Goal: Task Accomplishment & Management: Complete application form

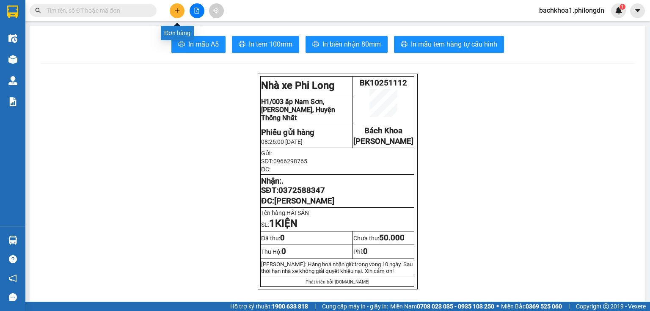
click at [179, 8] on icon "plus" at bounding box center [177, 11] width 6 height 6
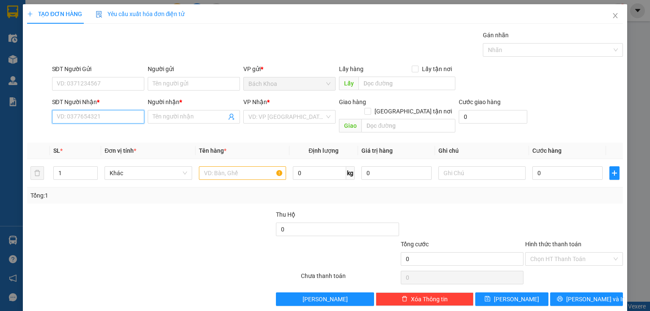
click at [92, 114] on input "SĐT Người Nhận *" at bounding box center [98, 117] width 92 height 14
click at [100, 148] on div "0366900212 - TRUNG" at bounding box center [97, 146] width 81 height 9
type input "0366900212"
type input "TRUNG"
type input "[PERSON_NAME]"
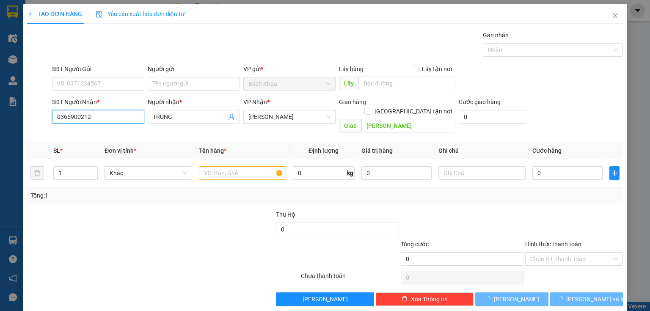
type input "30.000"
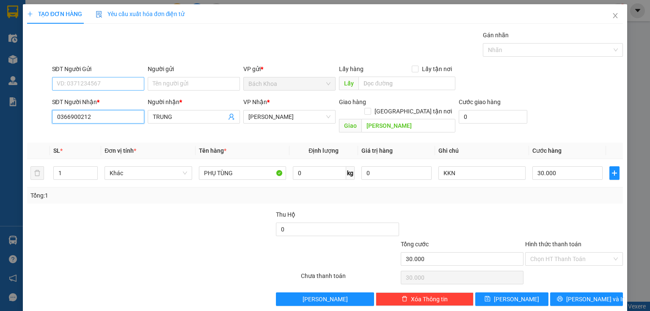
type input "0366900212"
click at [110, 86] on input "SĐT Người Gửi" at bounding box center [98, 84] width 92 height 14
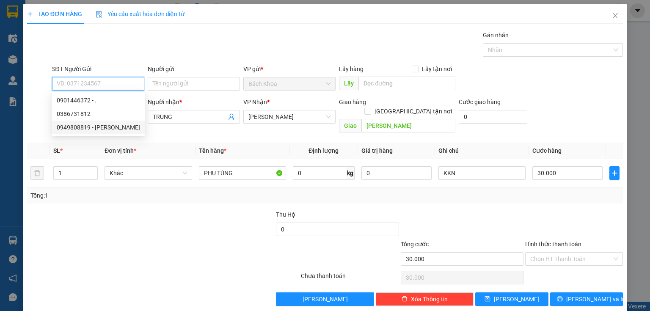
click at [110, 128] on div "0949808819 - [PERSON_NAME]" at bounding box center [98, 127] width 83 height 9
type input "0949808819"
type input "khánh toàn"
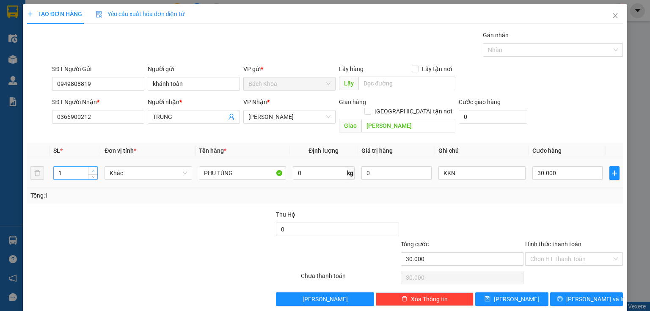
type input "2"
drag, startPoint x: 92, startPoint y: 160, endPoint x: 118, endPoint y: 153, distance: 26.8
click at [94, 168] on span "up" at bounding box center [93, 170] width 5 height 5
click at [559, 166] on input "30.000" at bounding box center [567, 173] width 70 height 14
type input "1"
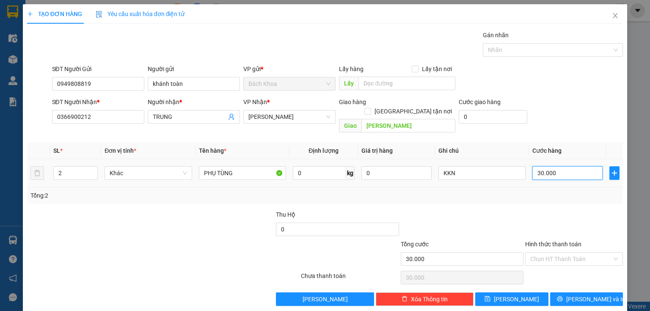
type input "1"
type input "12"
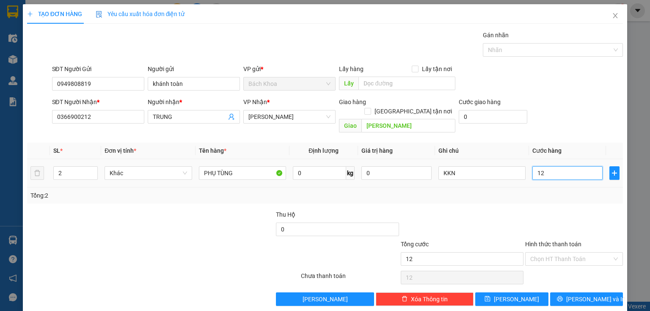
type input "120"
type input "1.200"
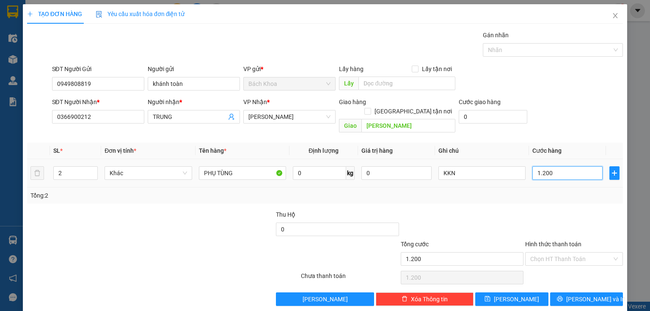
type input "12.000"
type input "120.000"
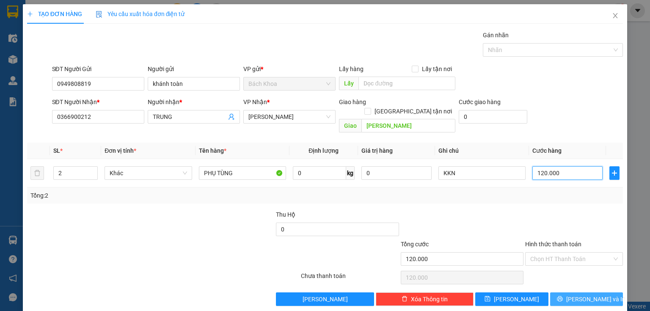
type input "120.000"
click at [575, 295] on span "[PERSON_NAME] và In" at bounding box center [595, 299] width 59 height 9
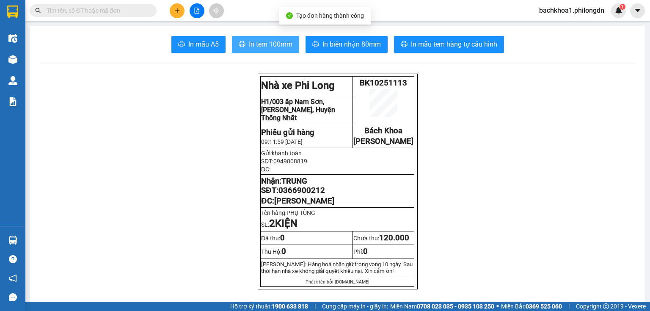
click at [277, 44] on span "In tem 100mm" at bounding box center [271, 44] width 44 height 11
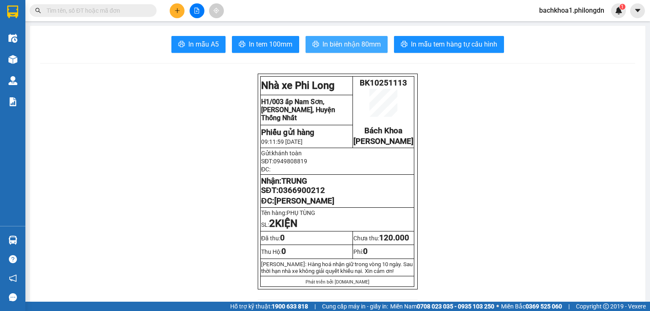
click at [357, 44] on span "In biên nhận 80mm" at bounding box center [351, 44] width 58 height 11
click at [307, 205] on td "Nhận: TRUNG SĐT: 0366900212 ĐC: [PERSON_NAME]" at bounding box center [338, 191] width 154 height 33
click at [301, 195] on span "0366900212" at bounding box center [301, 190] width 47 height 9
copy span "0366900212"
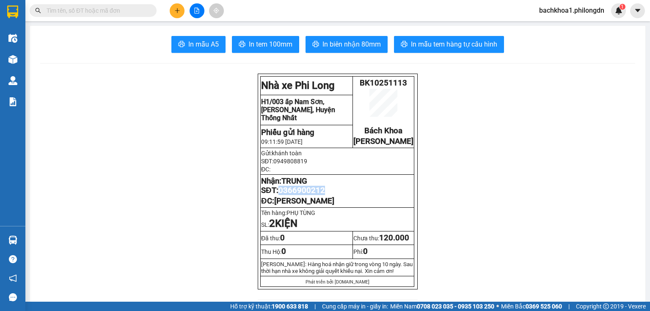
click at [178, 12] on icon "plus" at bounding box center [177, 11] width 6 height 6
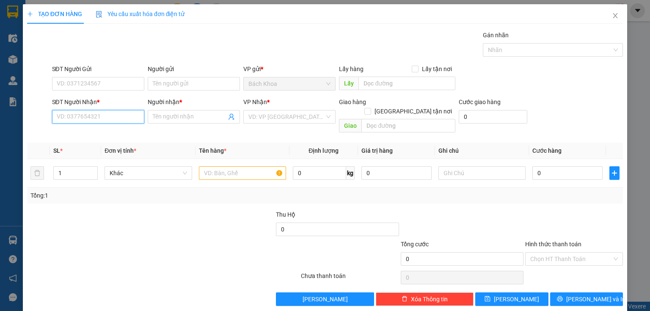
click at [72, 115] on input "SĐT Người Nhận *" at bounding box center [98, 117] width 92 height 14
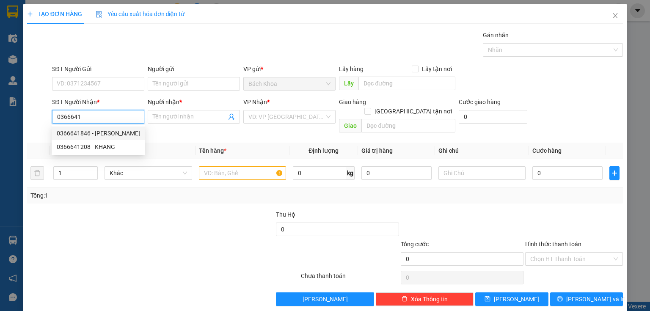
click at [102, 132] on div "0366641846 - [PERSON_NAME]" at bounding box center [98, 133] width 83 height 9
type input "0366641846"
type input "HOÀNG THIÊN"
type input "[PERSON_NAME]"
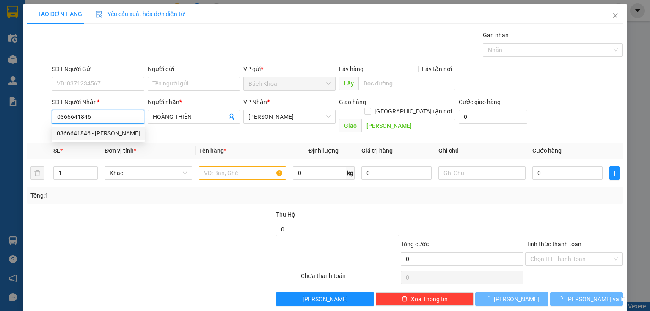
type input "40.000"
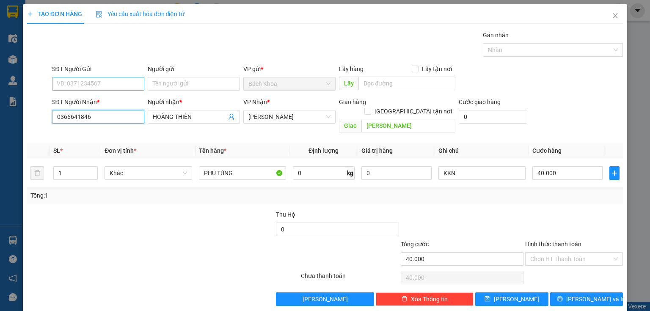
type input "0366641846"
click at [97, 85] on input "SĐT Người Gửi" at bounding box center [98, 84] width 92 height 14
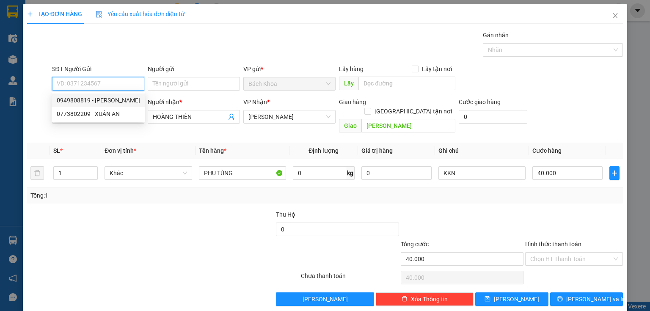
click at [115, 101] on div "0949808819 - [PERSON_NAME]" at bounding box center [98, 100] width 83 height 9
type input "0949808819"
type input "khánh toàn"
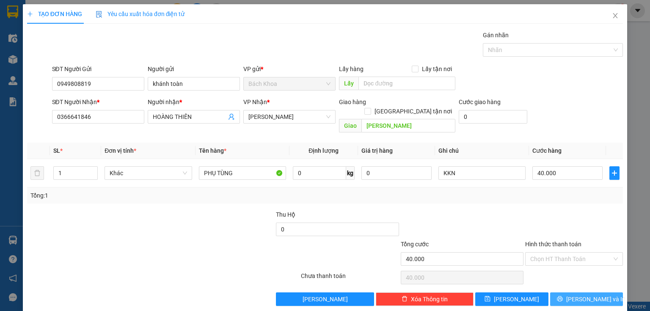
click at [567, 295] on button "[PERSON_NAME] và In" at bounding box center [586, 299] width 73 height 14
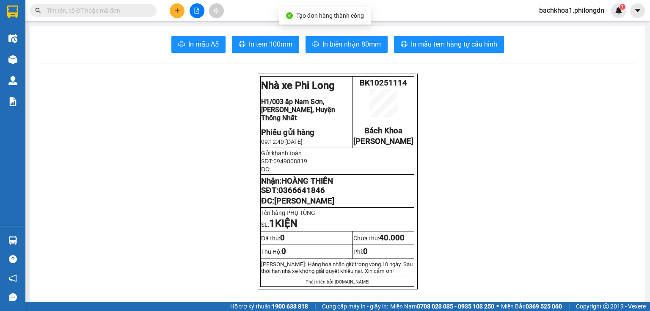
click at [249, 44] on span "In tem 100mm" at bounding box center [271, 44] width 44 height 11
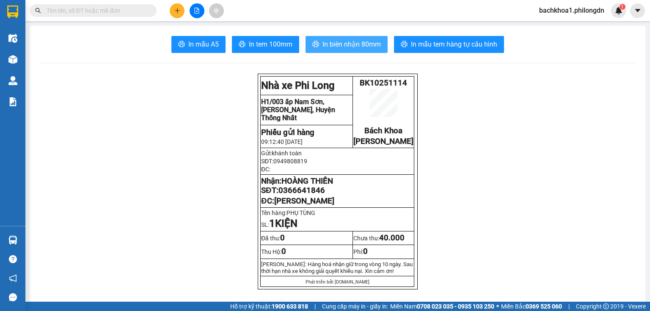
click at [334, 51] on button "In biên nhận 80mm" at bounding box center [347, 44] width 82 height 17
click at [299, 195] on span "0366641846" at bounding box center [301, 190] width 47 height 9
copy span "0366641846"
click at [174, 5] on button at bounding box center [177, 10] width 15 height 15
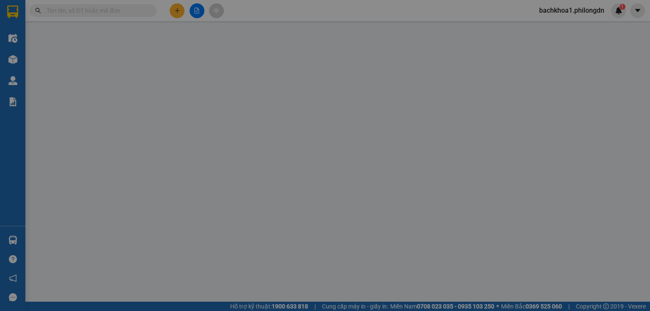
click at [174, 5] on div "Yêu cầu xuất hóa đơn điện tử" at bounding box center [140, 13] width 89 height 19
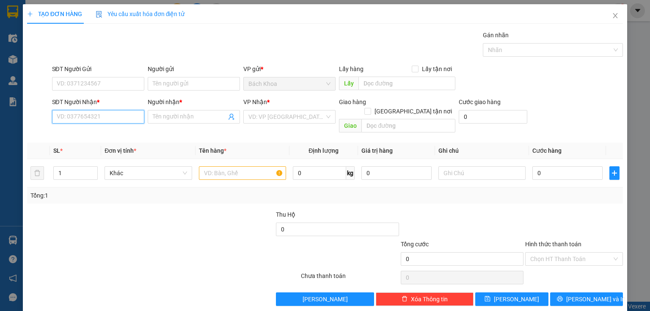
click at [61, 121] on input "SĐT Người Nhận *" at bounding box center [98, 117] width 92 height 14
click at [117, 133] on div "0388100026 - LINH" at bounding box center [97, 133] width 81 height 9
type input "0388100026"
type input "LINH"
type input "DỐC MƠ"
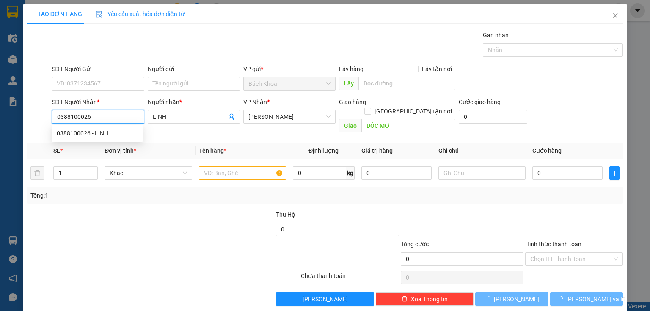
type input "50.000"
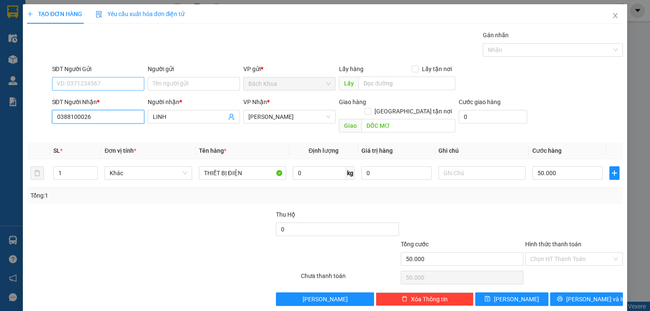
type input "0388100026"
click at [120, 81] on input "SĐT Người Gửi" at bounding box center [98, 84] width 92 height 14
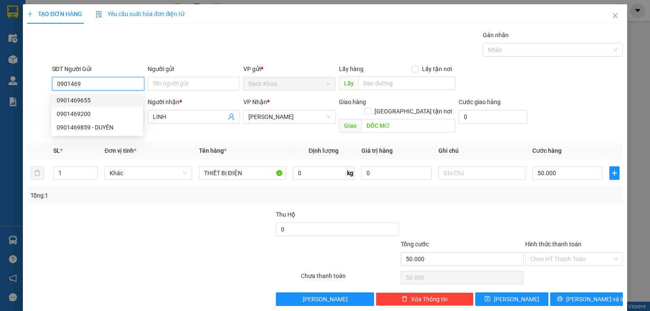
click at [98, 101] on div "0901469655" at bounding box center [97, 100] width 81 height 9
type input "0901469655"
type input "60.000"
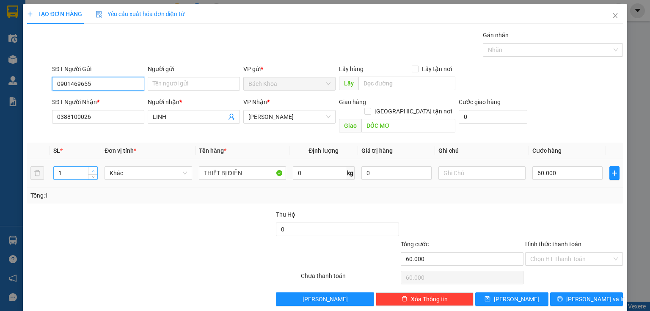
type input "0901469655"
click at [92, 170] on icon "up" at bounding box center [93, 171] width 3 height 3
type input "3"
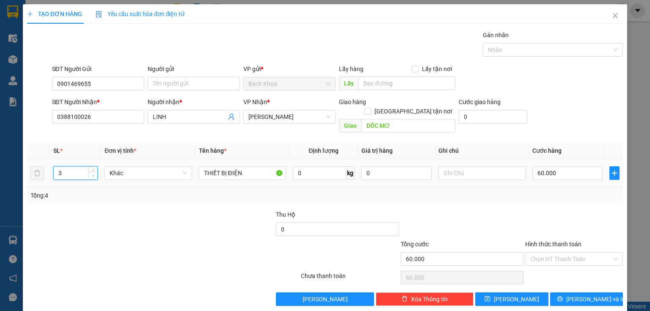
click at [91, 174] on span "down" at bounding box center [93, 176] width 5 height 5
click at [571, 166] on input "60.000" at bounding box center [567, 173] width 70 height 14
type input "1"
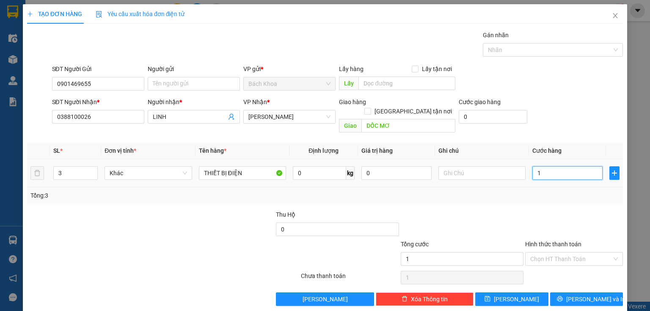
type input "12"
type input "120"
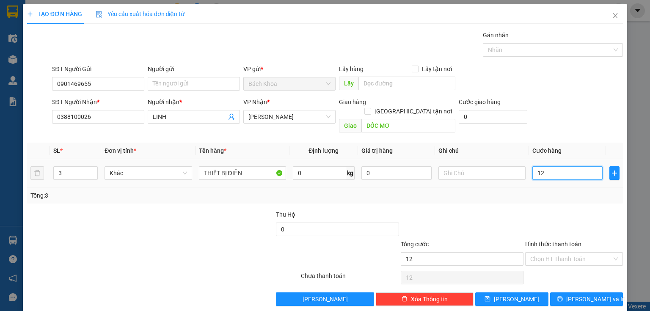
type input "120"
type input "1.200"
type input "12.000"
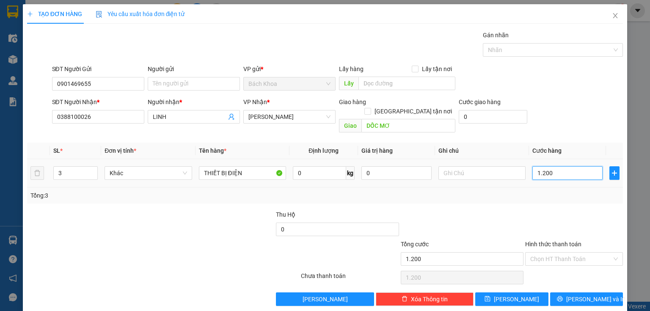
type input "12.000"
type input "120.000"
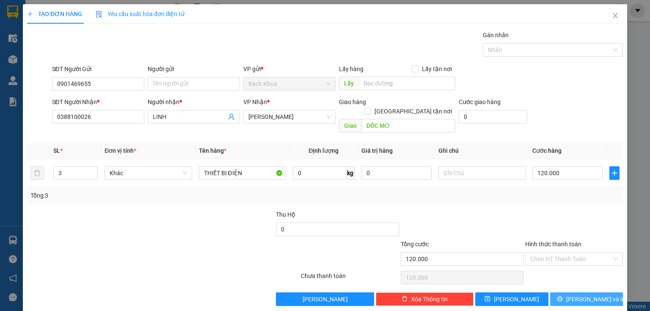
click at [601, 295] on button "[PERSON_NAME] và In" at bounding box center [586, 299] width 73 height 14
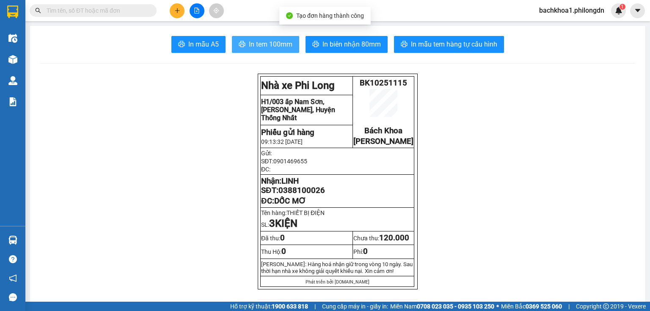
click at [265, 52] on button "In tem 100mm" at bounding box center [265, 44] width 67 height 17
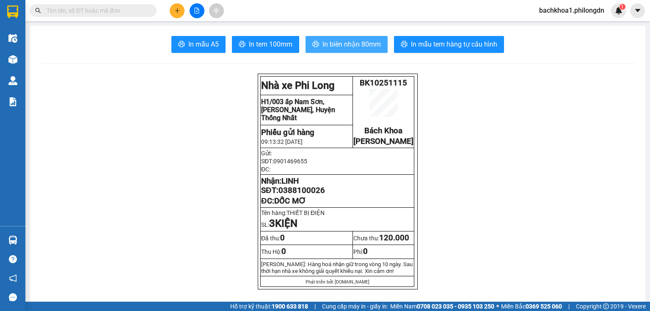
click at [353, 43] on span "In biên nhận 80mm" at bounding box center [351, 44] width 58 height 11
click at [297, 195] on span "0388100026" at bounding box center [301, 190] width 47 height 9
copy span "0388100026"
click at [183, 7] on button at bounding box center [177, 10] width 15 height 15
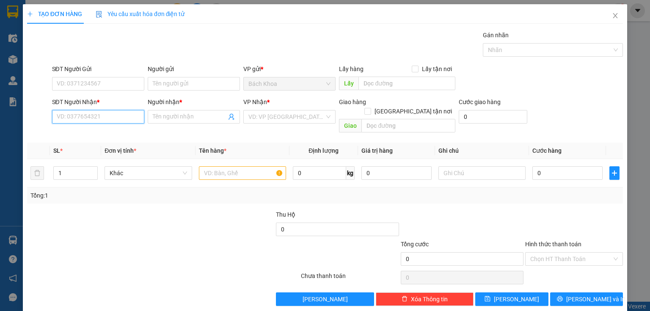
click at [74, 114] on input "SĐT Người Nhận *" at bounding box center [98, 117] width 92 height 14
click at [99, 131] on div "0972022891 - THẢO" at bounding box center [97, 133] width 81 height 9
type input "0972022891"
type input "THẢO"
type input "PHÚC NHẠC"
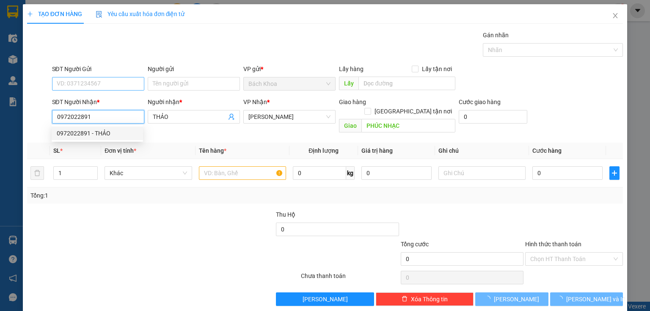
type input "100.000"
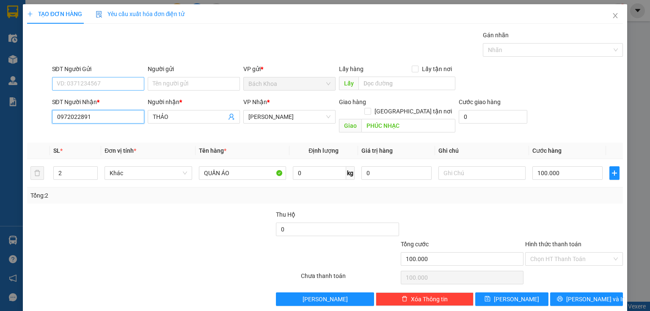
type input "0972022891"
click at [111, 86] on input "SĐT Người Gửi" at bounding box center [98, 84] width 92 height 14
click at [96, 101] on div "0932699510 - GIANG" at bounding box center [97, 100] width 81 height 9
type input "0932699510"
type input "GIANG"
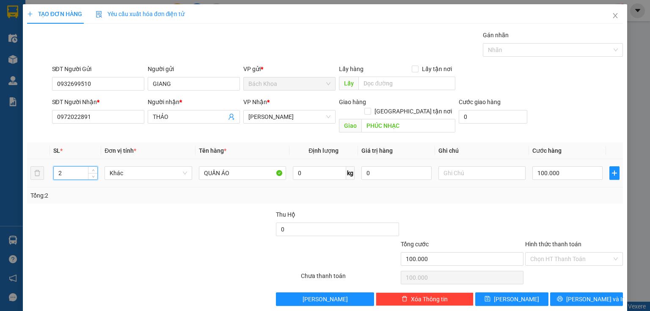
click at [58, 167] on input "2" at bounding box center [76, 173] width 44 height 13
type input "1"
click at [557, 166] on input "100.000" at bounding box center [567, 173] width 70 height 14
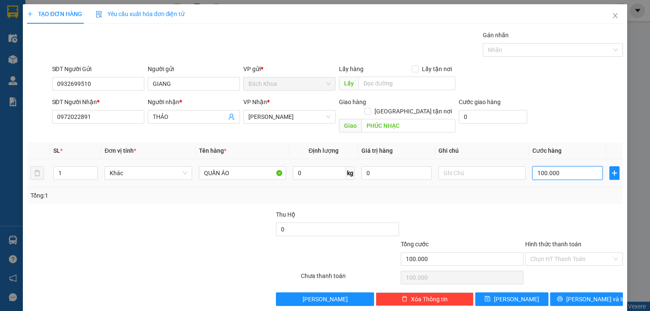
type input "4"
type input "40"
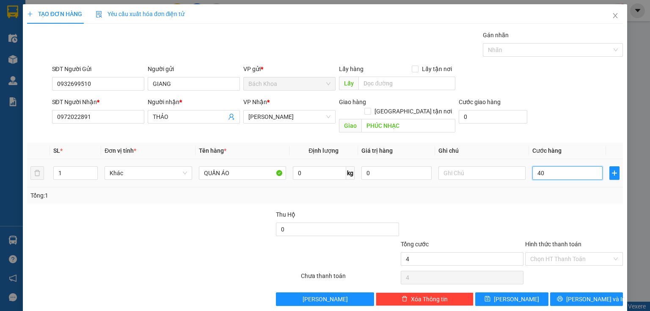
type input "40"
type input "400"
type input "4.000"
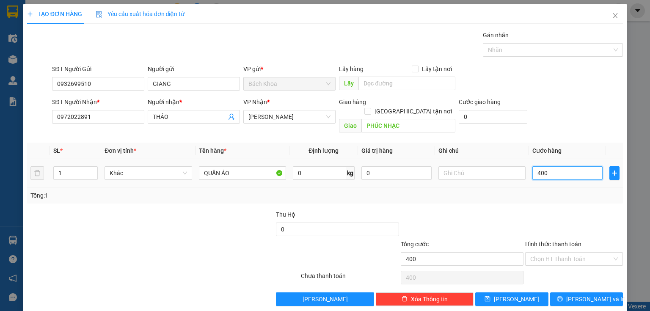
type input "4.000"
type input "40.000"
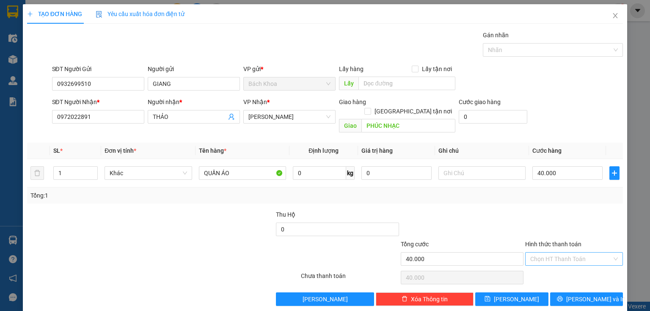
click at [553, 253] on input "Hình thức thanh toán" at bounding box center [571, 259] width 82 height 13
drag, startPoint x: 554, startPoint y: 262, endPoint x: 564, endPoint y: 265, distance: 10.9
click at [554, 262] on div "Tại văn phòng" at bounding box center [569, 265] width 87 height 9
type input "0"
click at [570, 292] on button "[PERSON_NAME] và In" at bounding box center [586, 299] width 73 height 14
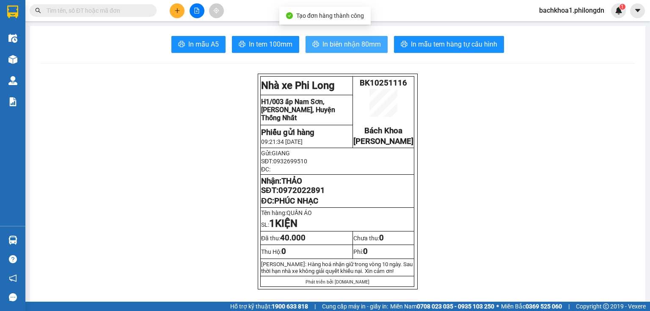
click at [345, 50] on button "In biên nhận 80mm" at bounding box center [347, 44] width 82 height 17
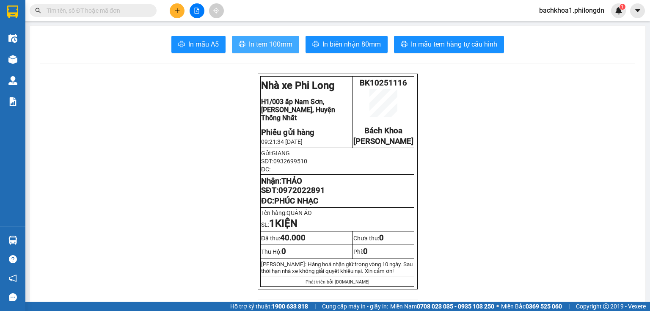
click at [254, 42] on span "In tem 100mm" at bounding box center [271, 44] width 44 height 11
click at [289, 195] on span "0972022891" at bounding box center [301, 190] width 47 height 9
copy span "0972022891"
click at [174, 10] on icon "plus" at bounding box center [177, 11] width 6 height 6
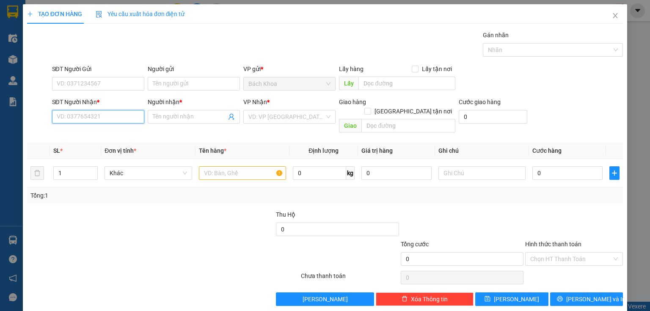
click at [85, 120] on input "SĐT Người Nhận *" at bounding box center [98, 117] width 92 height 14
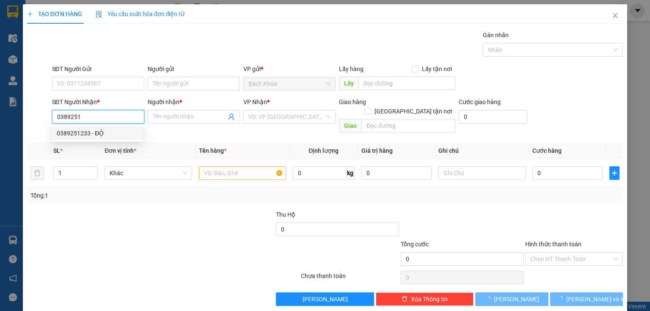
click at [85, 132] on div "0389251233 - ĐỘ" at bounding box center [97, 133] width 81 height 9
type input "0389251233"
type input "ĐỘ"
type input "CÂY GÁO"
type input "30.000"
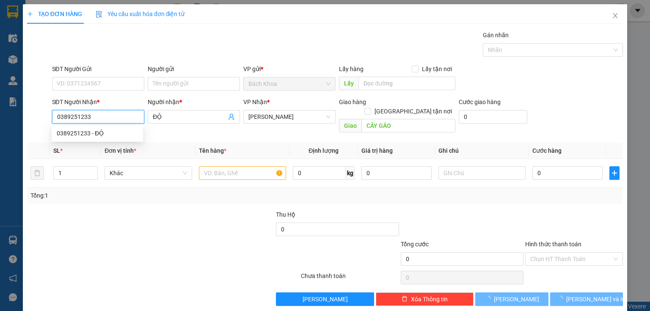
type input "30.000"
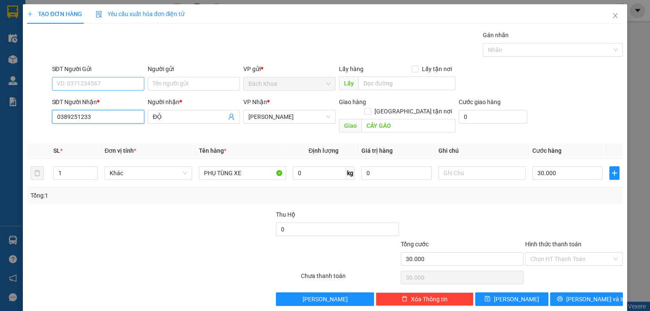
type input "0389251233"
click at [90, 83] on input "SĐT Người Gửi" at bounding box center [98, 84] width 92 height 14
click at [72, 104] on div "0901502798" at bounding box center [97, 100] width 81 height 9
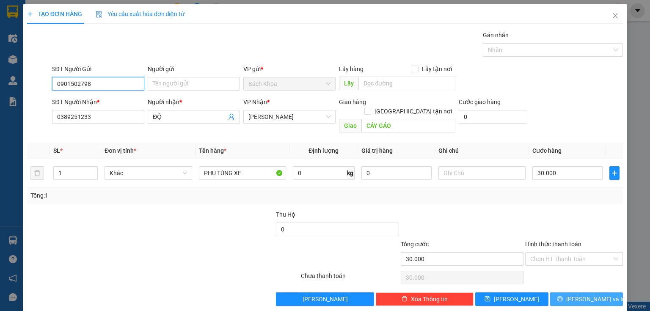
type input "0901502798"
click at [574, 292] on button "[PERSON_NAME] và In" at bounding box center [586, 299] width 73 height 14
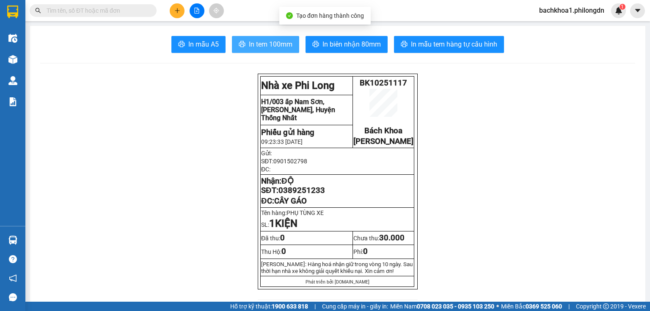
click at [256, 39] on button "In tem 100mm" at bounding box center [265, 44] width 67 height 17
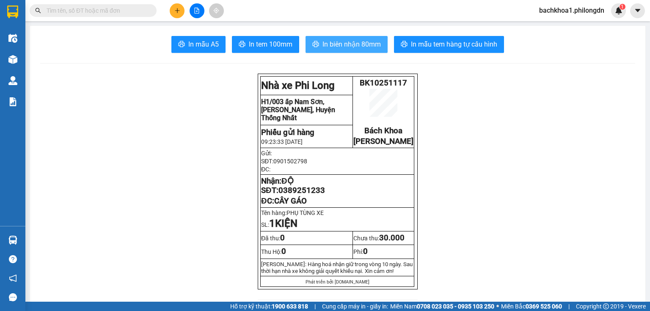
click at [357, 43] on span "In biên nhận 80mm" at bounding box center [351, 44] width 58 height 11
click at [305, 195] on span "0389251233" at bounding box center [301, 190] width 47 height 9
copy span "0389251233"
click at [176, 10] on icon "plus" at bounding box center [177, 10] width 5 height 0
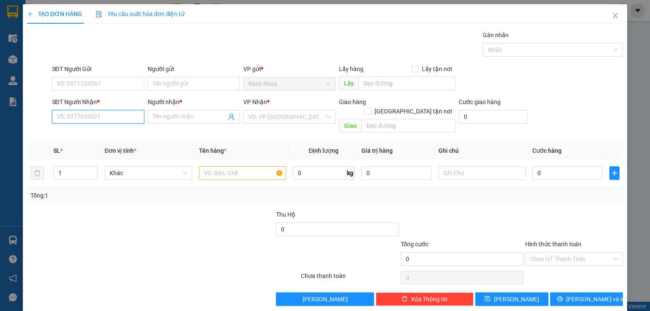
click at [107, 111] on input "SĐT Người Nhận *" at bounding box center [98, 117] width 92 height 14
click at [99, 148] on div "0937595294 - THỊNH" at bounding box center [97, 146] width 81 height 9
type input "0937595294"
type input "THỊNH"
type input "NHÀ XE"
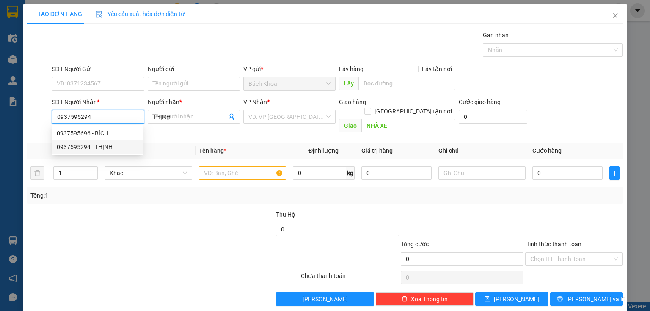
type input "50.000"
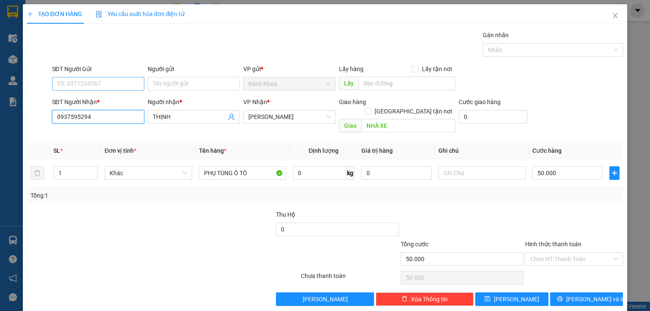
type input "0937595294"
click at [105, 81] on input "SĐT Người Gửi" at bounding box center [98, 84] width 92 height 14
click at [114, 99] on div "0903179729" at bounding box center [97, 100] width 81 height 9
type input "0903179729"
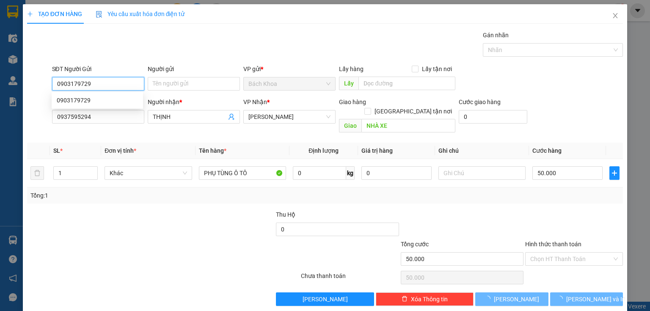
type input "40.000"
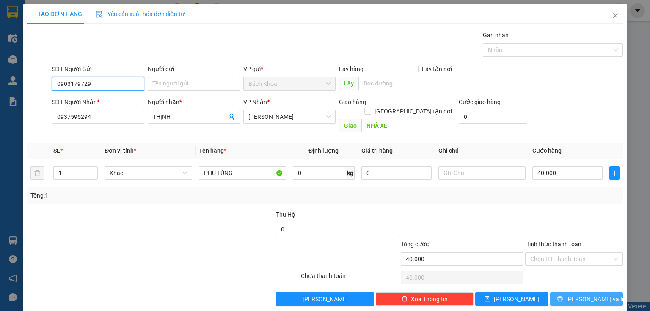
type input "0903179729"
click at [563, 296] on icon "printer" at bounding box center [560, 299] width 6 height 6
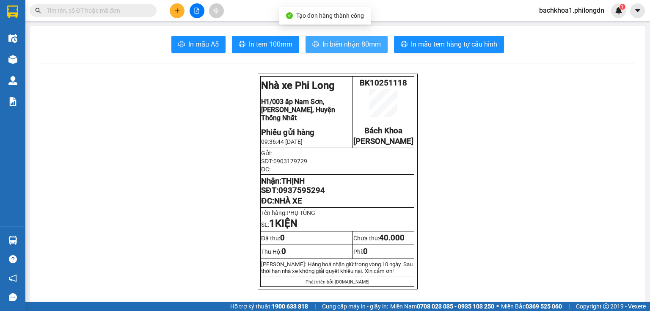
click at [348, 41] on span "In biên nhận 80mm" at bounding box center [351, 44] width 58 height 11
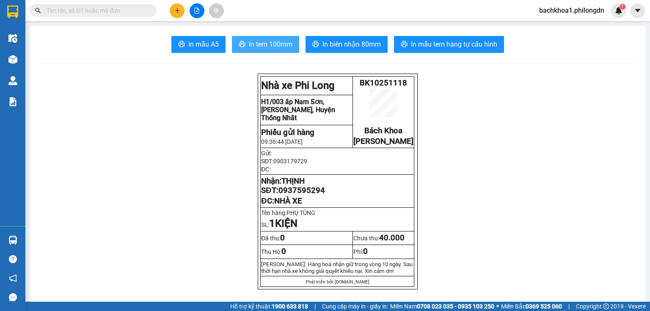
click at [259, 45] on span "In tem 100mm" at bounding box center [271, 44] width 44 height 11
click at [305, 195] on span "0937595294" at bounding box center [301, 190] width 47 height 9
copy span "0937595294"
click at [179, 8] on icon "plus" at bounding box center [177, 11] width 6 height 6
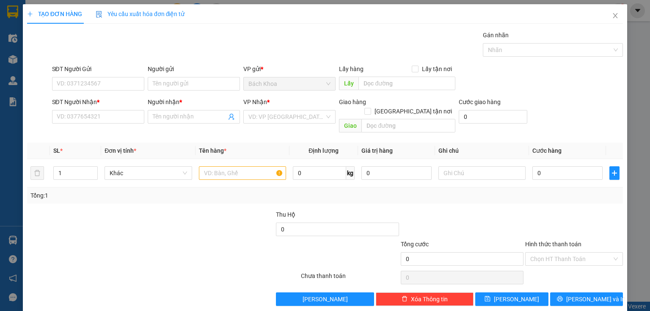
click at [116, 124] on div "SĐT Người Nhận * VD: 0377654321" at bounding box center [98, 112] width 92 height 30
click at [114, 118] on input "SĐT Người Nhận *" at bounding box center [98, 117] width 92 height 14
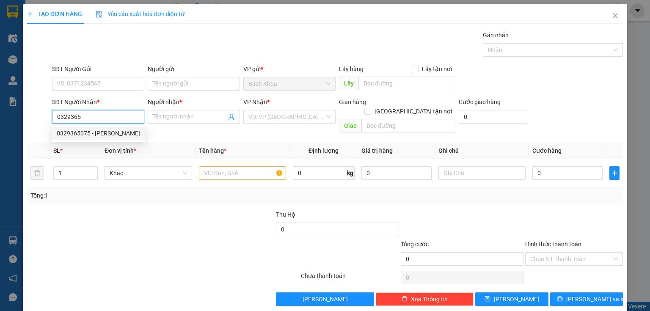
click at [88, 134] on div "0329365075 - [PERSON_NAME]" at bounding box center [98, 133] width 83 height 9
type input "0329365075"
type input "CƯƠNG"
type input "ẤP [PERSON_NAME]"
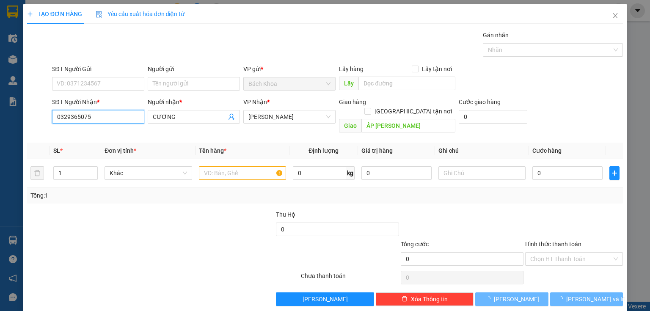
type input "40.000"
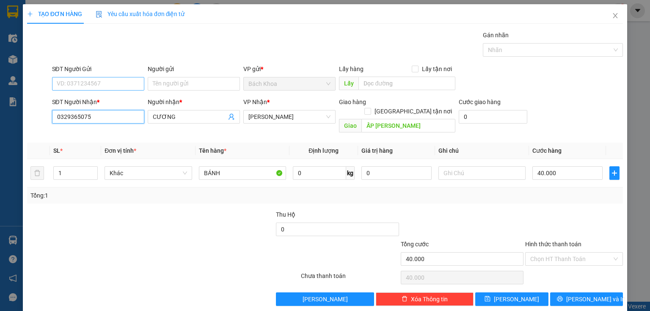
type input "0329365075"
click at [102, 86] on input "SĐT Người Gửi" at bounding box center [98, 84] width 92 height 14
click at [99, 101] on div "0357540589" at bounding box center [97, 100] width 81 height 9
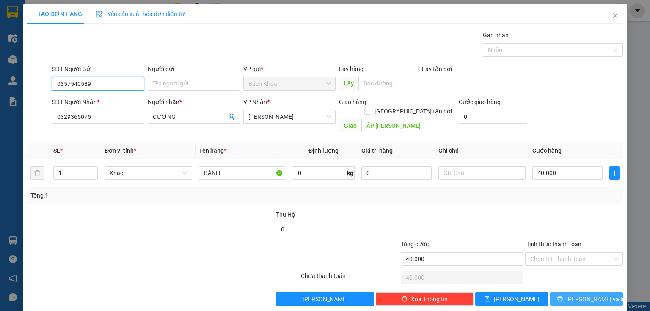
type input "0357540589"
click at [563, 296] on icon "printer" at bounding box center [560, 299] width 6 height 6
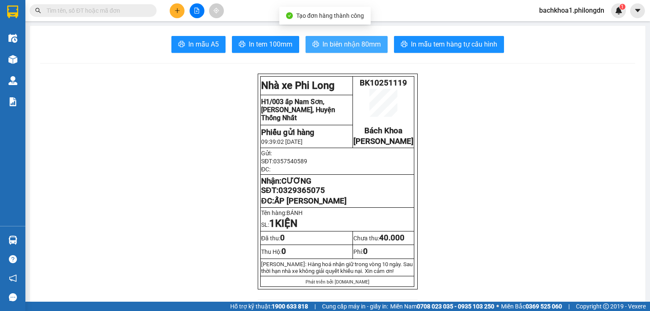
click at [334, 50] on button "In biên nhận 80mm" at bounding box center [347, 44] width 82 height 17
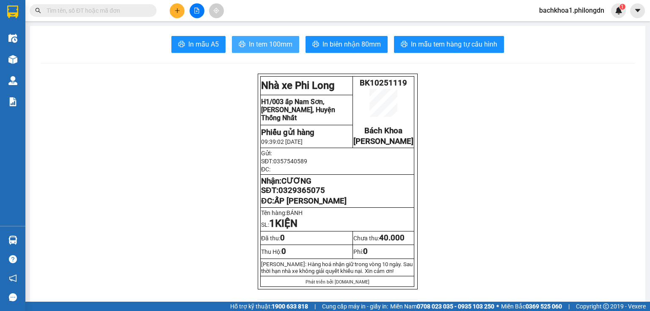
click at [249, 47] on span "In tem 100mm" at bounding box center [271, 44] width 44 height 11
click at [296, 195] on span "0329365075" at bounding box center [301, 190] width 47 height 9
click at [179, 11] on icon "plus" at bounding box center [177, 11] width 6 height 6
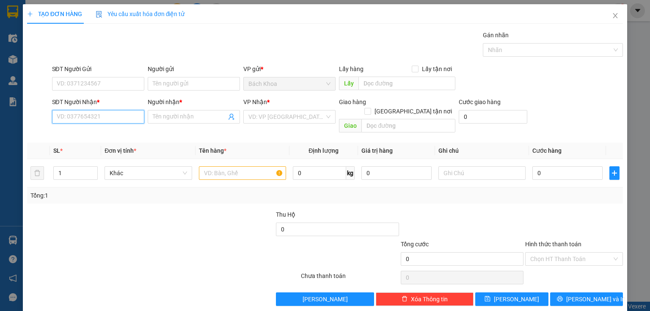
click at [85, 112] on input "SĐT Người Nhận *" at bounding box center [98, 117] width 92 height 14
click at [92, 133] on div "0941137816 - ." at bounding box center [97, 133] width 81 height 9
type input "0941137816"
type input "."
type input "NHÀ XE"
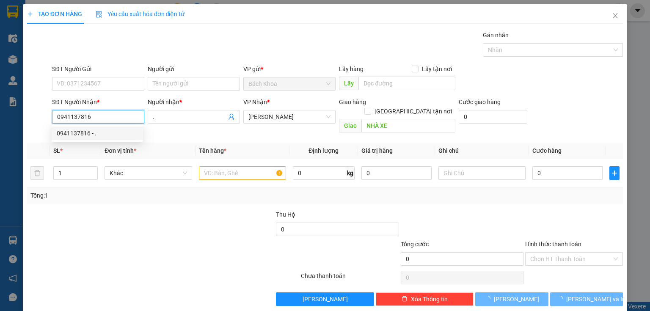
type input "30.000"
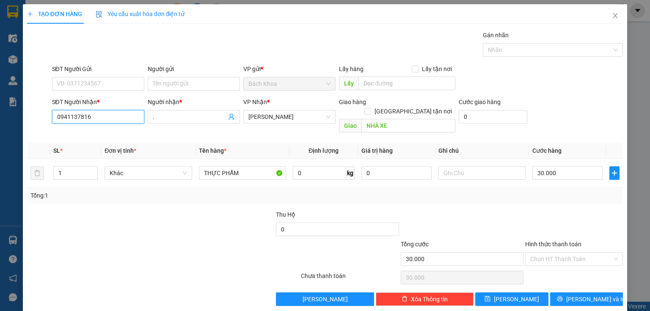
type input "0941137816"
click at [99, 76] on div "SĐT Người Gửi" at bounding box center [98, 70] width 92 height 13
click at [95, 87] on input "SĐT Người Gửi" at bounding box center [98, 84] width 92 height 14
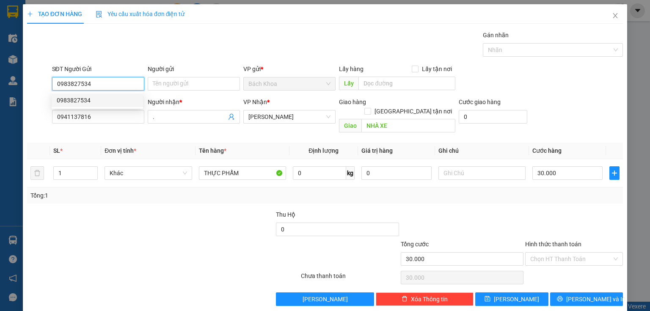
click at [94, 100] on div "0983827534" at bounding box center [97, 100] width 81 height 9
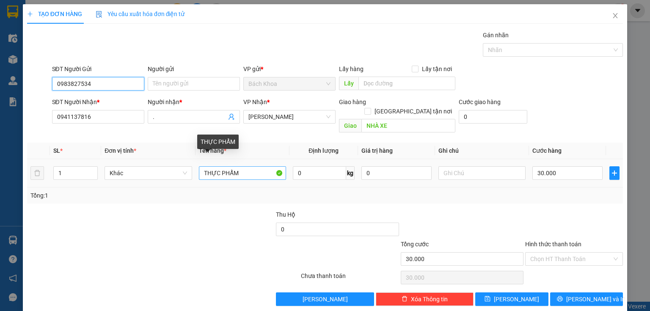
type input "0983827534"
click at [242, 166] on input "THỰC PHẨM" at bounding box center [242, 173] width 87 height 14
type input "VỠ"
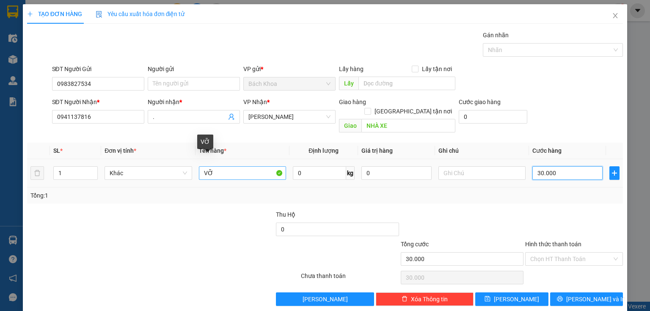
type input "5"
type input "50"
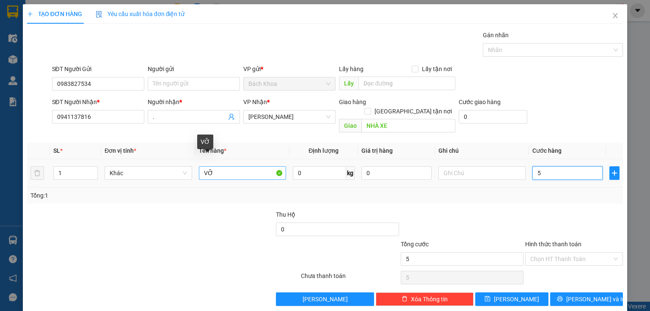
type input "50"
type input "500"
type input "5.000"
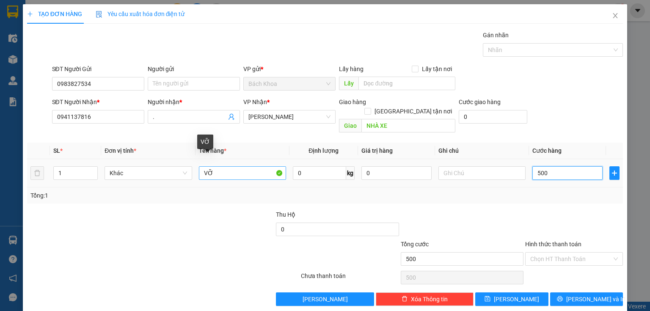
type input "5.000"
type input "50.000"
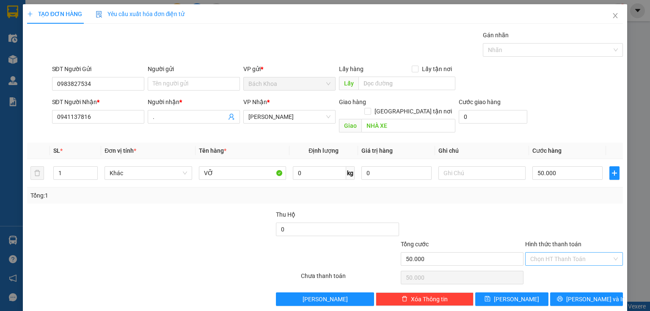
click at [548, 253] on input "Hình thức thanh toán" at bounding box center [571, 259] width 82 height 13
click at [551, 263] on div "Tại văn phòng" at bounding box center [569, 265] width 87 height 9
type input "0"
click at [565, 281] on div "Transit Pickup Surcharge Ids Transit Deliver Surcharge Ids Transit Deliver Surc…" at bounding box center [325, 168] width 596 height 276
click at [566, 292] on button "[PERSON_NAME] và In" at bounding box center [586, 299] width 73 height 14
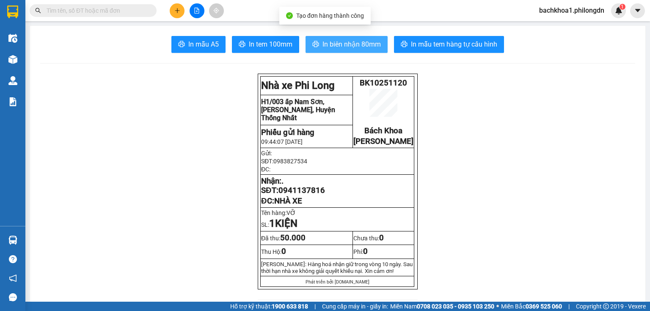
click at [341, 47] on span "In biên nhận 80mm" at bounding box center [351, 44] width 58 height 11
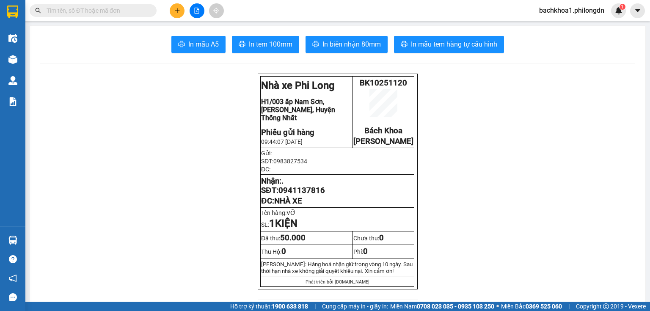
click at [295, 195] on span "0941137816" at bounding box center [301, 190] width 47 height 9
click at [267, 50] on button "In tem 100mm" at bounding box center [265, 44] width 67 height 17
click at [180, 13] on icon "plus" at bounding box center [177, 11] width 6 height 6
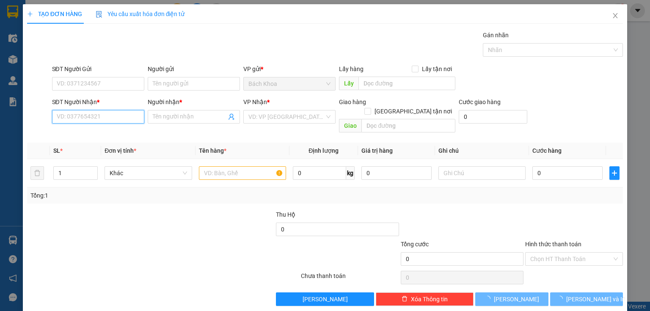
click at [85, 118] on input "SĐT Người Nhận *" at bounding box center [98, 117] width 92 height 14
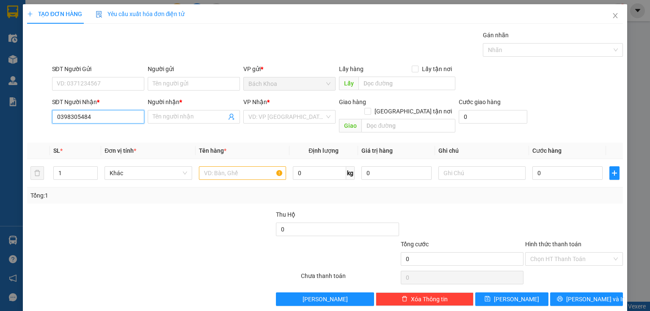
type input "0398305484"
type input "HUY"
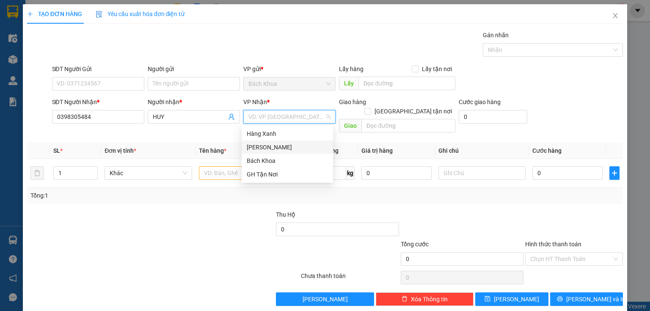
click at [285, 151] on div "[PERSON_NAME]" at bounding box center [287, 147] width 81 height 9
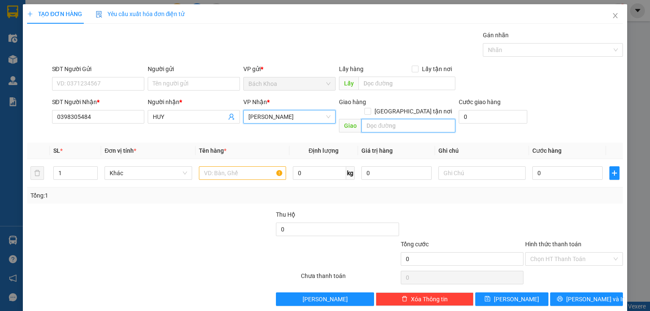
click at [375, 119] on input "text" at bounding box center [408, 126] width 94 height 14
click at [387, 119] on input "nhà xe" at bounding box center [408, 126] width 94 height 14
type input "NHÀ XE"
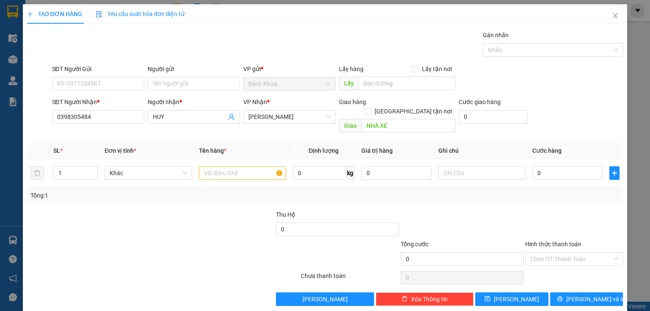
click at [85, 91] on div "SĐT Người Gửi VD: 0371234567" at bounding box center [98, 79] width 92 height 30
click at [84, 81] on input "SĐT Người Gửi" at bounding box center [98, 84] width 92 height 14
type input "0908155409"
click at [183, 210] on div at bounding box center [213, 225] width 124 height 30
click at [406, 119] on input "NHÀ XE" at bounding box center [408, 126] width 94 height 14
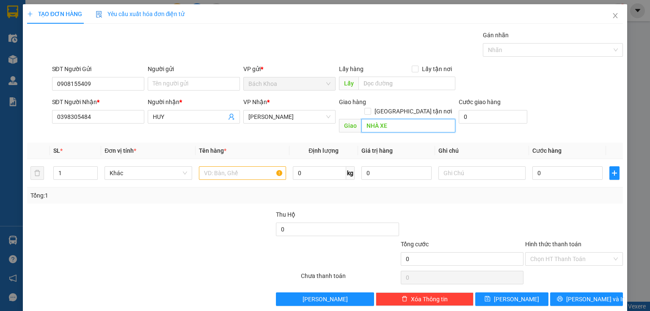
click at [406, 119] on input "NHÀ XE" at bounding box center [408, 126] width 94 height 14
click at [217, 168] on input "text" at bounding box center [242, 173] width 87 height 14
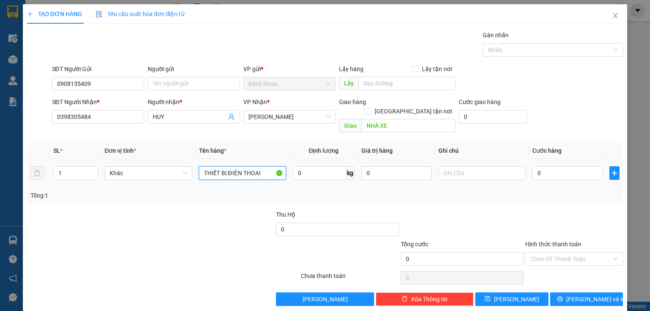
type input "THIẾT BỊ ĐIỆN THOẠI"
type input "3"
type input "30"
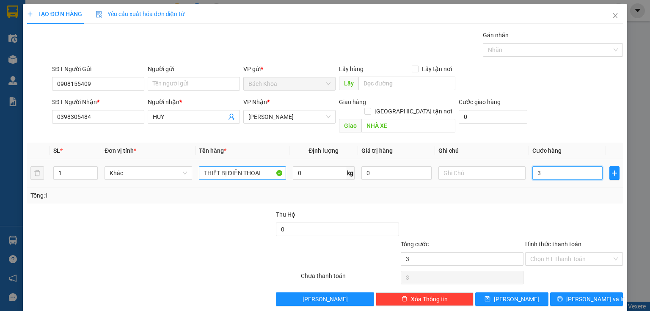
type input "30"
type input "300"
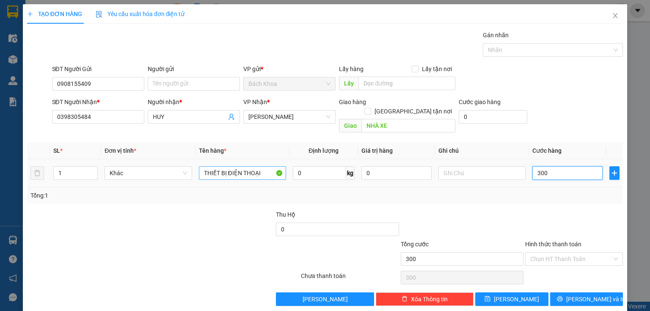
type input "3.000"
type input "30.000"
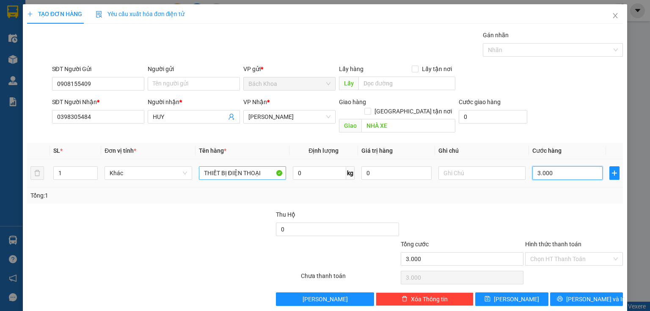
type input "30.000"
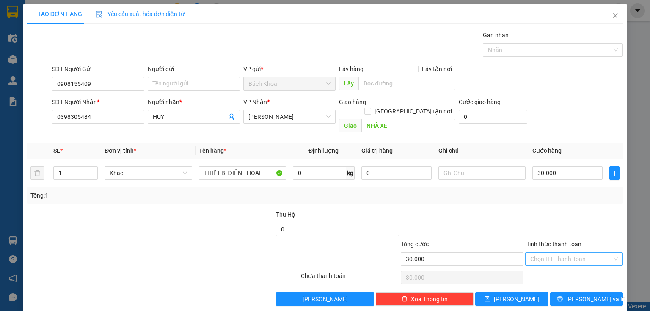
click at [566, 253] on input "Hình thức thanh toán" at bounding box center [571, 259] width 82 height 13
click at [560, 264] on div "Tại văn phòng" at bounding box center [569, 265] width 87 height 9
type input "0"
click at [589, 296] on button "[PERSON_NAME] và In" at bounding box center [586, 299] width 73 height 14
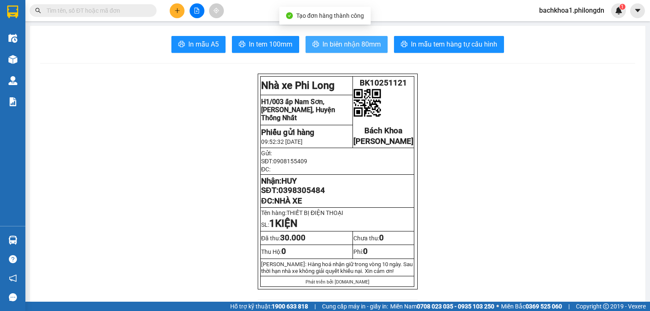
click at [357, 41] on span "In biên nhận 80mm" at bounding box center [351, 44] width 58 height 11
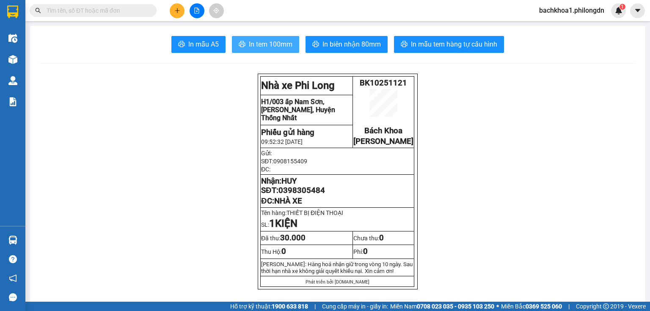
click at [256, 47] on span "In tem 100mm" at bounding box center [271, 44] width 44 height 11
click at [302, 195] on span "0398305484" at bounding box center [301, 190] width 47 height 9
drag, startPoint x: 306, startPoint y: 193, endPoint x: 313, endPoint y: 201, distance: 9.9
click at [313, 195] on span "0398305484" at bounding box center [301, 190] width 47 height 9
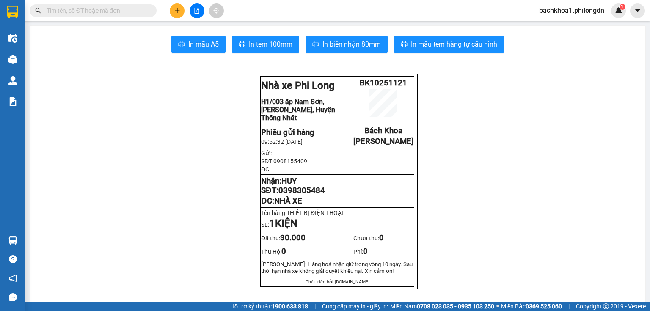
click at [313, 195] on span "0398305484" at bounding box center [301, 190] width 47 height 9
click at [179, 17] on button at bounding box center [177, 10] width 15 height 15
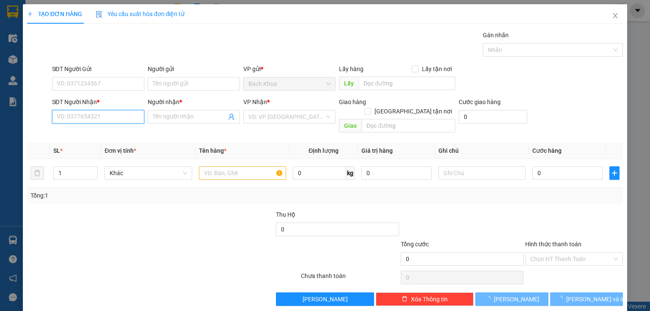
click at [75, 119] on input "SĐT Người Nhận *" at bounding box center [98, 117] width 92 height 14
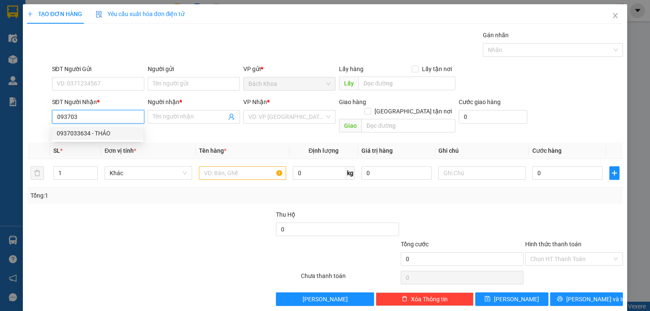
click at [91, 130] on div "0937033634 - THẢO" at bounding box center [97, 133] width 81 height 9
type input "0937033634"
type input "THẢO"
type input "CF ĐƯỜNG GY"
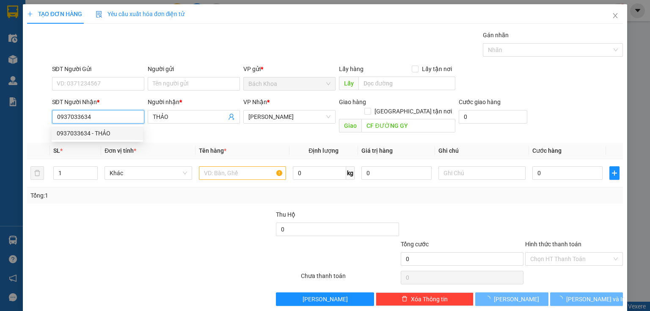
type input "40.000"
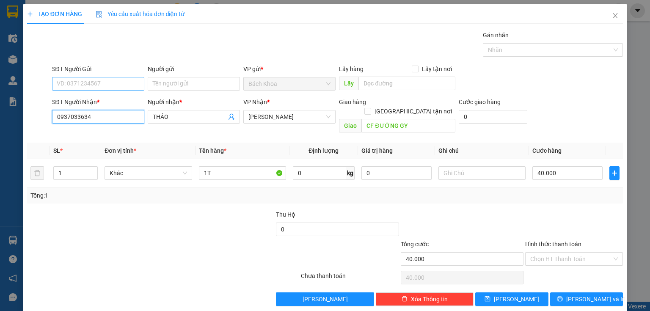
type input "0937033634"
click at [90, 82] on input "SĐT Người Gửi" at bounding box center [98, 84] width 92 height 14
click at [106, 99] on div "0916058401 - ." at bounding box center [97, 100] width 81 height 9
type input "0916058401"
type input "."
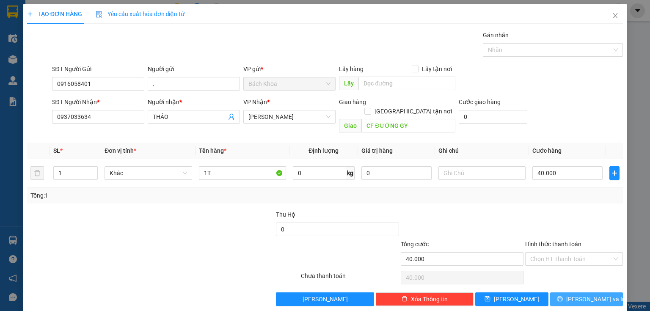
click at [585, 292] on button "[PERSON_NAME] và In" at bounding box center [586, 299] width 73 height 14
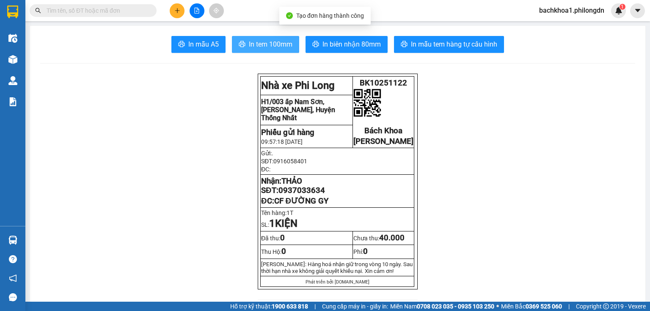
click at [232, 49] on button "In tem 100mm" at bounding box center [265, 44] width 67 height 17
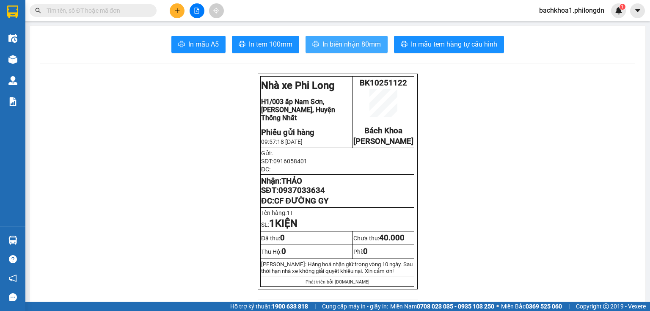
click at [326, 39] on span "In biên nhận 80mm" at bounding box center [351, 44] width 58 height 11
click at [306, 195] on span "0937033634" at bounding box center [301, 190] width 47 height 9
click at [180, 5] on button at bounding box center [177, 10] width 15 height 15
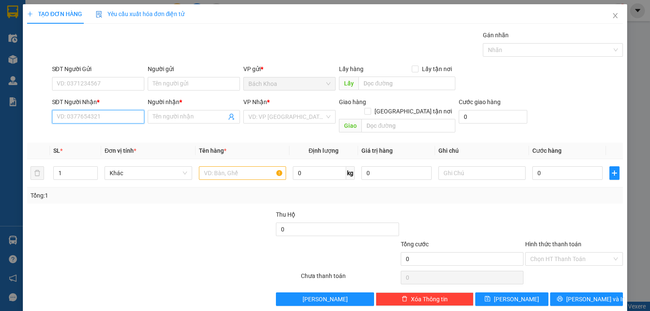
click at [107, 118] on input "SĐT Người Nhận *" at bounding box center [98, 117] width 92 height 14
click at [90, 127] on div "0346866153 - HÀ" at bounding box center [97, 134] width 91 height 14
type input "0346866153"
type input "HÀ"
type input "PHÚ TÚC"
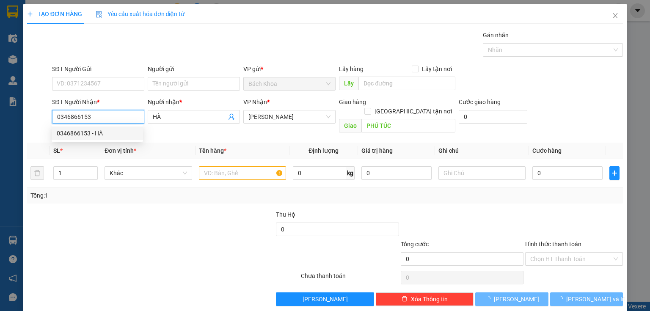
type input "40.000"
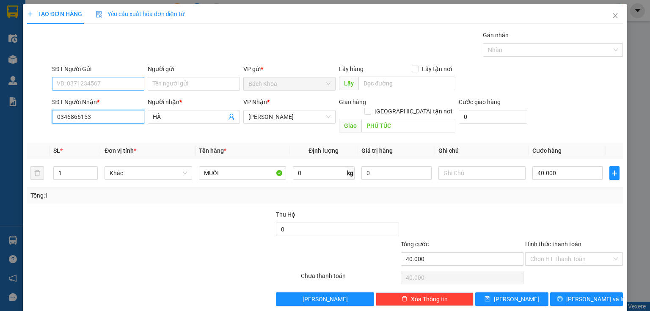
type input "0346866153"
click at [94, 85] on input "SĐT Người Gửi" at bounding box center [98, 84] width 92 height 14
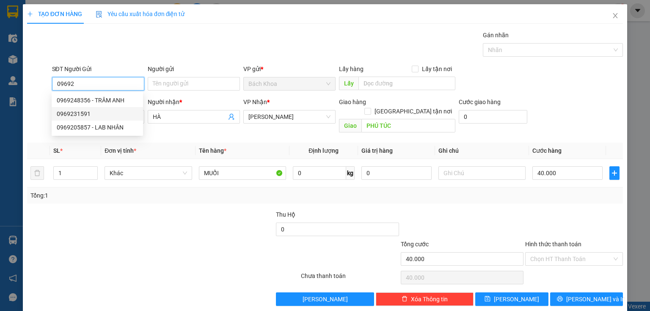
click at [99, 111] on div "0969231591" at bounding box center [97, 113] width 81 height 9
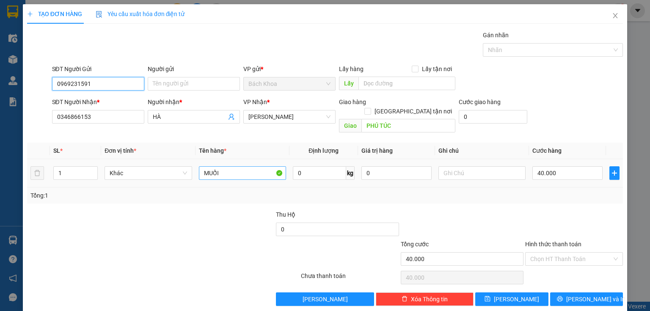
type input "0969231591"
click at [217, 166] on input "MUỐI" at bounding box center [242, 173] width 87 height 14
type input "PB"
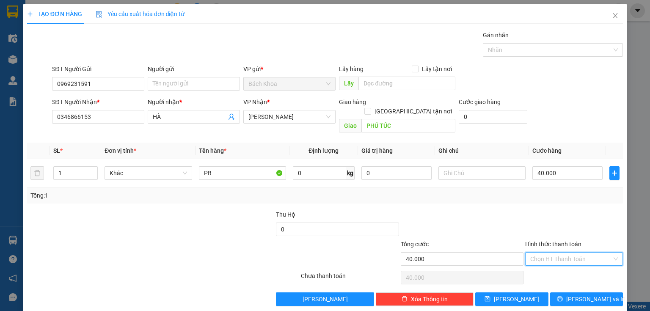
click at [535, 253] on input "Hình thức thanh toán" at bounding box center [571, 259] width 82 height 13
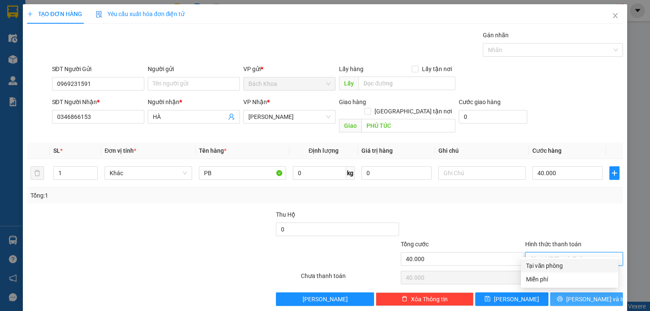
drag, startPoint x: 552, startPoint y: 264, endPoint x: 584, endPoint y: 286, distance: 39.3
click at [552, 265] on div "Tại văn phòng" at bounding box center [569, 265] width 87 height 9
click at [587, 295] on span "[PERSON_NAME] và In" at bounding box center [595, 299] width 59 height 9
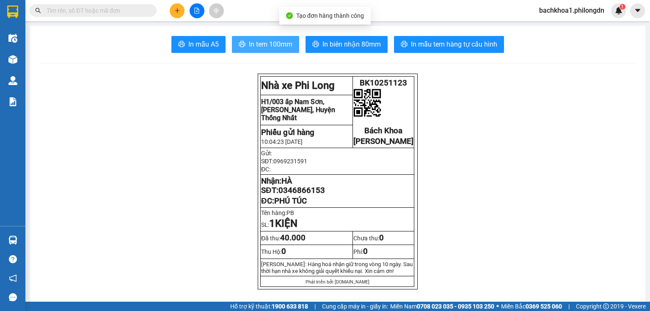
click at [267, 50] on button "In tem 100mm" at bounding box center [265, 44] width 67 height 17
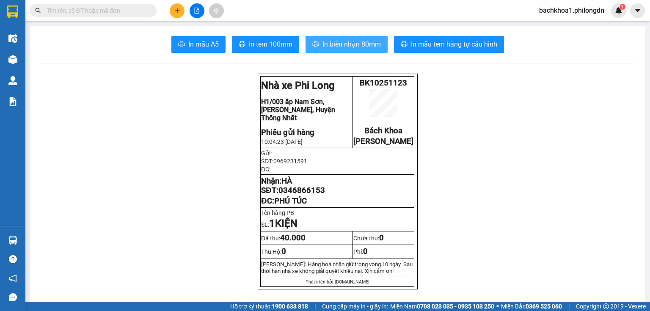
click at [325, 51] on button "In biên nhận 80mm" at bounding box center [347, 44] width 82 height 17
click at [305, 195] on span "0346866153" at bounding box center [301, 190] width 47 height 9
click at [180, 8] on button at bounding box center [177, 10] width 15 height 15
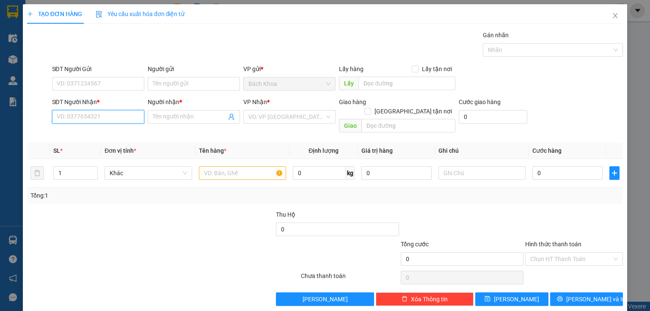
click at [99, 118] on input "SĐT Người Nhận *" at bounding box center [98, 117] width 92 height 14
type input "0974992869"
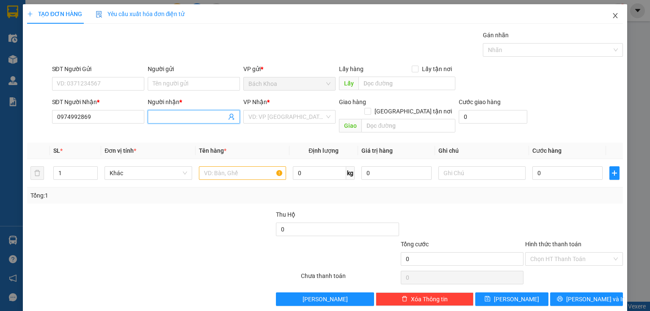
click at [613, 15] on icon "close" at bounding box center [615, 15] width 7 height 7
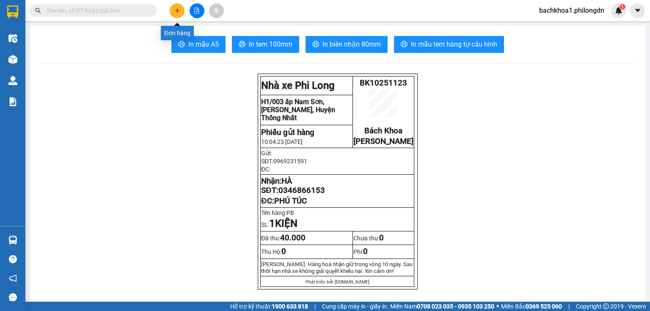
click at [178, 12] on icon "plus" at bounding box center [177, 11] width 6 height 6
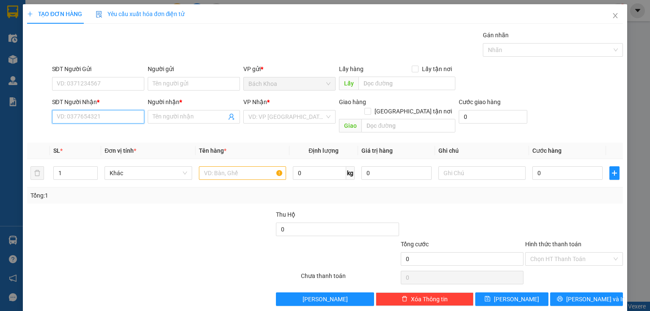
click at [74, 117] on input "SĐT Người Nhận *" at bounding box center [98, 117] width 92 height 14
type input "0587223344"
click at [95, 127] on div "0587223344 - SHOP THUỲ TRANG" at bounding box center [102, 134] width 101 height 14
type input "SHOP THUỲ TRANG"
type input "DỐC MƠ"
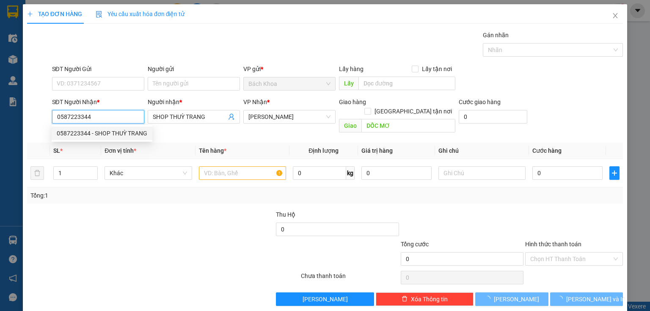
type input "30.000"
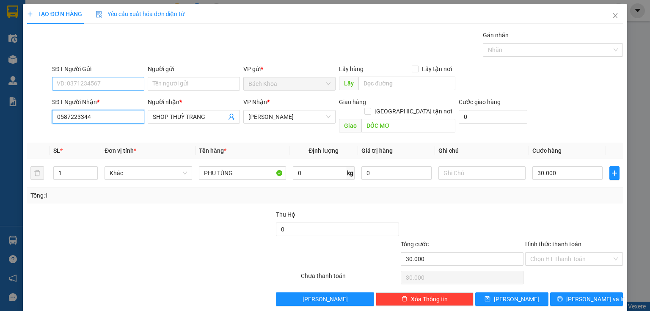
type input "0587223344"
click at [93, 85] on input "SĐT Người Gửi" at bounding box center [98, 84] width 92 height 14
type input "0974992869"
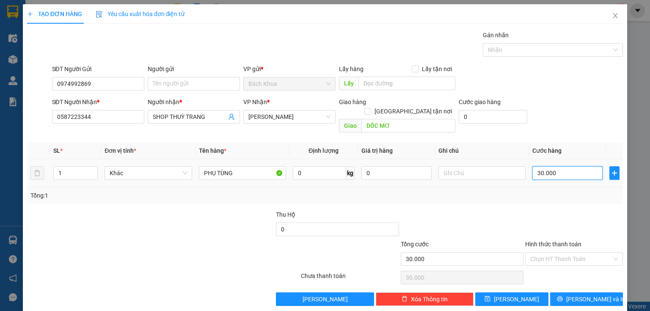
click at [558, 166] on input "30.000" at bounding box center [567, 173] width 70 height 14
type input "4"
type input "40"
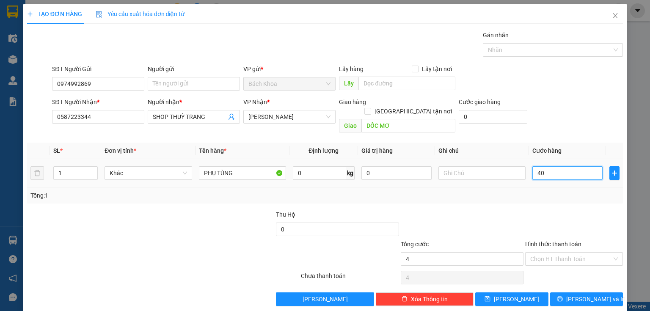
type input "40"
type input "400"
type input "4.000"
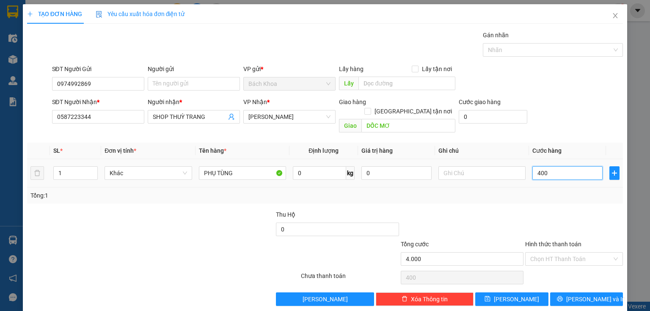
type input "4.000"
type input "40.000"
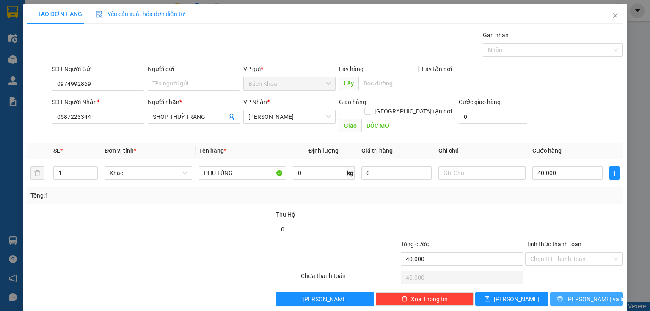
click at [584, 295] on span "[PERSON_NAME] và In" at bounding box center [595, 299] width 59 height 9
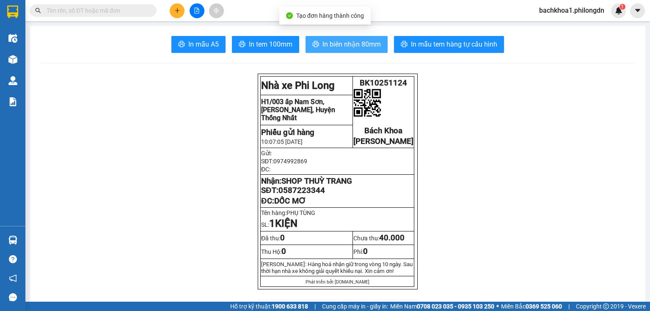
click at [334, 42] on span "In biên nhận 80mm" at bounding box center [351, 44] width 58 height 11
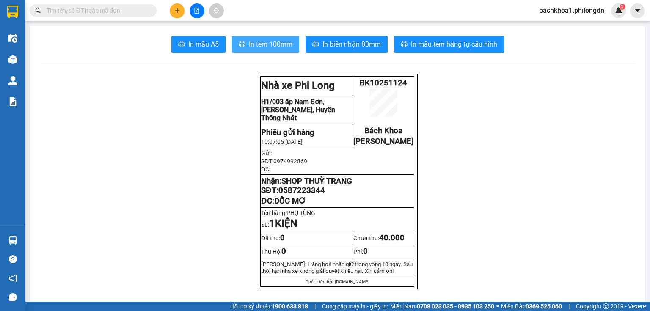
click at [265, 48] on span "In tem 100mm" at bounding box center [271, 44] width 44 height 11
click at [298, 195] on span "0587223344" at bounding box center [301, 190] width 47 height 9
click at [179, 11] on icon "plus" at bounding box center [177, 11] width 6 height 6
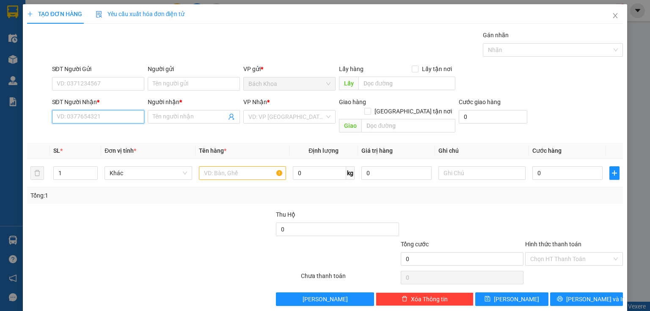
click at [80, 116] on input "SĐT Người Nhận *" at bounding box center [98, 117] width 92 height 14
click at [99, 133] on div "0937720379 - DŨNG" at bounding box center [97, 133] width 81 height 9
type input "0937720379"
type input "DŨNG"
type input "PHÚ CƯỜNG"
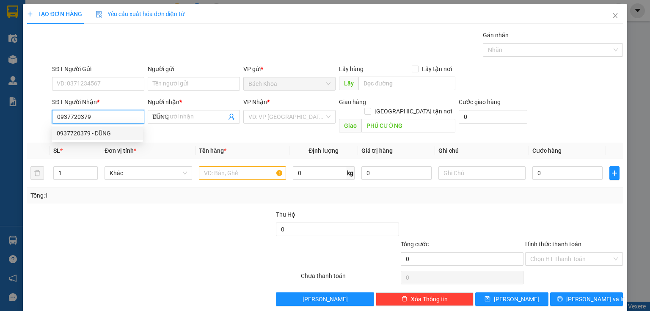
type input "40.000"
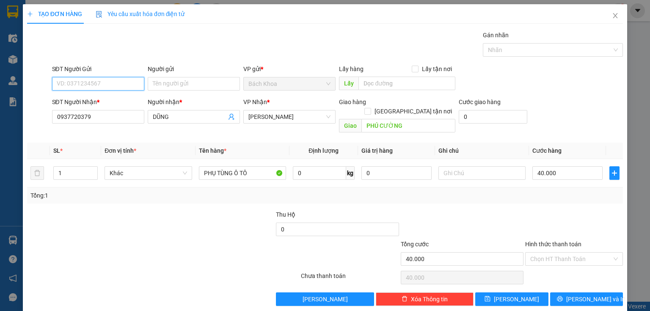
click at [117, 82] on input "SĐT Người Gửi" at bounding box center [98, 84] width 92 height 14
click at [562, 166] on input "40.000" at bounding box center [567, 173] width 70 height 14
click at [577, 298] on div "TẠO ĐƠN HÀNG Yêu cầu xuất hóa đơn điện tử Transit Pickup Surcharge Ids Transit …" at bounding box center [325, 158] width 604 height 308
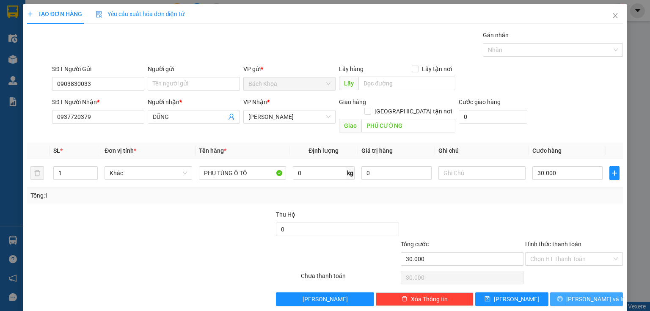
click at [577, 295] on span "[PERSON_NAME] và In" at bounding box center [595, 299] width 59 height 9
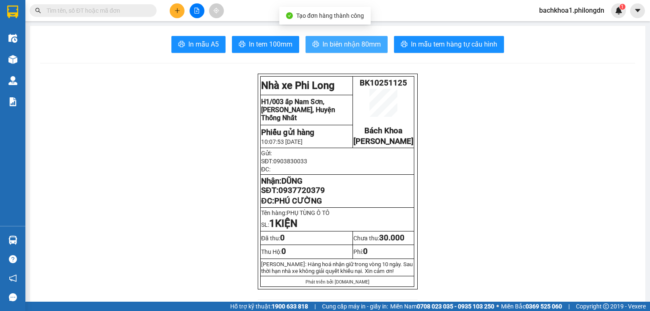
click at [315, 41] on button "In biên nhận 80mm" at bounding box center [347, 44] width 82 height 17
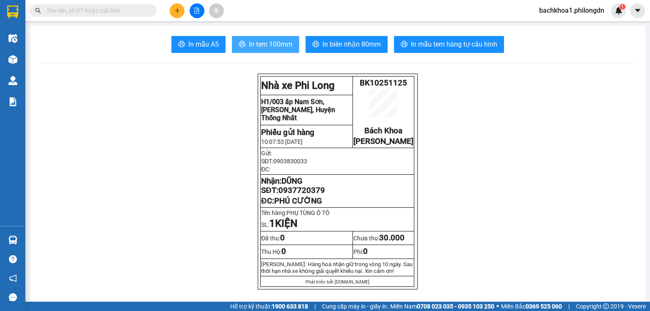
click at [257, 43] on span "In tem 100mm" at bounding box center [271, 44] width 44 height 11
click at [296, 195] on span "0937720379" at bounding box center [301, 190] width 47 height 9
click at [177, 14] on button at bounding box center [177, 10] width 15 height 15
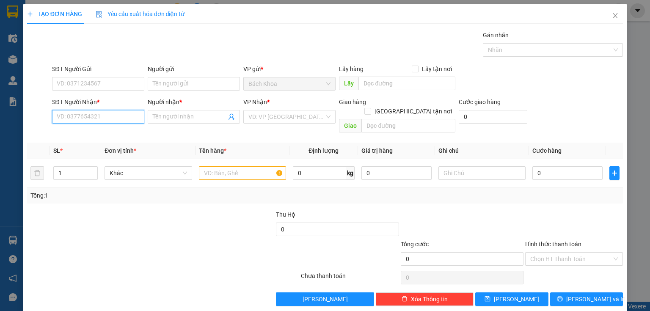
click at [74, 114] on input "SĐT Người Nhận *" at bounding box center [98, 117] width 92 height 14
click at [91, 135] on div "0962499663 - LY" at bounding box center [97, 133] width 81 height 9
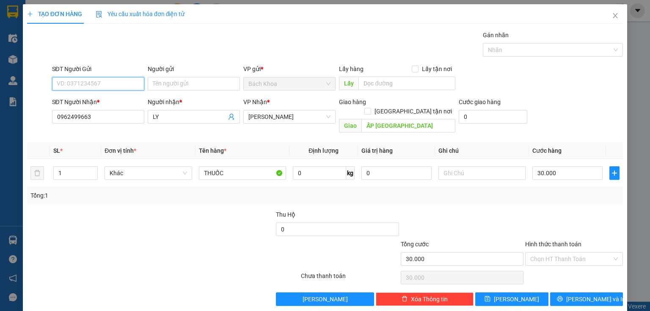
click at [110, 82] on input "SĐT Người Gửi" at bounding box center [98, 84] width 92 height 14
click at [118, 99] on div "0977213161" at bounding box center [97, 100] width 81 height 9
click at [563, 166] on input "50.000" at bounding box center [567, 173] width 70 height 14
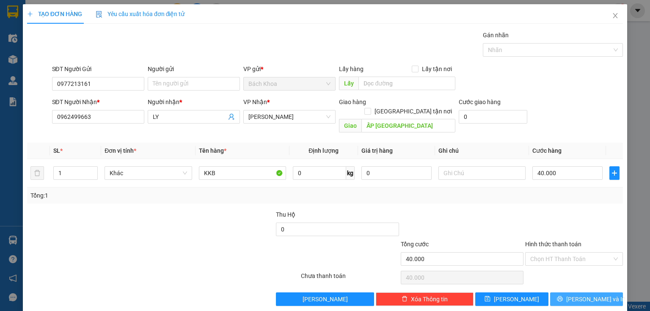
click at [573, 292] on button "[PERSON_NAME] và In" at bounding box center [586, 299] width 73 height 14
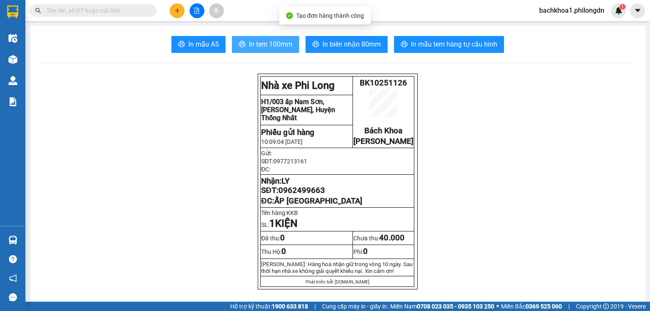
click at [272, 46] on span "In tem 100mm" at bounding box center [271, 44] width 44 height 11
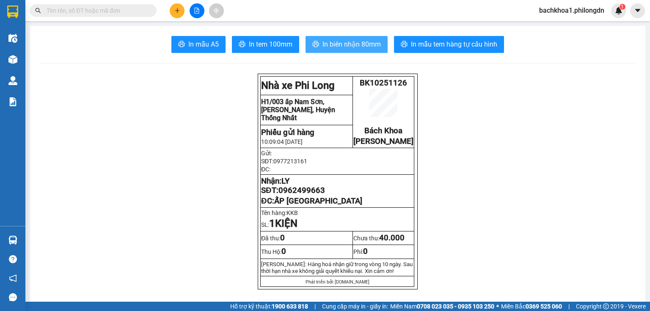
click at [352, 47] on span "In biên nhận 80mm" at bounding box center [351, 44] width 58 height 11
click at [307, 193] on p "Nhận: LY SĐT: 0962499663" at bounding box center [337, 185] width 152 height 19
click at [306, 194] on span "0962499663" at bounding box center [301, 190] width 47 height 9
click at [306, 195] on span "0962499663" at bounding box center [301, 190] width 47 height 9
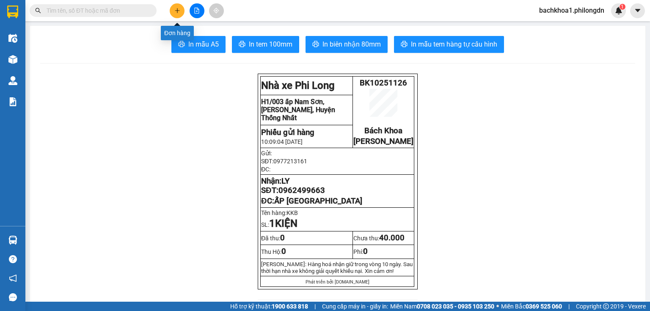
click at [179, 11] on icon "plus" at bounding box center [177, 11] width 6 height 6
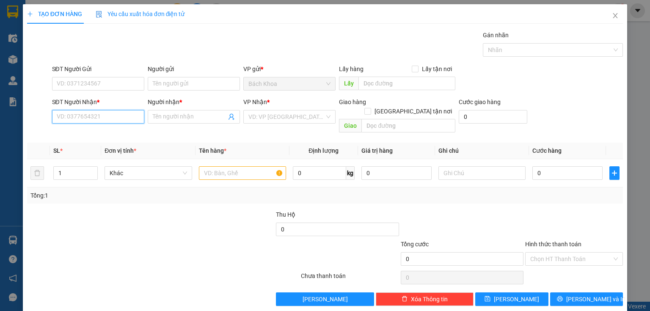
click at [60, 119] on input "SĐT Người Nhận *" at bounding box center [98, 117] width 92 height 14
click at [117, 132] on div "0339560071 - QUYỂN" at bounding box center [97, 133] width 81 height 9
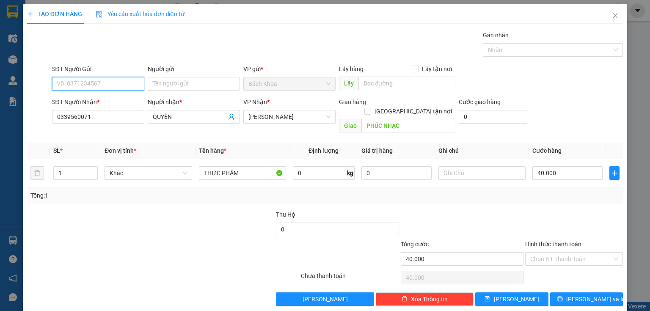
click at [81, 85] on input "SĐT Người Gửi" at bounding box center [98, 84] width 92 height 14
click at [88, 101] on div "0798880825 - ĐẠT" at bounding box center [97, 100] width 81 height 9
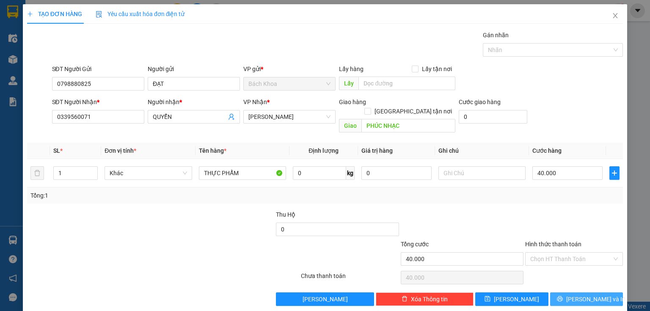
click at [563, 296] on icon "printer" at bounding box center [560, 299] width 6 height 6
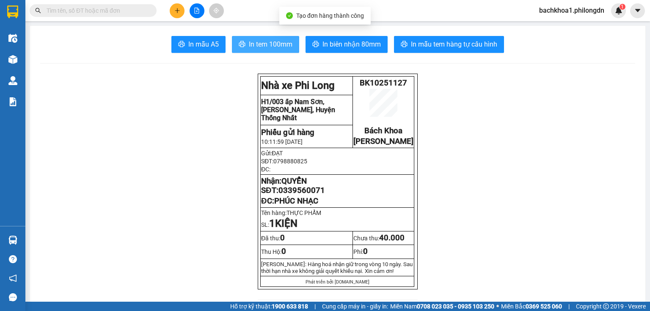
click at [259, 47] on span "In tem 100mm" at bounding box center [271, 44] width 44 height 11
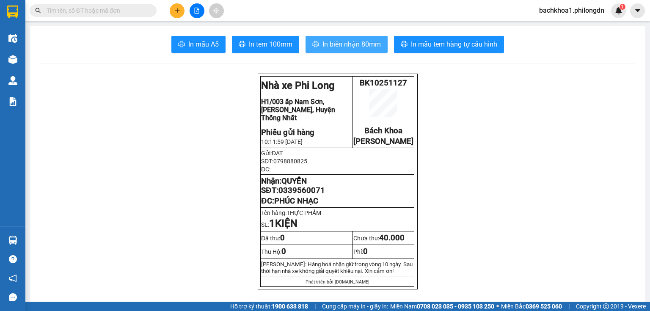
click at [339, 40] on span "In biên nhận 80mm" at bounding box center [351, 44] width 58 height 11
click at [339, 42] on span "In biên nhận 80mm" at bounding box center [351, 44] width 58 height 11
click at [301, 195] on span "0339560071" at bounding box center [301, 190] width 47 height 9
drag, startPoint x: 301, startPoint y: 200, endPoint x: 291, endPoint y: 197, distance: 10.6
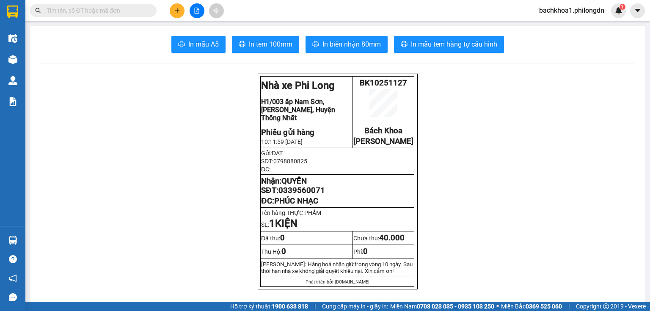
click at [291, 195] on span "0339560071" at bounding box center [301, 190] width 47 height 9
click at [174, 8] on button at bounding box center [177, 10] width 15 height 15
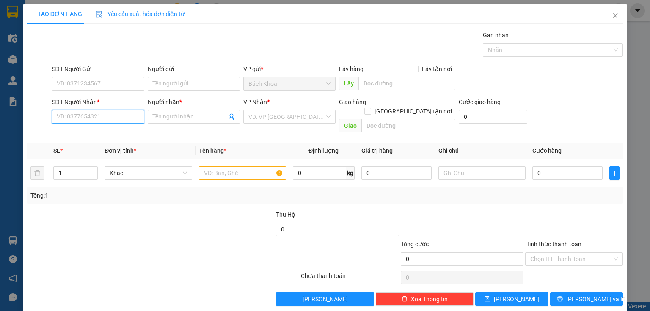
click at [107, 114] on input "SĐT Người Nhận *" at bounding box center [98, 117] width 92 height 14
click at [90, 132] on div "0962888465 - [PERSON_NAME]" at bounding box center [98, 133] width 83 height 9
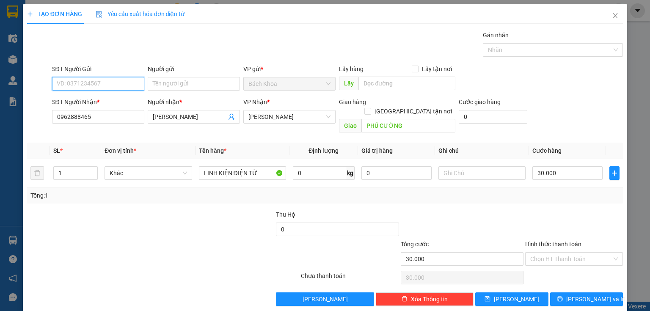
click at [127, 81] on input "SĐT Người Gửi" at bounding box center [98, 84] width 92 height 14
click at [95, 99] on div "0827058888" at bounding box center [97, 100] width 81 height 9
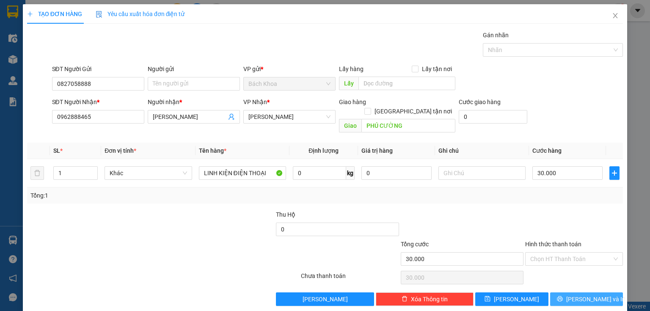
click at [574, 292] on button "[PERSON_NAME] và In" at bounding box center [586, 299] width 73 height 14
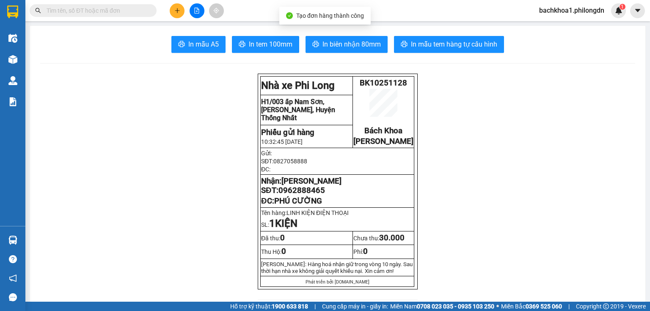
click at [251, 51] on button "In tem 100mm" at bounding box center [265, 44] width 67 height 17
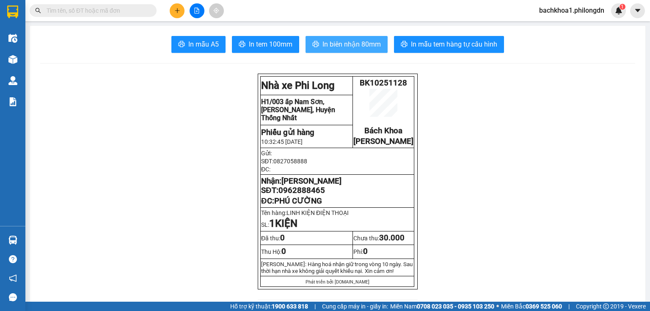
click at [335, 44] on span "In biên nhận 80mm" at bounding box center [351, 44] width 58 height 11
click at [294, 195] on span "0962888465" at bounding box center [301, 190] width 47 height 9
click at [177, 16] on button at bounding box center [177, 10] width 15 height 15
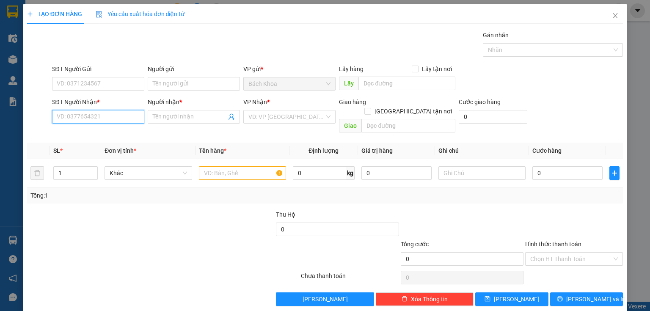
drag, startPoint x: 85, startPoint y: 116, endPoint x: 110, endPoint y: 99, distance: 29.5
click at [86, 116] on input "SĐT Người Nhận *" at bounding box center [98, 117] width 92 height 14
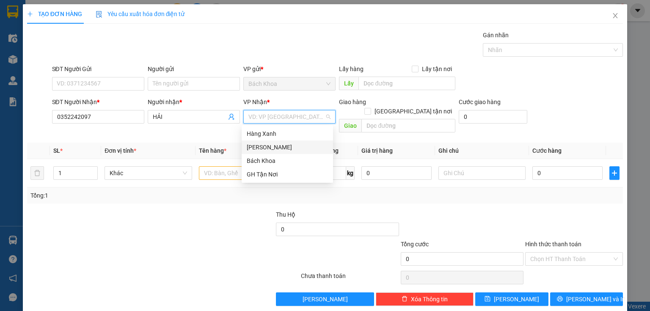
click at [276, 145] on div "[PERSON_NAME]" at bounding box center [287, 147] width 81 height 9
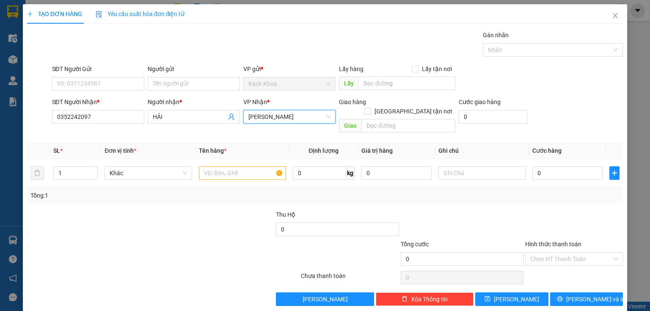
click at [384, 124] on div "Giao hàng [GEOGRAPHIC_DATA] tận nơi [GEOGRAPHIC_DATA]" at bounding box center [397, 116] width 116 height 39
click at [386, 119] on input "text" at bounding box center [408, 126] width 94 height 14
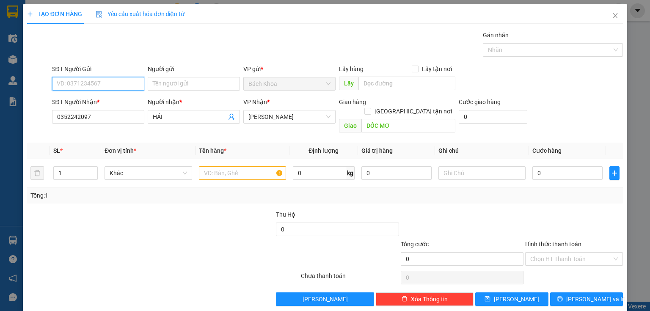
click at [91, 81] on input "SĐT Người Gửi" at bounding box center [98, 84] width 92 height 14
click at [113, 100] on div "0974193391 - TÀI" at bounding box center [97, 100] width 81 height 9
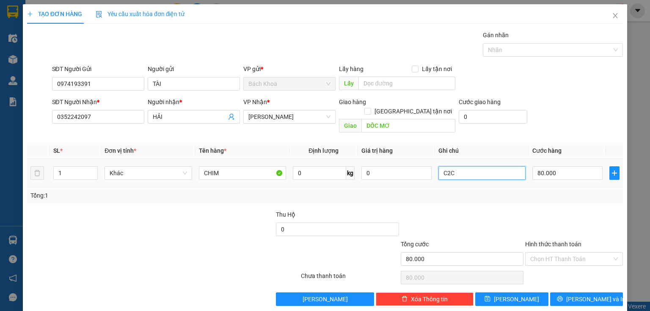
click at [442, 166] on input "C2C" at bounding box center [481, 173] width 87 height 14
click at [479, 166] on input "C2C" at bounding box center [481, 173] width 87 height 14
click at [595, 295] on span "[PERSON_NAME] và In" at bounding box center [595, 299] width 59 height 9
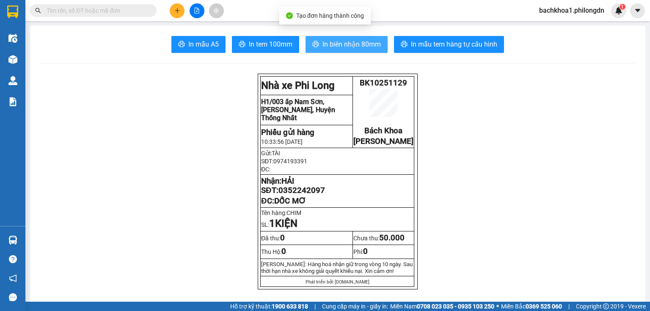
click at [333, 37] on button "In biên nhận 80mm" at bounding box center [347, 44] width 82 height 17
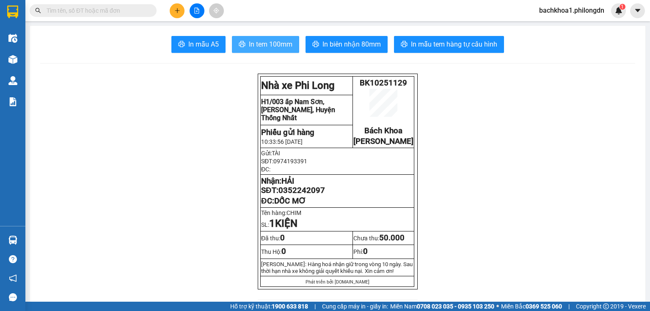
click at [260, 42] on span "In tem 100mm" at bounding box center [271, 44] width 44 height 11
click at [299, 195] on span "0352242097" at bounding box center [301, 190] width 47 height 9
click at [176, 16] on button at bounding box center [177, 10] width 15 height 15
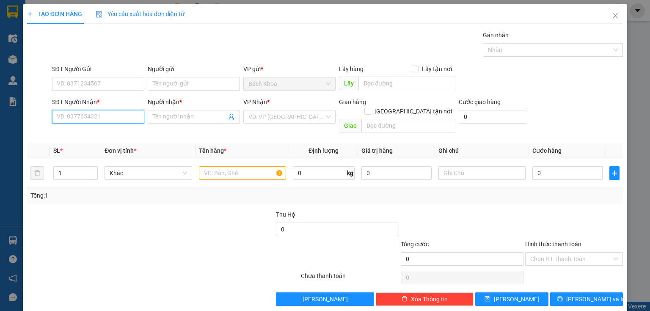
click at [101, 118] on input "SĐT Người Nhận *" at bounding box center [98, 117] width 92 height 14
click at [108, 130] on div "0779905000 - ." at bounding box center [97, 133] width 81 height 9
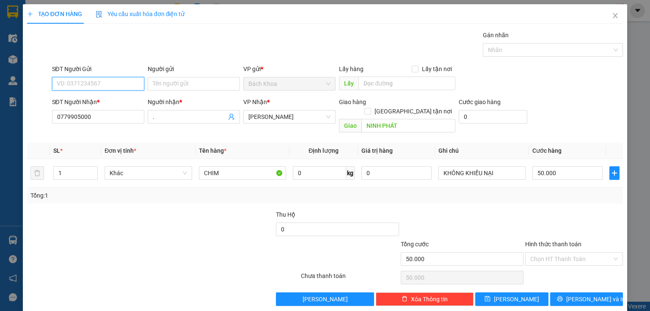
click at [106, 83] on input "SĐT Người Gửi" at bounding box center [98, 84] width 92 height 14
click at [94, 99] on div "0974193391 - TÀI" at bounding box center [97, 100] width 81 height 9
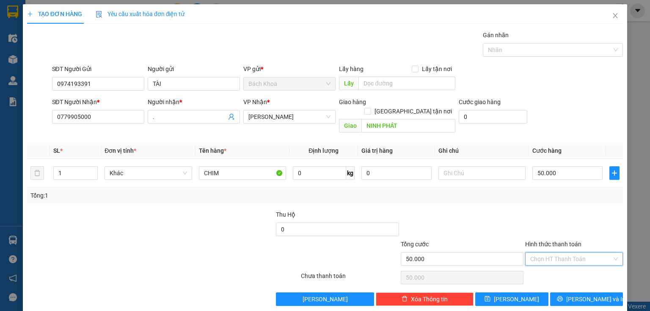
click at [548, 253] on input "Hình thức thanh toán" at bounding box center [571, 259] width 82 height 13
click at [557, 273] on div "Miễn phí" at bounding box center [569, 280] width 97 height 14
click at [562, 253] on span "Miễn phí" at bounding box center [574, 259] width 88 height 13
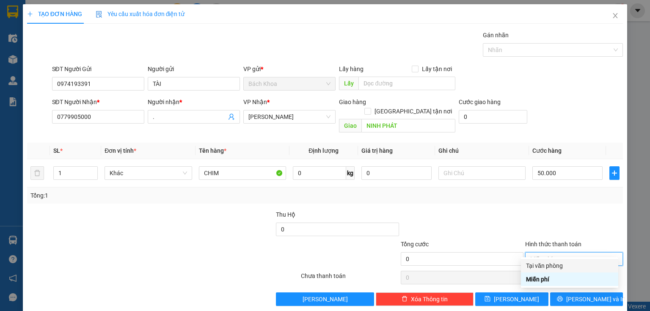
click at [563, 262] on div "Tại văn phòng" at bounding box center [569, 265] width 87 height 9
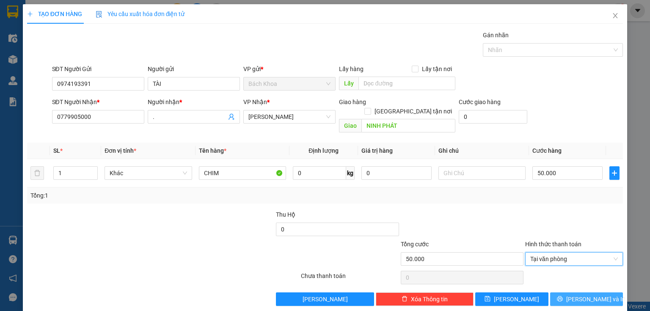
click at [562, 296] on icon "printer" at bounding box center [560, 299] width 6 height 6
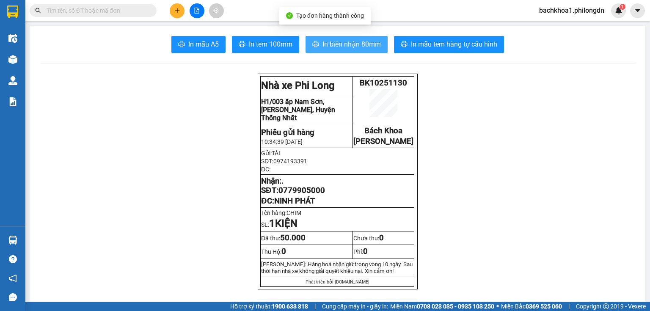
click at [335, 48] on span "In biên nhận 80mm" at bounding box center [351, 44] width 58 height 11
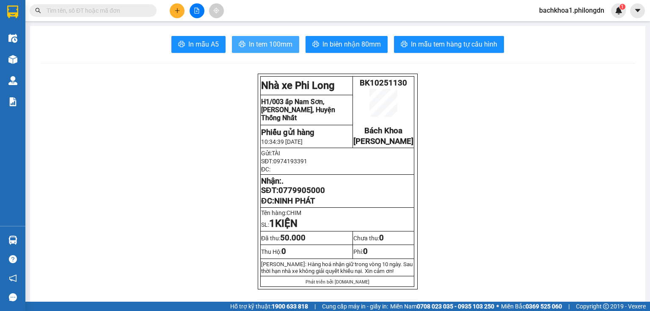
click at [282, 48] on span "In tem 100mm" at bounding box center [271, 44] width 44 height 11
click at [289, 195] on span "0779905000" at bounding box center [301, 190] width 47 height 9
click at [182, 11] on button at bounding box center [177, 10] width 15 height 15
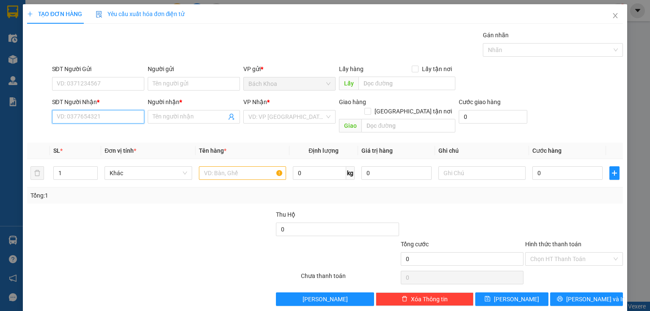
click at [103, 117] on input "SĐT Người Nhận *" at bounding box center [98, 117] width 92 height 14
click at [91, 138] on div "0972867929 - CƠM NIÊU QT" at bounding box center [97, 134] width 91 height 14
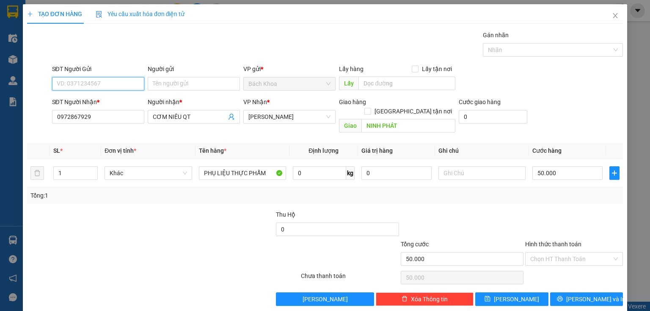
click at [113, 77] on input "SĐT Người Gửi" at bounding box center [98, 84] width 92 height 14
click at [112, 98] on div "0917567839" at bounding box center [97, 100] width 81 height 9
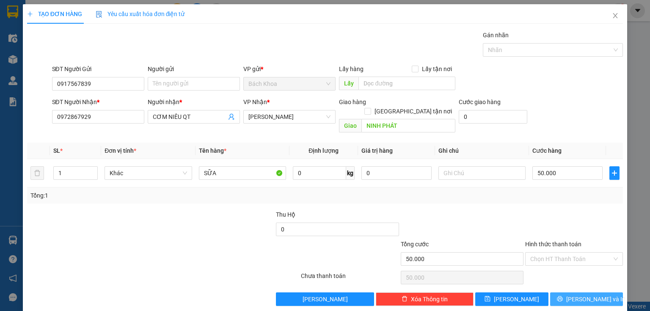
click at [579, 295] on span "[PERSON_NAME] và In" at bounding box center [595, 299] width 59 height 9
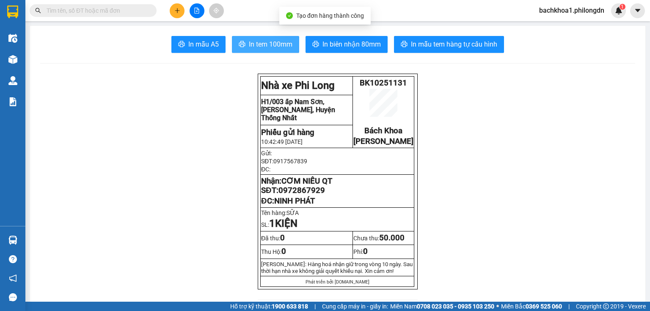
drag, startPoint x: 265, startPoint y: 30, endPoint x: 261, endPoint y: 40, distance: 9.9
click at [261, 40] on span "In tem 100mm" at bounding box center [271, 44] width 44 height 11
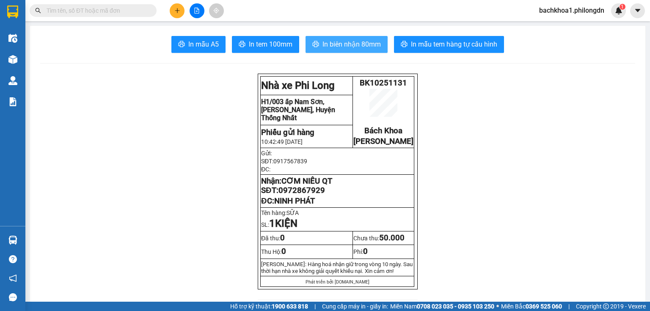
click at [344, 48] on span "In biên nhận 80mm" at bounding box center [351, 44] width 58 height 11
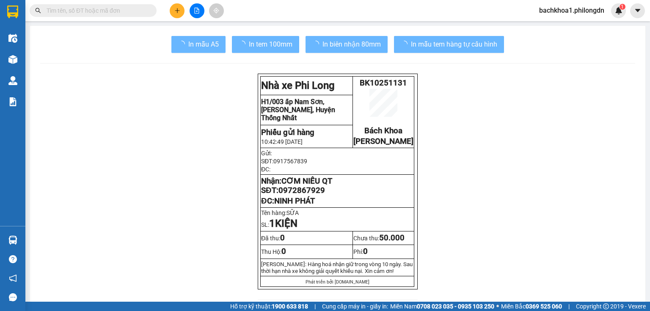
click at [298, 195] on span "0972867929" at bounding box center [301, 190] width 47 height 9
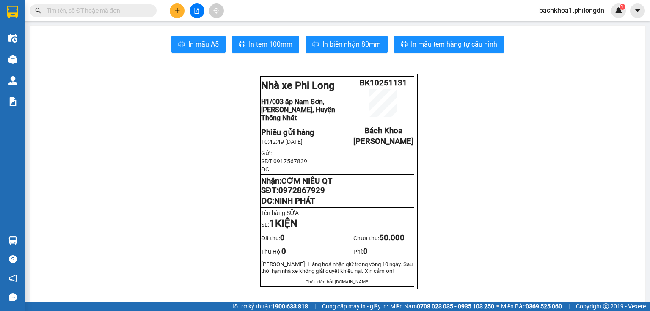
click at [298, 195] on span "0972867929" at bounding box center [301, 190] width 47 height 9
click at [171, 15] on button at bounding box center [177, 10] width 15 height 15
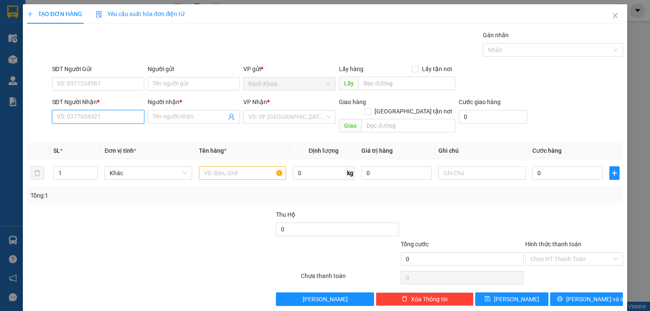
drag, startPoint x: 70, startPoint y: 115, endPoint x: 71, endPoint y: 107, distance: 8.1
click at [69, 115] on input "SĐT Người Nhận *" at bounding box center [98, 117] width 92 height 14
click at [91, 129] on div "0382311314 - [PERSON_NAME]" at bounding box center [98, 133] width 83 height 9
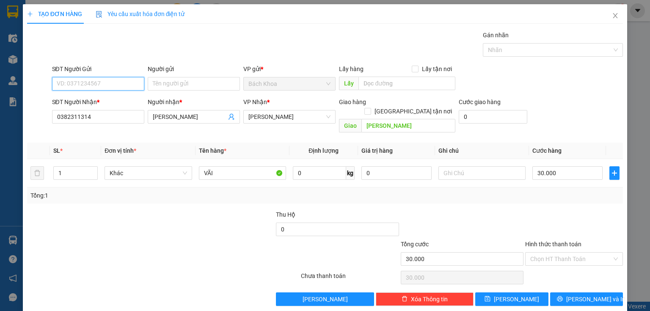
click at [110, 85] on input "SĐT Người Gửi" at bounding box center [98, 84] width 92 height 14
click at [107, 98] on div "0936989850" at bounding box center [97, 100] width 81 height 9
click at [554, 166] on input "30.000" at bounding box center [567, 173] width 70 height 14
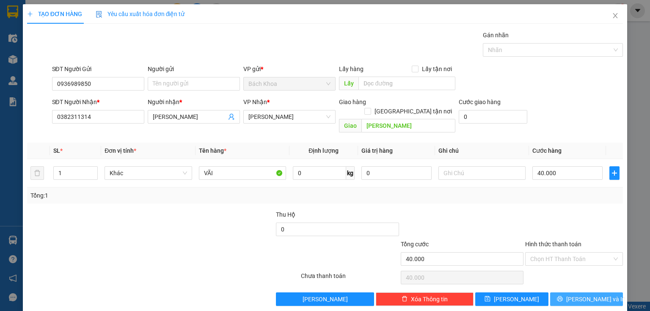
click at [572, 292] on button "[PERSON_NAME] và In" at bounding box center [586, 299] width 73 height 14
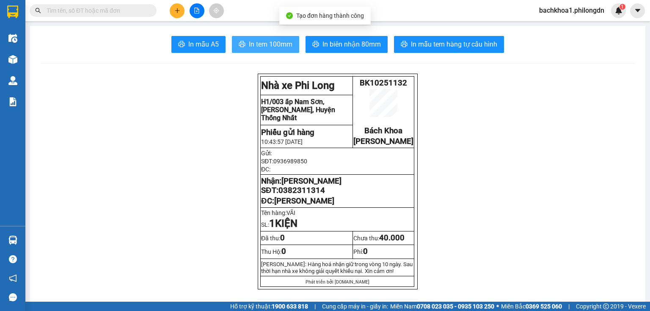
click at [265, 43] on span "In tem 100mm" at bounding box center [271, 44] width 44 height 11
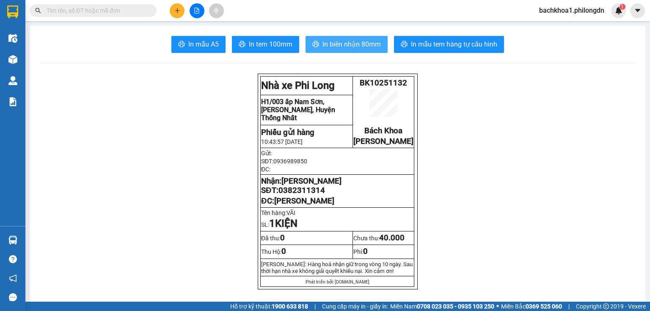
click at [322, 41] on span "In biên nhận 80mm" at bounding box center [351, 44] width 58 height 11
click at [301, 195] on span "0382311314" at bounding box center [301, 190] width 47 height 9
click at [176, 11] on icon "plus" at bounding box center [177, 11] width 6 height 6
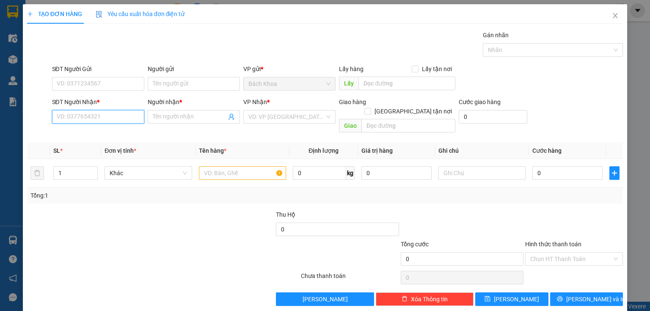
click at [116, 116] on input "SĐT Người Nhận *" at bounding box center [98, 117] width 92 height 14
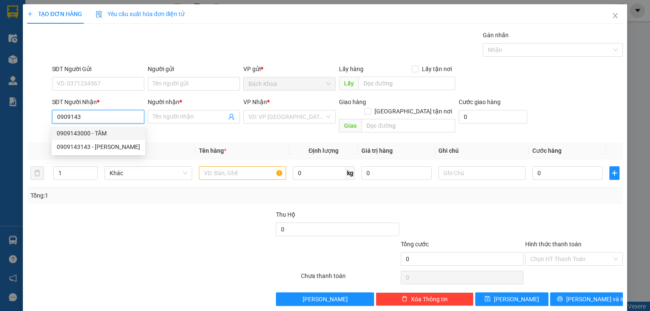
click at [105, 134] on div "0909143000 - TÂM" at bounding box center [98, 133] width 83 height 9
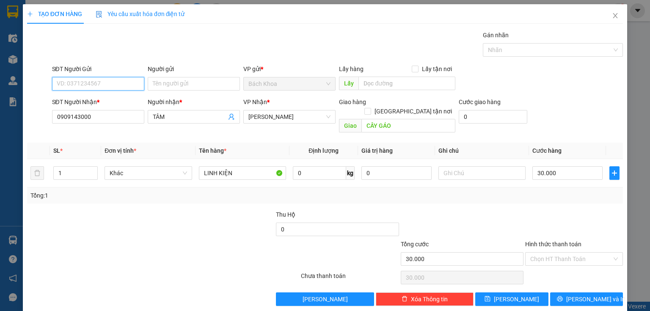
click at [88, 87] on input "SĐT Người Gửi" at bounding box center [98, 84] width 92 height 14
click at [105, 94] on div "0933852013 - ĐT NETCOM" at bounding box center [97, 101] width 91 height 14
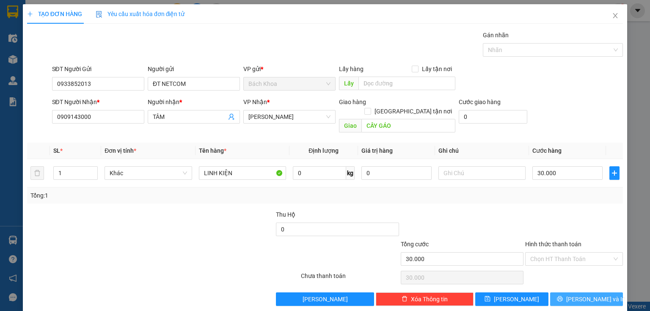
click at [562, 296] on icon "printer" at bounding box center [560, 299] width 6 height 6
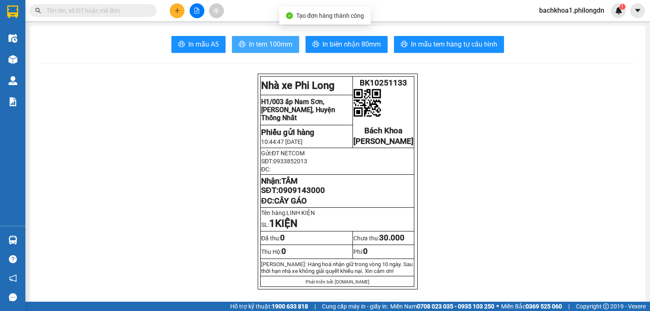
click at [243, 44] on button "In tem 100mm" at bounding box center [265, 44] width 67 height 17
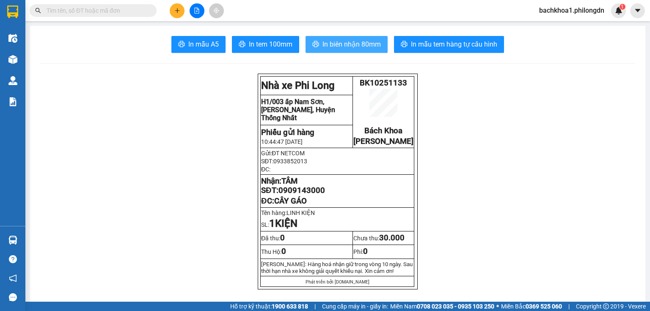
click at [335, 44] on span "In biên nhận 80mm" at bounding box center [351, 44] width 58 height 11
click at [285, 195] on span "0909143000" at bounding box center [301, 190] width 47 height 9
click at [172, 10] on button at bounding box center [177, 10] width 15 height 15
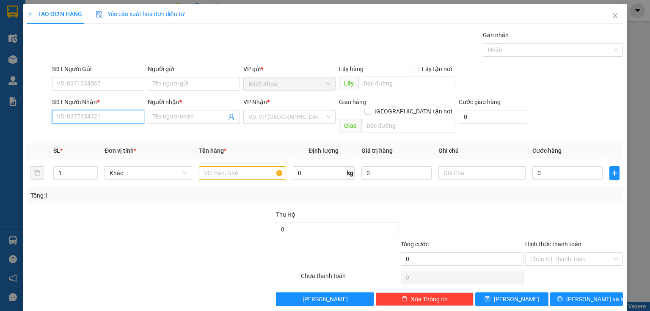
click at [102, 118] on input "SĐT Người Nhận *" at bounding box center [98, 117] width 92 height 14
click at [91, 137] on div "0966402103 - [GEOGRAPHIC_DATA]" at bounding box center [104, 133] width 95 height 9
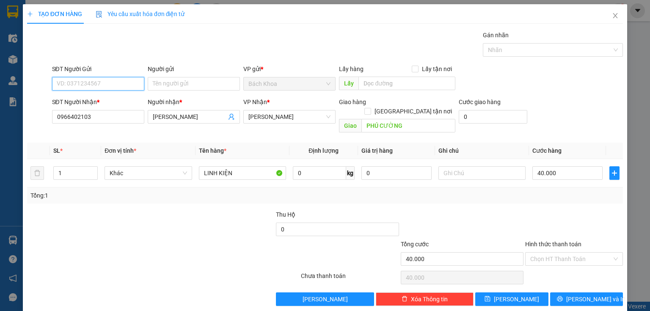
click at [98, 84] on input "SĐT Người Gửi" at bounding box center [98, 84] width 92 height 14
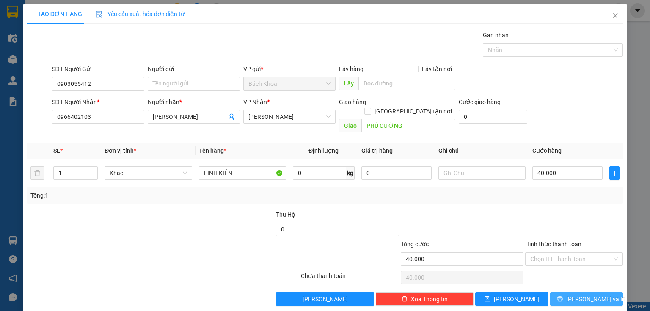
click at [584, 295] on span "[PERSON_NAME] và In" at bounding box center [595, 299] width 59 height 9
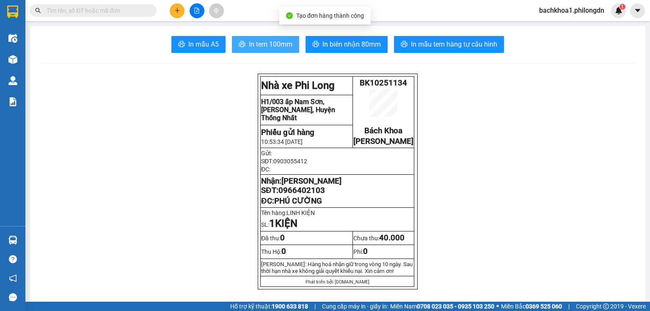
click at [270, 44] on span "In tem 100mm" at bounding box center [271, 44] width 44 height 11
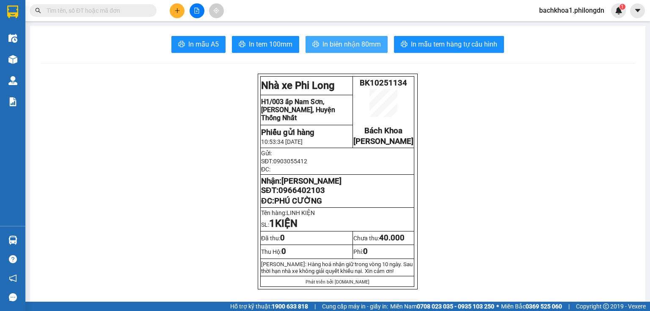
click at [349, 47] on span "In biên nhận 80mm" at bounding box center [351, 44] width 58 height 11
click at [361, 46] on span "In biên nhận 80mm" at bounding box center [351, 44] width 58 height 11
click at [300, 195] on span "0966402103" at bounding box center [301, 190] width 47 height 9
click at [179, 8] on icon "plus" at bounding box center [177, 11] width 6 height 6
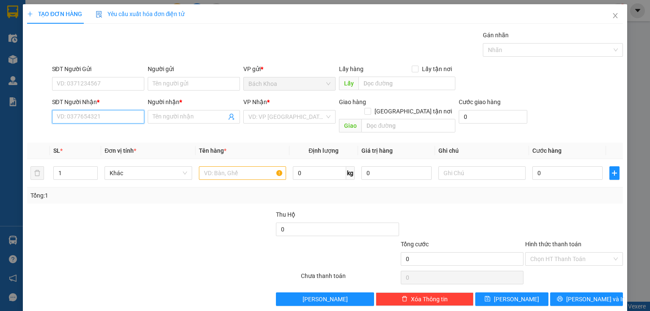
click at [100, 118] on input "SĐT Người Nhận *" at bounding box center [98, 117] width 92 height 14
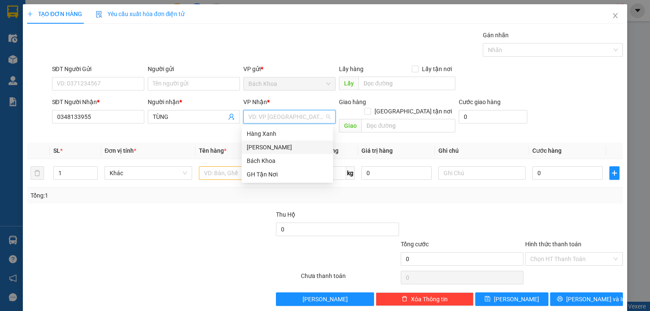
click at [263, 146] on div "[PERSON_NAME]" at bounding box center [287, 147] width 81 height 9
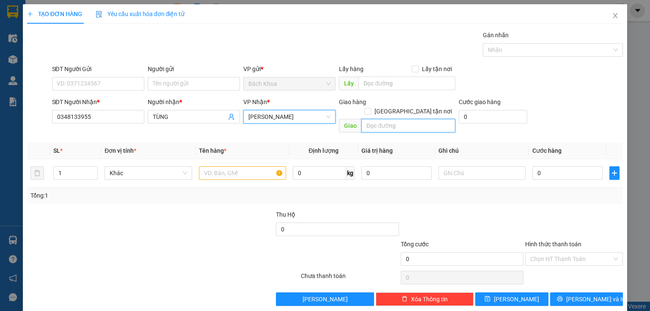
click at [397, 119] on input "text" at bounding box center [408, 126] width 94 height 14
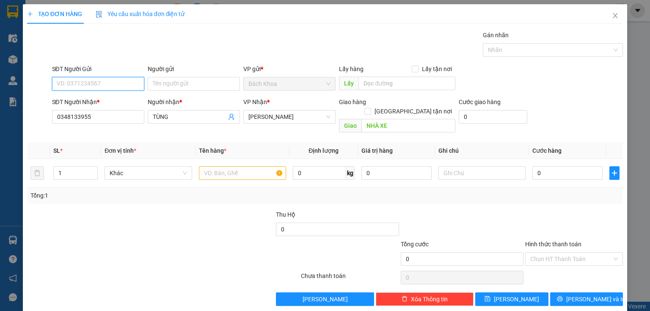
click at [103, 83] on input "SĐT Người Gửi" at bounding box center [98, 84] width 92 height 14
click at [241, 166] on input "text" at bounding box center [242, 173] width 87 height 14
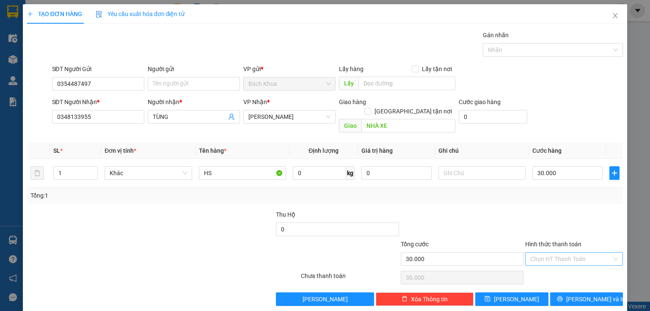
click at [579, 253] on input "Hình thức thanh toán" at bounding box center [571, 259] width 82 height 13
click at [567, 269] on div "Tại văn phòng" at bounding box center [569, 265] width 87 height 9
drag, startPoint x: 567, startPoint y: 281, endPoint x: 569, endPoint y: 288, distance: 7.1
click at [567, 281] on div "Transit Pickup Surcharge Ids Transit Deliver Surcharge Ids Transit Deliver Surc…" at bounding box center [325, 168] width 596 height 276
click at [563, 296] on icon "printer" at bounding box center [560, 299] width 6 height 6
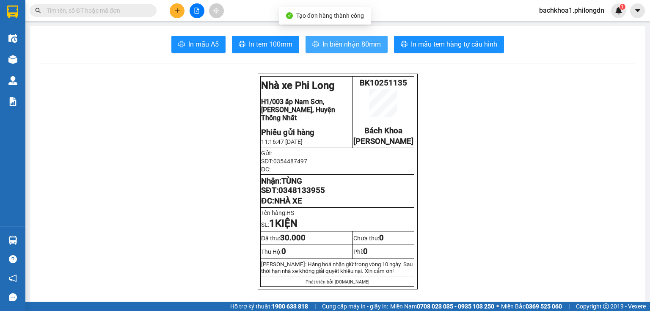
click at [354, 43] on span "In biên nhận 80mm" at bounding box center [351, 44] width 58 height 11
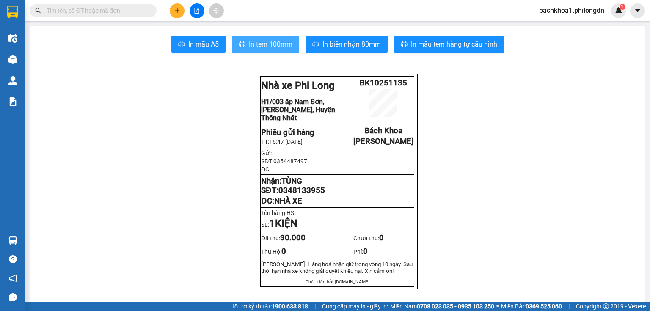
click at [266, 41] on span "In tem 100mm" at bounding box center [271, 44] width 44 height 11
click at [295, 195] on span "0348133955" at bounding box center [301, 190] width 47 height 9
click at [180, 10] on button at bounding box center [177, 10] width 15 height 15
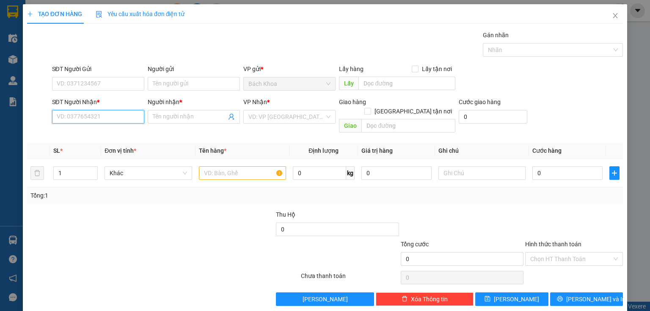
click at [77, 122] on input "SĐT Người Nhận *" at bounding box center [98, 117] width 92 height 14
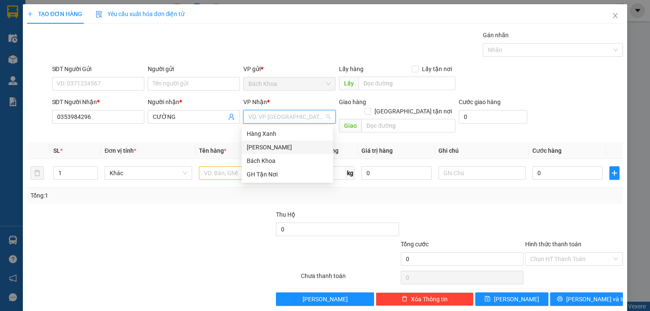
click at [274, 146] on div "[PERSON_NAME]" at bounding box center [287, 147] width 81 height 9
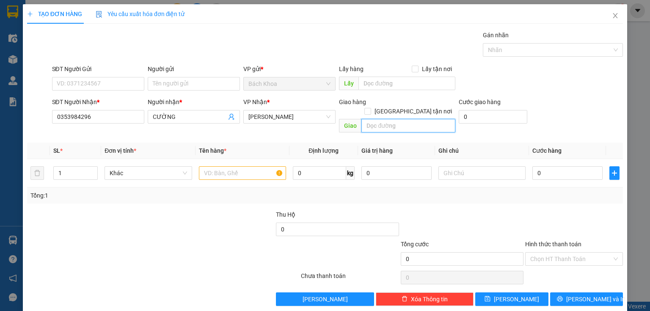
click at [385, 120] on input "text" at bounding box center [408, 126] width 94 height 14
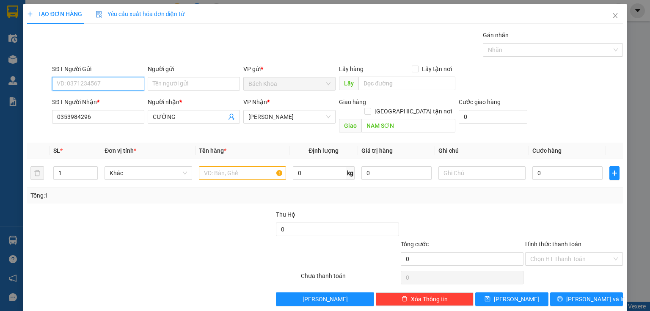
click at [120, 81] on input "SĐT Người Gửi" at bounding box center [98, 84] width 92 height 14
click at [96, 100] on div "0961808343" at bounding box center [97, 100] width 81 height 9
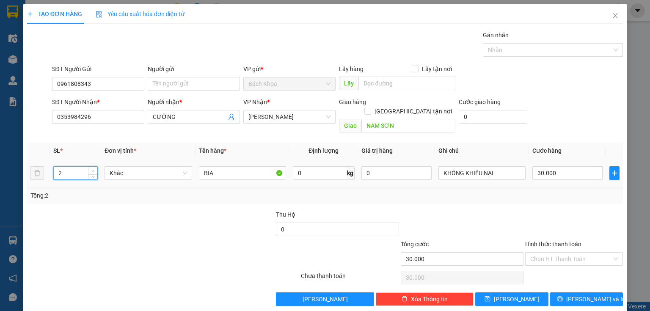
drag, startPoint x: 94, startPoint y: 161, endPoint x: 96, endPoint y: 154, distance: 6.8
click at [94, 169] on icon "up" at bounding box center [93, 170] width 3 height 3
click at [549, 166] on input "30.000" at bounding box center [567, 173] width 70 height 14
click at [581, 296] on button "[PERSON_NAME] và In" at bounding box center [586, 299] width 73 height 14
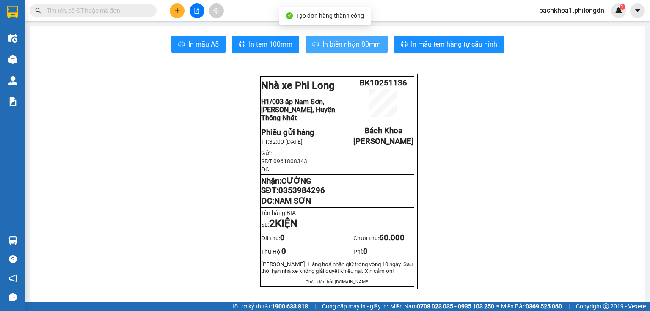
click at [323, 42] on span "In biên nhận 80mm" at bounding box center [351, 44] width 58 height 11
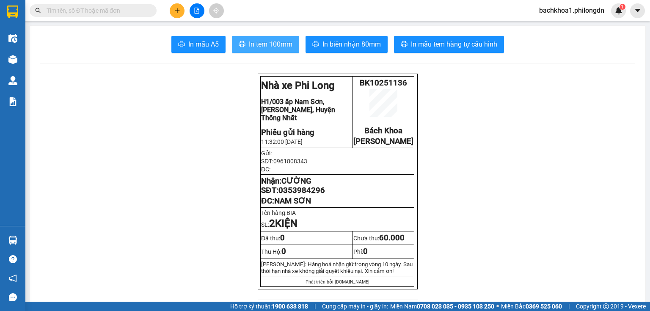
click at [251, 44] on span "In tem 100mm" at bounding box center [271, 44] width 44 height 11
click at [300, 195] on span "0353984296" at bounding box center [301, 190] width 47 height 9
click at [172, 13] on button at bounding box center [177, 10] width 15 height 15
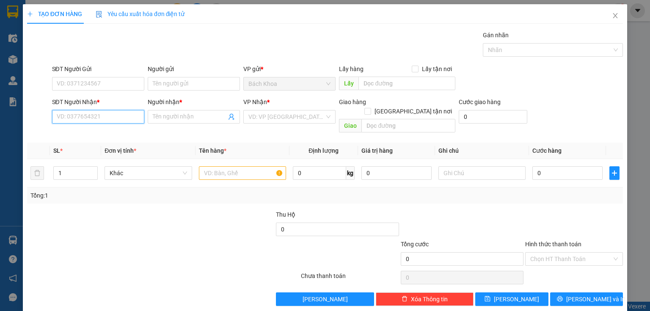
click at [105, 121] on input "SĐT Người Nhận *" at bounding box center [98, 117] width 92 height 14
click at [110, 133] on div "0984080311 - TIÊN" at bounding box center [97, 133] width 81 height 9
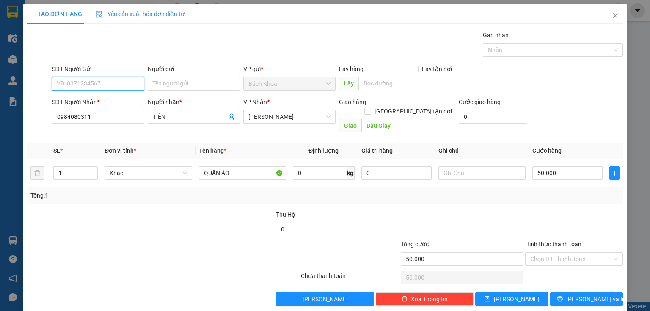
click at [88, 85] on input "SĐT Người Gửi" at bounding box center [98, 84] width 92 height 14
click at [104, 99] on div "0902814706" at bounding box center [97, 100] width 81 height 9
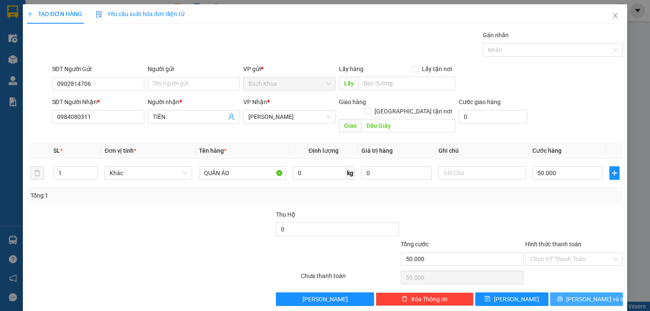
click at [591, 295] on span "[PERSON_NAME] và In" at bounding box center [595, 299] width 59 height 9
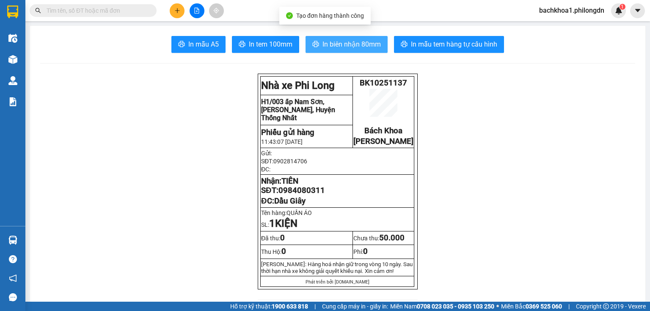
click at [332, 39] on span "In biên nhận 80mm" at bounding box center [351, 44] width 58 height 11
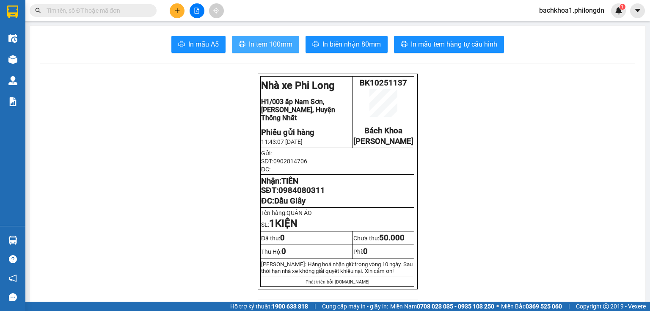
click at [264, 39] on span "In tem 100mm" at bounding box center [271, 44] width 44 height 11
click at [314, 195] on span "0984080311" at bounding box center [301, 190] width 47 height 9
click at [174, 12] on icon "plus" at bounding box center [177, 11] width 6 height 6
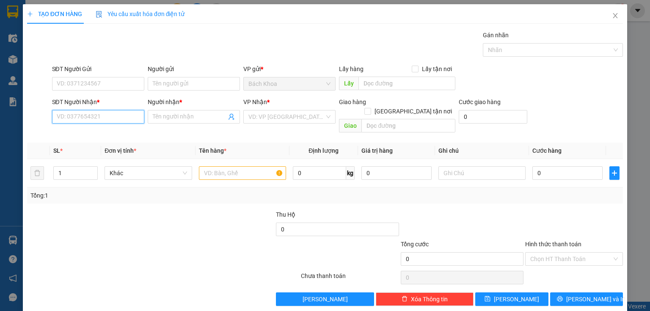
click at [93, 117] on input "SĐT Người Nhận *" at bounding box center [98, 117] width 92 height 14
paste input "0388184780"
click at [102, 135] on div "0388184780 - TRANG" at bounding box center [97, 133] width 81 height 9
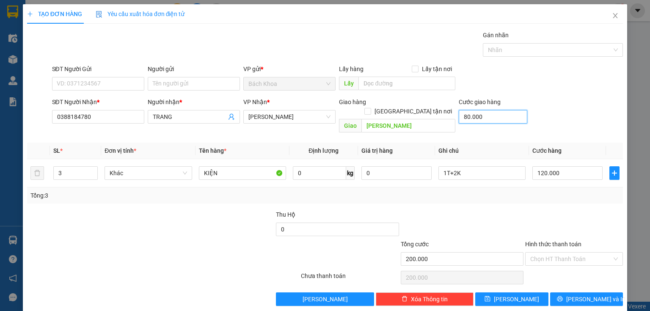
click at [486, 116] on input "80.000" at bounding box center [493, 117] width 69 height 14
click at [58, 167] on input "3" at bounding box center [76, 173] width 44 height 13
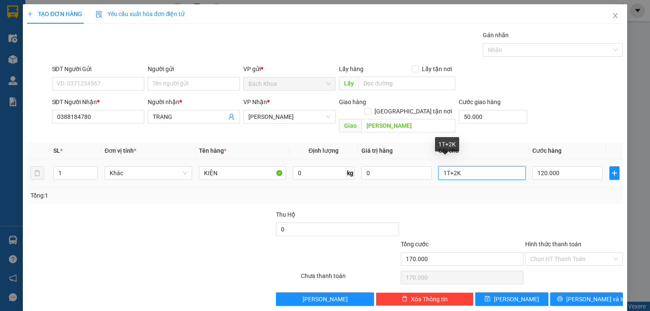
click at [459, 166] on input "1T+2K" at bounding box center [481, 173] width 87 height 14
click at [467, 166] on input "1T+2K" at bounding box center [481, 173] width 87 height 14
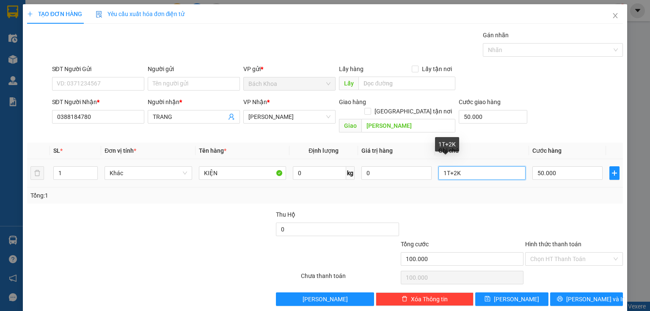
click at [467, 166] on input "1T+2K" at bounding box center [481, 173] width 87 height 14
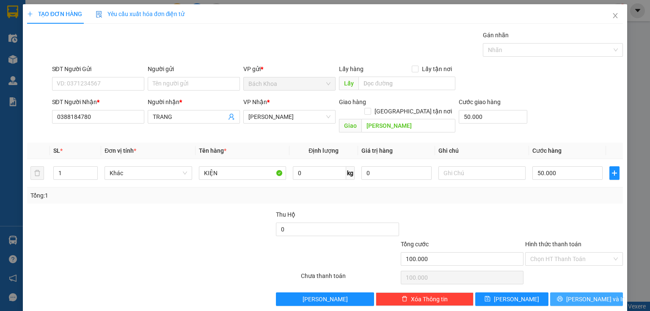
click at [580, 292] on button "[PERSON_NAME] và In" at bounding box center [586, 299] width 73 height 14
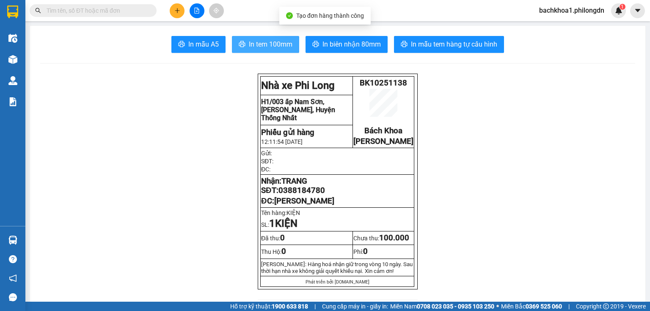
click at [258, 44] on span "In tem 100mm" at bounding box center [271, 44] width 44 height 11
click at [175, 11] on icon "plus" at bounding box center [177, 11] width 6 height 6
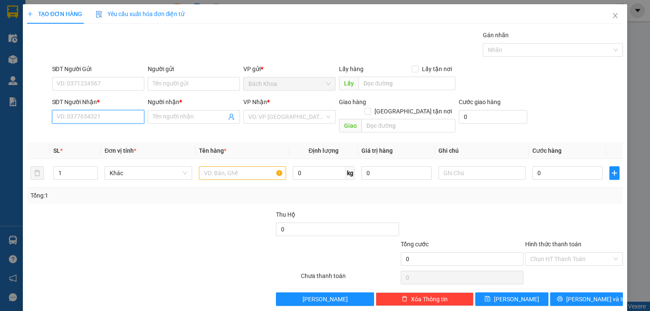
click at [129, 120] on input "SĐT Người Nhận *" at bounding box center [98, 117] width 92 height 14
click at [113, 138] on div "0978907025 - BI" at bounding box center [97, 133] width 81 height 9
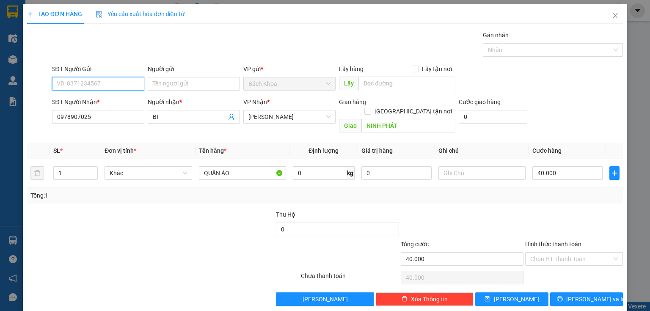
click at [120, 79] on input "SĐT Người Gửi" at bounding box center [98, 84] width 92 height 14
drag, startPoint x: 125, startPoint y: 96, endPoint x: 131, endPoint y: 103, distance: 8.7
click at [125, 96] on div "0964766613 - UYÊN" at bounding box center [97, 100] width 81 height 9
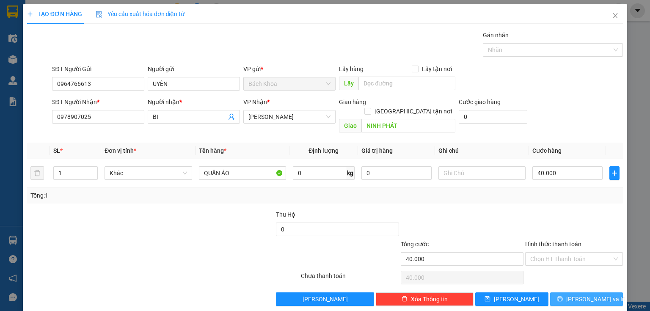
click at [605, 292] on button "[PERSON_NAME] và In" at bounding box center [586, 299] width 73 height 14
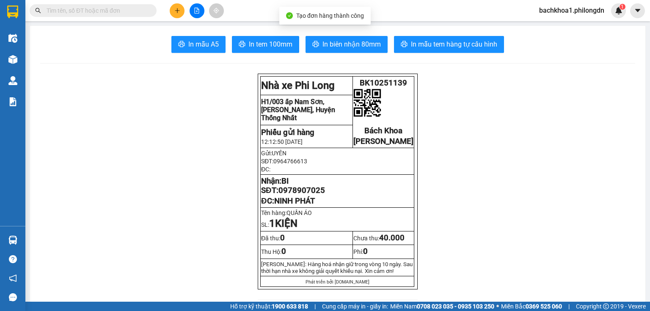
click at [347, 45] on span "In biên nhận 80mm" at bounding box center [351, 44] width 58 height 11
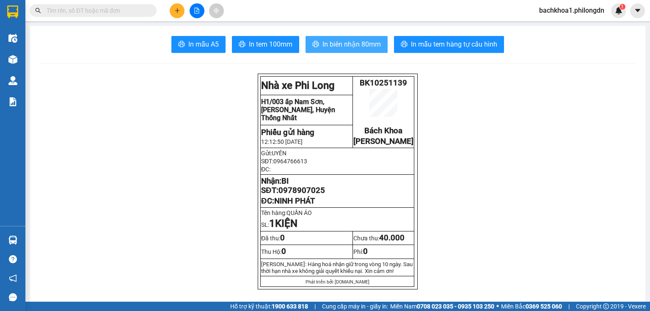
click at [337, 51] on button "In biên nhận 80mm" at bounding box center [347, 44] width 82 height 17
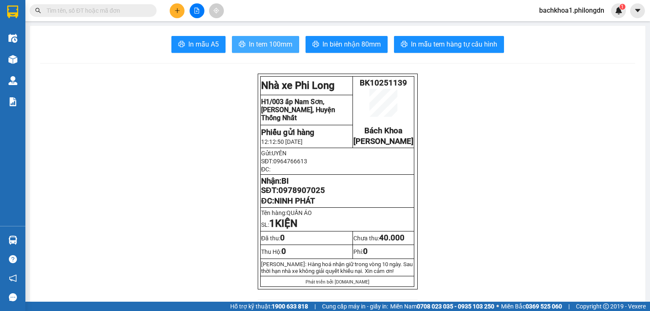
click at [265, 43] on span "In tem 100mm" at bounding box center [271, 44] width 44 height 11
click at [314, 195] on span "0978907025" at bounding box center [301, 190] width 47 height 9
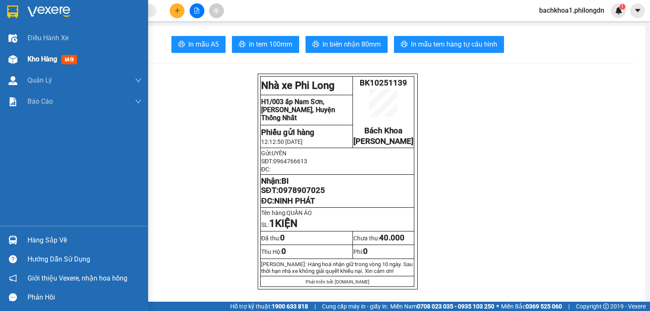
click at [40, 59] on span "Kho hàng" at bounding box center [43, 59] width 30 height 8
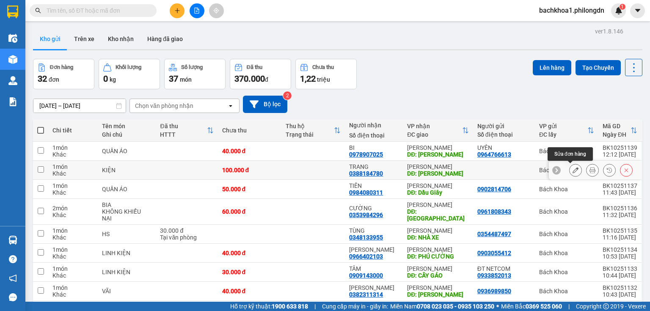
click at [587, 166] on button at bounding box center [593, 170] width 12 height 15
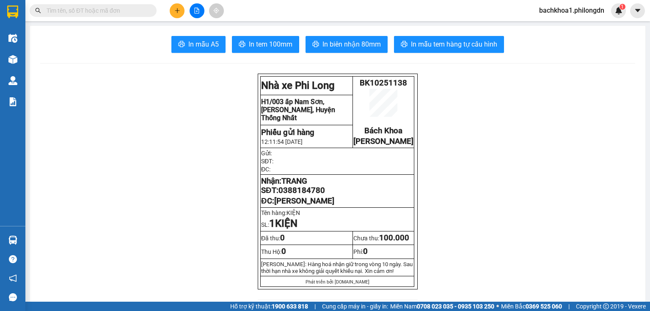
click at [303, 195] on span "0388184780" at bounding box center [301, 190] width 47 height 9
click at [304, 195] on span "0388184780" at bounding box center [301, 190] width 47 height 9
click at [173, 17] on div at bounding box center [196, 10] width 63 height 15
click at [179, 14] on button at bounding box center [177, 10] width 15 height 15
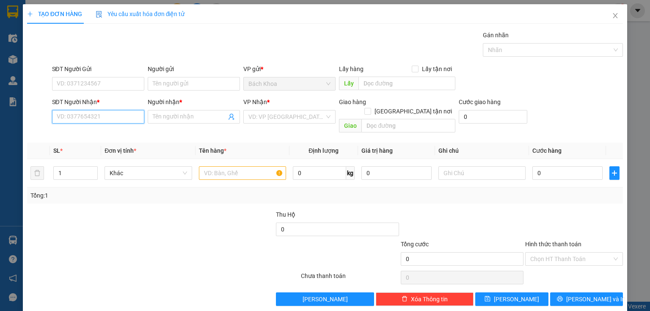
click at [134, 117] on input "SĐT Người Nhận *" at bounding box center [98, 117] width 92 height 14
click at [85, 118] on input "089416167848" at bounding box center [98, 117] width 92 height 14
click at [62, 116] on input "08941616848" at bounding box center [98, 117] width 92 height 14
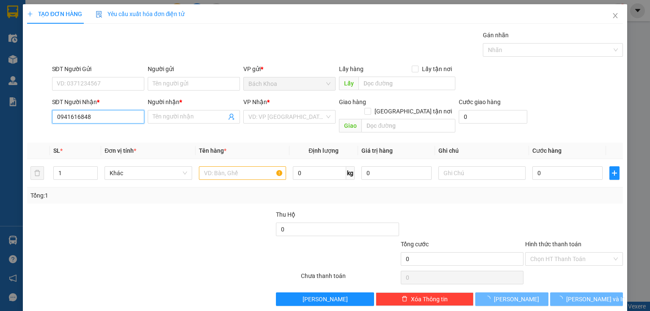
click at [101, 117] on input "0941616848" at bounding box center [98, 117] width 92 height 14
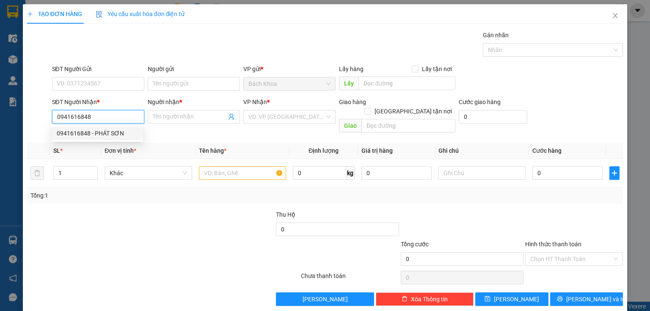
click at [72, 134] on div "0941616848 - PHÁT SƠN" at bounding box center [97, 133] width 81 height 9
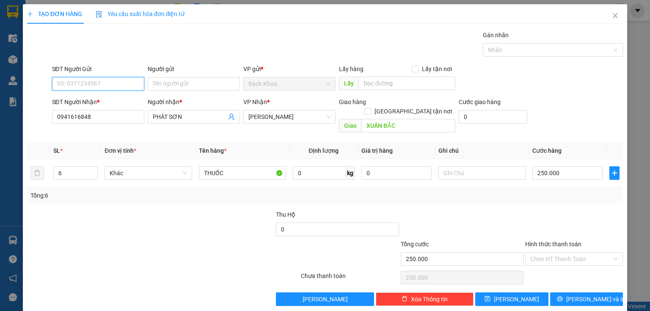
click at [107, 83] on input "SĐT Người Gửi" at bounding box center [98, 84] width 92 height 14
click at [117, 98] on div "0901655879" at bounding box center [97, 100] width 81 height 9
drag, startPoint x: 81, startPoint y: 159, endPoint x: 4, endPoint y: 173, distance: 78.2
click at [4, 173] on div "TẠO ĐƠN HÀNG Yêu cầu xuất hóa đơn điện tử Transit Pickup Surcharge Ids Transit …" at bounding box center [325, 155] width 650 height 311
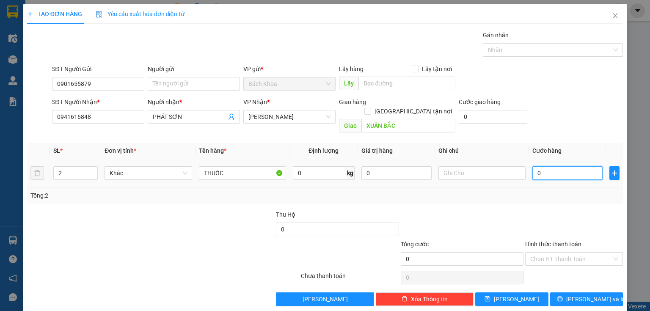
click at [542, 166] on input "0" at bounding box center [567, 173] width 70 height 14
drag, startPoint x: 532, startPoint y: 206, endPoint x: 559, endPoint y: 256, distance: 56.8
click at [533, 210] on div at bounding box center [573, 225] width 99 height 30
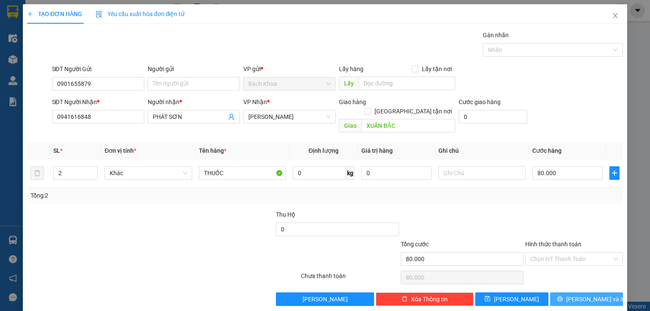
click at [565, 295] on button "[PERSON_NAME] và In" at bounding box center [586, 299] width 73 height 14
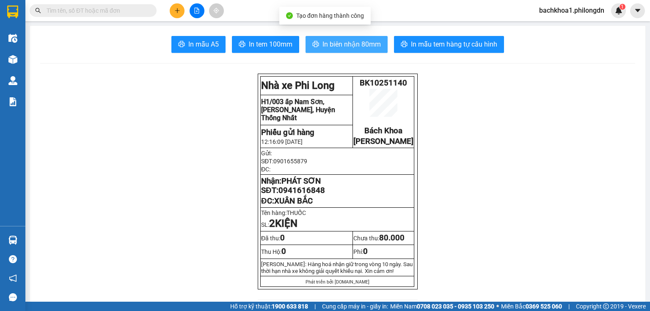
click at [323, 42] on span "In biên nhận 80mm" at bounding box center [351, 44] width 58 height 11
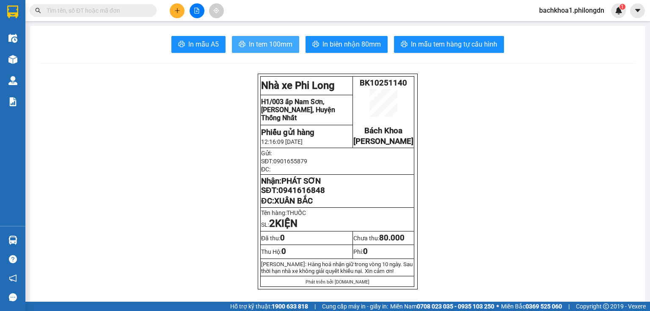
click at [248, 37] on button "In tem 100mm" at bounding box center [265, 44] width 67 height 17
click at [306, 195] on span "0941616848" at bounding box center [301, 190] width 47 height 9
click at [179, 12] on icon "plus" at bounding box center [177, 11] width 6 height 6
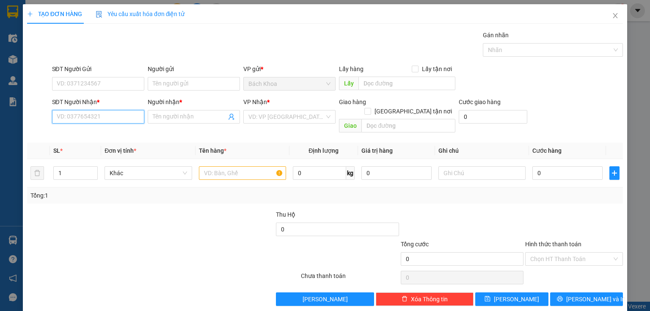
click at [105, 120] on input "SĐT Người Nhận *" at bounding box center [98, 117] width 92 height 14
drag, startPoint x: 122, startPoint y: 134, endPoint x: 126, endPoint y: 95, distance: 38.7
click at [122, 133] on div "0988488498 - [PERSON_NAME]" at bounding box center [98, 133] width 83 height 9
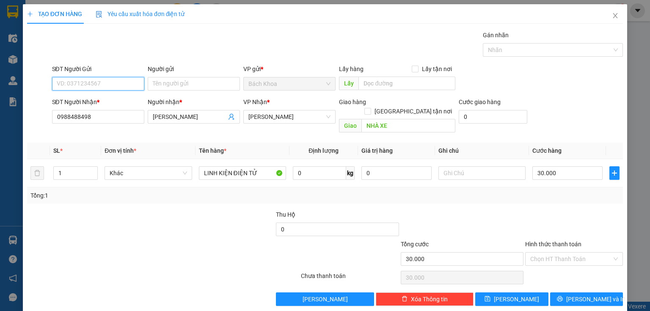
click at [133, 82] on input "SĐT Người Gửi" at bounding box center [98, 84] width 92 height 14
drag, startPoint x: 105, startPoint y: 101, endPoint x: 107, endPoint y: 91, distance: 10.8
click at [107, 92] on div "0909810001 0909810001 - ." at bounding box center [97, 100] width 91 height 17
click at [115, 97] on div "0909810001 - ." at bounding box center [97, 100] width 81 height 9
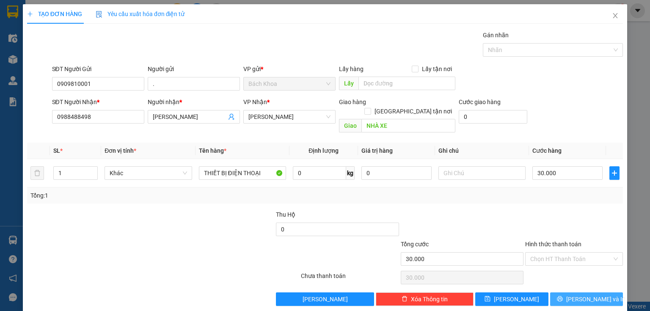
click at [595, 295] on span "[PERSON_NAME] và In" at bounding box center [595, 299] width 59 height 9
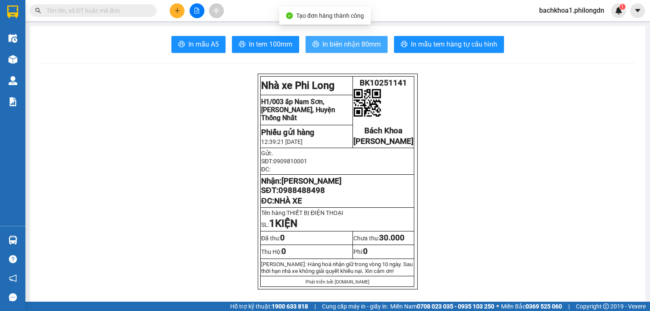
click at [359, 42] on span "In biên nhận 80mm" at bounding box center [351, 44] width 58 height 11
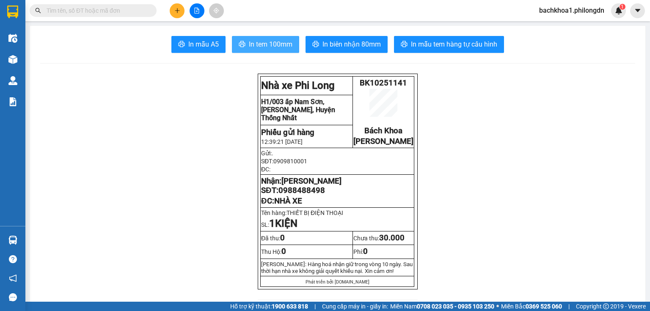
click at [276, 49] on span "In tem 100mm" at bounding box center [271, 44] width 44 height 11
click at [288, 205] on td "Nhận: [PERSON_NAME] SĐT: 0988488498 ĐC: NHÀ XE" at bounding box center [338, 191] width 154 height 33
click at [290, 195] on span "0988488498" at bounding box center [301, 190] width 47 height 9
click at [179, 8] on button at bounding box center [177, 10] width 15 height 15
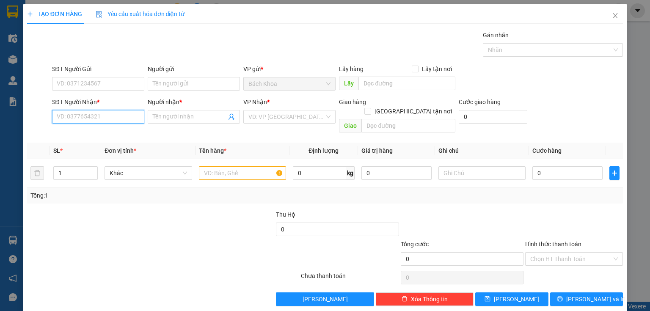
click at [110, 113] on input "SĐT Người Nhận *" at bounding box center [98, 117] width 92 height 14
click at [127, 133] on div "0966667937 - HÂN NGÔ" at bounding box center [97, 133] width 81 height 9
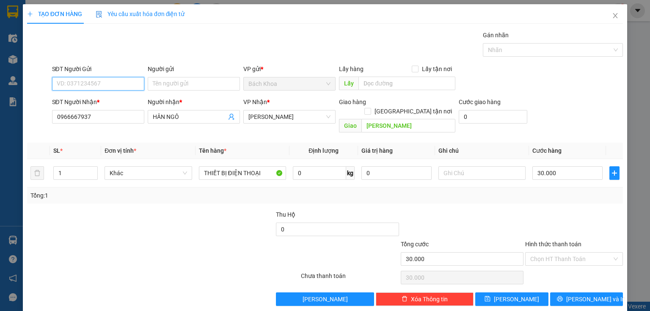
click at [130, 88] on input "SĐT Người Gửi" at bounding box center [98, 84] width 92 height 14
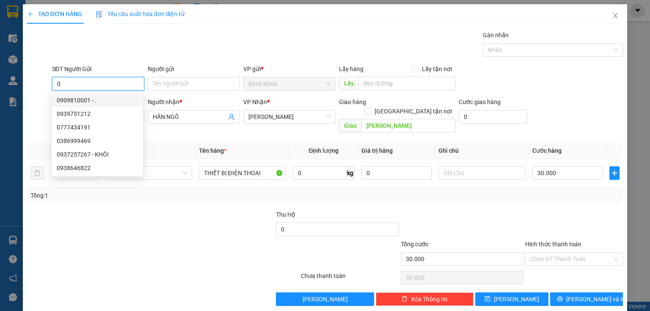
click at [127, 98] on div "0909810001 - ." at bounding box center [97, 100] width 81 height 9
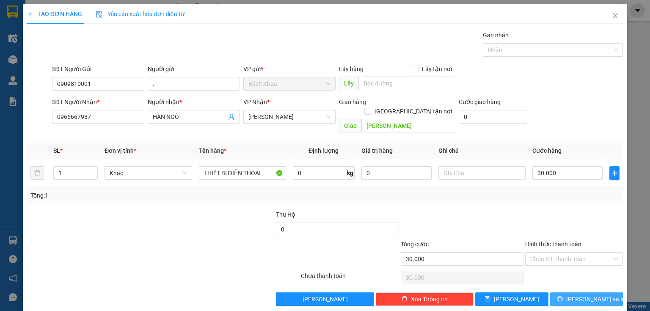
click at [568, 292] on button "[PERSON_NAME] và In" at bounding box center [586, 299] width 73 height 14
click at [566, 295] on span "button" at bounding box center [561, 299] width 9 height 9
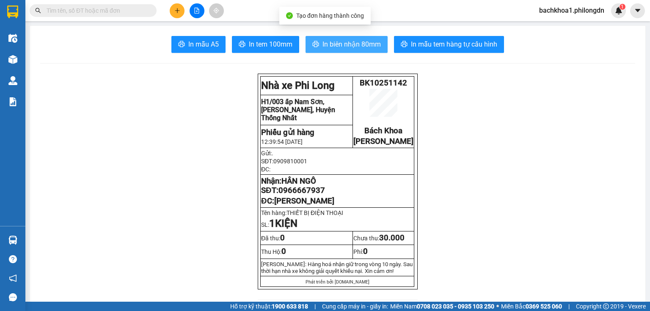
click at [335, 42] on span "In biên nhận 80mm" at bounding box center [351, 44] width 58 height 11
click at [375, 41] on span "In biên nhận 80mm" at bounding box center [351, 44] width 58 height 11
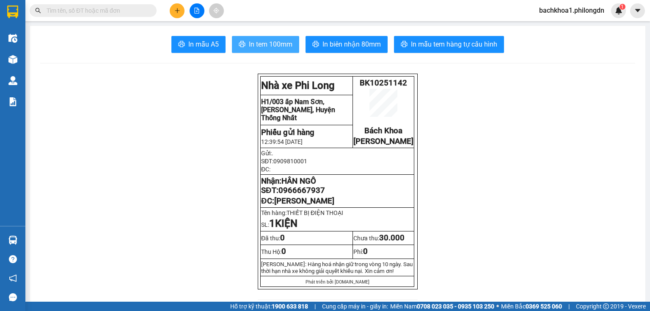
click at [282, 47] on span "In tem 100mm" at bounding box center [271, 44] width 44 height 11
click at [303, 195] on span "0966667937" at bounding box center [301, 190] width 47 height 9
click at [306, 195] on span "0966667937" at bounding box center [301, 190] width 47 height 9
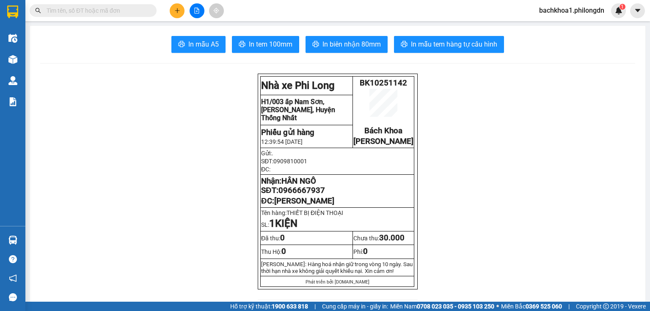
click at [306, 195] on span "0966667937" at bounding box center [301, 190] width 47 height 9
click at [307, 195] on span "0966667937" at bounding box center [301, 190] width 47 height 9
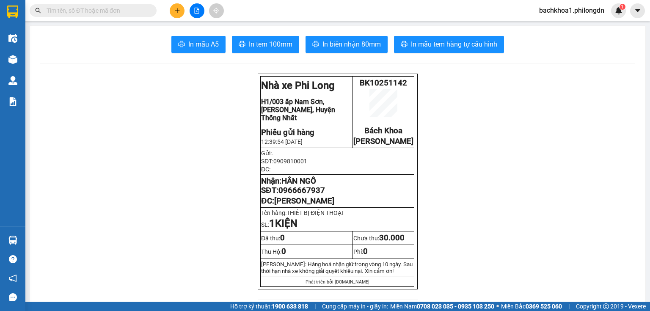
click at [307, 195] on span "0966667937" at bounding box center [301, 190] width 47 height 9
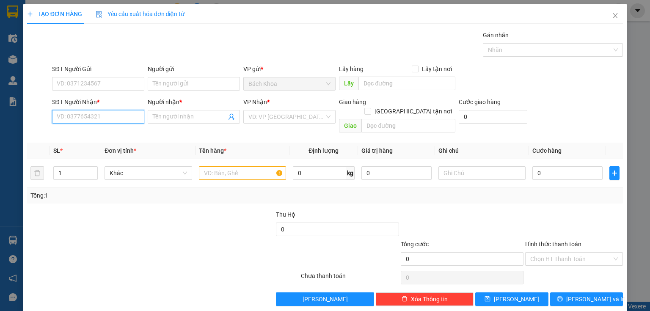
click at [97, 115] on input "SĐT Người Nhận *" at bounding box center [98, 117] width 92 height 14
click at [72, 132] on div "0982100398 - VĂN" at bounding box center [97, 133] width 81 height 9
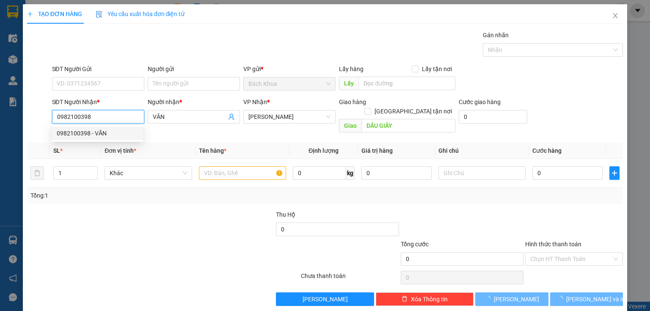
drag, startPoint x: 72, startPoint y: 132, endPoint x: 78, endPoint y: 106, distance: 26.5
click at [72, 132] on div "0982100398 - VĂN" at bounding box center [97, 133] width 81 height 9
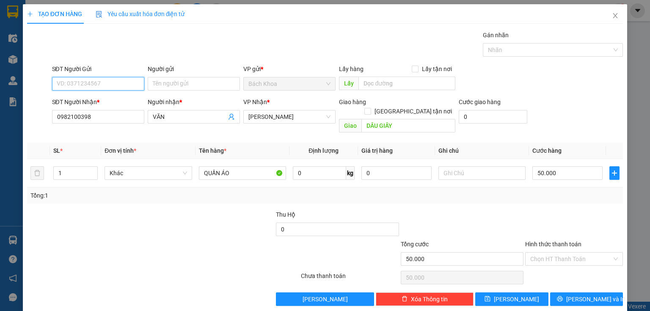
click at [88, 80] on input "SĐT Người Gửi" at bounding box center [98, 84] width 92 height 14
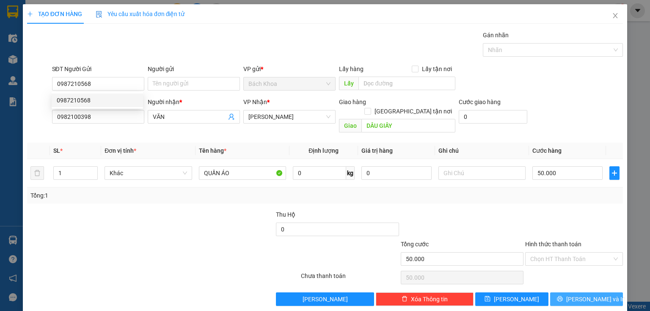
click at [573, 292] on button "[PERSON_NAME] và In" at bounding box center [586, 299] width 73 height 14
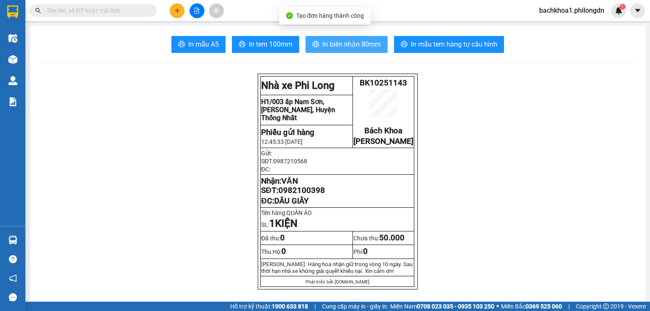
click at [328, 44] on span "In biên nhận 80mm" at bounding box center [351, 44] width 58 height 11
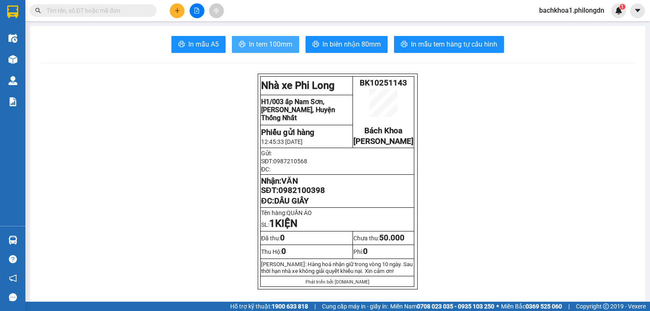
click at [249, 43] on span "In tem 100mm" at bounding box center [271, 44] width 44 height 11
drag, startPoint x: 276, startPoint y: 198, endPoint x: 343, endPoint y: 195, distance: 67.8
click at [343, 195] on p "Nhận: VĂN SĐT: 0982100398" at bounding box center [337, 185] width 152 height 19
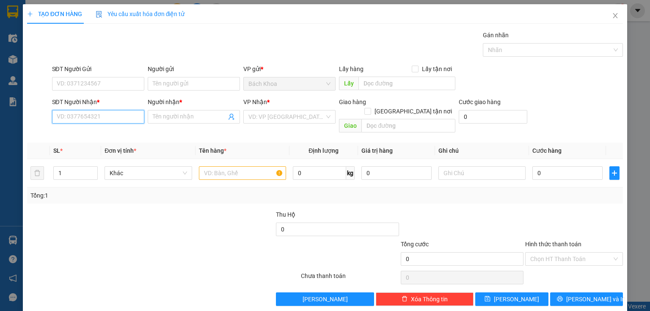
click at [95, 117] on input "SĐT Người Nhận *" at bounding box center [98, 117] width 92 height 14
click at [102, 135] on div "0913099639 - NGỌC" at bounding box center [97, 133] width 81 height 9
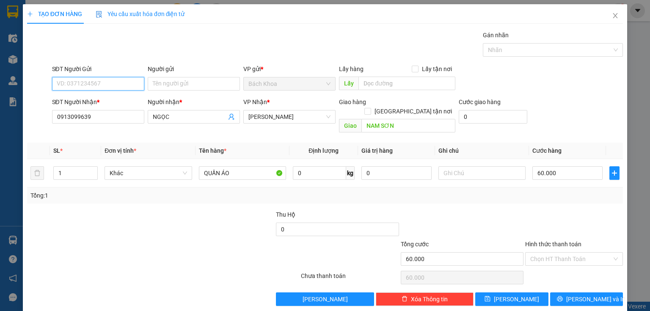
click at [85, 83] on input "SĐT Người Gửi" at bounding box center [98, 84] width 92 height 14
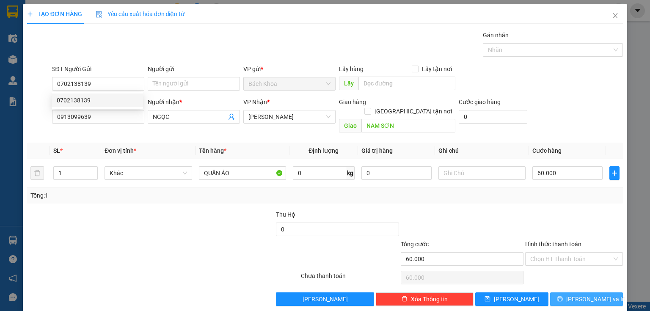
click at [576, 295] on span "[PERSON_NAME] và In" at bounding box center [595, 299] width 59 height 9
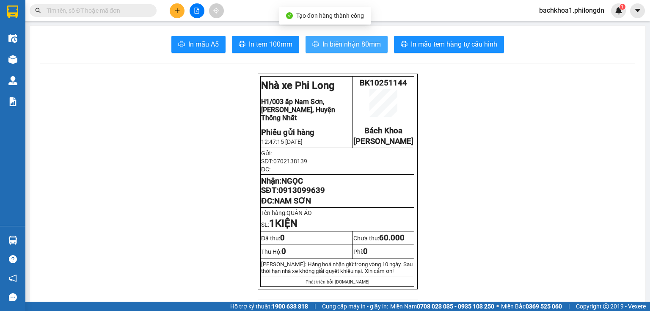
click at [337, 45] on span "In biên nhận 80mm" at bounding box center [351, 44] width 58 height 11
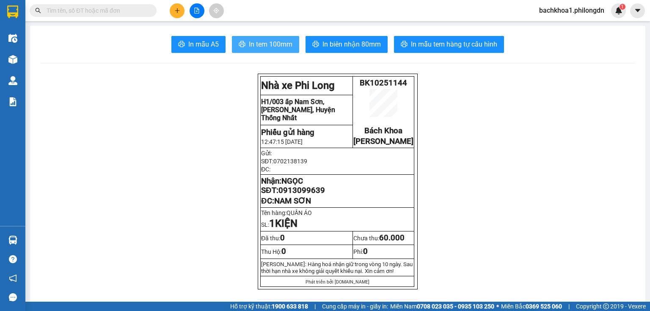
click at [254, 44] on span "In tem 100mm" at bounding box center [271, 44] width 44 height 11
drag, startPoint x: 276, startPoint y: 201, endPoint x: 328, endPoint y: 196, distance: 53.1
click at [328, 195] on p "Nhận: NGỌC SĐT: 0913099639" at bounding box center [337, 185] width 152 height 19
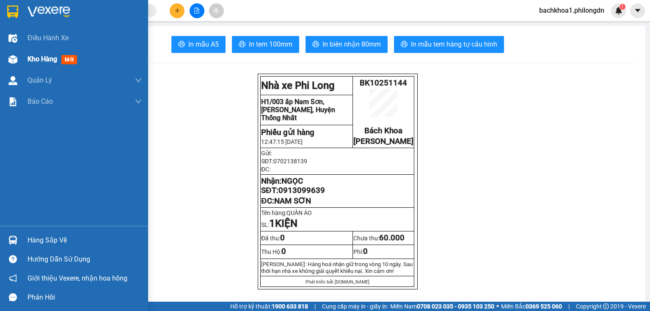
click at [36, 56] on span "Kho hàng" at bounding box center [43, 59] width 30 height 8
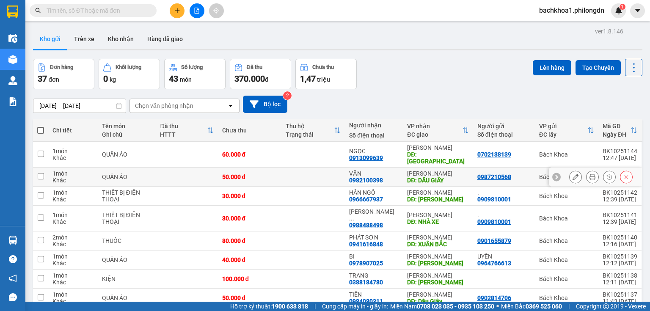
drag, startPoint x: 364, startPoint y: 175, endPoint x: 305, endPoint y: 176, distance: 59.3
click at [305, 176] on td at bounding box center [312, 177] width 63 height 19
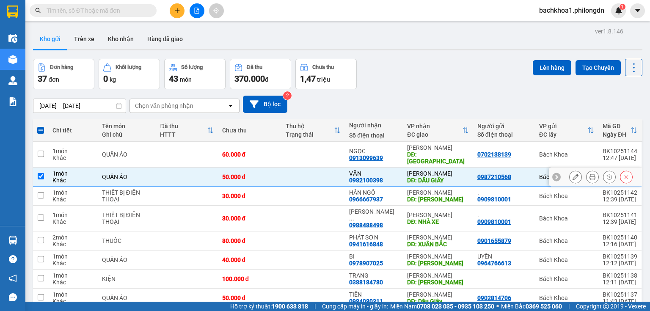
click at [361, 177] on div "0982100398" at bounding box center [366, 180] width 34 height 7
click at [439, 67] on div "Đơn hàng 37 đơn Khối lượng 0 kg Số lượng 43 món Đã thu 370.000 đ Chưa thu 1,47 …" at bounding box center [337, 74] width 609 height 30
click at [526, 91] on div "[DATE] – [DATE] Press the down arrow key to interact with the calendar and sele…" at bounding box center [337, 104] width 609 height 30
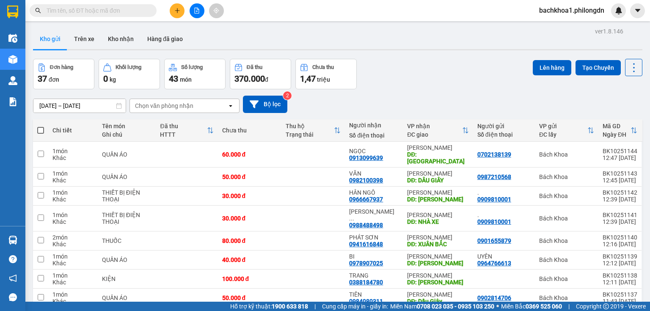
click at [176, 12] on icon "plus" at bounding box center [177, 11] width 6 height 6
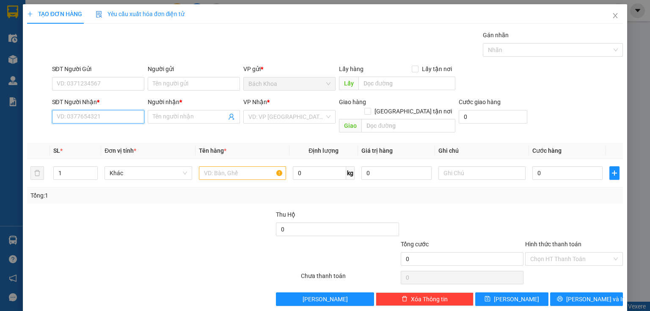
click at [90, 112] on input "SĐT Người Nhận *" at bounding box center [98, 117] width 92 height 14
paste input "0379721010"
click at [163, 118] on input "Người nhận *" at bounding box center [190, 116] width 74 height 9
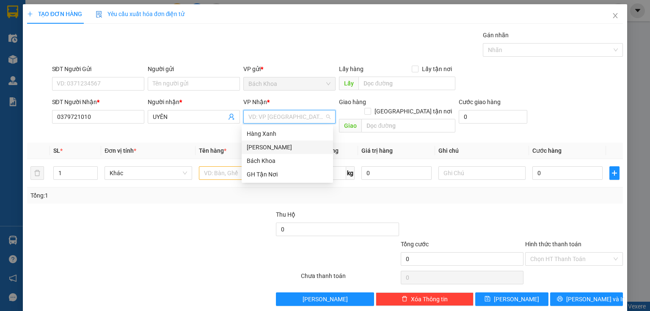
click at [256, 146] on div "[PERSON_NAME]" at bounding box center [287, 147] width 81 height 9
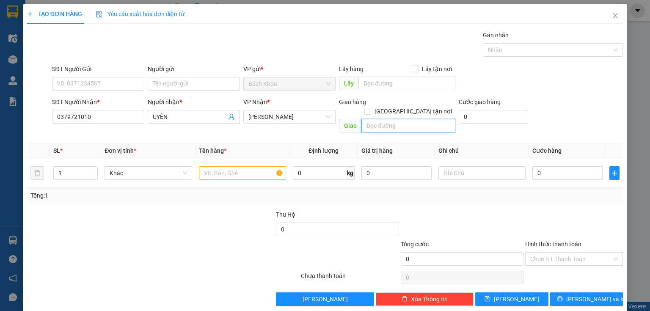
click at [392, 119] on input "text" at bounding box center [408, 126] width 94 height 14
click at [93, 168] on span "up" at bounding box center [93, 170] width 5 height 5
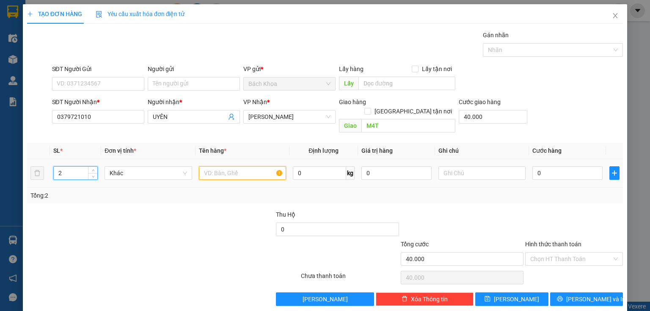
click at [226, 166] on input "text" at bounding box center [242, 173] width 87 height 14
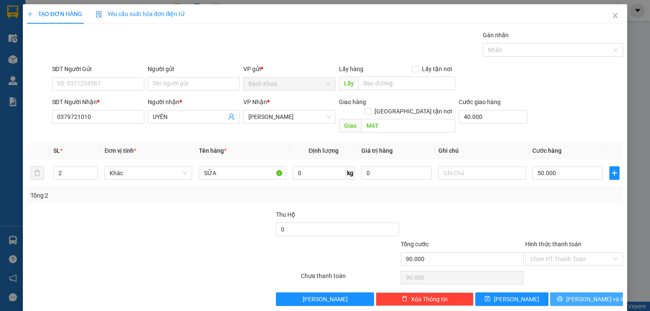
click at [601, 292] on button "[PERSON_NAME] và In" at bounding box center [586, 299] width 73 height 14
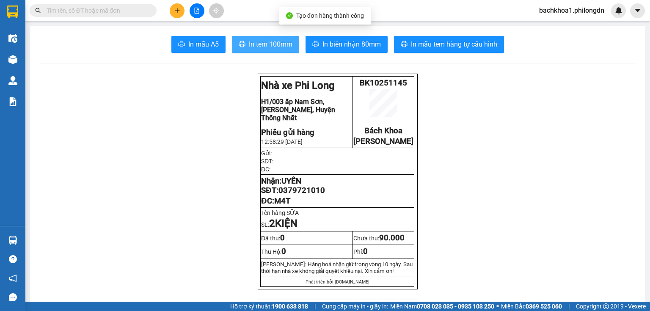
click at [266, 45] on span "In tem 100mm" at bounding box center [271, 44] width 44 height 11
click at [298, 195] on span "0379721010" at bounding box center [301, 190] width 47 height 9
drag, startPoint x: 298, startPoint y: 201, endPoint x: 284, endPoint y: 200, distance: 14.5
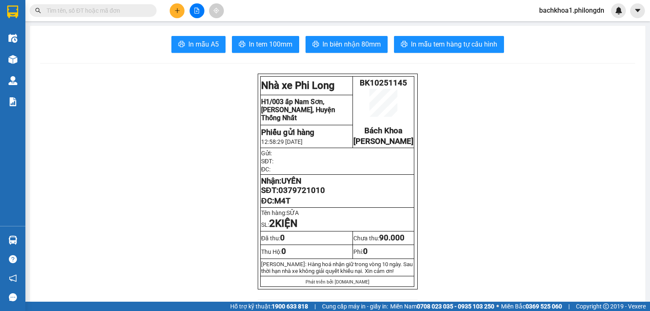
click at [284, 195] on span "0379721010" at bounding box center [301, 190] width 47 height 9
click at [177, 9] on icon "plus" at bounding box center [177, 10] width 0 height 5
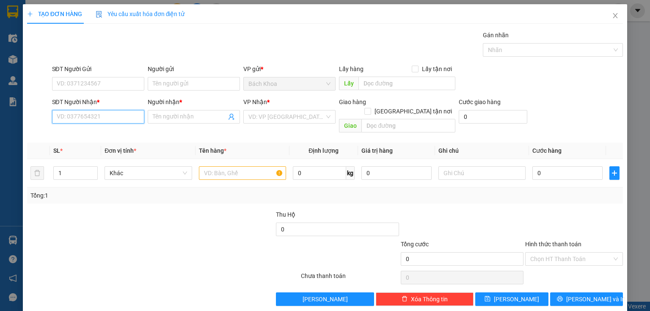
click at [80, 116] on input "SĐT Người Nhận *" at bounding box center [98, 117] width 92 height 14
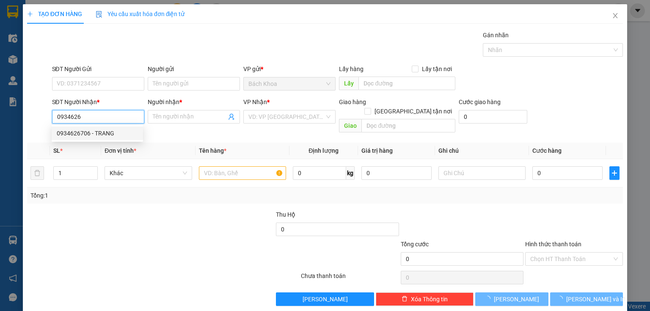
click at [120, 130] on div "0934626706 - TRANG" at bounding box center [97, 133] width 81 height 9
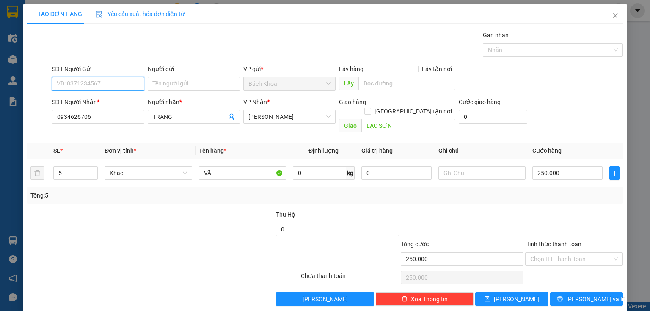
click at [104, 80] on input "SĐT Người Gửi" at bounding box center [98, 84] width 92 height 14
click at [111, 103] on div "0964833445" at bounding box center [97, 100] width 81 height 9
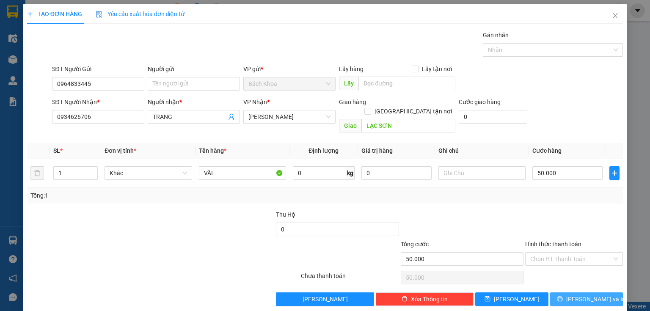
click at [604, 292] on button "[PERSON_NAME] và In" at bounding box center [586, 299] width 73 height 14
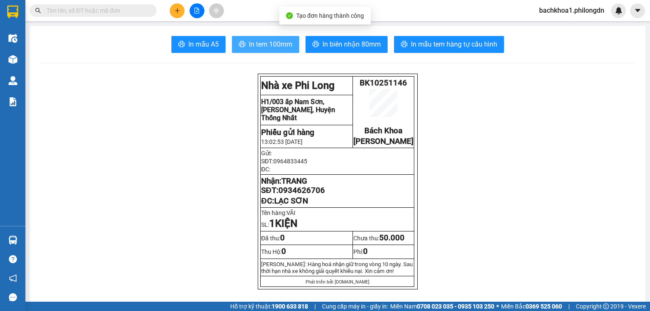
click at [283, 42] on span "In tem 100mm" at bounding box center [271, 44] width 44 height 11
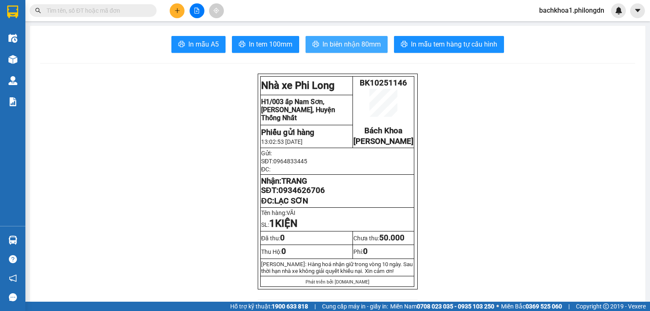
click at [349, 42] on span "In biên nhận 80mm" at bounding box center [351, 44] width 58 height 11
click at [350, 42] on span "In biên nhận 80mm" at bounding box center [351, 44] width 58 height 11
click at [174, 10] on icon "plus" at bounding box center [177, 11] width 6 height 6
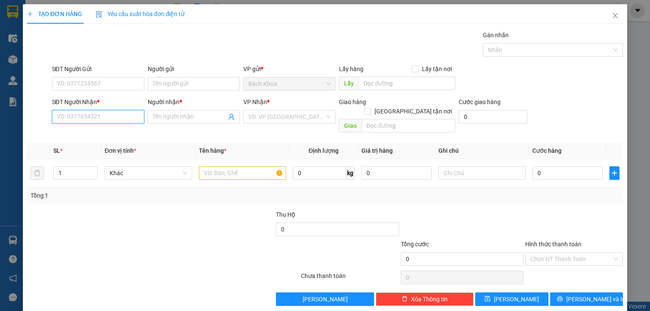
click at [109, 119] on input "SĐT Người Nhận *" at bounding box center [98, 117] width 92 height 14
click at [77, 135] on div "0858139179 - BẢO" at bounding box center [97, 133] width 81 height 9
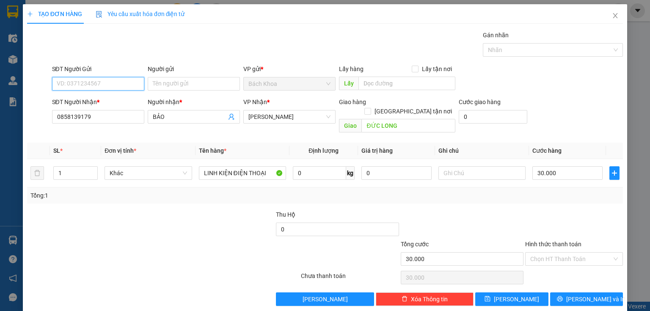
click at [91, 85] on input "SĐT Người Gửi" at bounding box center [98, 84] width 92 height 14
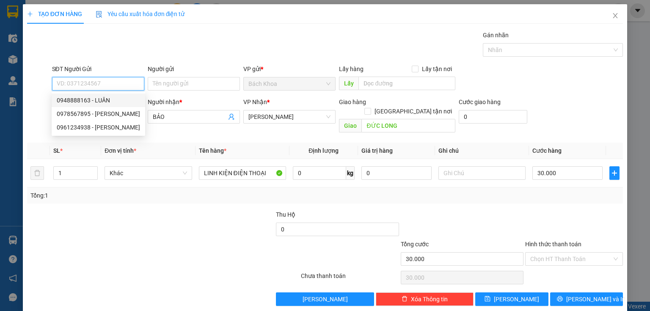
click at [83, 100] on div "0948888163 - LUÂN" at bounding box center [98, 100] width 83 height 9
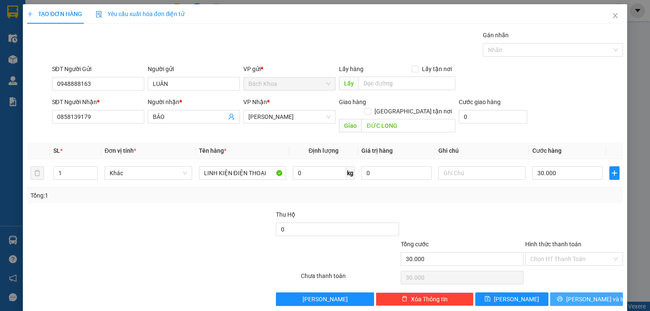
click at [563, 296] on icon "printer" at bounding box center [560, 299] width 6 height 6
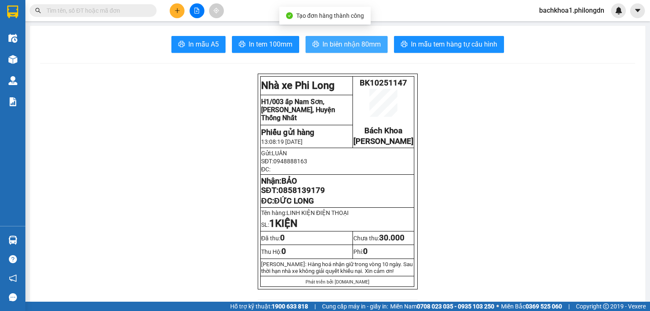
click at [331, 44] on span "In biên nhận 80mm" at bounding box center [351, 44] width 58 height 11
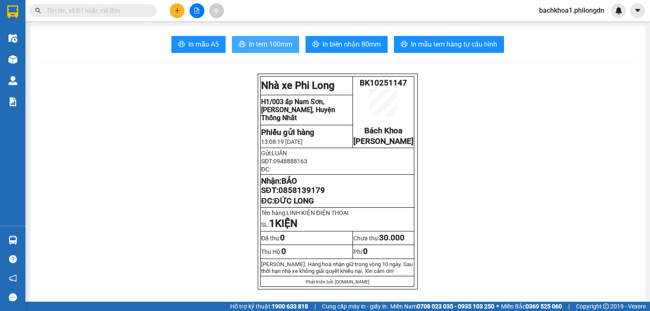
click at [268, 47] on span "In tem 100mm" at bounding box center [271, 44] width 44 height 11
click at [309, 195] on span "0858139179" at bounding box center [301, 190] width 47 height 9
click at [173, 8] on button at bounding box center [177, 10] width 15 height 15
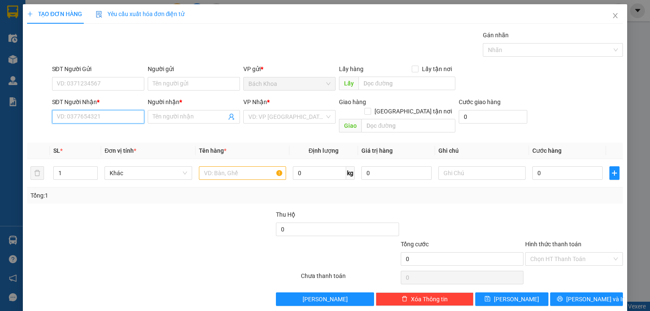
click at [94, 118] on input "SĐT Người Nhận *" at bounding box center [98, 117] width 92 height 14
drag, startPoint x: 85, startPoint y: 133, endPoint x: 94, endPoint y: 76, distance: 57.5
click at [85, 130] on div "0388100026 - LINH" at bounding box center [97, 133] width 81 height 9
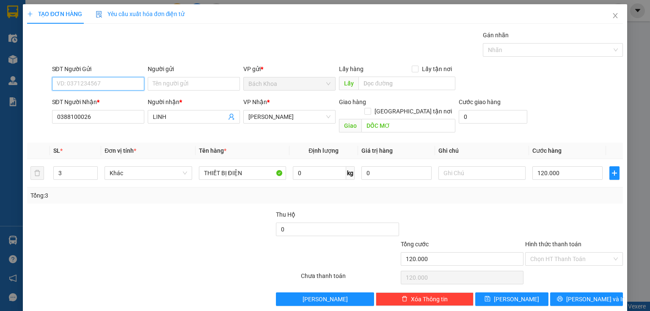
click at [95, 80] on input "SĐT Người Gửi" at bounding box center [98, 84] width 92 height 14
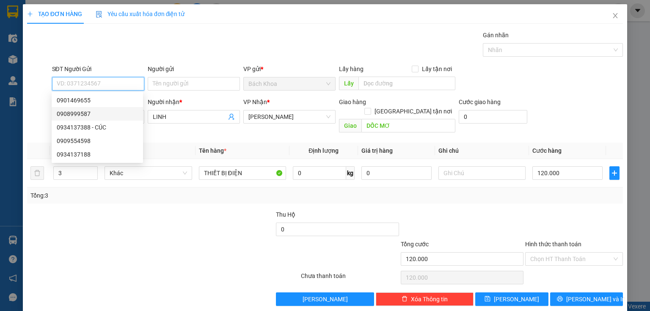
click at [86, 110] on div "0908999587" at bounding box center [97, 113] width 81 height 9
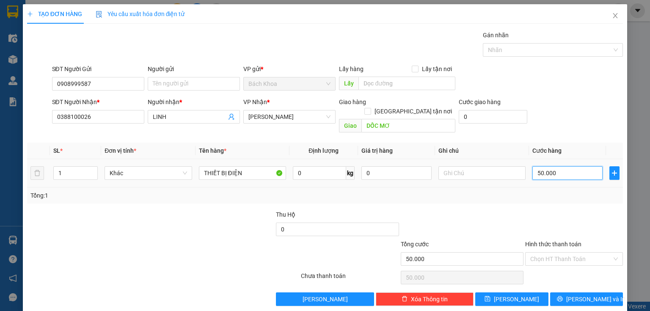
click at [559, 166] on input "50.000" at bounding box center [567, 173] width 70 height 14
click at [584, 296] on div "TẠO ĐƠN HÀNG Yêu cầu xuất hóa đơn điện tử Transit Pickup Surcharge Ids Transit …" at bounding box center [325, 158] width 604 height 308
click at [574, 292] on button "[PERSON_NAME] và In" at bounding box center [586, 299] width 73 height 14
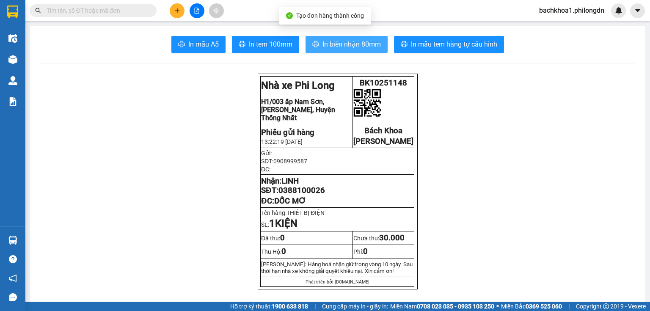
click at [350, 42] on span "In biên nhận 80mm" at bounding box center [351, 44] width 58 height 11
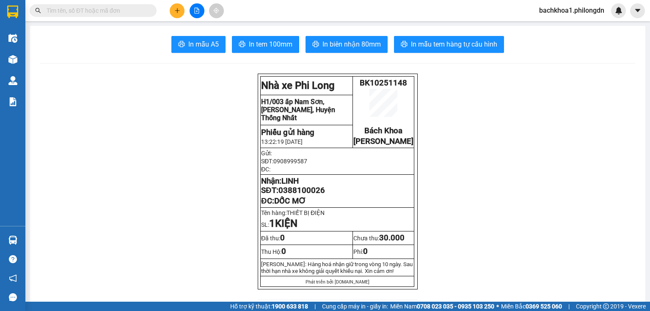
click at [300, 195] on span "0388100026" at bounding box center [301, 190] width 47 height 9
click at [262, 42] on span "In tem 100mm" at bounding box center [271, 44] width 44 height 11
click at [178, 10] on icon "plus" at bounding box center [177, 11] width 6 height 6
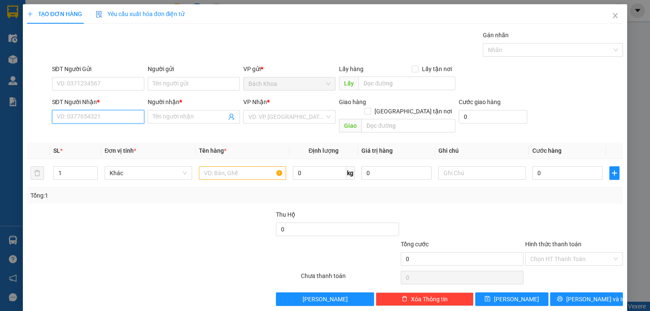
click at [113, 120] on input "SĐT Người Nhận *" at bounding box center [98, 117] width 92 height 14
click at [87, 132] on div "0779041111 - THUẬN" at bounding box center [97, 133] width 81 height 9
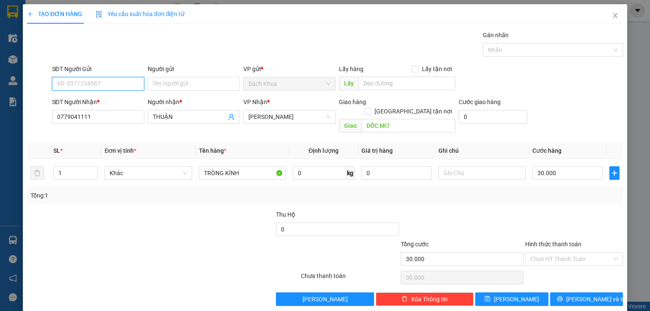
click at [103, 84] on input "SĐT Người Gửi" at bounding box center [98, 84] width 92 height 14
click at [102, 95] on div "0339234591" at bounding box center [97, 101] width 91 height 14
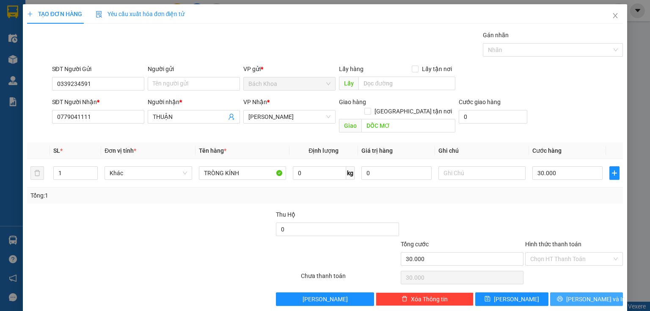
click at [563, 292] on button "[PERSON_NAME] và In" at bounding box center [586, 299] width 73 height 14
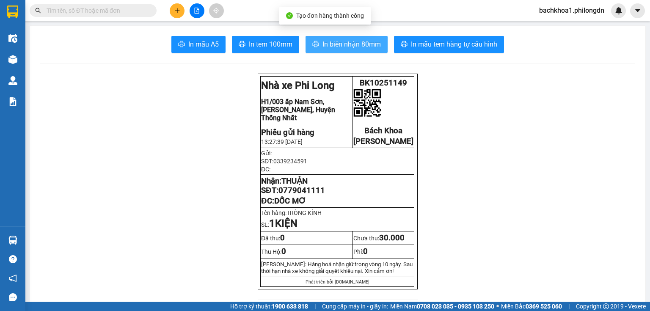
click at [350, 43] on span "In biên nhận 80mm" at bounding box center [351, 44] width 58 height 11
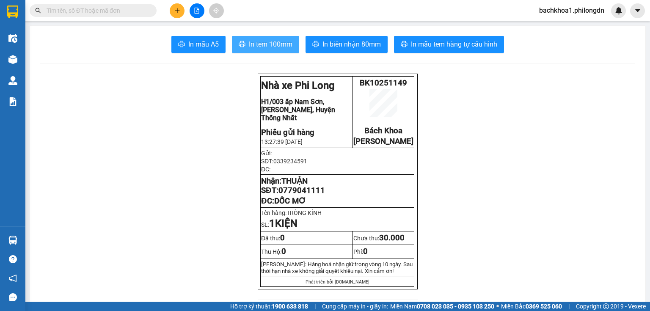
click at [281, 38] on button "In tem 100mm" at bounding box center [265, 44] width 67 height 17
click at [317, 195] on span "0779041111" at bounding box center [301, 190] width 47 height 9
click at [171, 11] on button at bounding box center [177, 10] width 15 height 15
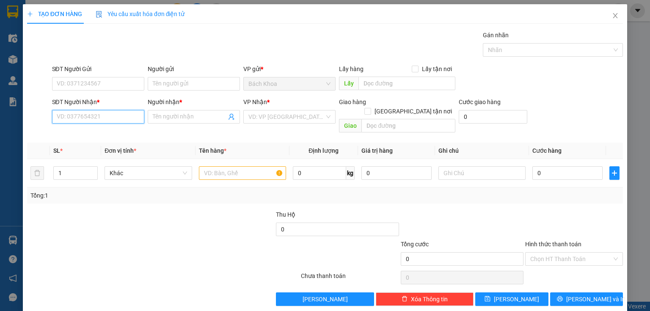
click at [97, 116] on input "SĐT Người Nhận *" at bounding box center [98, 117] width 92 height 14
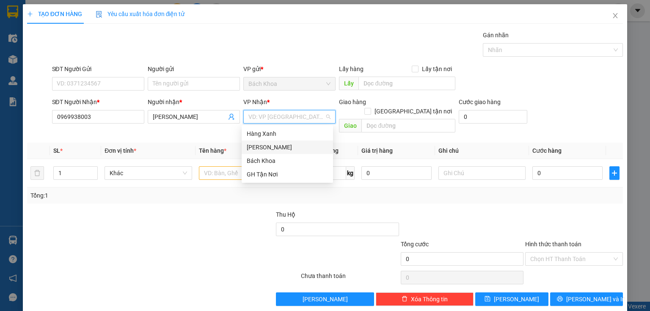
click at [271, 144] on div "[PERSON_NAME]" at bounding box center [287, 147] width 81 height 9
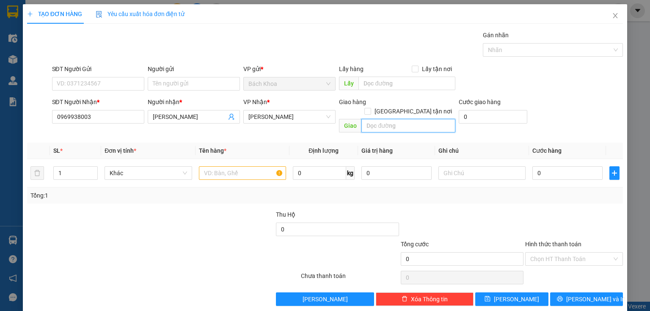
click at [385, 119] on input "text" at bounding box center [408, 126] width 94 height 14
click at [407, 119] on input "BÌNH LOOCJ" at bounding box center [408, 126] width 94 height 14
click at [422, 119] on input "BÌNH LOOCJ" at bounding box center [408, 126] width 94 height 14
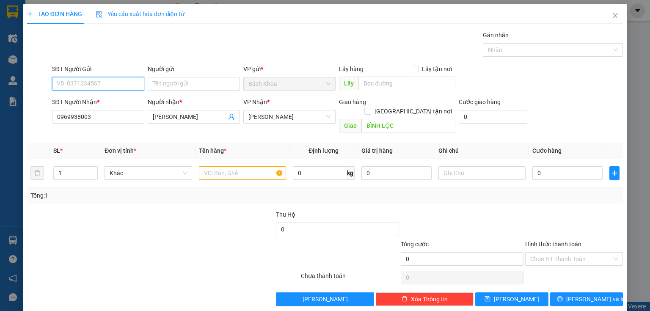
click at [72, 87] on input "SĐT Người Gửi" at bounding box center [98, 84] width 92 height 14
click at [209, 166] on input "text" at bounding box center [242, 173] width 87 height 14
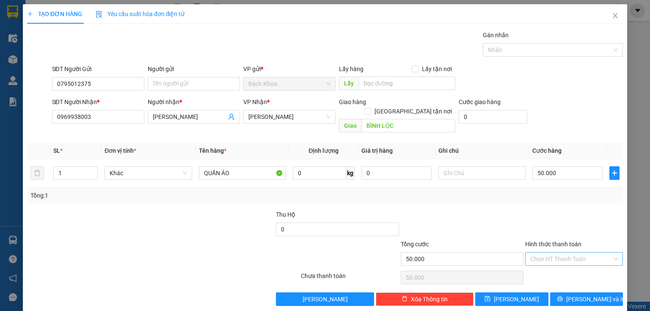
click at [561, 253] on input "Hình thức thanh toán" at bounding box center [571, 259] width 82 height 13
click at [564, 267] on div "Tại văn phòng" at bounding box center [569, 265] width 87 height 9
click at [572, 292] on button "[PERSON_NAME] và In" at bounding box center [586, 299] width 73 height 14
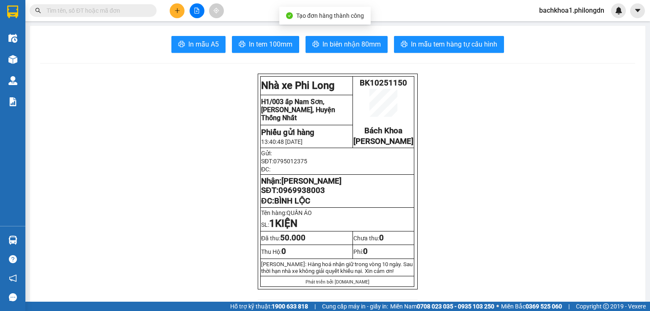
click at [349, 43] on span "In biên nhận 80mm" at bounding box center [351, 44] width 58 height 11
click at [308, 195] on span "0969938003" at bounding box center [301, 190] width 47 height 9
click at [284, 45] on span "In tem 100mm" at bounding box center [271, 44] width 44 height 11
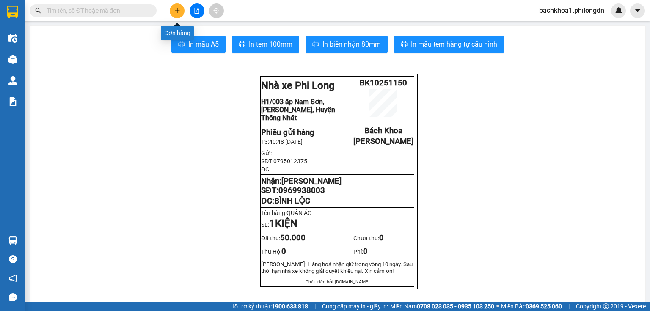
click at [178, 12] on icon "plus" at bounding box center [177, 11] width 6 height 6
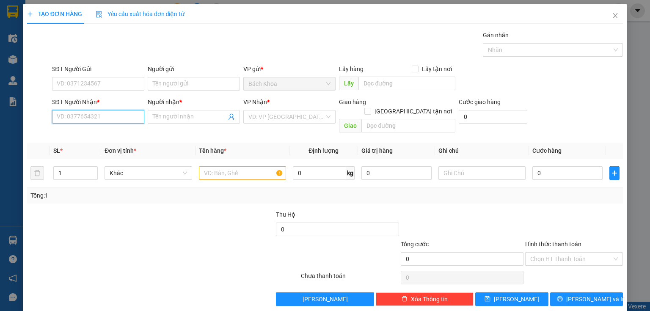
click at [96, 115] on input "SĐT Người Nhận *" at bounding box center [98, 117] width 92 height 14
click at [107, 131] on div "0965525055 - DUY" at bounding box center [97, 133] width 81 height 9
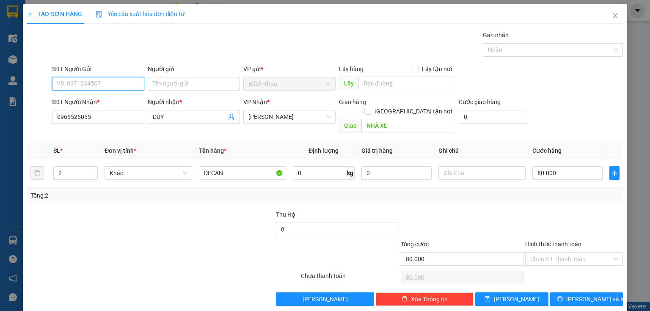
click at [137, 83] on input "SĐT Người Gửi" at bounding box center [98, 84] width 92 height 14
click at [115, 98] on div "0909499418" at bounding box center [97, 100] width 81 height 9
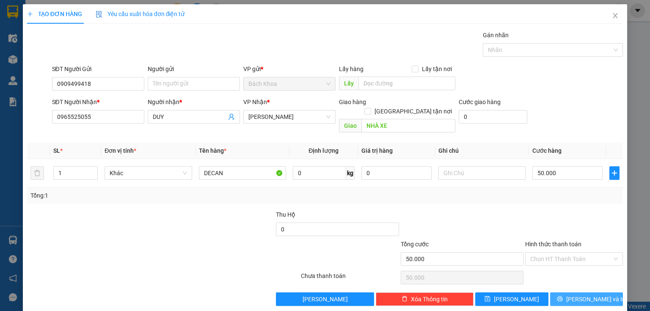
click at [584, 295] on span "[PERSON_NAME] và In" at bounding box center [595, 299] width 59 height 9
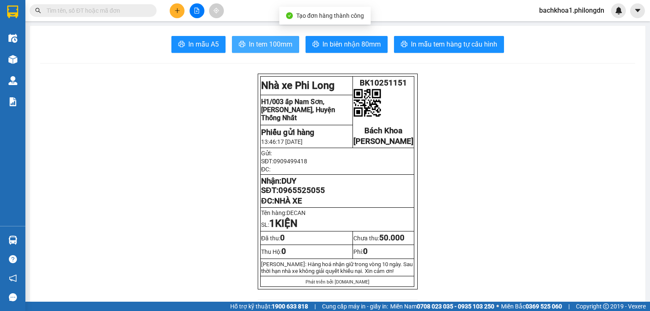
click at [258, 44] on span "In tem 100mm" at bounding box center [271, 44] width 44 height 11
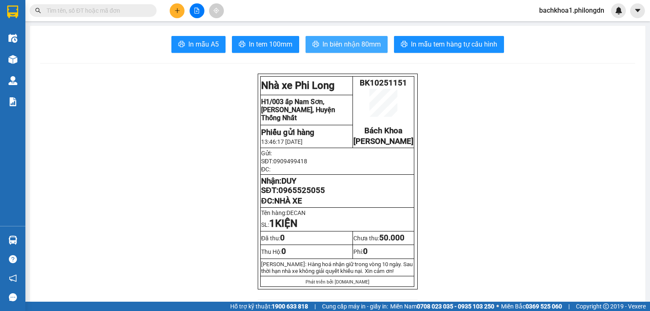
click at [336, 46] on span "In biên nhận 80mm" at bounding box center [351, 44] width 58 height 11
click at [294, 195] on span "0965525055" at bounding box center [301, 190] width 47 height 9
click at [174, 10] on icon "plus" at bounding box center [177, 11] width 6 height 6
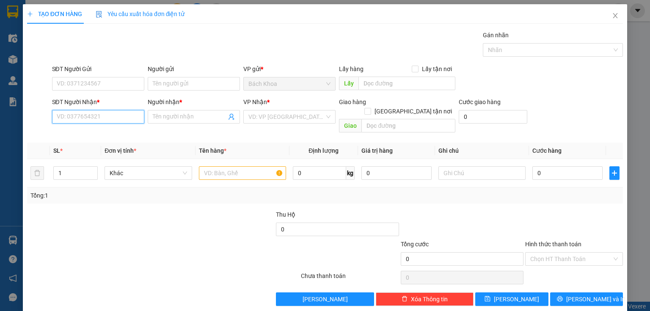
click at [93, 112] on input "SĐT Người Nhận *" at bounding box center [98, 117] width 92 height 14
click at [90, 134] on div "0377701408 - YẾN" at bounding box center [97, 133] width 81 height 9
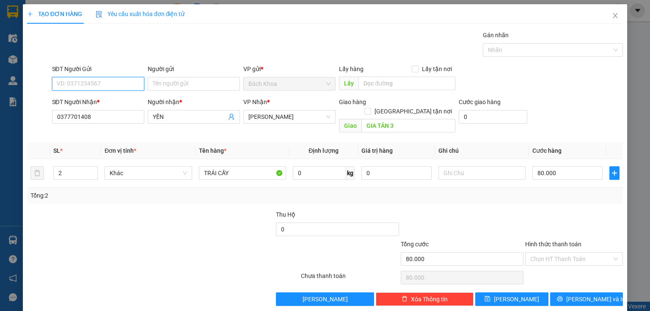
click at [109, 78] on input "SĐT Người Gửi" at bounding box center [98, 84] width 92 height 14
click at [99, 100] on div "0374037797 - BÌNH" at bounding box center [97, 100] width 81 height 9
click at [567, 167] on input "80.000" at bounding box center [567, 173] width 70 height 14
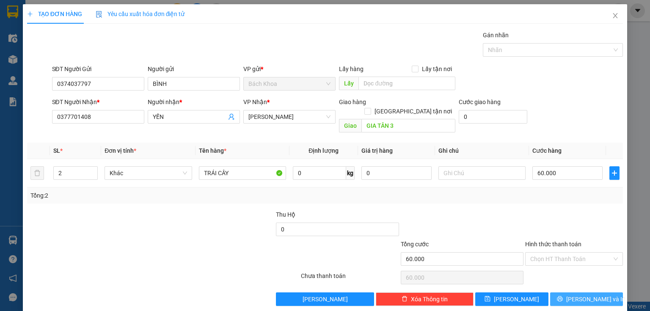
click at [576, 295] on span "[PERSON_NAME] và In" at bounding box center [595, 299] width 59 height 9
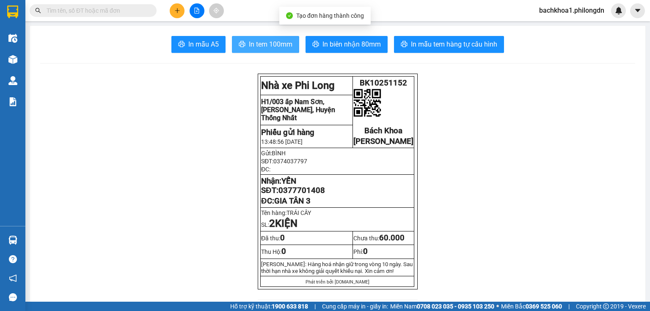
click at [244, 44] on button "In tem 100mm" at bounding box center [265, 44] width 67 height 17
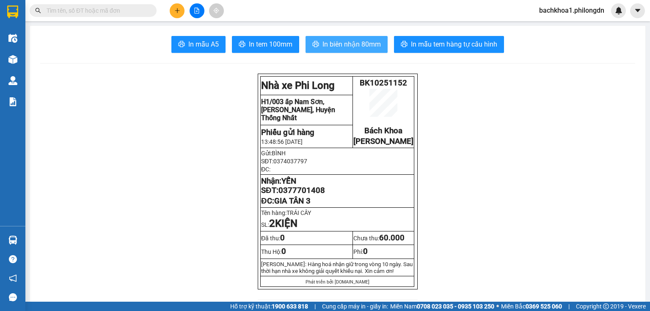
click at [337, 49] on span "In biên nhận 80mm" at bounding box center [351, 44] width 58 height 11
click at [367, 37] on button "In biên nhận 80mm" at bounding box center [347, 44] width 82 height 17
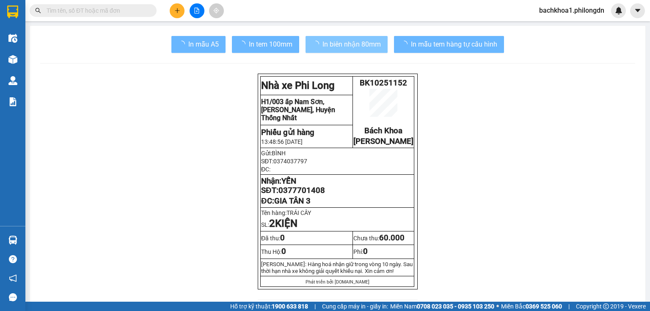
click at [307, 195] on span "0377701408" at bounding box center [301, 190] width 47 height 9
click at [306, 195] on span "0377701408" at bounding box center [301, 190] width 47 height 9
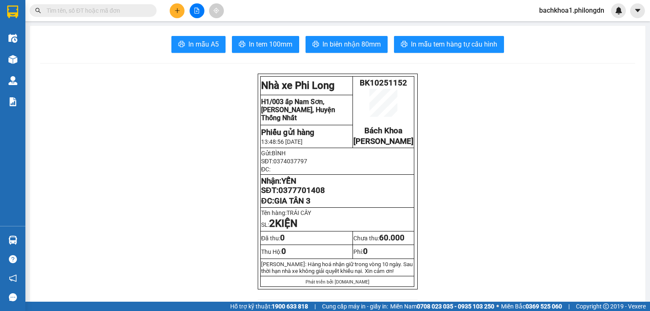
click at [306, 195] on span "0377701408" at bounding box center [301, 190] width 47 height 9
click at [174, 12] on icon "plus" at bounding box center [177, 11] width 6 height 6
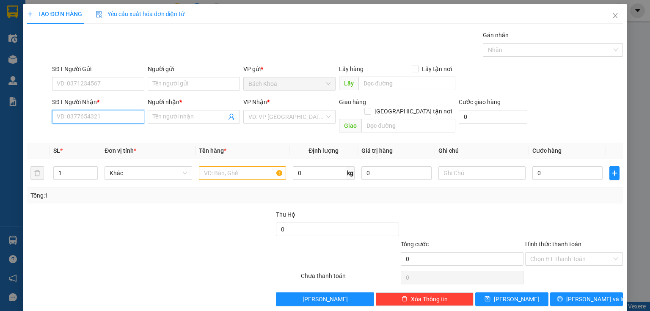
click at [91, 117] on input "SĐT Người Nhận *" at bounding box center [98, 117] width 92 height 14
click at [115, 134] on div "0983456965 - A TOÀN" at bounding box center [97, 133] width 81 height 9
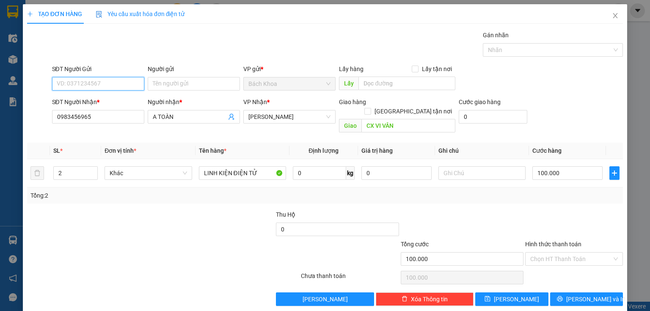
click at [101, 85] on input "SĐT Người Gửi" at bounding box center [98, 84] width 92 height 14
click at [107, 98] on div "0908300707" at bounding box center [97, 100] width 81 height 9
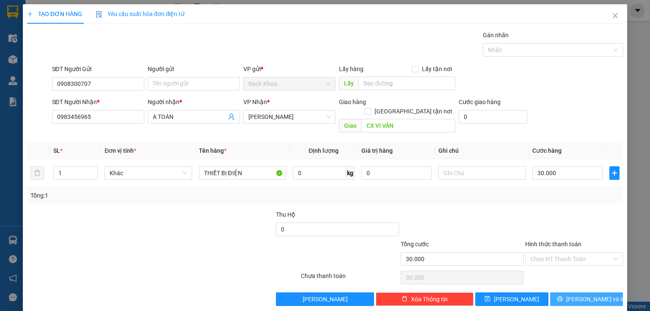
click at [581, 295] on span "[PERSON_NAME] và In" at bounding box center [595, 299] width 59 height 9
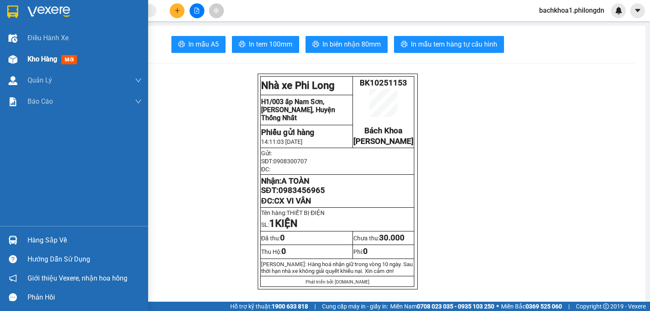
click at [43, 56] on span "Kho hàng" at bounding box center [43, 59] width 30 height 8
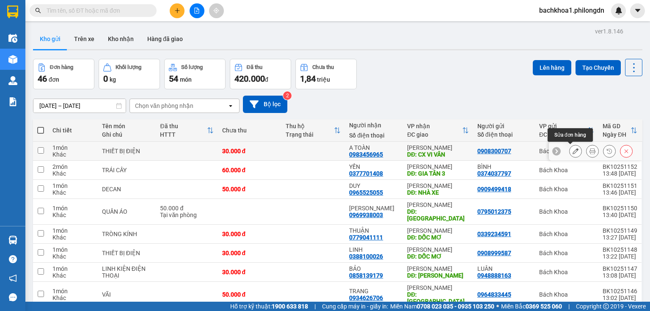
click at [575, 151] on button at bounding box center [576, 151] width 12 height 15
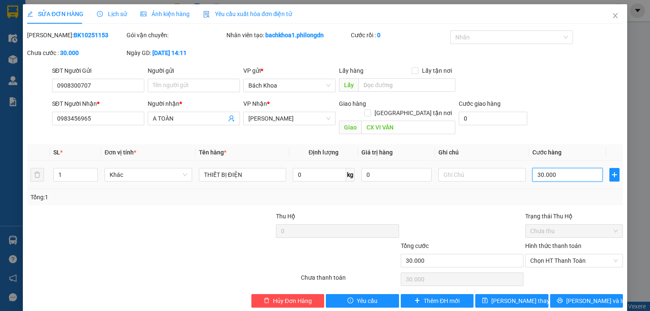
click at [578, 168] on input "30.000" at bounding box center [567, 175] width 70 height 14
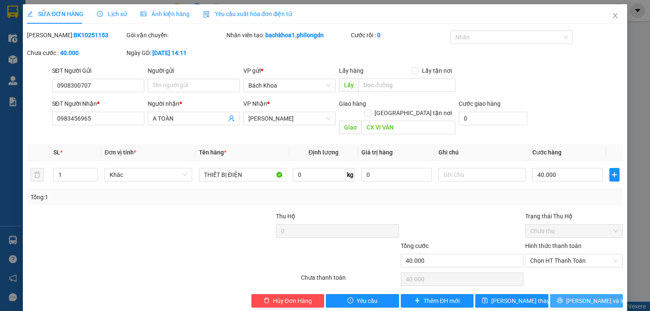
click at [562, 298] on icon "printer" at bounding box center [560, 301] width 6 height 6
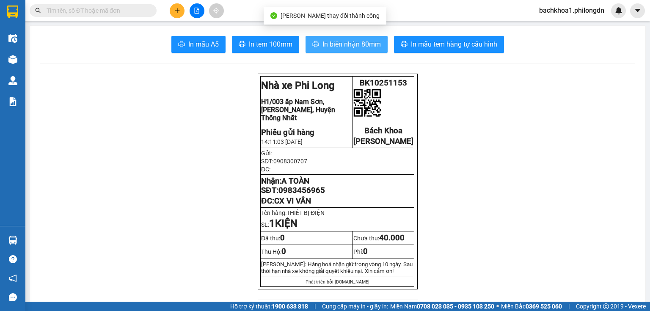
click at [335, 38] on button "In biên nhận 80mm" at bounding box center [347, 44] width 82 height 17
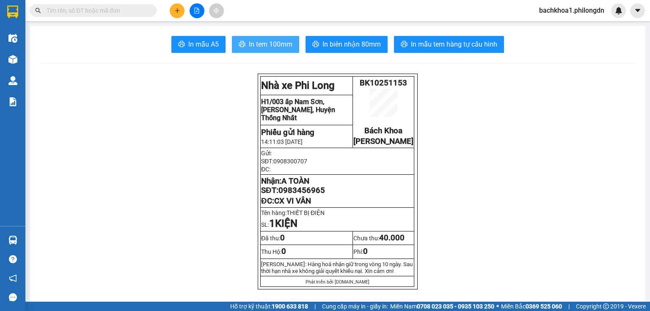
click at [251, 47] on span "In tem 100mm" at bounding box center [271, 44] width 44 height 11
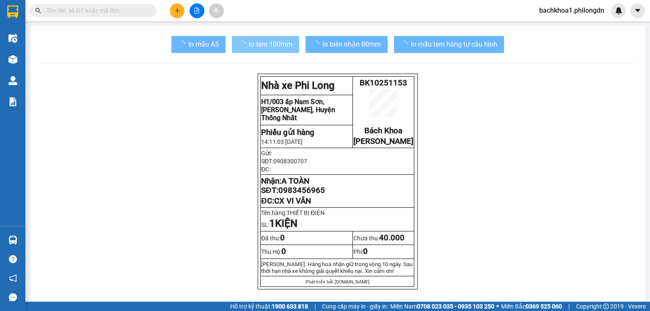
click at [317, 195] on span "0983456965" at bounding box center [301, 190] width 47 height 9
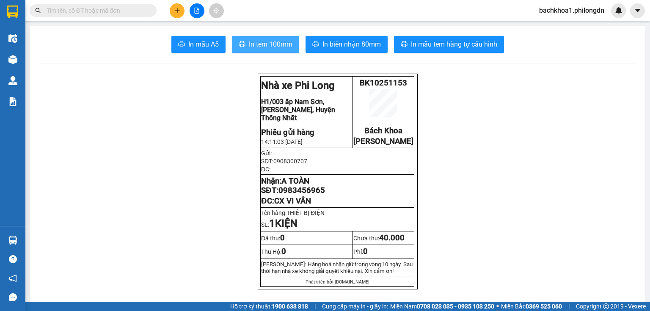
click at [317, 195] on span "0983456965" at bounding box center [301, 190] width 47 height 9
click at [179, 13] on icon "plus" at bounding box center [177, 11] width 6 height 6
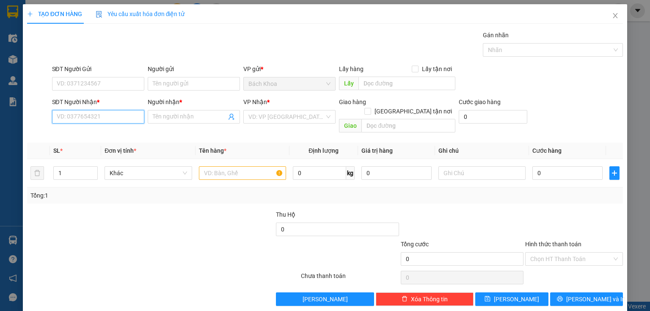
click at [97, 112] on input "SĐT Người Nhận *" at bounding box center [98, 117] width 92 height 14
paste input "0378553106"
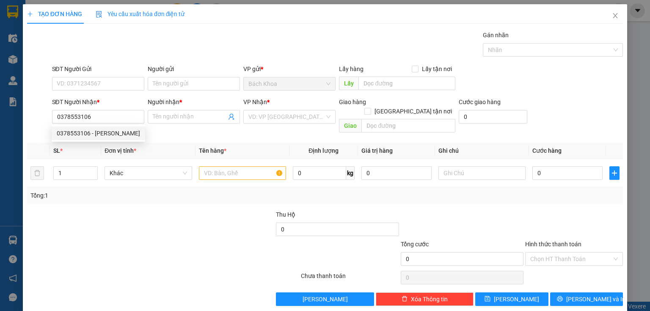
click at [108, 140] on div "0378553106 0378553106 - [PERSON_NAME]" at bounding box center [99, 133] width 94 height 17
click at [108, 121] on input "0378553106" at bounding box center [98, 117] width 92 height 14
click at [116, 130] on div "0378553106 - [PERSON_NAME]" at bounding box center [98, 133] width 83 height 9
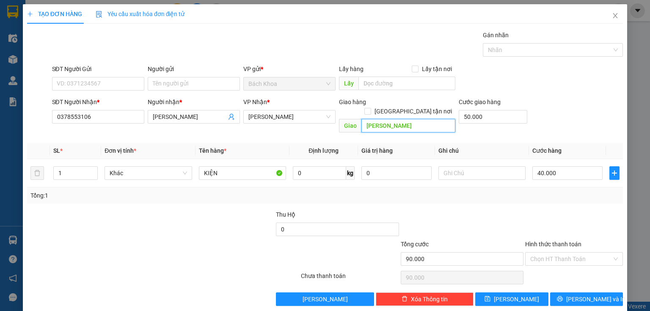
click at [416, 119] on input "[PERSON_NAME]" at bounding box center [408, 126] width 94 height 14
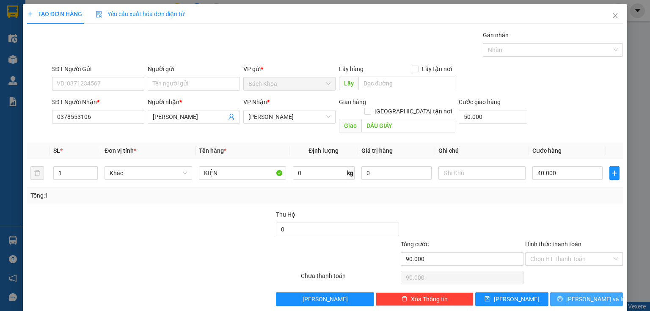
click at [587, 295] on span "[PERSON_NAME] và In" at bounding box center [595, 299] width 59 height 9
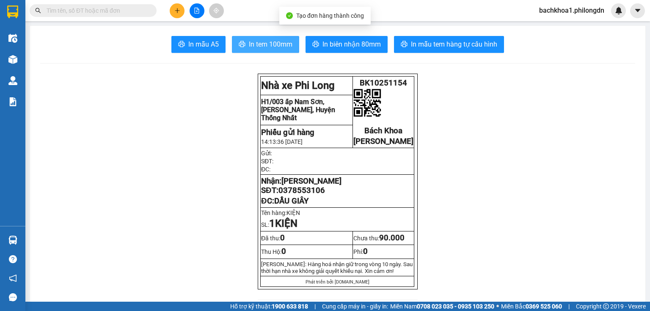
click at [256, 46] on span "In tem 100mm" at bounding box center [271, 44] width 44 height 11
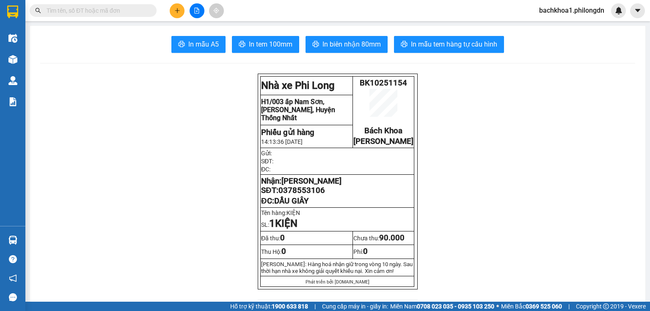
click at [293, 195] on span "0378553106" at bounding box center [301, 190] width 47 height 9
click at [176, 10] on icon "plus" at bounding box center [177, 11] width 6 height 6
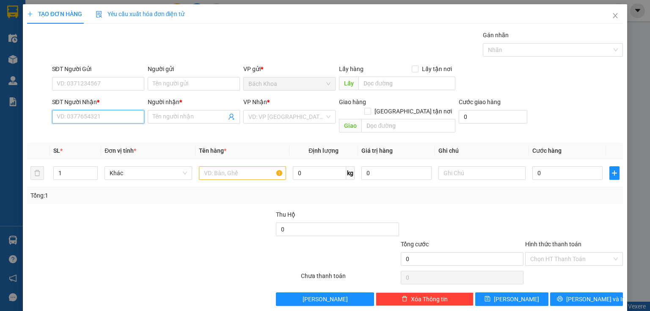
click at [66, 118] on input "SĐT Người Nhận *" at bounding box center [98, 117] width 92 height 14
click at [111, 132] on div "0972391978 - SHOP 35K" at bounding box center [97, 133] width 81 height 9
type input "0972391978"
type input "SHOP 35K"
type input "[PERSON_NAME]"
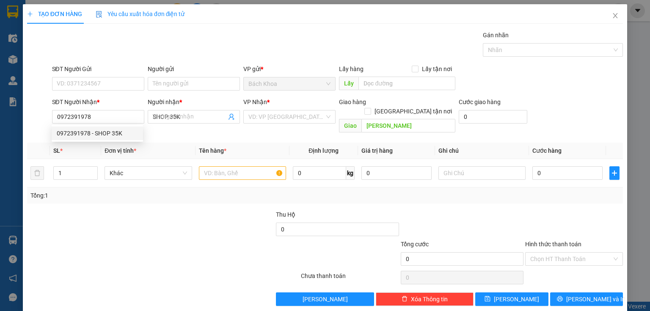
type input "40.000"
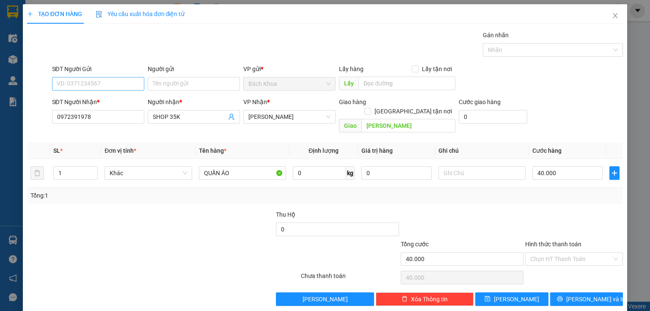
type input "0972391978"
click at [110, 83] on input "SĐT Người Gửi" at bounding box center [98, 84] width 92 height 14
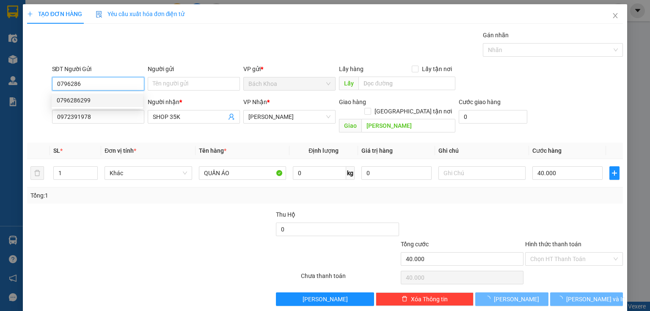
click at [108, 98] on div "0796286299" at bounding box center [97, 100] width 81 height 9
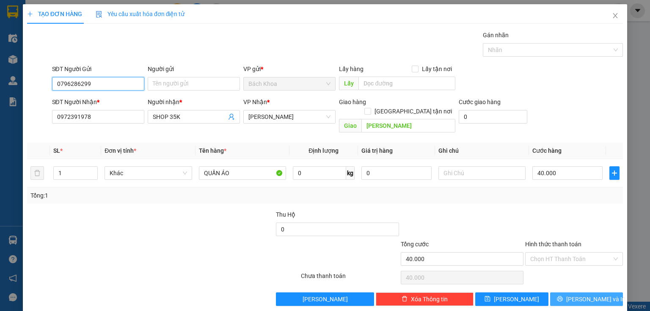
type input "0796286299"
click at [596, 295] on button "[PERSON_NAME] và In" at bounding box center [586, 299] width 73 height 14
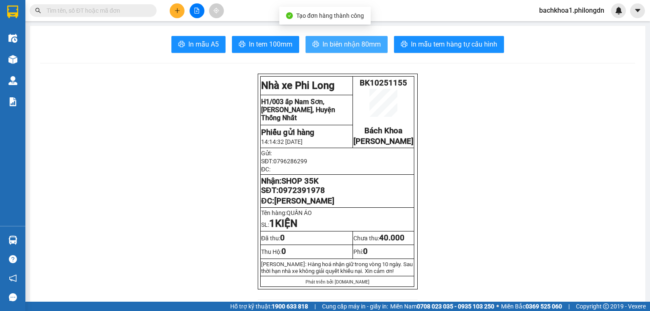
click at [327, 40] on span "In biên nhận 80mm" at bounding box center [351, 44] width 58 height 11
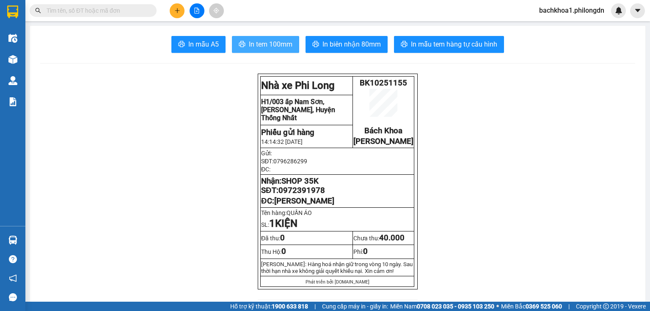
click at [263, 47] on span "In tem 100mm" at bounding box center [271, 44] width 44 height 11
click at [298, 195] on span "0972391978" at bounding box center [301, 190] width 47 height 9
click at [171, 9] on button at bounding box center [177, 10] width 15 height 15
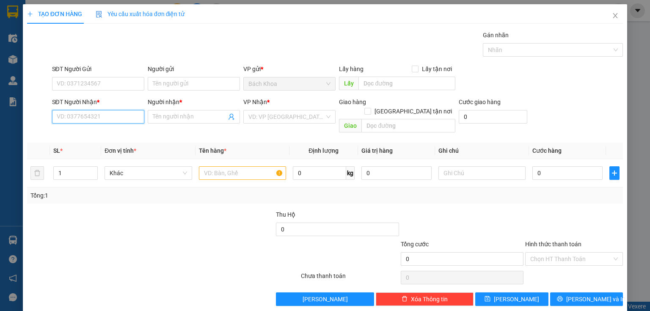
click at [106, 118] on input "SĐT Người Nhận *" at bounding box center [98, 117] width 92 height 14
click at [87, 129] on div "0832454469 - NGÔ" at bounding box center [97, 133] width 81 height 9
type input "0832454469"
type input "NGÔ"
type input "GIA YÊN"
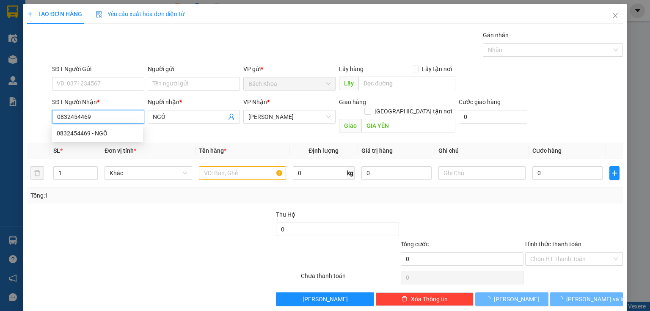
type input "40.000"
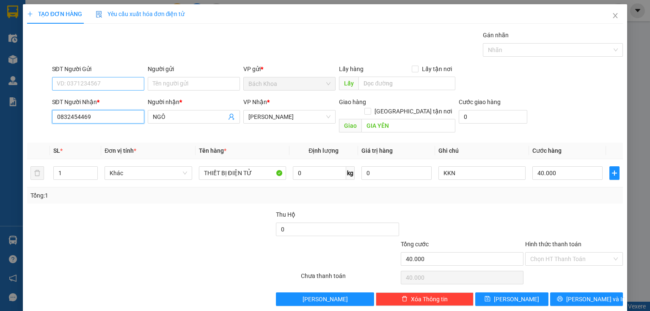
type input "0832454469"
click at [81, 85] on input "SĐT Người Gửi" at bounding box center [98, 84] width 92 height 14
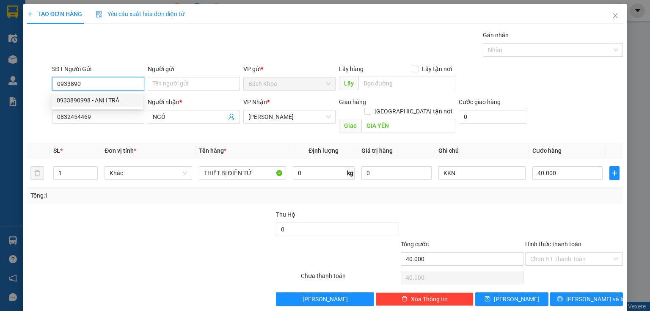
click at [78, 98] on div "0933890998 - ANH TRÀ" at bounding box center [97, 100] width 81 height 9
type input "0933890998"
type input "ANH TRÀ"
type input "0933890998"
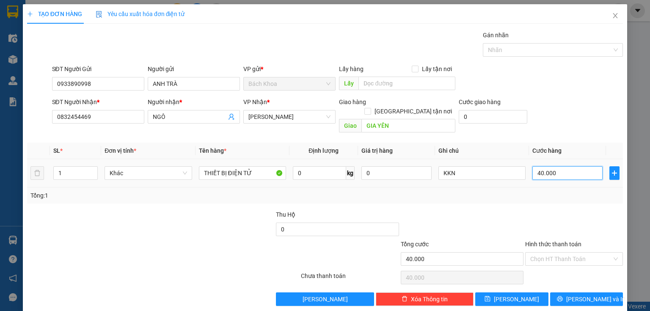
click at [584, 169] on input "40.000" at bounding box center [567, 173] width 70 height 14
type input "3"
click at [581, 295] on span "[PERSON_NAME] và In" at bounding box center [595, 299] width 59 height 9
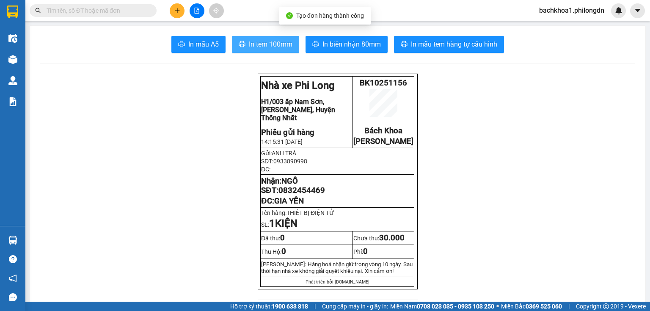
click at [254, 42] on span "In tem 100mm" at bounding box center [271, 44] width 44 height 11
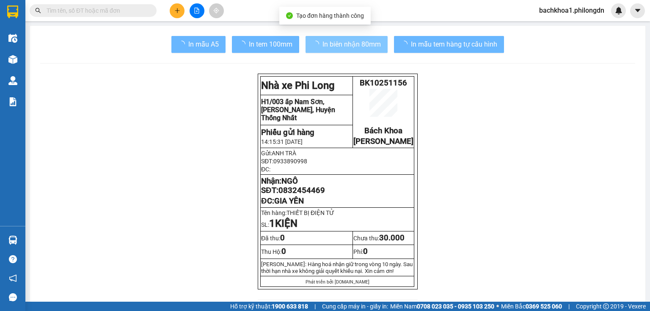
click at [333, 40] on span "In biên nhận 80mm" at bounding box center [351, 44] width 58 height 11
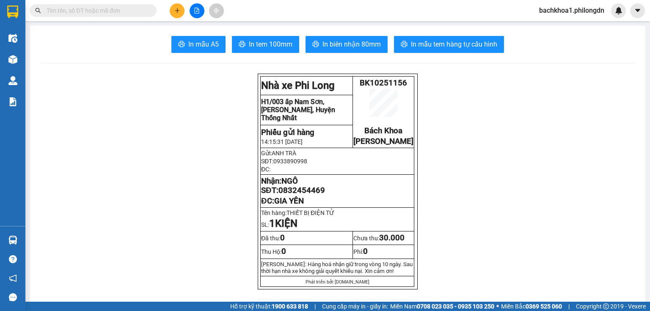
click at [350, 41] on span "In biên nhận 80mm" at bounding box center [351, 44] width 58 height 11
click at [311, 195] on span "0832454469" at bounding box center [301, 190] width 47 height 9
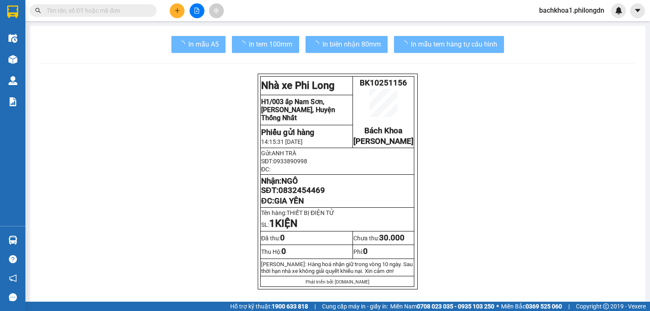
click at [311, 195] on span "0832454469" at bounding box center [301, 190] width 47 height 9
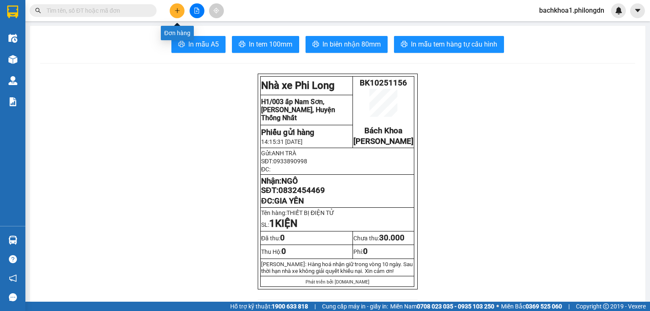
click at [178, 14] on button at bounding box center [177, 10] width 15 height 15
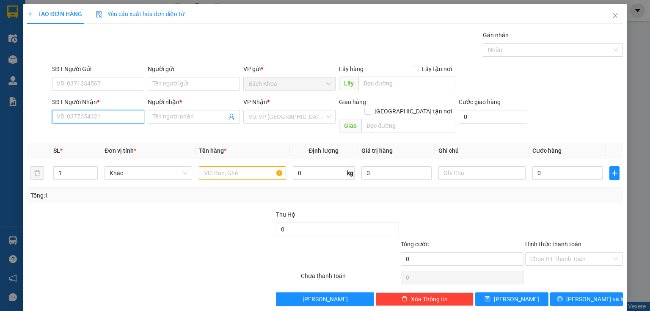
click at [93, 115] on input "SĐT Người Nhận *" at bounding box center [98, 117] width 92 height 14
click at [88, 135] on div "0374292292 - KHOA APPLE" at bounding box center [97, 133] width 81 height 9
type input "0374292292"
type input "KHOA APPLE"
type input "[PERSON_NAME]"
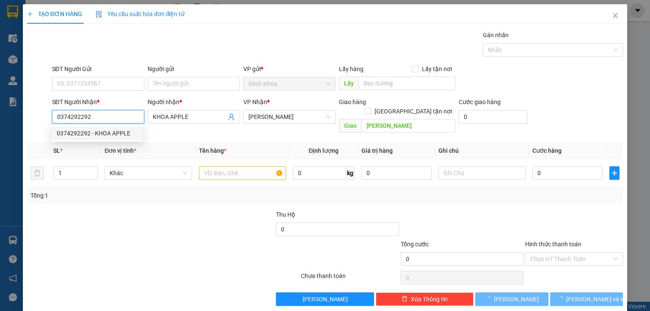
type input "40.000"
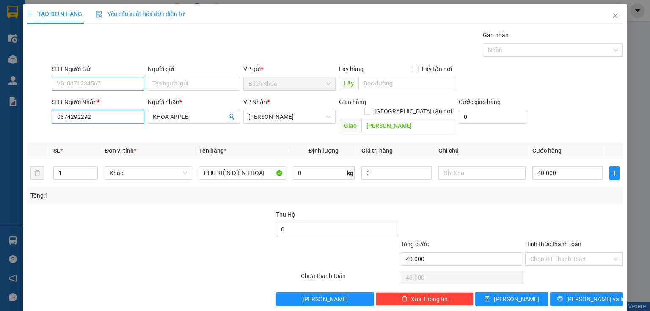
type input "0374292292"
click at [112, 77] on input "SĐT Người Gửi" at bounding box center [98, 84] width 92 height 14
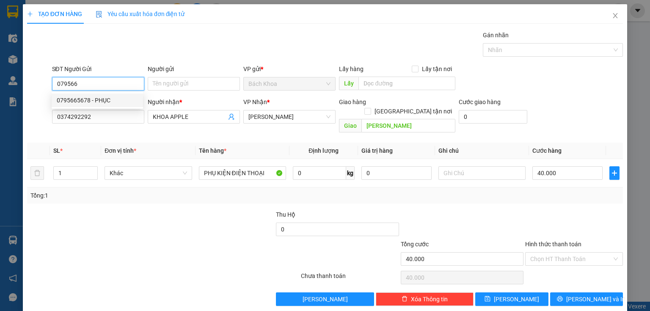
click at [94, 96] on div "0795665678 - PHỤC" at bounding box center [97, 100] width 81 height 9
type input "0795665678"
type input "PHỤC"
type input "30.000"
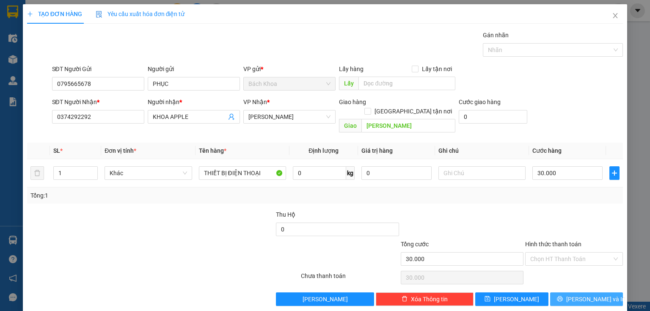
click at [563, 296] on icon "printer" at bounding box center [560, 299] width 6 height 6
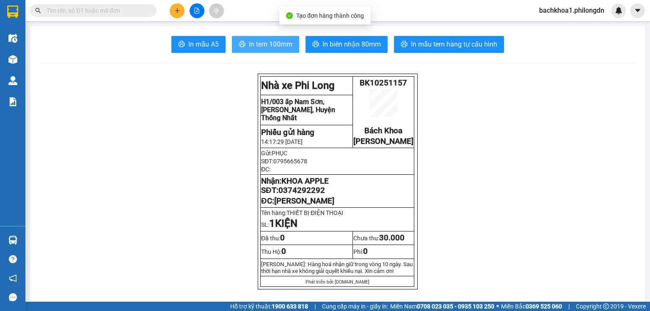
click at [266, 49] on span "In tem 100mm" at bounding box center [271, 44] width 44 height 11
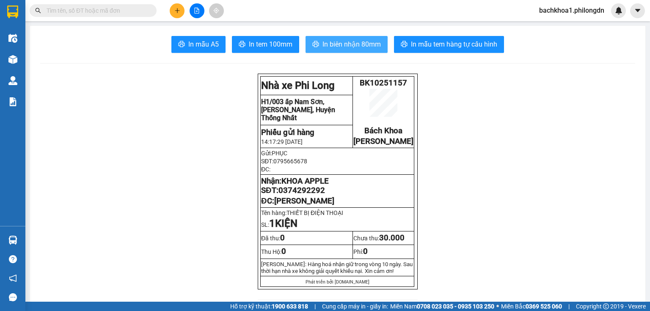
click at [334, 39] on span "In biên nhận 80mm" at bounding box center [351, 44] width 58 height 11
click at [309, 195] on span "0374292292" at bounding box center [301, 190] width 47 height 9
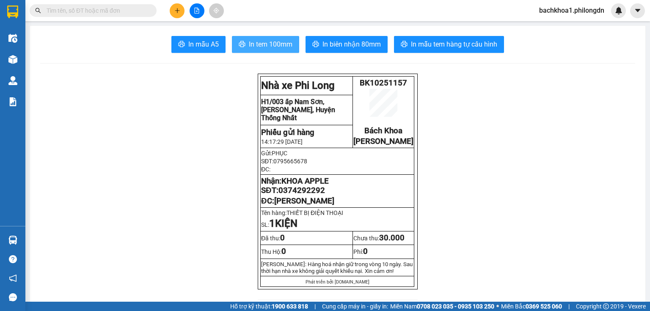
click at [251, 44] on span "In tem 100mm" at bounding box center [271, 44] width 44 height 11
click at [176, 12] on icon "plus" at bounding box center [177, 11] width 6 height 6
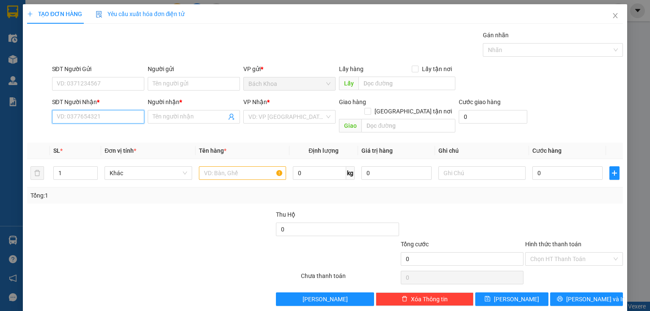
click at [109, 122] on input "SĐT Người Nhận *" at bounding box center [98, 117] width 92 height 14
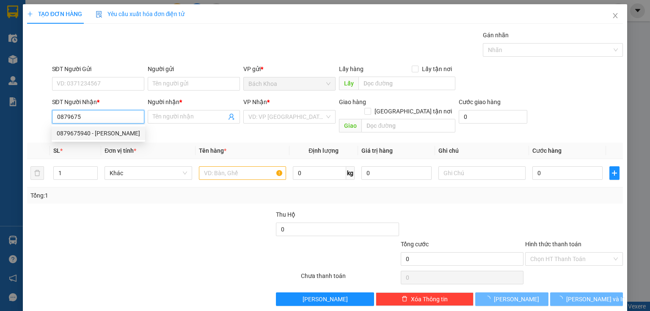
click at [102, 135] on div "0879675940 - ANH HÙNG" at bounding box center [98, 133] width 83 height 9
type input "0879675940"
type input "ANH HÙNG"
type input "NHA NHANG"
type input "120.000"
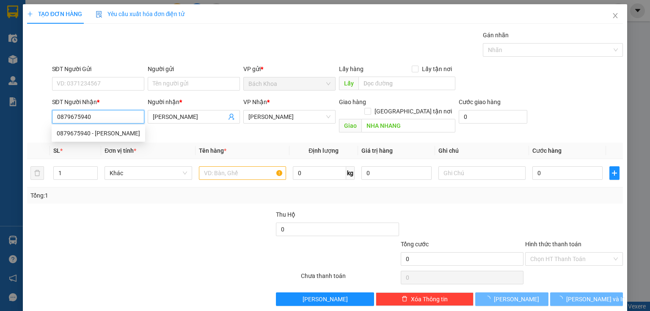
type input "120.000"
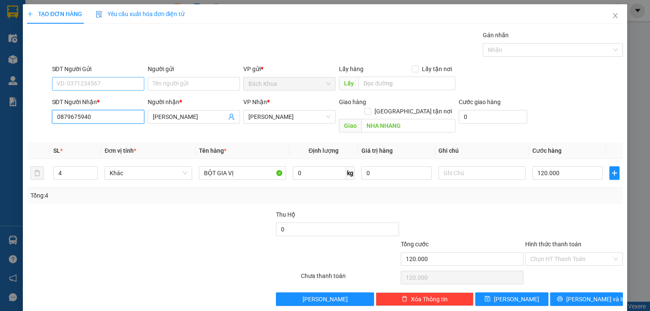
type input "0879675940"
click at [90, 85] on input "SĐT Người Gửi" at bounding box center [98, 84] width 92 height 14
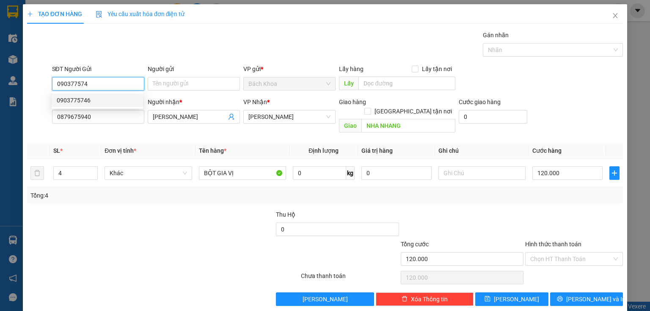
click at [84, 103] on div "0903775746" at bounding box center [97, 100] width 81 height 9
type input "0903775746"
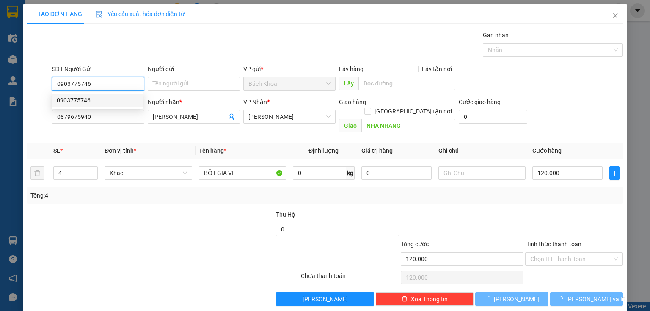
type input "80.000"
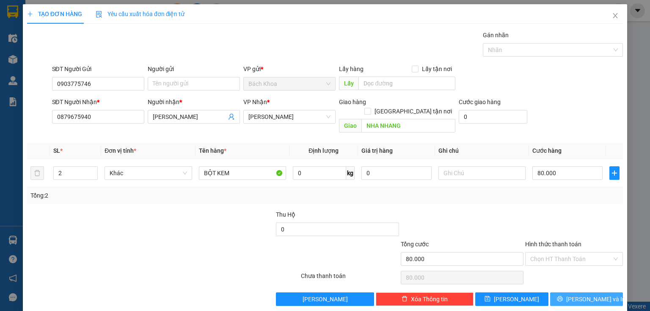
drag, startPoint x: 606, startPoint y: 288, endPoint x: 599, endPoint y: 289, distance: 7.0
click at [606, 292] on button "[PERSON_NAME] và In" at bounding box center [586, 299] width 73 height 14
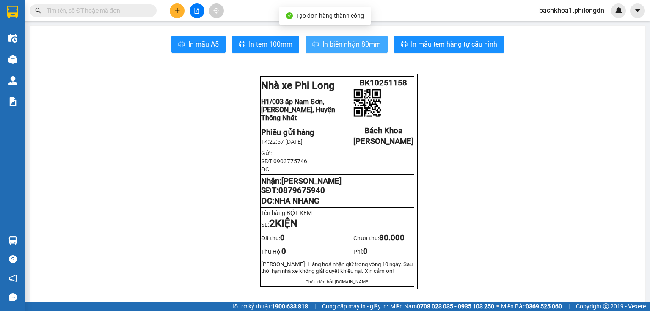
click at [318, 39] on button "In biên nhận 80mm" at bounding box center [347, 44] width 82 height 17
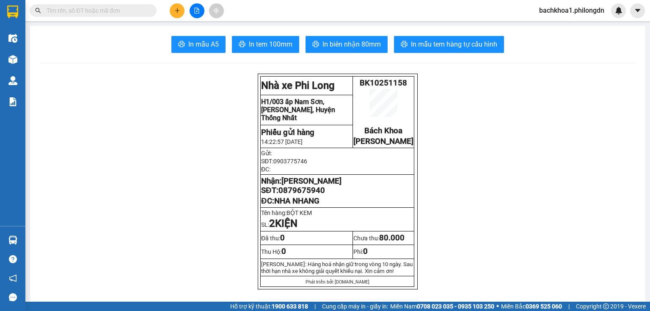
click at [250, 47] on span "In tem 100mm" at bounding box center [271, 44] width 44 height 11
click at [290, 195] on span "0879675940" at bounding box center [301, 190] width 47 height 9
click at [176, 8] on icon "plus" at bounding box center [177, 11] width 6 height 6
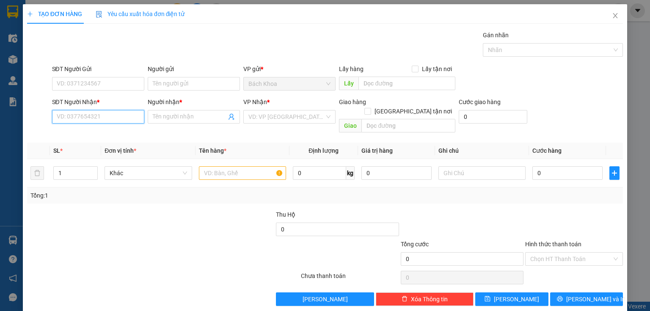
click at [102, 118] on input "SĐT Người Nhận *" at bounding box center [98, 117] width 92 height 14
click at [94, 122] on input "SĐT Người Nhận *" at bounding box center [98, 117] width 92 height 14
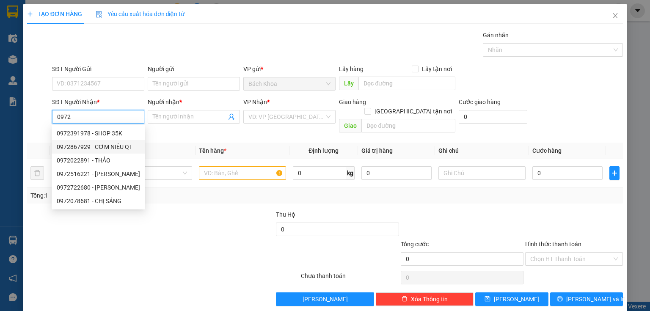
click at [109, 146] on div "0972867929 - CƠM NIÊU QT" at bounding box center [98, 146] width 83 height 9
type input "0972867929"
type input "CƠM NIÊU QT"
type input "NINH PHÁT"
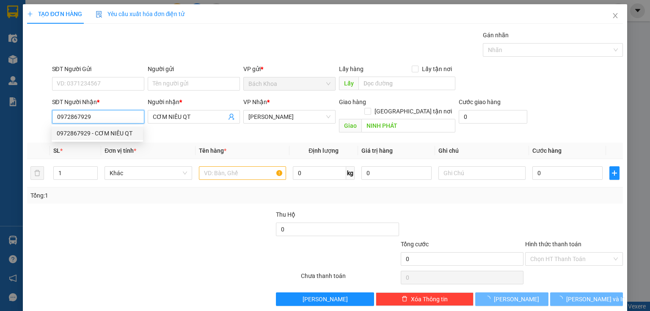
type input "50.000"
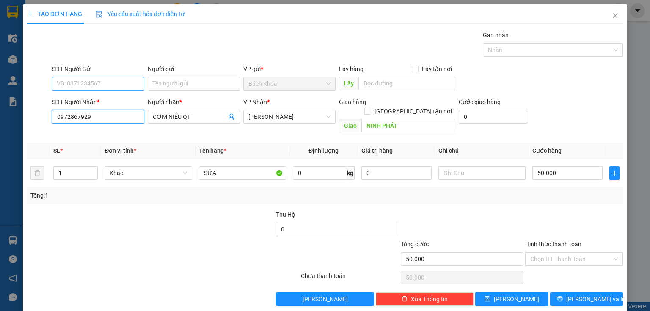
type input "0972867929"
click at [92, 83] on input "SĐT Người Gửi" at bounding box center [98, 84] width 92 height 14
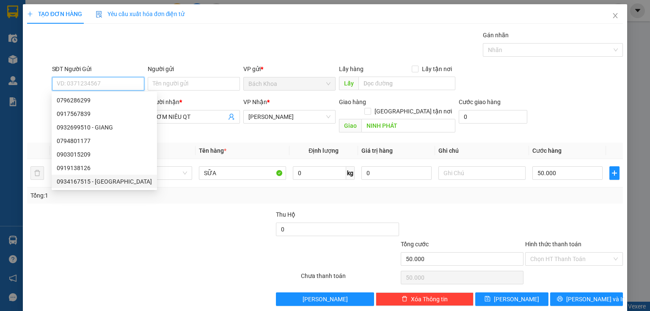
click at [87, 185] on div "0934167515 - [GEOGRAPHIC_DATA]" at bounding box center [104, 181] width 95 height 9
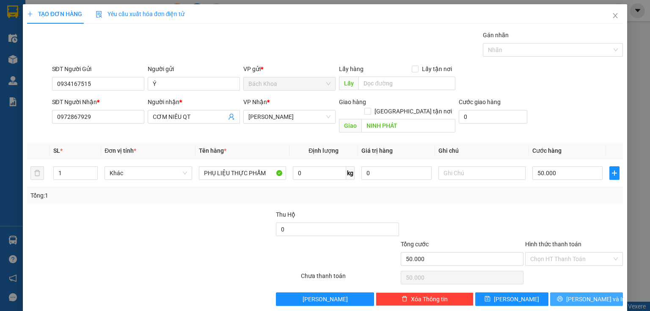
click at [594, 295] on span "[PERSON_NAME] và In" at bounding box center [595, 299] width 59 height 9
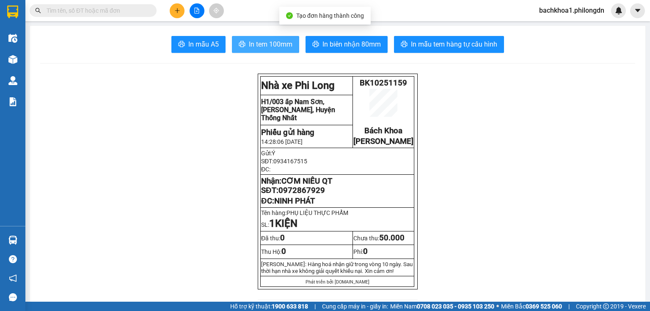
click at [259, 41] on span "In tem 100mm" at bounding box center [271, 44] width 44 height 11
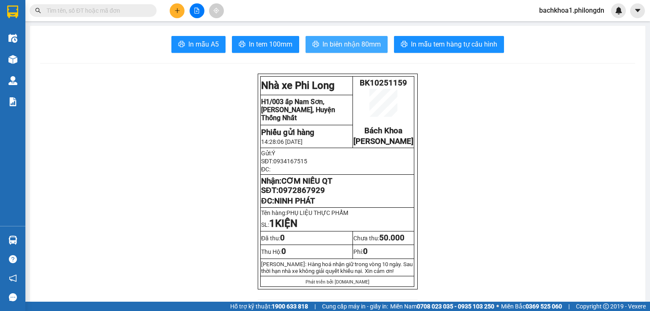
click at [325, 44] on span "In biên nhận 80mm" at bounding box center [351, 44] width 58 height 11
click at [305, 195] on span "0972867929" at bounding box center [301, 190] width 47 height 9
click at [177, 6] on button at bounding box center [177, 10] width 15 height 15
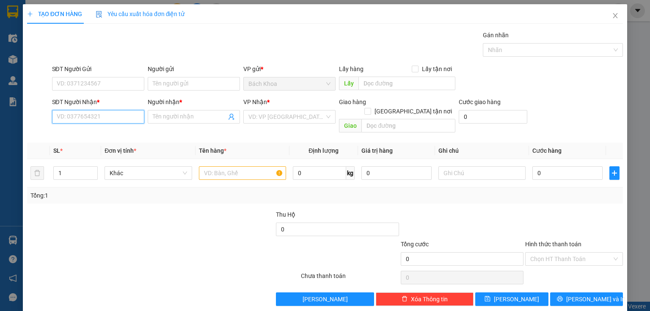
click at [61, 112] on input "SĐT Người Nhận *" at bounding box center [98, 117] width 92 height 14
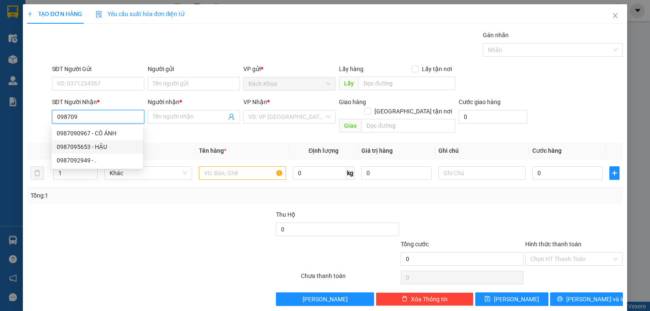
click at [100, 149] on div "0987095653 - HẬU" at bounding box center [97, 146] width 81 height 9
type input "0987095653"
type input "HẬU"
type input "CX PHÚ TÚC KM 90"
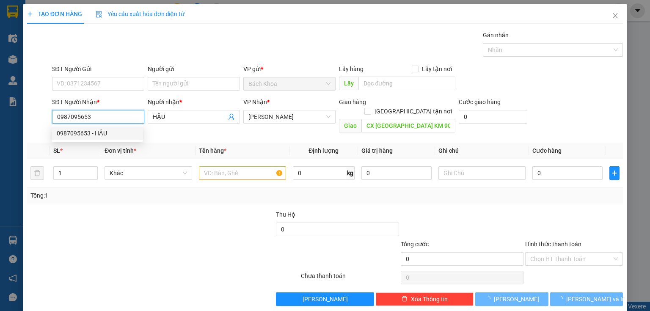
type input "40.000"
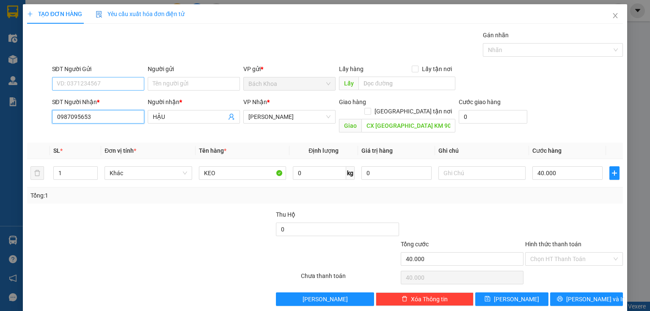
type input "0987095653"
click at [112, 80] on input "SĐT Người Gửi" at bounding box center [98, 84] width 92 height 14
type input "07770288"
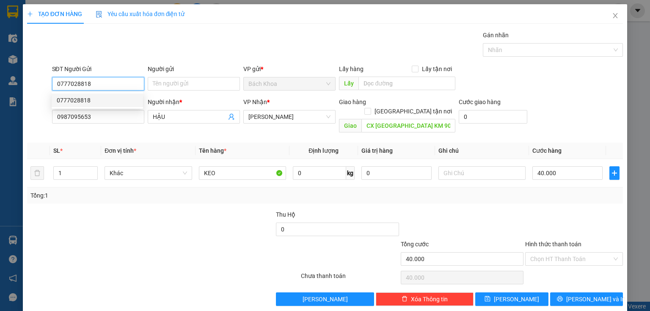
click at [84, 99] on div "0777028818" at bounding box center [97, 100] width 81 height 9
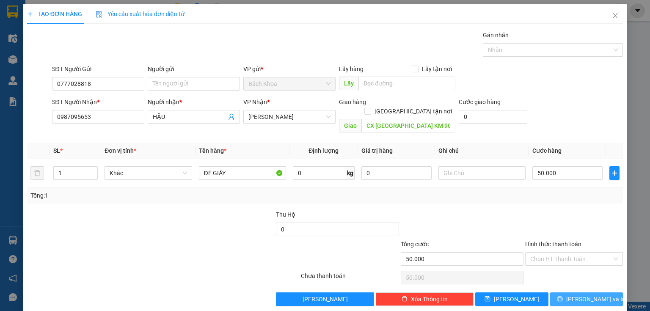
click at [576, 295] on span "[PERSON_NAME] và In" at bounding box center [595, 299] width 59 height 9
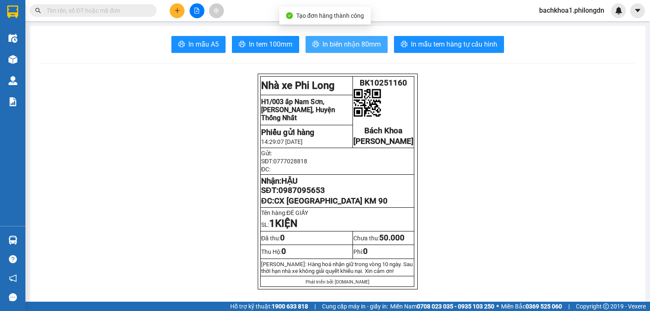
click at [361, 51] on button "In biên nhận 80mm" at bounding box center [347, 44] width 82 height 17
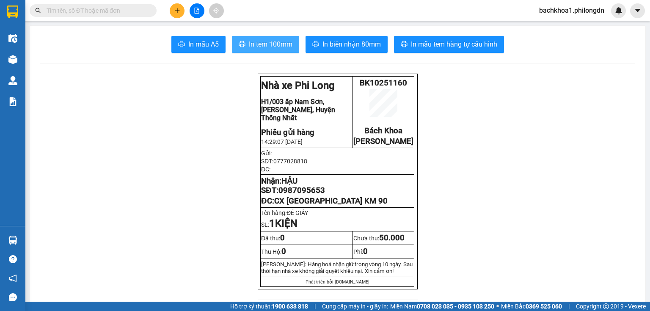
click at [276, 43] on span "In tem 100mm" at bounding box center [271, 44] width 44 height 11
click at [303, 195] on span "0987095653" at bounding box center [301, 190] width 47 height 9
click at [180, 7] on button at bounding box center [177, 10] width 15 height 15
click at [177, 11] on icon "plus" at bounding box center [177, 10] width 0 height 5
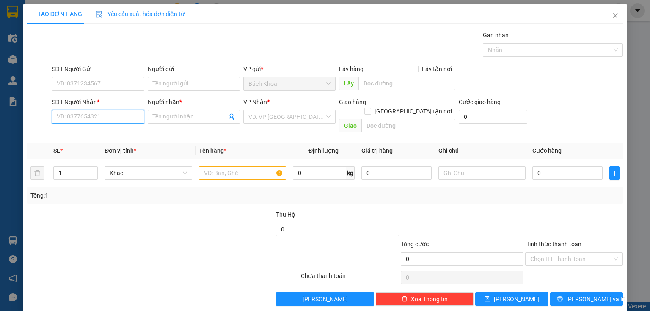
click at [66, 120] on input "SĐT Người Nhận *" at bounding box center [98, 117] width 92 height 14
click at [82, 135] on div "0353801303 - HUY" at bounding box center [97, 133] width 81 height 9
type input "0353801303"
type input "HUY"
type input "LA NGÀ"
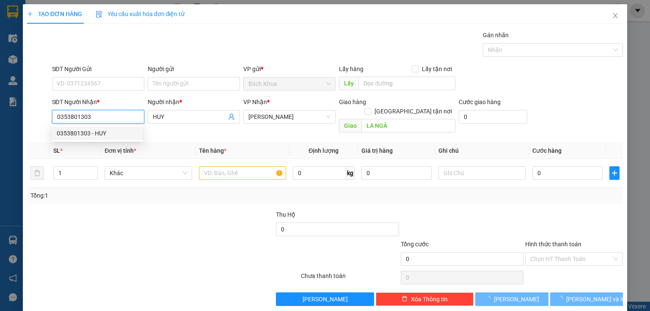
type input "50.000"
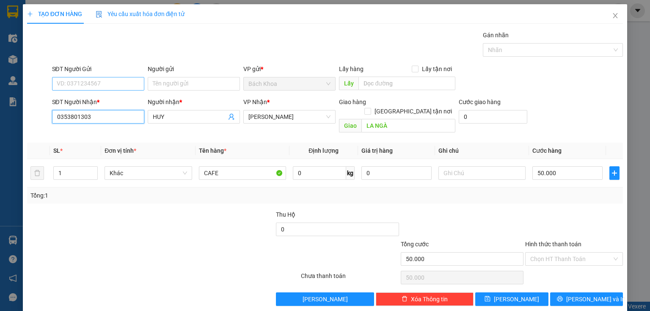
type input "0353801303"
click at [56, 87] on input "SĐT Người Gửi" at bounding box center [98, 84] width 92 height 14
type input "03599"
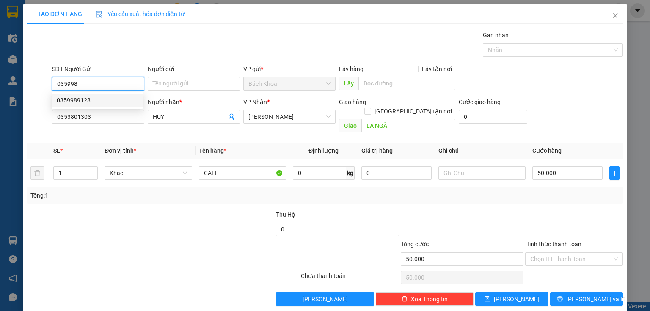
click at [80, 101] on div "0359989128" at bounding box center [97, 100] width 81 height 9
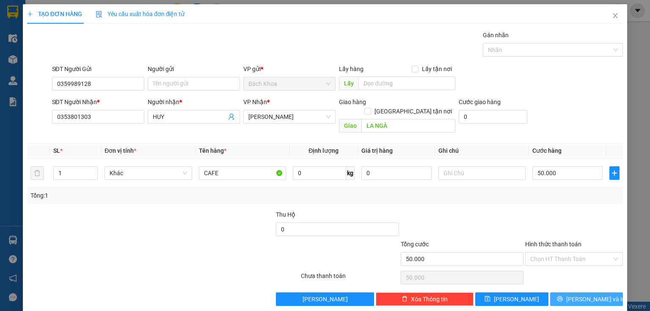
click at [553, 293] on button "[PERSON_NAME] và In" at bounding box center [586, 299] width 73 height 14
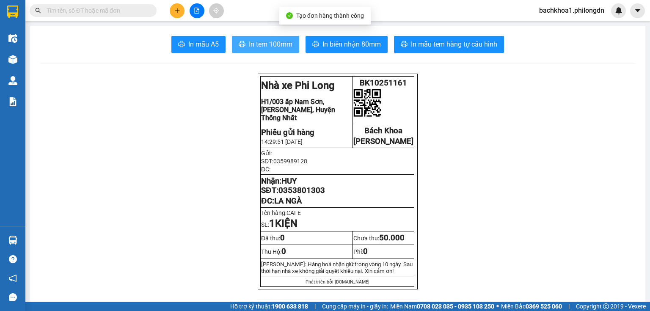
click at [279, 47] on span "In tem 100mm" at bounding box center [271, 44] width 44 height 11
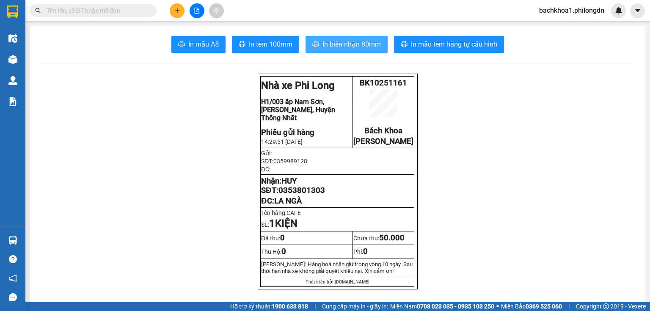
click at [345, 41] on span "In biên nhận 80mm" at bounding box center [351, 44] width 58 height 11
click at [308, 195] on span "0353801303" at bounding box center [301, 190] width 47 height 9
click at [180, 11] on icon "plus" at bounding box center [177, 11] width 6 height 6
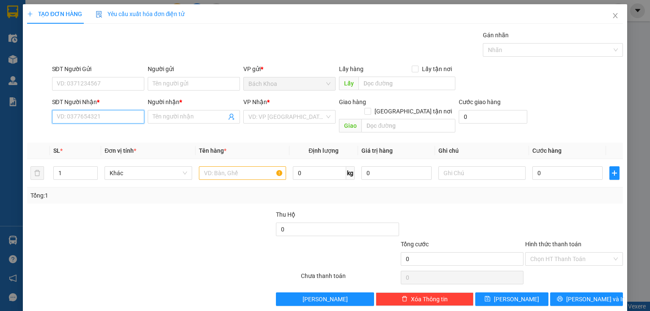
click at [80, 116] on input "SĐT Người Nhận *" at bounding box center [98, 117] width 92 height 14
click at [79, 115] on input "SĐT Người Nhận *" at bounding box center [98, 117] width 92 height 14
type input "0395054300"
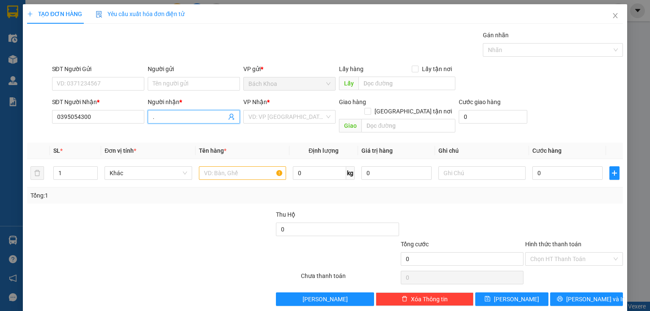
type input "."
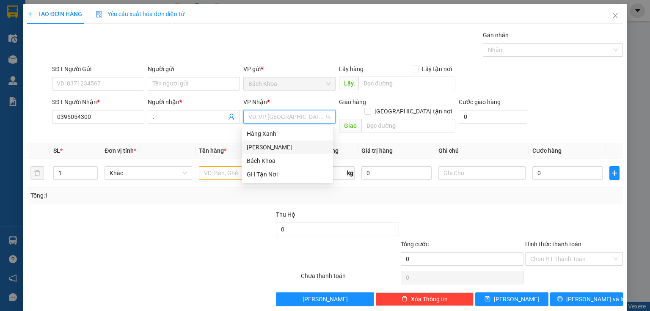
click at [285, 149] on div "[PERSON_NAME]" at bounding box center [287, 147] width 81 height 9
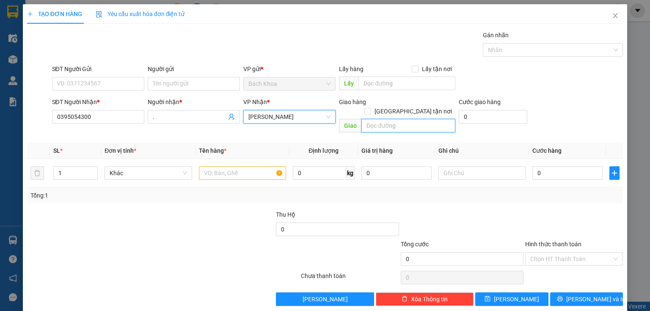
click at [393, 120] on input "text" at bounding box center [408, 126] width 94 height 14
type input "DỐC MƠ"
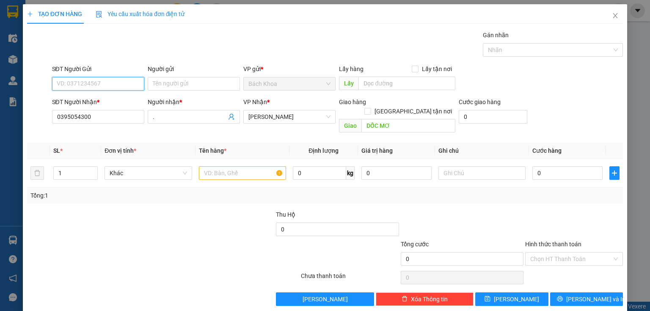
click at [115, 84] on input "SĐT Người Gửi" at bounding box center [98, 84] width 92 height 14
type input "0918619900"
click at [208, 166] on input "text" at bounding box center [242, 173] width 87 height 14
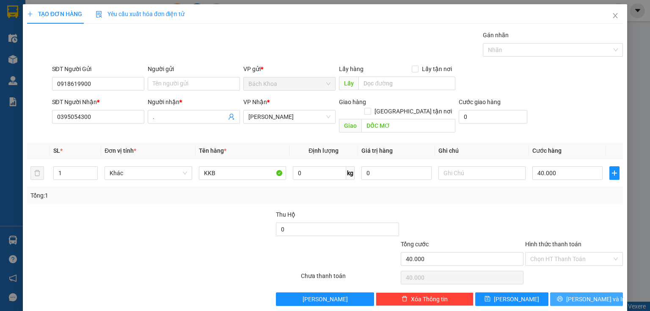
click at [588, 292] on button "[PERSON_NAME] và In" at bounding box center [586, 299] width 73 height 14
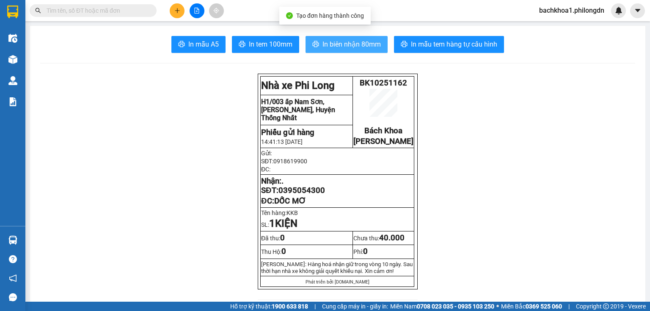
click at [323, 41] on span "In biên nhận 80mm" at bounding box center [351, 44] width 58 height 11
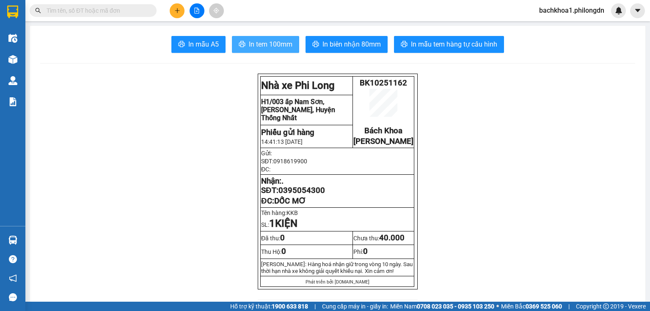
click at [258, 45] on span "In tem 100mm" at bounding box center [271, 44] width 44 height 11
click at [300, 195] on span "0395054300" at bounding box center [301, 190] width 47 height 9
click at [177, 8] on icon "plus" at bounding box center [177, 11] width 6 height 6
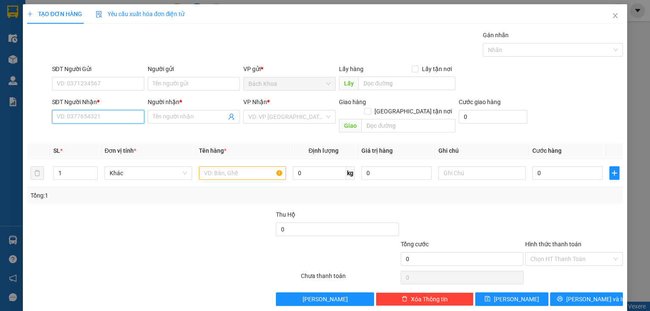
click at [102, 113] on input "SĐT Người Nhận *" at bounding box center [98, 117] width 92 height 14
click at [98, 135] on div "0356343760 - TUẤN" at bounding box center [97, 133] width 81 height 9
type input "0356343760"
type input "TUẤN"
type input "[PERSON_NAME]"
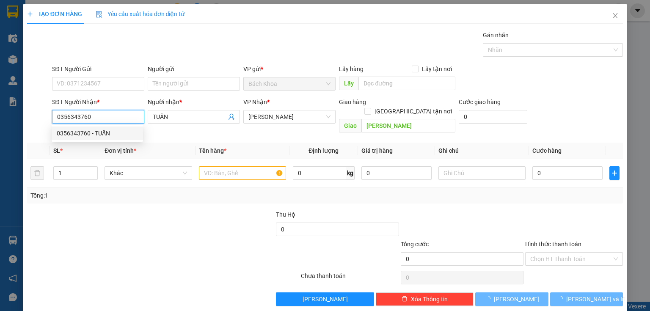
type input "40.000"
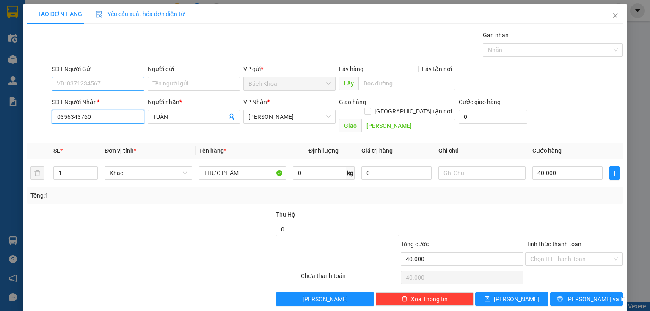
type input "0356343760"
click at [90, 80] on input "SĐT Người Gửi" at bounding box center [98, 84] width 92 height 14
type input "0378074271"
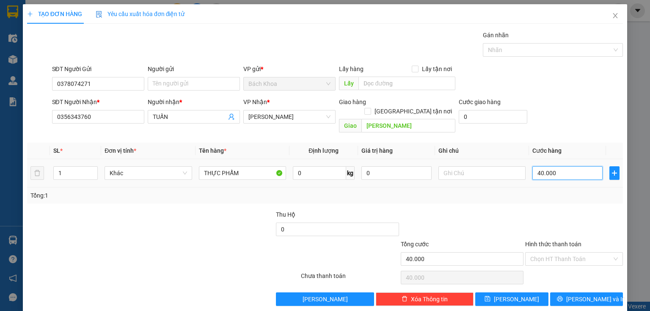
click at [566, 166] on input "40.000" at bounding box center [567, 173] width 70 height 14
click at [573, 292] on button "[PERSON_NAME] và In" at bounding box center [586, 299] width 73 height 14
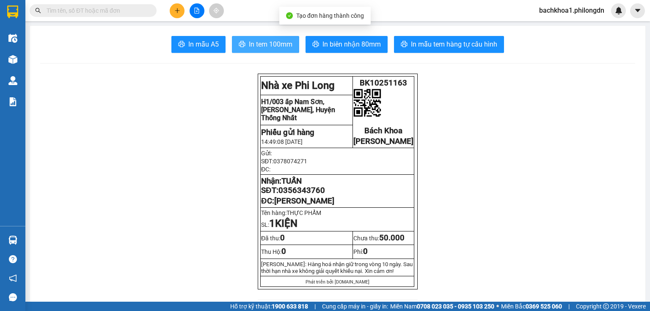
click at [271, 41] on span "In tem 100mm" at bounding box center [271, 44] width 44 height 11
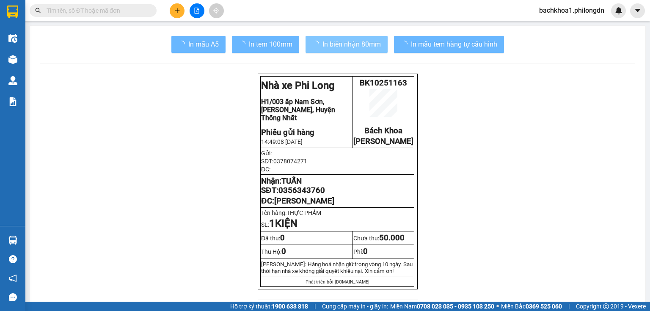
click at [340, 36] on button "In biên nhận 80mm" at bounding box center [347, 44] width 82 height 17
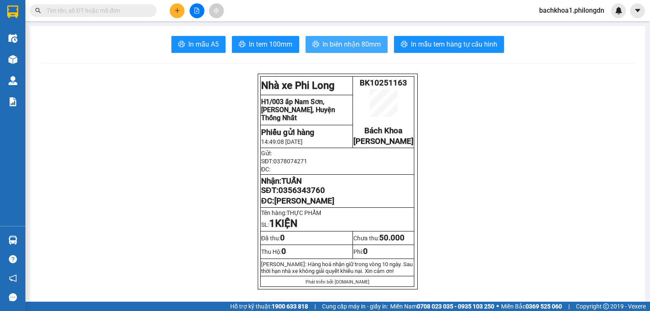
click at [341, 41] on span "In biên nhận 80mm" at bounding box center [351, 44] width 58 height 11
click at [290, 195] on span "0356343760" at bounding box center [301, 190] width 47 height 9
click at [178, 8] on icon "plus" at bounding box center [177, 11] width 6 height 6
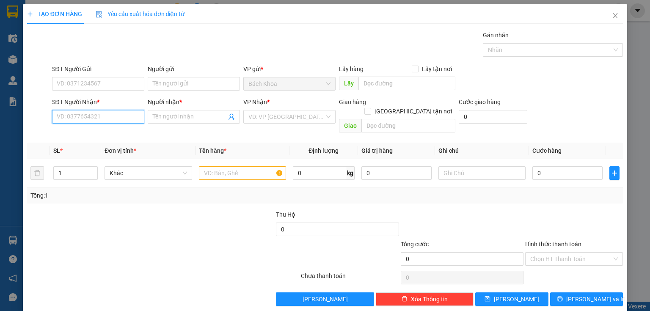
click at [88, 119] on input "SĐT Người Nhận *" at bounding box center [98, 117] width 92 height 14
click at [91, 130] on div "0971213146 - THƯƠNG" at bounding box center [97, 133] width 81 height 9
type input "0971213146"
type input "THƯƠNG"
type input "[PERSON_NAME]"
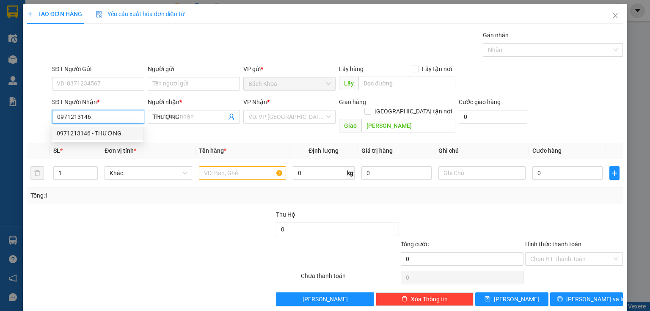
type input "30.000"
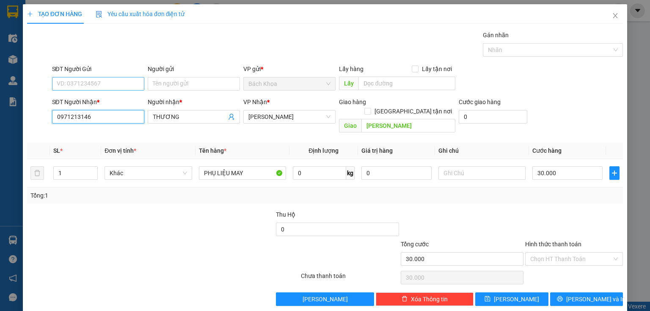
type input "0971213146"
click at [102, 83] on input "SĐT Người Gửi" at bounding box center [98, 84] width 92 height 14
type input "09385922"
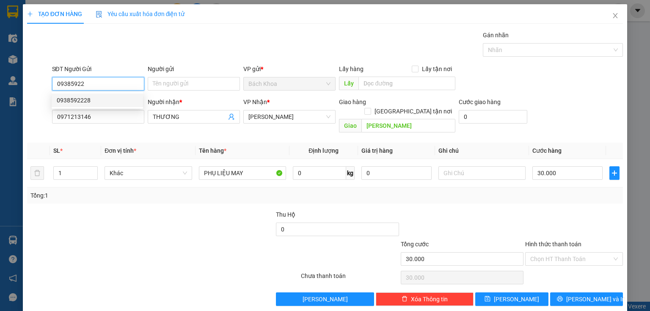
click at [105, 102] on div "0938592228" at bounding box center [97, 100] width 81 height 9
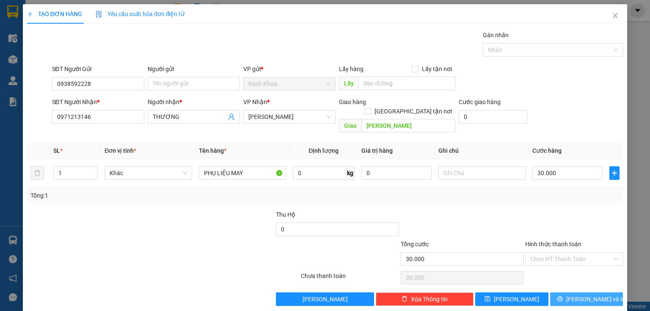
click at [559, 292] on button "[PERSON_NAME] và In" at bounding box center [586, 299] width 73 height 14
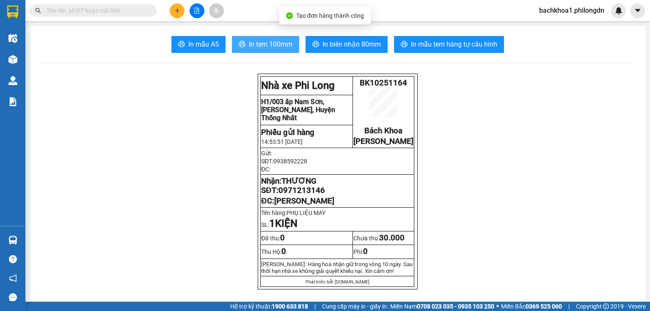
click at [273, 51] on button "In tem 100mm" at bounding box center [265, 44] width 67 height 17
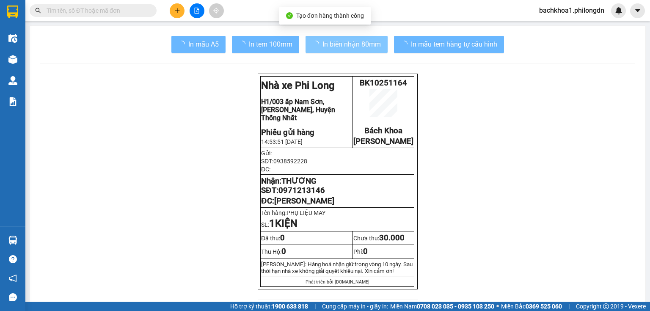
click at [363, 37] on button "In biên nhận 80mm" at bounding box center [347, 44] width 82 height 17
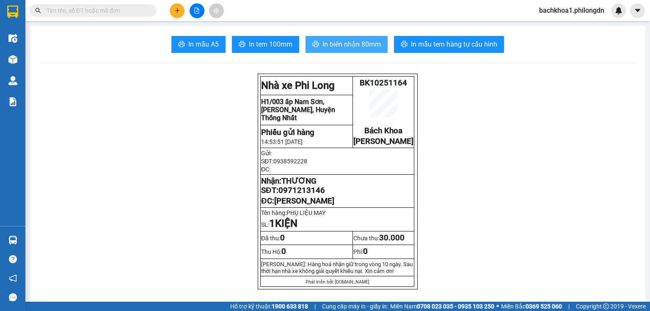
click at [363, 42] on span "In biên nhận 80mm" at bounding box center [351, 44] width 58 height 11
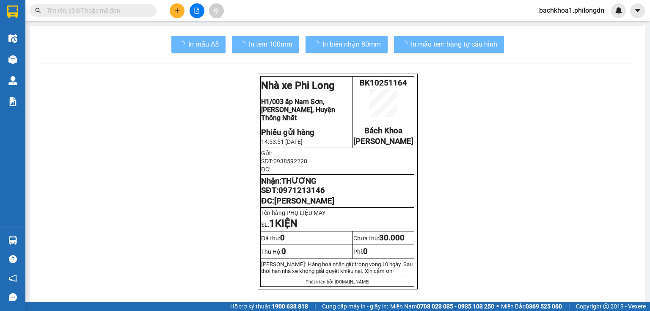
click at [305, 195] on span "0971213146" at bounding box center [301, 190] width 47 height 9
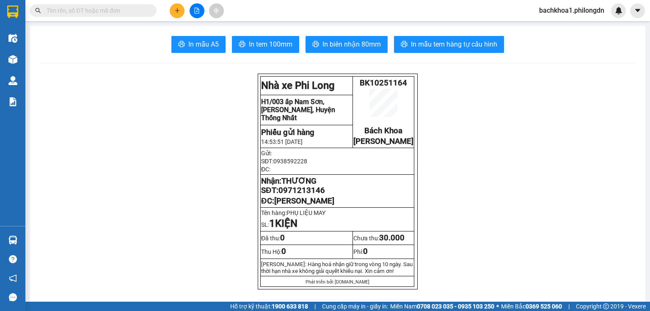
click at [304, 195] on span "0971213146" at bounding box center [301, 190] width 47 height 9
drag, startPoint x: 304, startPoint y: 202, endPoint x: 286, endPoint y: 201, distance: 18.2
click at [286, 195] on span "0971213146" at bounding box center [301, 190] width 47 height 9
click at [178, 11] on icon "plus" at bounding box center [177, 11] width 6 height 6
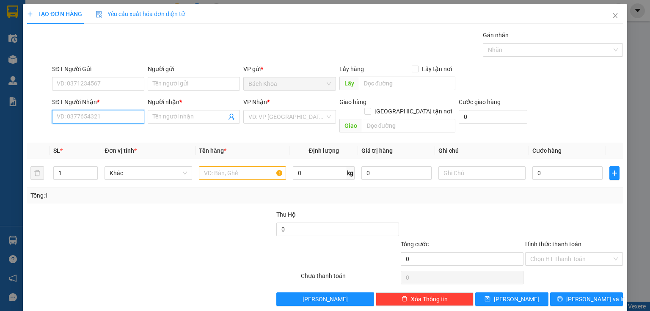
click at [93, 116] on input "SĐT Người Nhận *" at bounding box center [98, 117] width 92 height 14
click at [106, 130] on div "0974321798 - TIÊN" at bounding box center [97, 133] width 81 height 9
type input "0974321798"
type input "TIÊN"
type input "LÊ QUÍ ĐÔN"
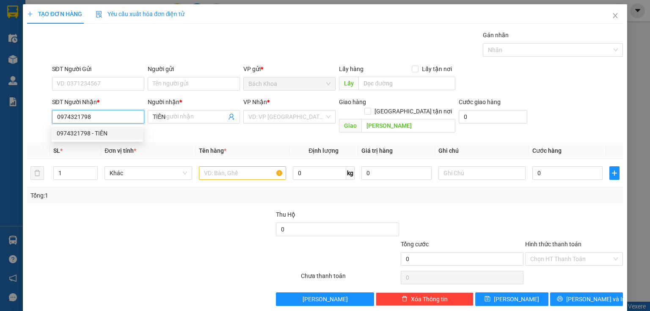
type input "50.000"
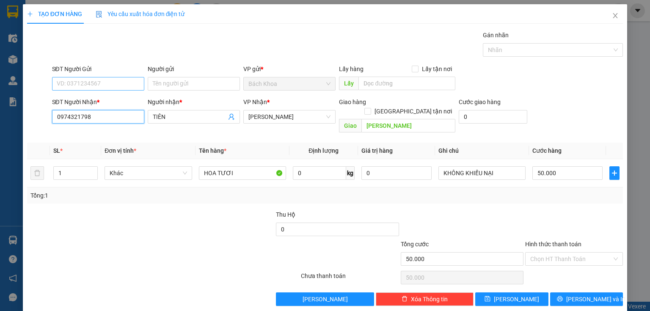
type input "0974321798"
click at [95, 81] on input "SĐT Người Gửi" at bounding box center [98, 84] width 92 height 14
type input "0902"
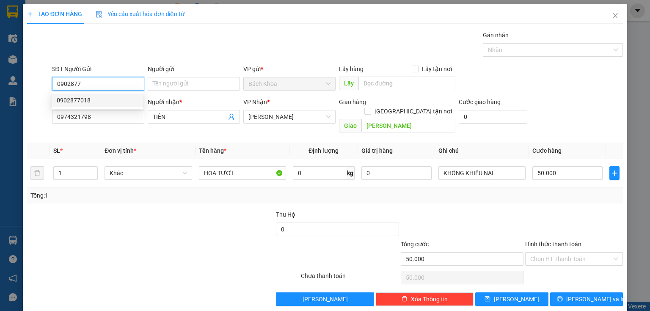
click at [88, 99] on div "0902877018" at bounding box center [97, 100] width 81 height 9
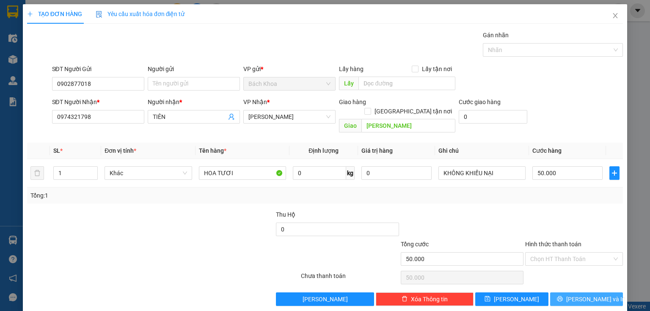
click at [562, 296] on icon "printer" at bounding box center [560, 299] width 6 height 6
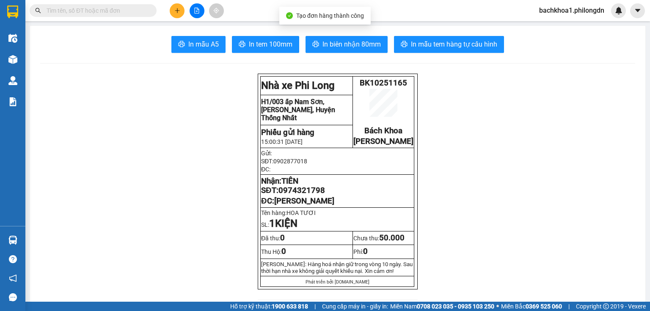
click at [299, 41] on div "In mẫu A5 In tem 100mm In biên nhận 80mm In mẫu tem hàng tự cấu hình" at bounding box center [337, 44] width 595 height 17
click at [284, 44] on span "In tem 100mm" at bounding box center [271, 44] width 44 height 11
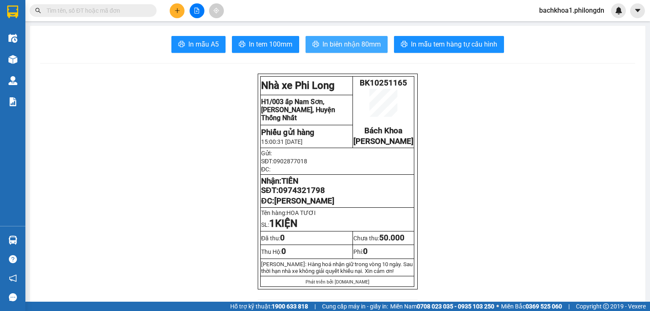
click at [345, 46] on span "In biên nhận 80mm" at bounding box center [351, 44] width 58 height 11
click at [292, 195] on span "0974321798" at bounding box center [301, 190] width 47 height 9
click at [178, 7] on button at bounding box center [177, 10] width 15 height 15
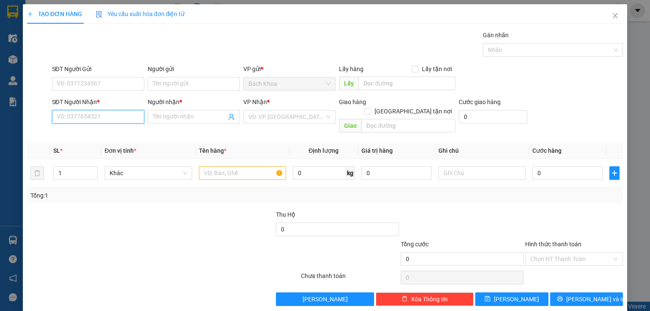
click at [103, 118] on input "SĐT Người Nhận *" at bounding box center [98, 117] width 92 height 14
click at [104, 118] on input "SĐT Người Nhận *" at bounding box center [98, 117] width 92 height 14
click at [88, 134] on div "0816691666 - VIỆT" at bounding box center [97, 133] width 81 height 9
type input "0816691666"
type input "VIỆT"
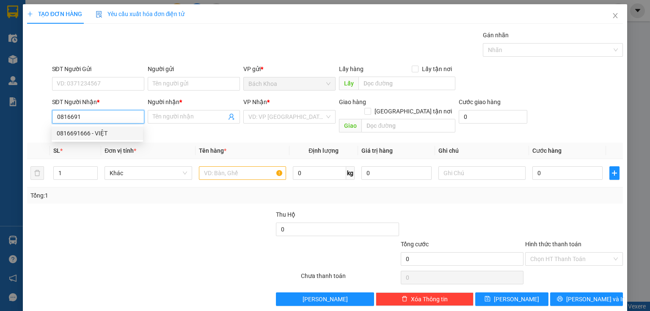
type input "DC CẢNH THẢO NGUYÊN"
type input "70.000"
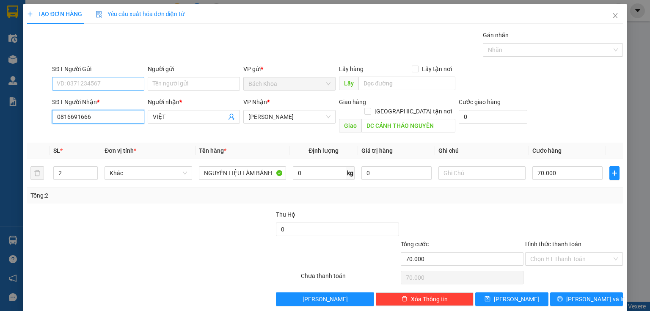
type input "0816691666"
click at [106, 86] on input "SĐT Người Gửi" at bounding box center [98, 84] width 92 height 14
click at [97, 103] on div "0346095858" at bounding box center [97, 100] width 81 height 9
type input "0346095858"
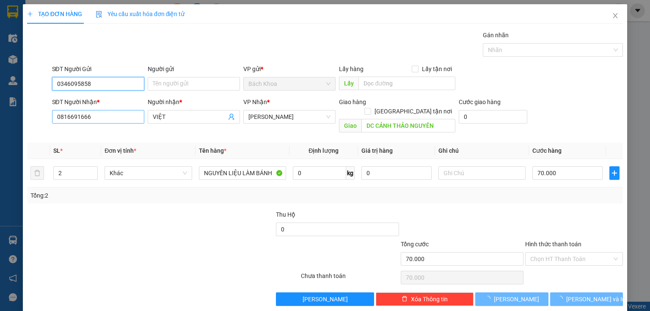
type input "100.000"
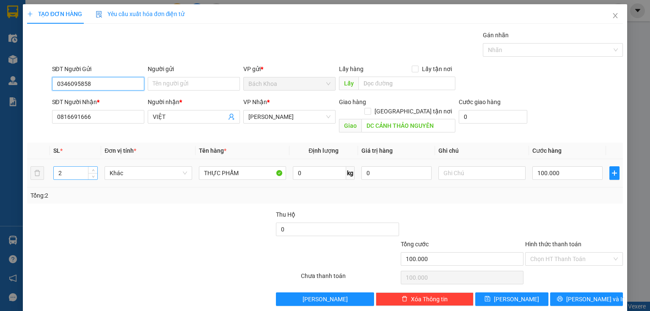
type input "0346095858"
click at [58, 167] on input "2" at bounding box center [76, 173] width 44 height 13
click at [57, 167] on input "2" at bounding box center [76, 173] width 44 height 13
type input "1"
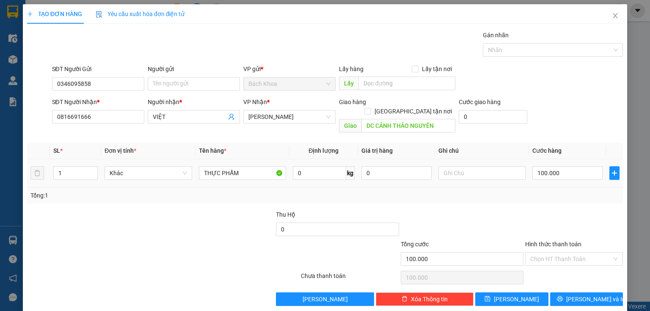
click at [557, 165] on div "100.000" at bounding box center [567, 173] width 70 height 17
click at [564, 166] on input "100.000" at bounding box center [567, 173] width 70 height 14
type input "5"
type input "50"
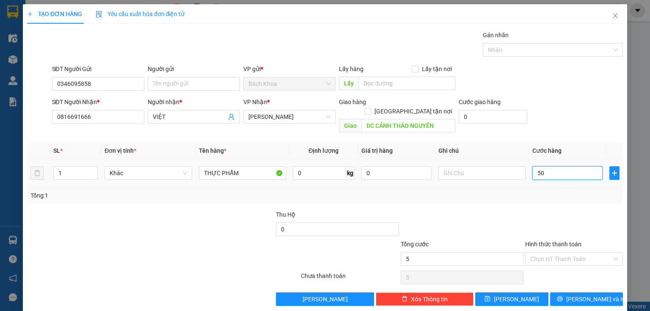
type input "50"
type input "500"
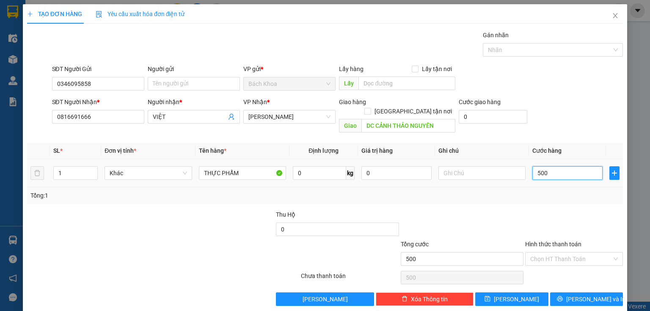
type input "5.000"
type input "50.000"
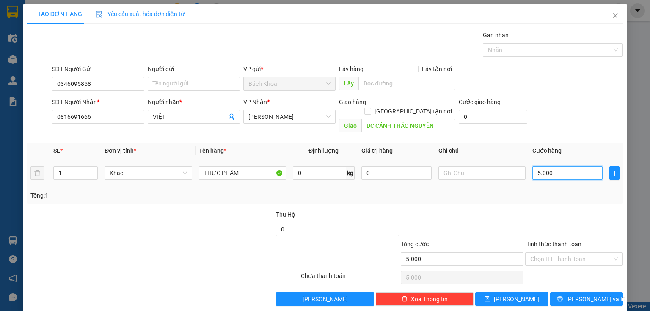
type input "50.000"
type input "500.000"
type input "50.000"
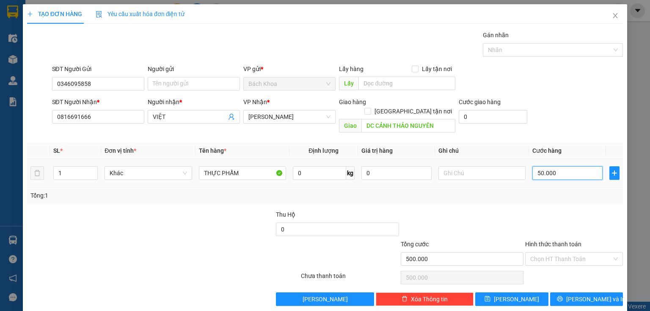
type input "50.000"
click at [577, 295] on span "[PERSON_NAME] và In" at bounding box center [595, 299] width 59 height 9
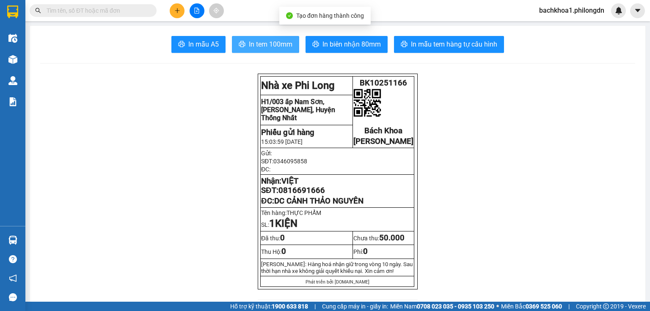
click at [244, 36] on button "In tem 100mm" at bounding box center [265, 44] width 67 height 17
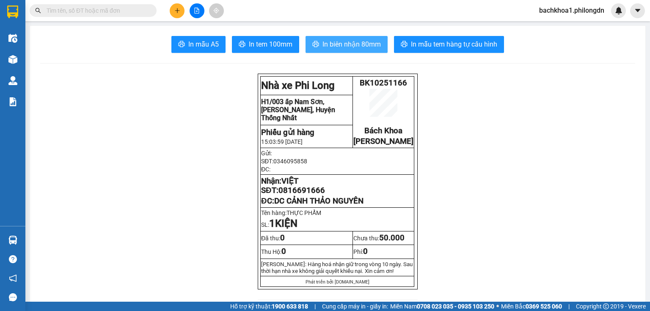
click at [355, 44] on span "In biên nhận 80mm" at bounding box center [351, 44] width 58 height 11
click at [309, 195] on span "0816691666" at bounding box center [301, 190] width 47 height 9
click at [171, 13] on button at bounding box center [177, 10] width 15 height 15
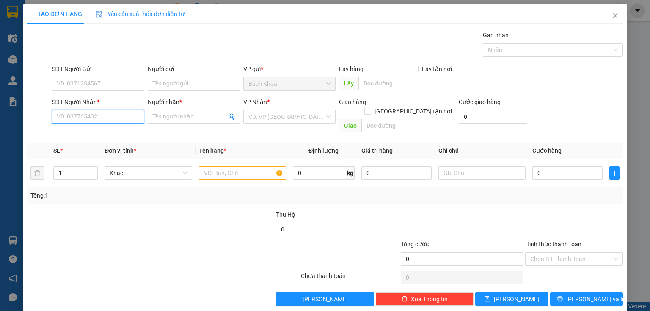
click at [109, 117] on input "SĐT Người Nhận *" at bounding box center [98, 117] width 92 height 14
click at [95, 136] on div "0966935695 - YẾN" at bounding box center [97, 133] width 81 height 9
type input "0966935695"
type input "YẾN"
type input "[PERSON_NAME]"
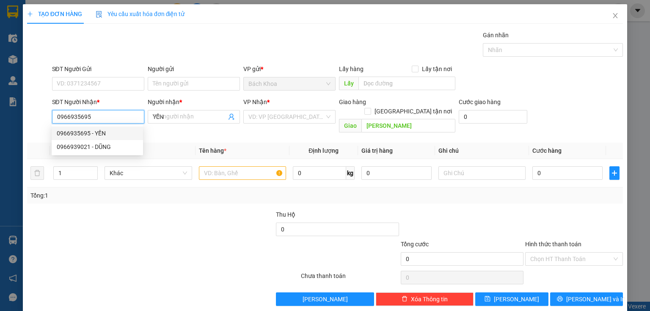
type input "120.000"
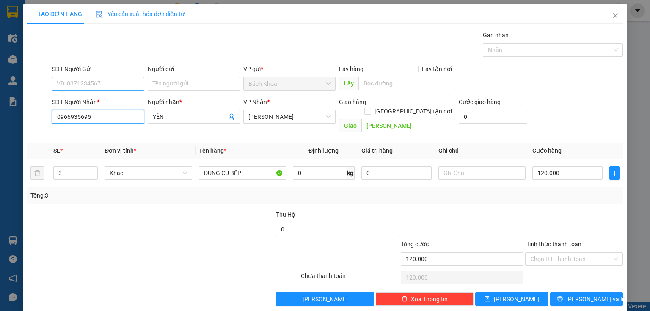
type input "0966935695"
click at [98, 87] on input "SĐT Người Gửi" at bounding box center [98, 84] width 92 height 14
type input "0879071727"
click at [62, 167] on input "3" at bounding box center [76, 173] width 44 height 13
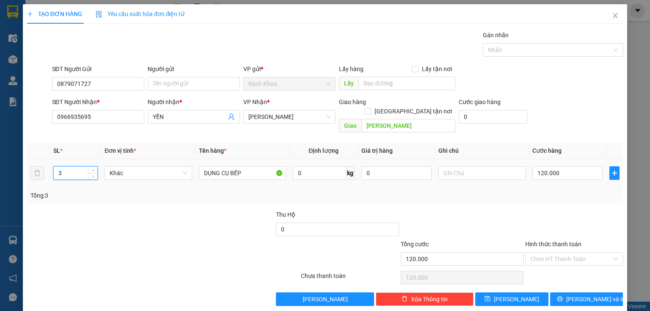
click at [62, 167] on input "3" at bounding box center [76, 173] width 44 height 13
type input "1"
click at [268, 166] on input "DỤNG CỤ BẾP" at bounding box center [242, 173] width 87 height 14
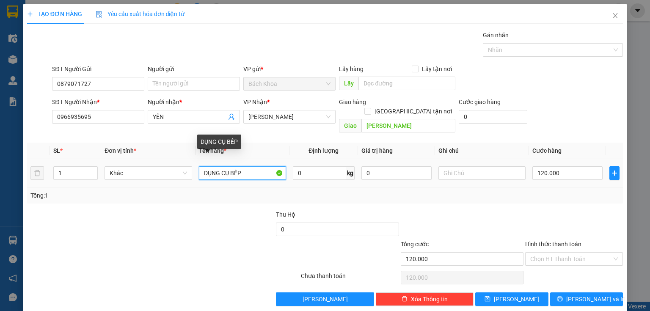
click at [268, 166] on input "DỤNG CỤ BẾP" at bounding box center [242, 173] width 87 height 14
type input "KKBB"
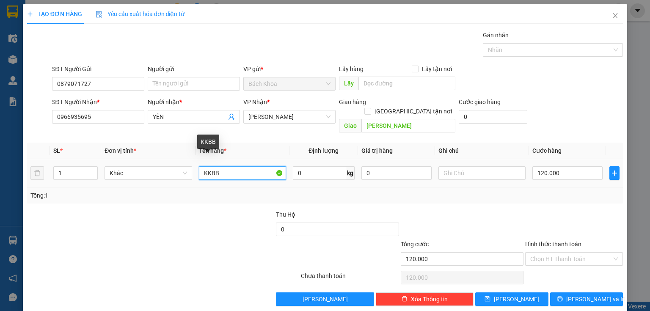
click at [216, 166] on input "KKBB" at bounding box center [242, 173] width 87 height 14
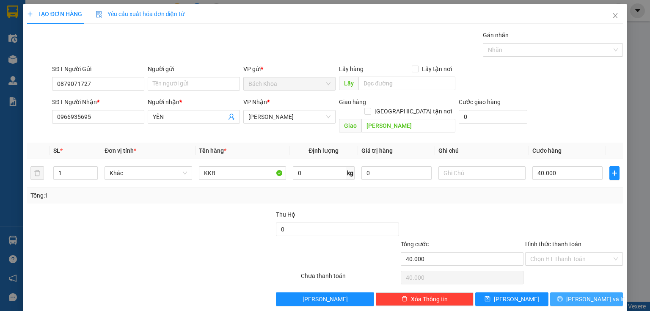
click at [578, 295] on span "[PERSON_NAME] và In" at bounding box center [595, 299] width 59 height 9
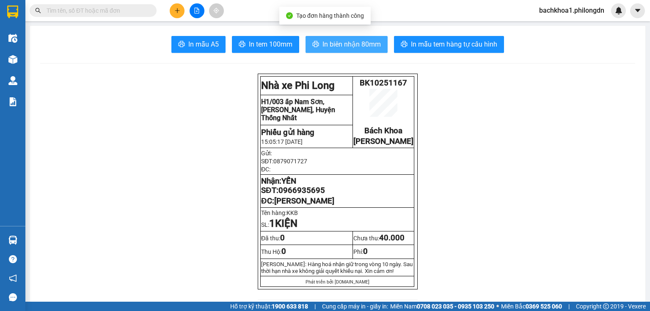
click at [333, 49] on span "In biên nhận 80mm" at bounding box center [351, 44] width 58 height 11
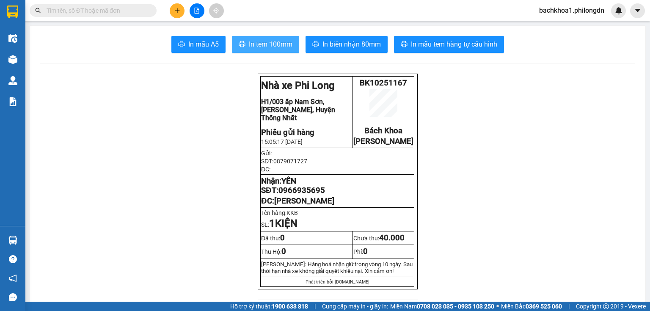
click at [273, 41] on span "In tem 100mm" at bounding box center [271, 44] width 44 height 11
click at [295, 186] on span "YẾN" at bounding box center [288, 180] width 15 height 9
click at [293, 195] on span "0966935695" at bounding box center [301, 190] width 47 height 9
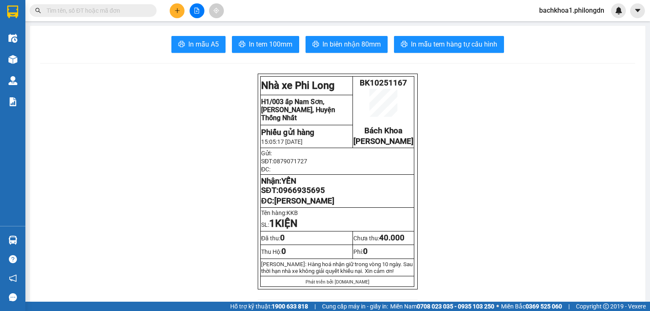
click at [179, 13] on icon "plus" at bounding box center [177, 11] width 6 height 6
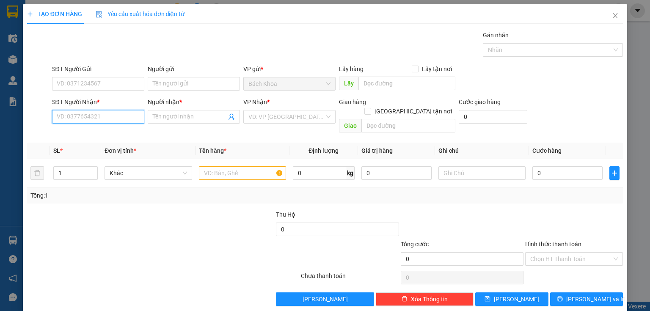
click at [88, 120] on input "SĐT Người Nhận *" at bounding box center [98, 117] width 92 height 14
click at [90, 134] on div "0967697270 - HIỀN" at bounding box center [97, 133] width 81 height 9
type input "0967697270"
type input "HIỀN"
type input "NINH PHÁT"
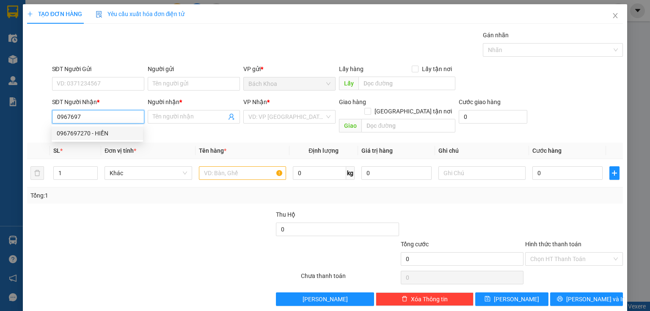
type input "1.550.000"
type input "50.000"
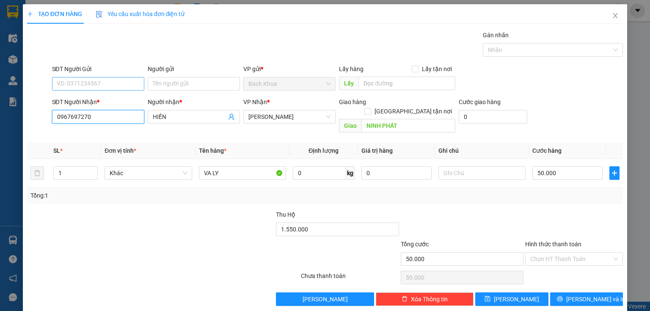
type input "0967697270"
click at [99, 78] on input "SĐT Người Gửi" at bounding box center [98, 84] width 92 height 14
type input "0384868"
click at [95, 99] on div "0384868098" at bounding box center [97, 100] width 81 height 9
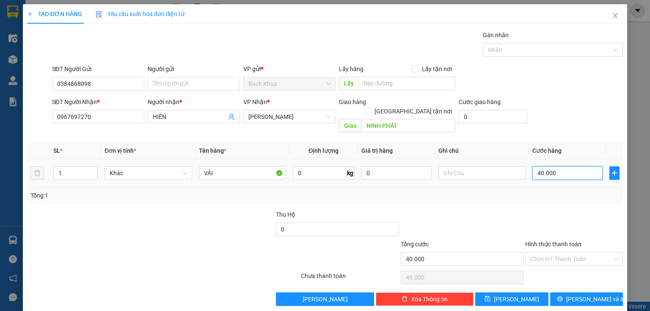
click at [550, 166] on input "40.000" at bounding box center [567, 173] width 70 height 14
click at [559, 292] on button "[PERSON_NAME] và In" at bounding box center [586, 299] width 73 height 14
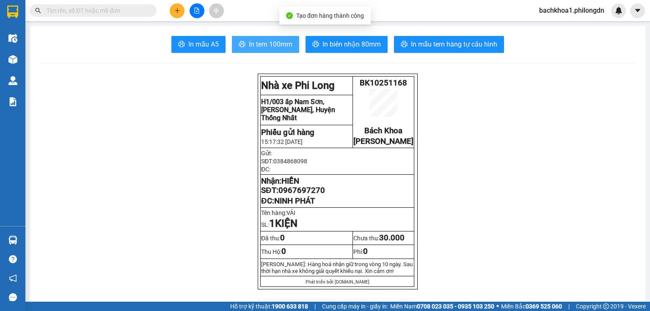
click at [251, 42] on span "In tem 100mm" at bounding box center [271, 44] width 44 height 11
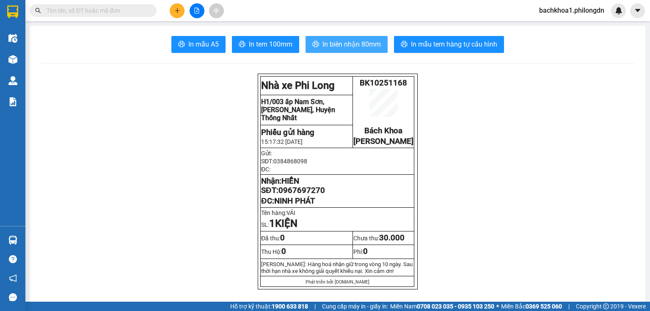
click at [346, 42] on span "In biên nhận 80mm" at bounding box center [351, 44] width 58 height 11
click at [358, 47] on span "In biên nhận 80mm" at bounding box center [351, 44] width 58 height 11
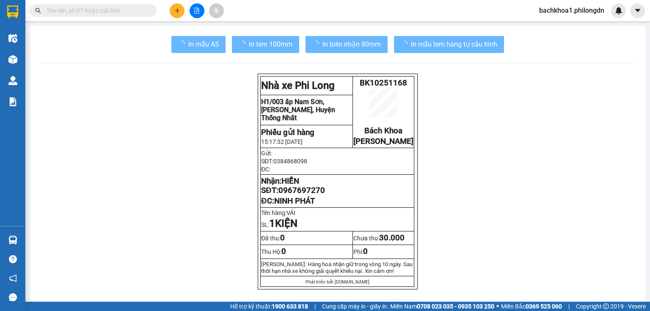
click at [295, 195] on span "0967697270" at bounding box center [301, 190] width 47 height 9
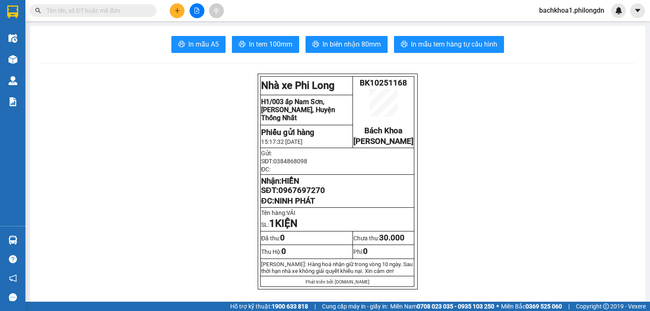
click at [295, 195] on span "0967697270" at bounding box center [301, 190] width 47 height 9
click at [176, 12] on icon "plus" at bounding box center [177, 11] width 6 height 6
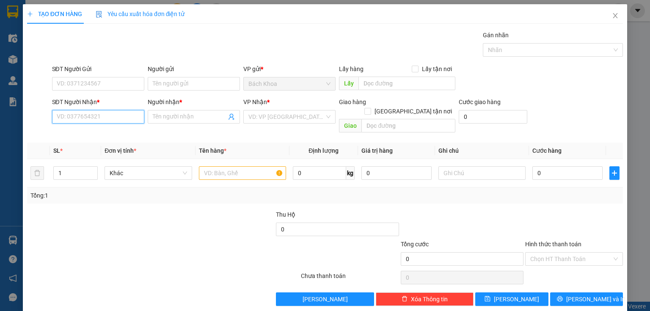
click at [101, 120] on input "SĐT Người Nhận *" at bounding box center [98, 117] width 92 height 14
click at [106, 134] on div "0937454554 - CHỊ LUYẾN" at bounding box center [97, 133] width 81 height 9
type input "0937454554"
type input "CHỊ LUYẾN"
type input "PHÚC NHẠC"
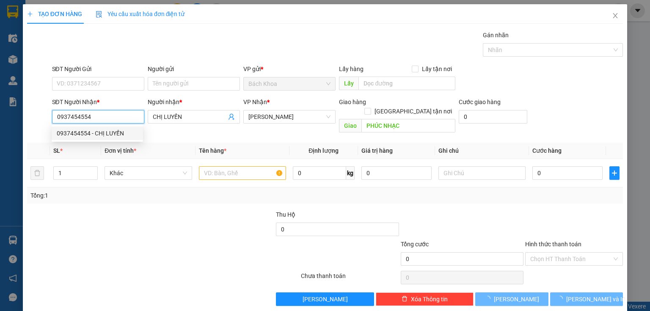
type input "80.000"
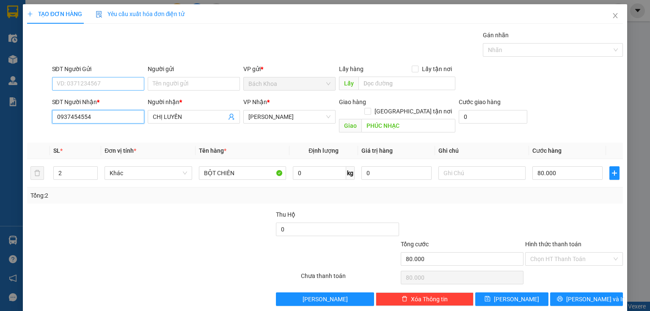
type input "0937454554"
click at [116, 86] on input "SĐT Người Gửi" at bounding box center [98, 84] width 92 height 14
click at [112, 100] on div "0987094906 - THIÊN" at bounding box center [97, 100] width 81 height 9
type input "0987094906"
type input "THIÊN"
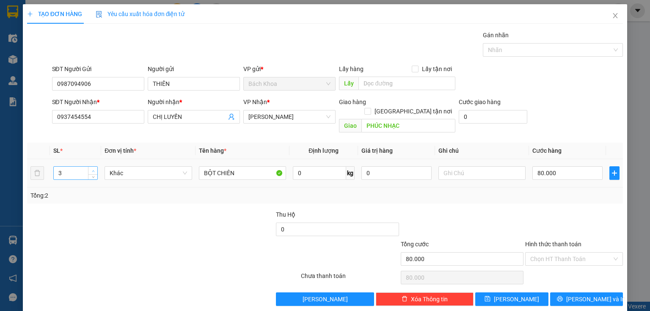
click at [91, 167] on span "Increase Value" at bounding box center [92, 171] width 9 height 8
type input "7"
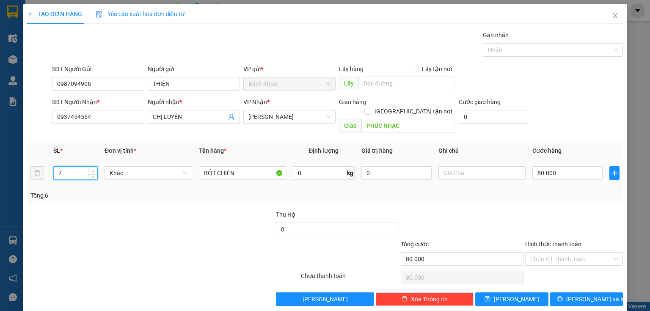
click at [91, 167] on span "Increase Value" at bounding box center [92, 171] width 9 height 8
click at [90, 172] on span "Decrease Value" at bounding box center [92, 176] width 9 height 8
click at [578, 167] on input "80.000" at bounding box center [567, 173] width 70 height 14
click at [576, 295] on span "[PERSON_NAME] và In" at bounding box center [595, 299] width 59 height 9
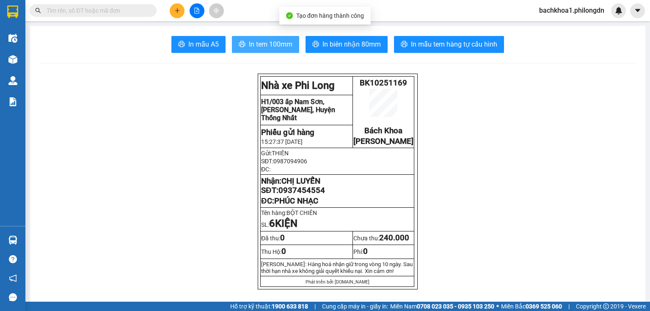
drag, startPoint x: 271, startPoint y: 39, endPoint x: 269, endPoint y: 45, distance: 6.3
click at [269, 45] on button "In tem 100mm" at bounding box center [265, 44] width 67 height 17
click at [269, 45] on span "In tem 100mm" at bounding box center [271, 44] width 44 height 11
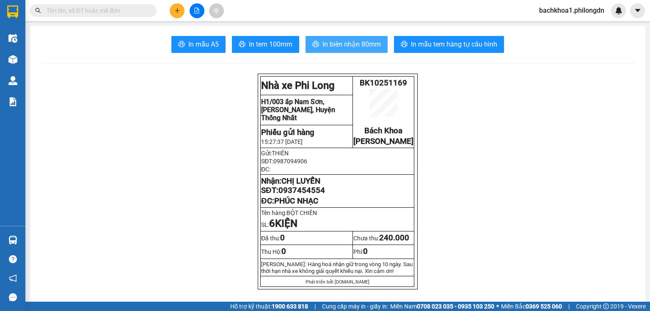
click at [333, 42] on span "In biên nhận 80mm" at bounding box center [351, 44] width 58 height 11
click at [300, 195] on span "0937454554" at bounding box center [301, 190] width 47 height 9
click at [178, 8] on icon "plus" at bounding box center [177, 11] width 6 height 6
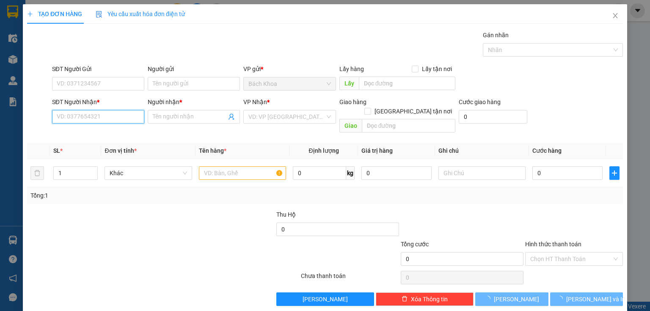
click at [92, 111] on input "SĐT Người Nhận *" at bounding box center [98, 117] width 92 height 14
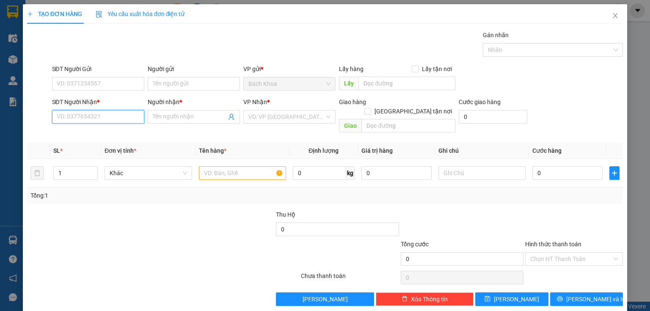
click at [92, 118] on input "SĐT Người Nhận *" at bounding box center [98, 117] width 92 height 14
click at [96, 132] on div "0961840239 - HẢI" at bounding box center [97, 133] width 81 height 9
type input "0961840239"
type input "HẢI"
type input "CHU VĂN AN"
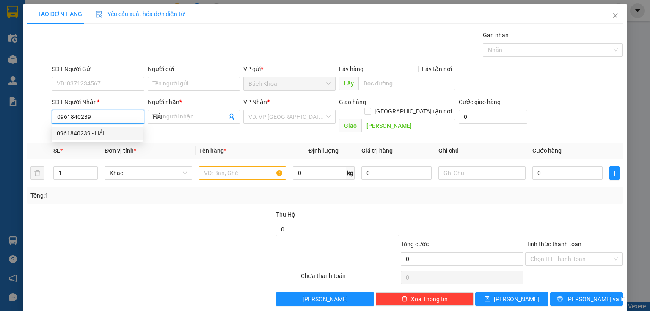
type input "120.000"
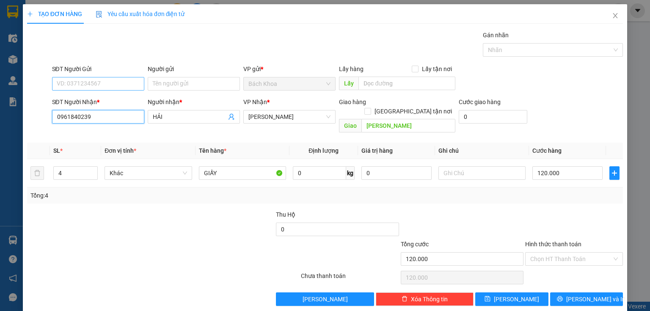
type input "0961840239"
click at [90, 88] on input "SĐT Người Gửi" at bounding box center [98, 84] width 92 height 14
click at [89, 99] on div "0938101786" at bounding box center [97, 100] width 81 height 9
type input "0938101786"
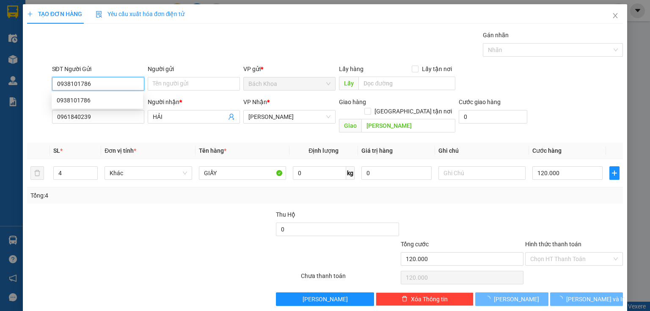
type input "50.000"
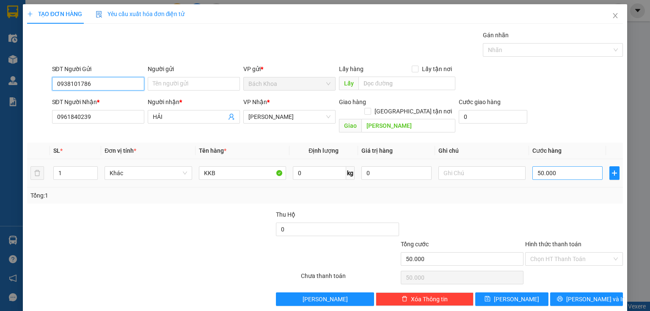
type input "0938101786"
click at [562, 166] on input "50.000" at bounding box center [567, 173] width 70 height 14
type input "4"
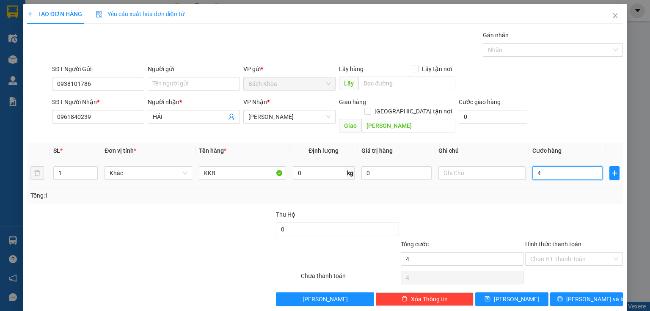
type input "40"
type input "400"
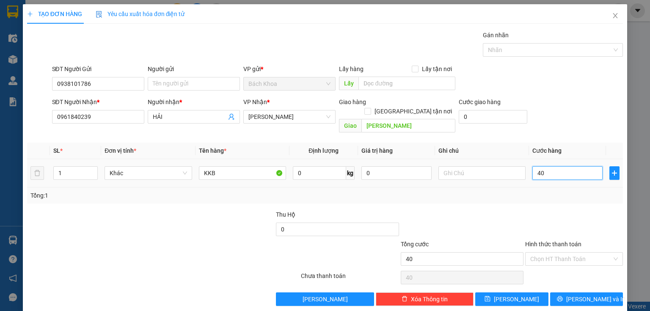
type input "400"
type input "4.000"
type input "40.000"
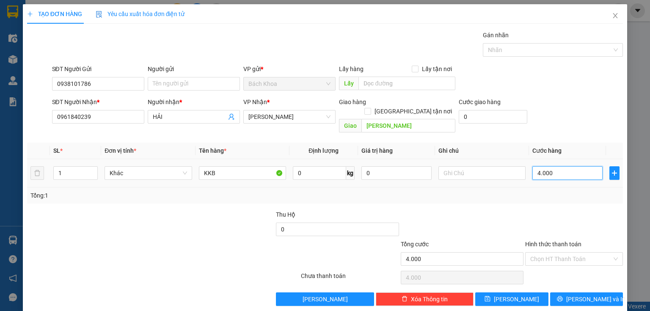
type input "40.000"
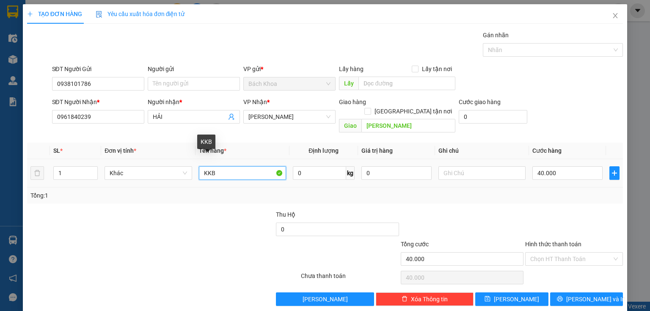
click at [205, 166] on input "KKB" at bounding box center [242, 173] width 87 height 14
type input "MỰ"
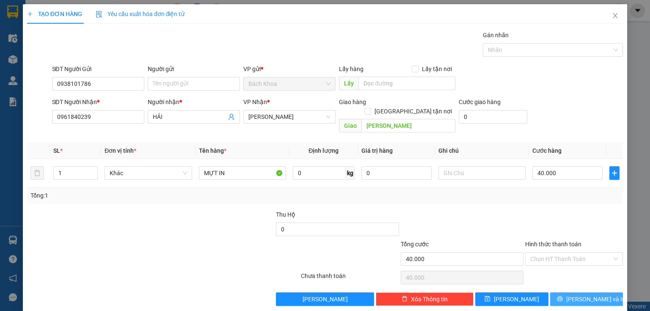
click at [581, 295] on span "[PERSON_NAME] và In" at bounding box center [595, 299] width 59 height 9
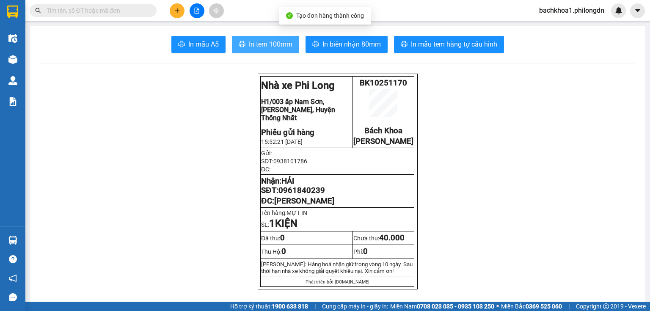
click at [254, 44] on span "In tem 100mm" at bounding box center [271, 44] width 44 height 11
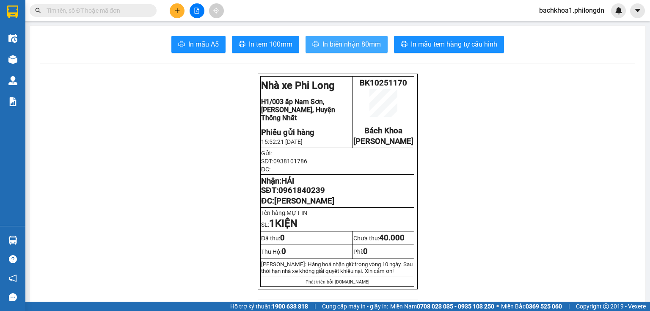
click at [323, 44] on span "In biên nhận 80mm" at bounding box center [351, 44] width 58 height 11
click at [306, 195] on span "0961840239" at bounding box center [301, 190] width 47 height 9
click at [333, 39] on span "In biên nhận 80mm" at bounding box center [351, 44] width 58 height 11
click at [174, 17] on button at bounding box center [177, 10] width 15 height 15
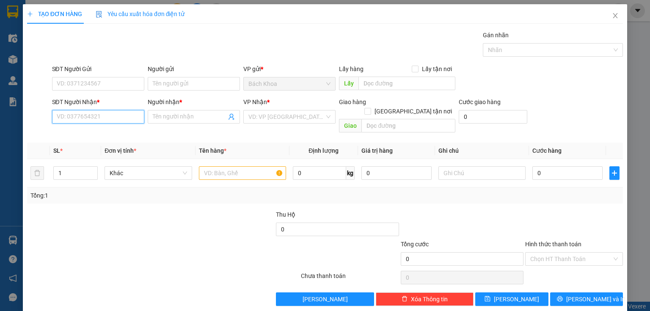
click at [74, 113] on input "SĐT Người Nhận *" at bounding box center [98, 117] width 92 height 14
click at [116, 135] on div "0353928205 - [PERSON_NAME]" at bounding box center [98, 133] width 83 height 9
type input "0353928205"
type input "MỸ DUYÊN"
type input "PHÚ CƯỜNG"
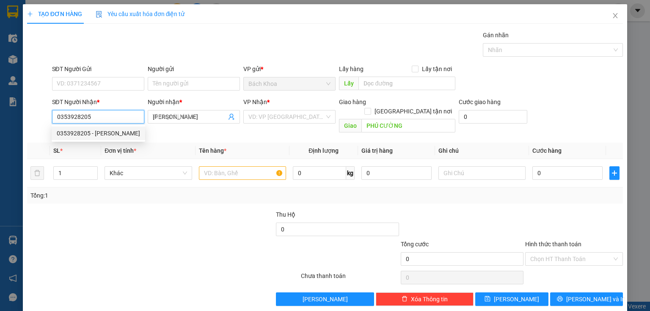
type input "50.000"
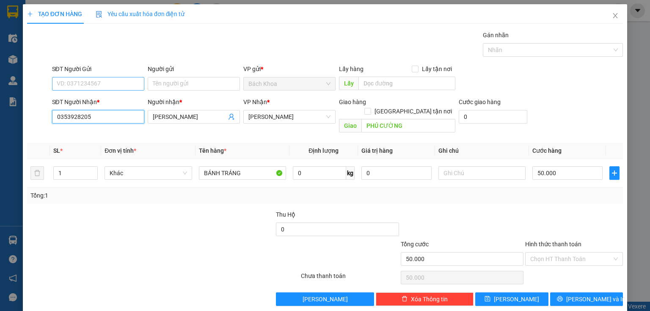
type input "0353928205"
click at [86, 84] on input "SĐT Người Gửi" at bounding box center [98, 84] width 92 height 14
click at [113, 102] on div "0774076831" at bounding box center [97, 100] width 81 height 9
type input "0774076831"
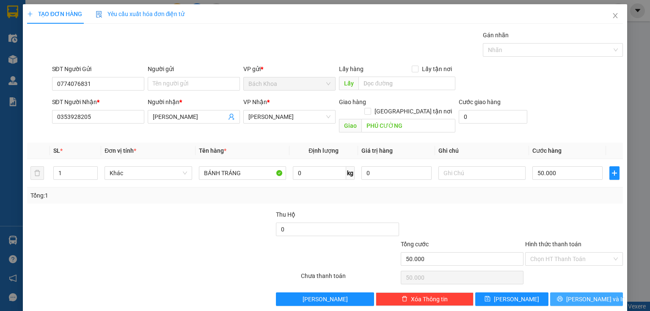
click at [595, 295] on span "[PERSON_NAME] và In" at bounding box center [595, 299] width 59 height 9
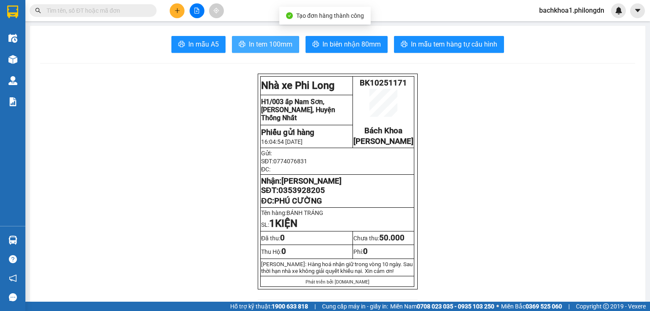
click at [290, 36] on button "In tem 100mm" at bounding box center [265, 44] width 67 height 17
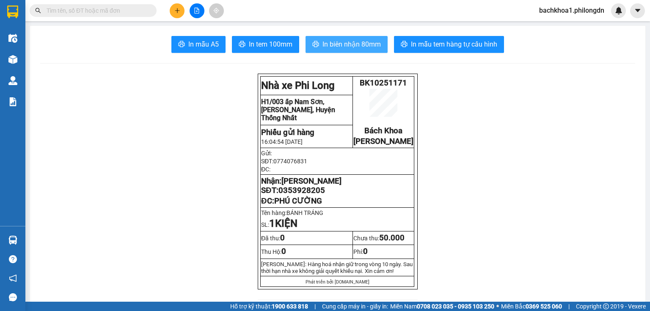
click at [355, 47] on span "In biên nhận 80mm" at bounding box center [351, 44] width 58 height 11
click at [309, 195] on span "0353928205" at bounding box center [301, 190] width 47 height 9
click at [180, 10] on button at bounding box center [177, 10] width 15 height 15
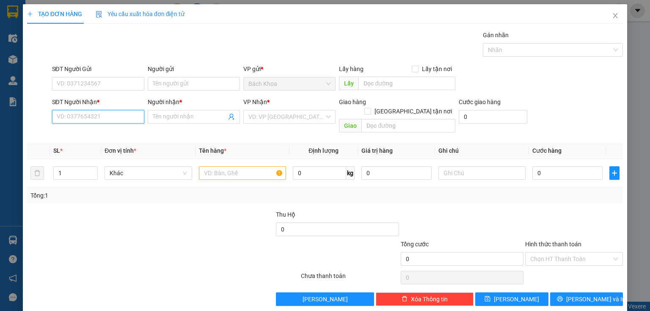
click at [130, 114] on input "SĐT Người Nhận *" at bounding box center [98, 117] width 92 height 14
click at [107, 137] on div "0843340771 - LY LY" at bounding box center [97, 133] width 81 height 9
type input "0843340771"
type input "LY LY"
type input "PHÚC NHẠC"
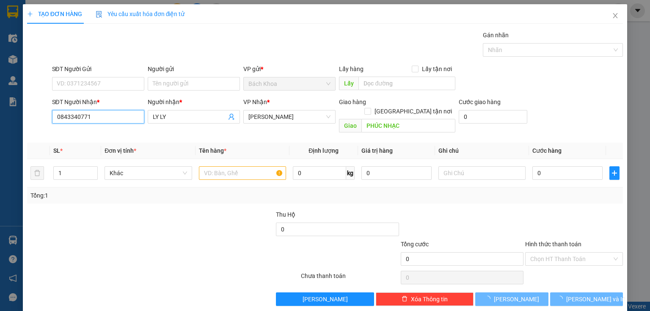
type input "80.000"
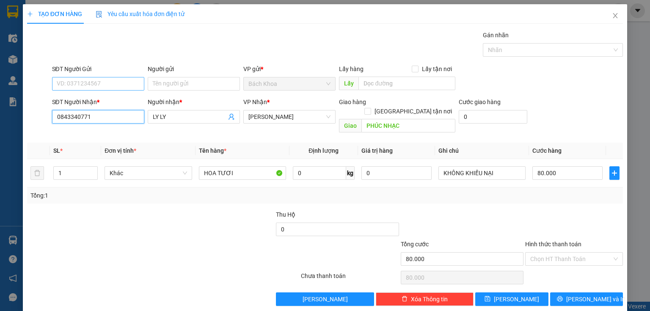
type input "0843340771"
click at [125, 78] on input "SĐT Người Gửi" at bounding box center [98, 84] width 92 height 14
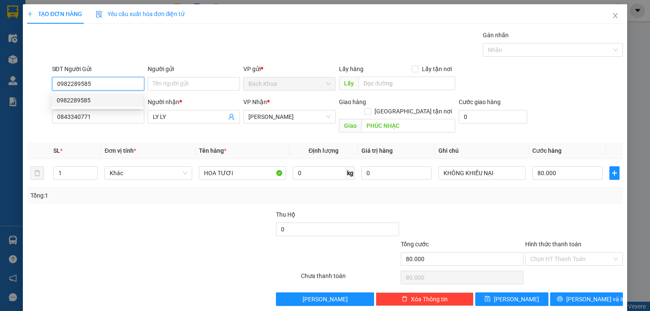
click at [118, 98] on div "0982289585" at bounding box center [97, 100] width 81 height 9
type input "0982289585"
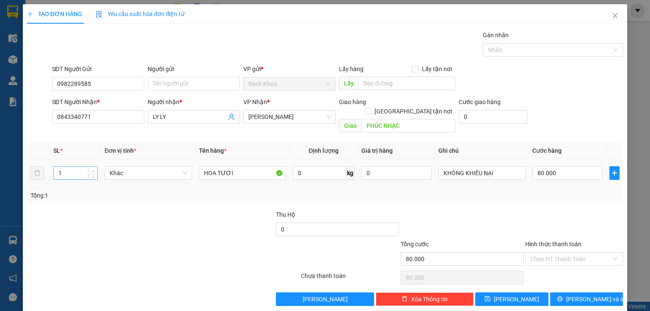
type input "2"
click at [92, 170] on icon "up" at bounding box center [93, 171] width 3 height 3
drag, startPoint x: 560, startPoint y: 168, endPoint x: 611, endPoint y: 198, distance: 59.0
click at [561, 168] on input "80.000" at bounding box center [567, 173] width 70 height 14
click at [565, 170] on input "80.000" at bounding box center [567, 173] width 70 height 14
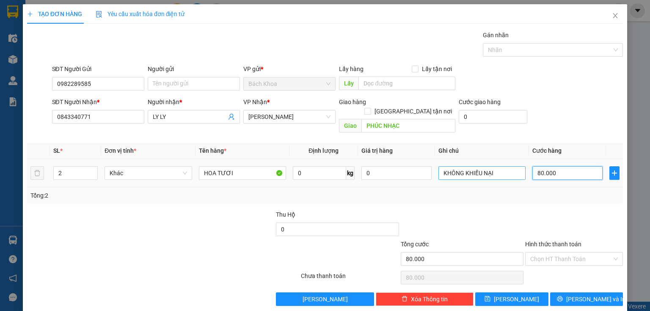
drag, startPoint x: 565, startPoint y: 168, endPoint x: 491, endPoint y: 167, distance: 74.5
click at [491, 167] on tr "2 Khác HOA TƯƠI 0 kg 0 KHÔNG KHIẾU NẠI 80.000" at bounding box center [325, 173] width 596 height 28
type input "1"
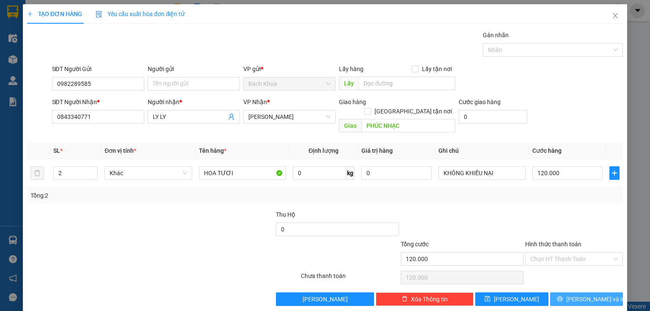
click at [570, 292] on button "[PERSON_NAME] và In" at bounding box center [586, 299] width 73 height 14
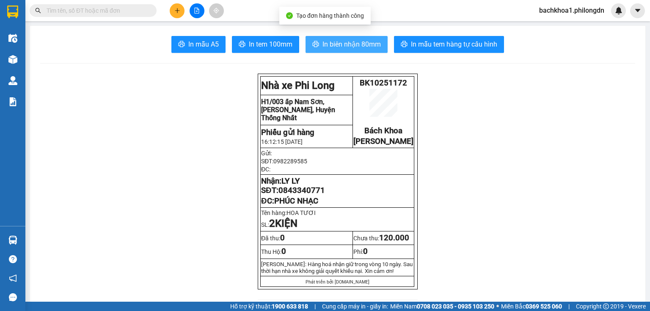
click at [366, 46] on span "In biên nhận 80mm" at bounding box center [351, 44] width 58 height 11
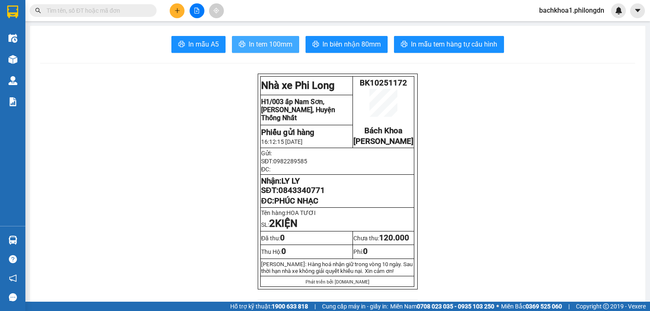
click at [284, 46] on span "In tem 100mm" at bounding box center [271, 44] width 44 height 11
click at [283, 45] on span "In tem 100mm" at bounding box center [271, 44] width 44 height 11
click at [289, 195] on span "0843340771" at bounding box center [301, 190] width 47 height 9
click at [174, 7] on button at bounding box center [177, 10] width 15 height 15
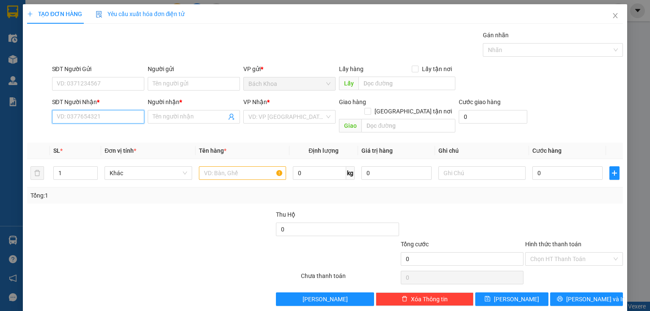
click at [108, 114] on input "SĐT Người Nhận *" at bounding box center [98, 117] width 92 height 14
type input "0965792379"
click at [112, 135] on div "0965792379 - ANH LUÂN" at bounding box center [98, 133] width 83 height 9
type input "ANH LUÂN"
type input "[PERSON_NAME]"
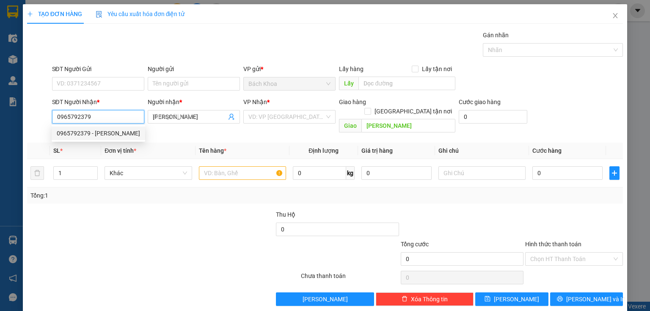
type input "30.000"
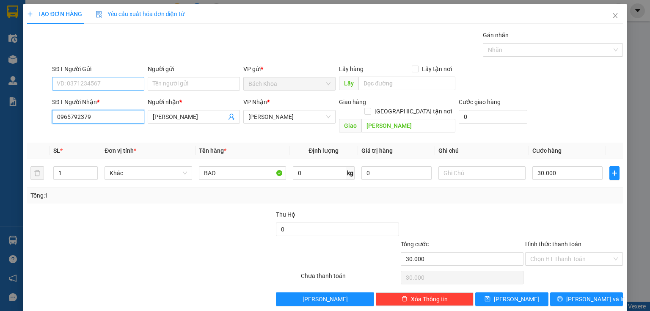
type input "0965792379"
click at [111, 85] on input "SĐT Người Gửi" at bounding box center [98, 84] width 92 height 14
click at [61, 98] on div "0963041195" at bounding box center [97, 100] width 81 height 9
type input "0963041195"
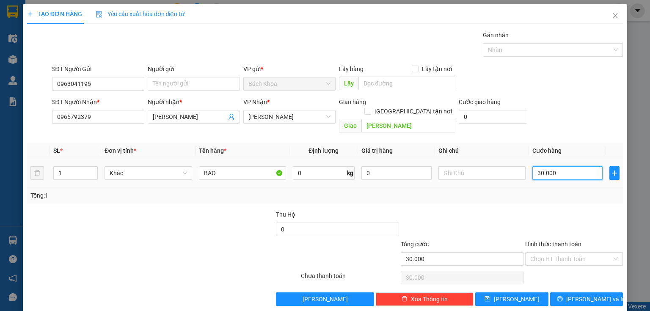
click at [551, 166] on input "30.000" at bounding box center [567, 173] width 70 height 14
type input "4"
type input "40"
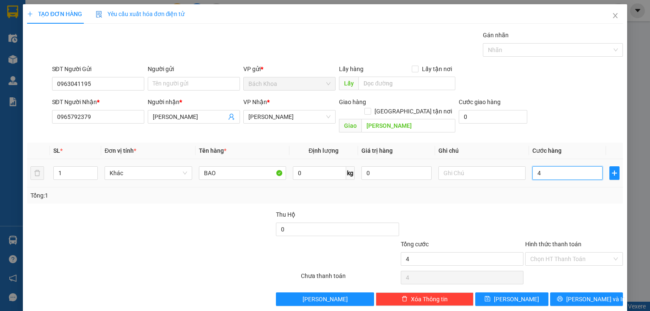
type input "40"
type input "400"
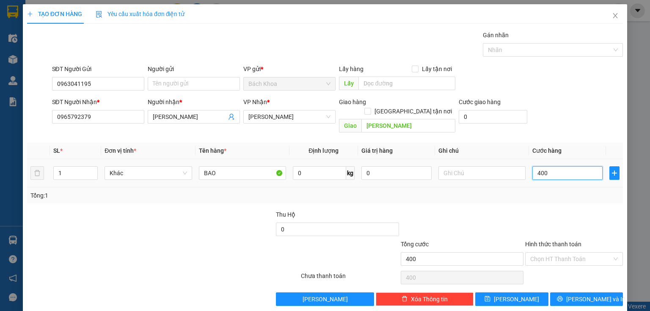
type input "4.000"
drag, startPoint x: 552, startPoint y: 168, endPoint x: 502, endPoint y: 168, distance: 49.9
click at [502, 168] on tr "1 Khác BAO 0 kg 0 40.000" at bounding box center [325, 173] width 596 height 28
click at [598, 253] on input "Hình thức thanh toán" at bounding box center [571, 259] width 82 height 13
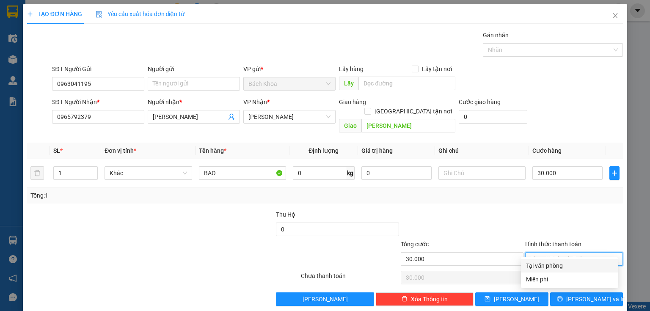
click at [576, 265] on div "Tại văn phòng" at bounding box center [569, 265] width 87 height 9
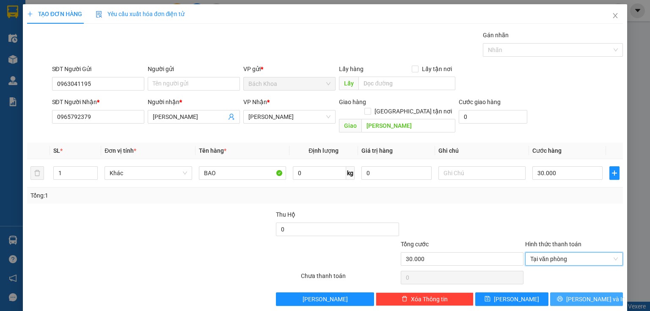
click at [579, 295] on span "[PERSON_NAME] và In" at bounding box center [595, 299] width 59 height 9
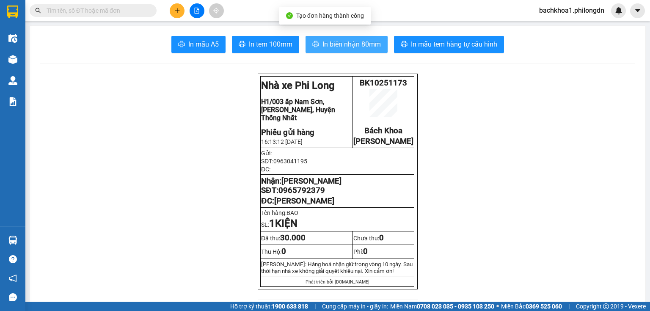
click at [343, 44] on span "In biên nhận 80mm" at bounding box center [351, 44] width 58 height 11
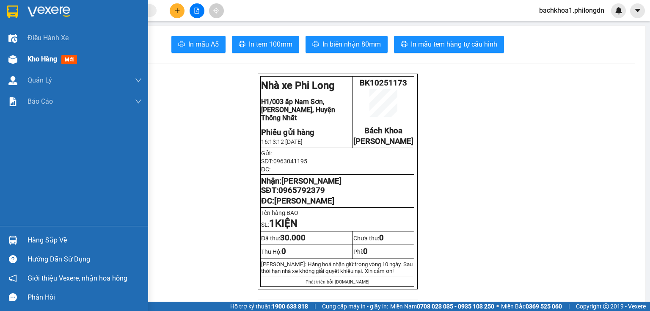
click at [8, 58] on img at bounding box center [12, 59] width 9 height 9
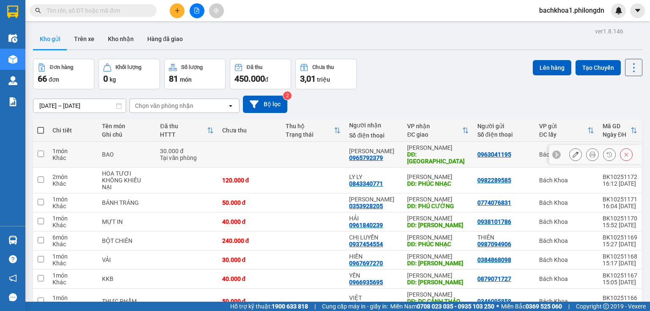
click at [573, 152] on icon at bounding box center [576, 155] width 6 height 6
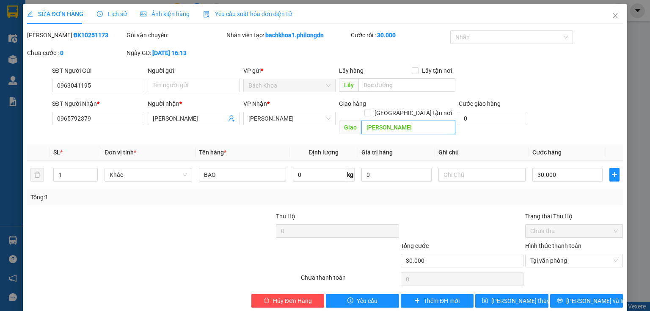
click at [409, 121] on input "[PERSON_NAME]" at bounding box center [408, 128] width 94 height 14
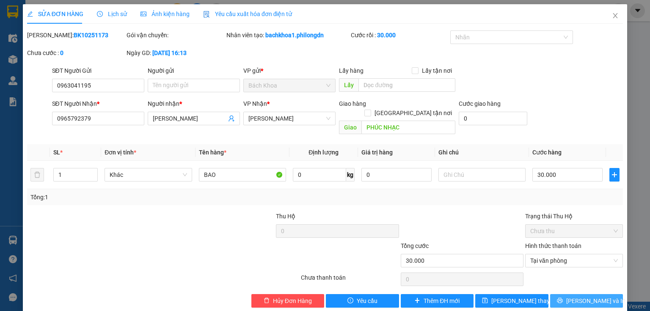
click at [554, 294] on button "[PERSON_NAME] và In" at bounding box center [586, 301] width 73 height 14
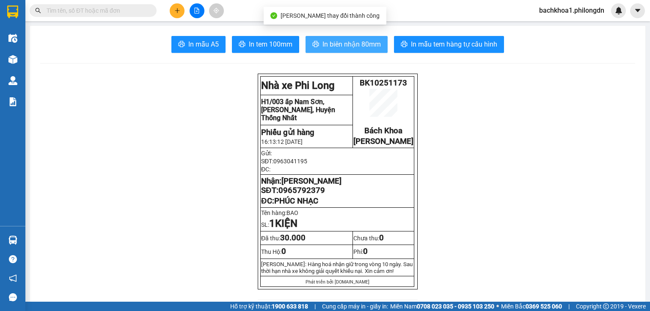
click at [344, 49] on span "In biên nhận 80mm" at bounding box center [351, 44] width 58 height 11
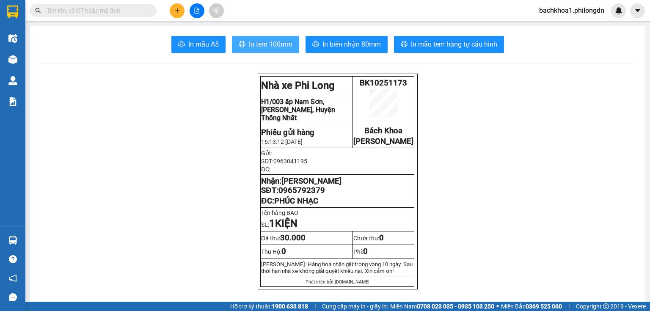
click at [267, 37] on button "In tem 100mm" at bounding box center [265, 44] width 67 height 17
click at [308, 195] on span "0965792379" at bounding box center [301, 190] width 47 height 9
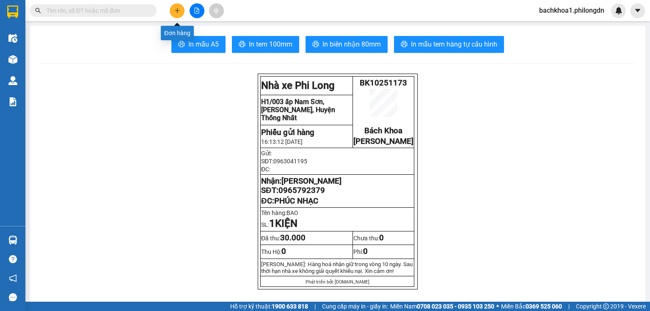
click at [173, 7] on button at bounding box center [177, 10] width 15 height 15
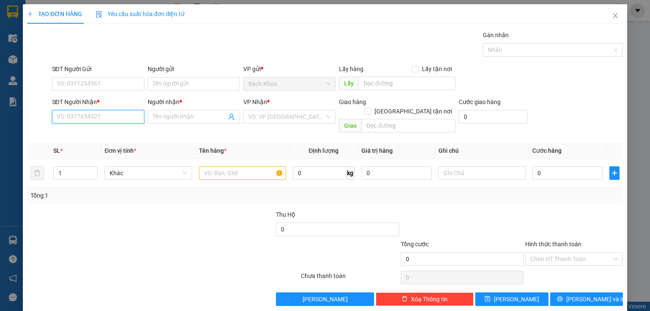
click at [113, 121] on input "SĐT Người Nhận *" at bounding box center [98, 117] width 92 height 14
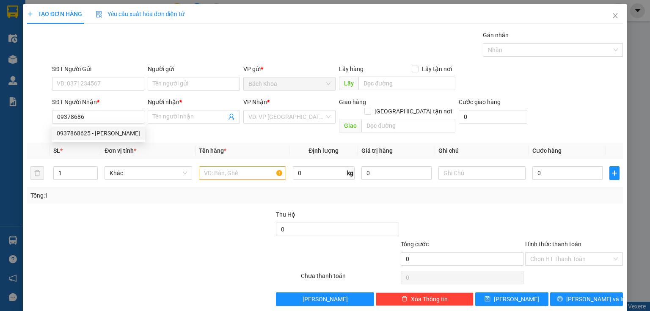
click at [121, 127] on div "0937868625 0937868625 - ANH KHÁNH" at bounding box center [99, 133] width 94 height 17
click at [102, 113] on input "09378686" at bounding box center [98, 117] width 92 height 14
click at [83, 132] on div "0937868625 - [PERSON_NAME]" at bounding box center [98, 133] width 83 height 9
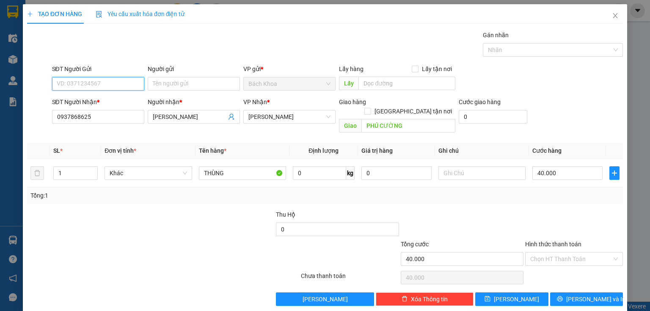
click at [102, 82] on input "SĐT Người Gửi" at bounding box center [98, 84] width 92 height 14
click at [105, 99] on div "0342670314" at bounding box center [97, 100] width 81 height 9
click at [579, 255] on span at bounding box center [571, 259] width 82 height 13
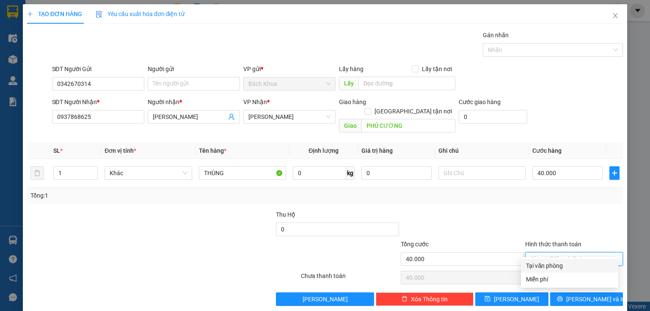
click at [558, 262] on div "Tại văn phòng" at bounding box center [569, 265] width 87 height 9
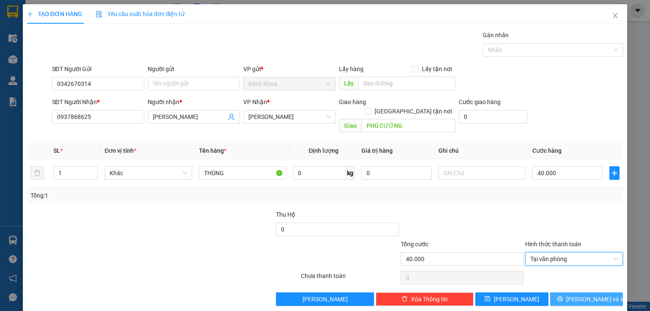
click at [563, 296] on icon "printer" at bounding box center [560, 299] width 6 height 6
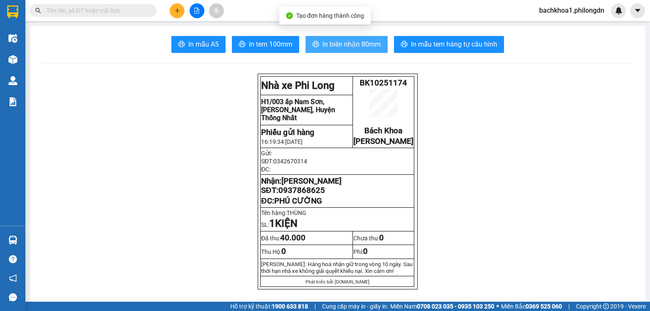
click at [340, 44] on span "In biên nhận 80mm" at bounding box center [351, 44] width 58 height 11
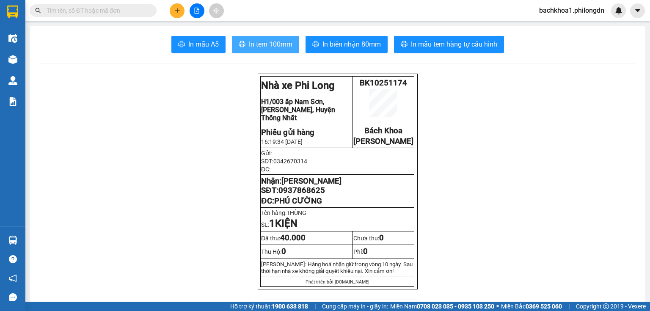
click at [260, 41] on span "In tem 100mm" at bounding box center [271, 44] width 44 height 11
click at [306, 195] on span "0937868625" at bounding box center [301, 190] width 47 height 9
click at [179, 5] on button at bounding box center [177, 10] width 15 height 15
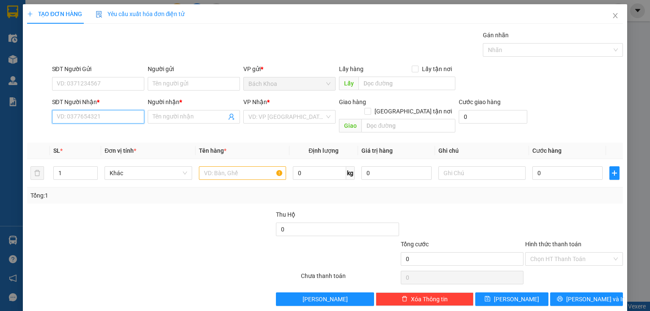
click at [109, 116] on input "SĐT Người Nhận *" at bounding box center [98, 117] width 92 height 14
click at [71, 132] on div "0972022891 - THẢO" at bounding box center [97, 133] width 81 height 9
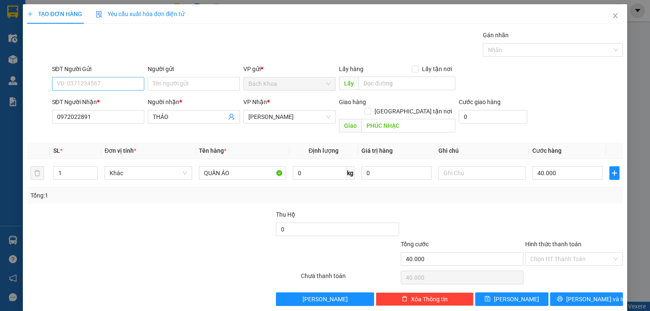
drag, startPoint x: 96, startPoint y: 74, endPoint x: 98, endPoint y: 79, distance: 5.0
click at [97, 75] on div "SĐT Người Gửi" at bounding box center [98, 70] width 92 height 13
click at [98, 81] on input "SĐT Người Gửi" at bounding box center [98, 84] width 92 height 14
click at [105, 102] on div "0932699510 - GIANG" at bounding box center [97, 100] width 81 height 9
click at [566, 166] on input "40.000" at bounding box center [567, 173] width 70 height 14
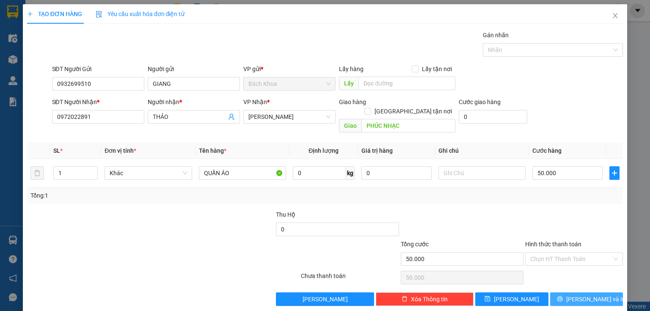
click at [555, 292] on button "[PERSON_NAME] và In" at bounding box center [586, 299] width 73 height 14
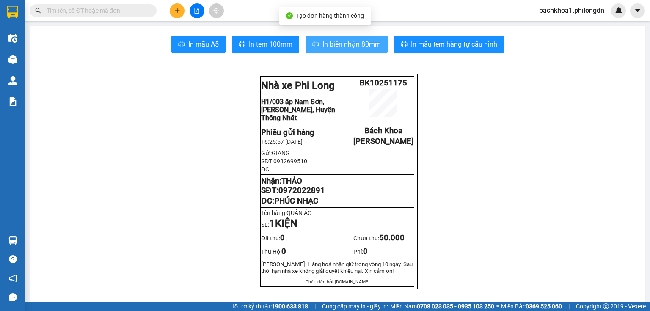
click at [332, 45] on span "In biên nhận 80mm" at bounding box center [351, 44] width 58 height 11
click at [322, 44] on span "In biên nhận 80mm" at bounding box center [351, 44] width 58 height 11
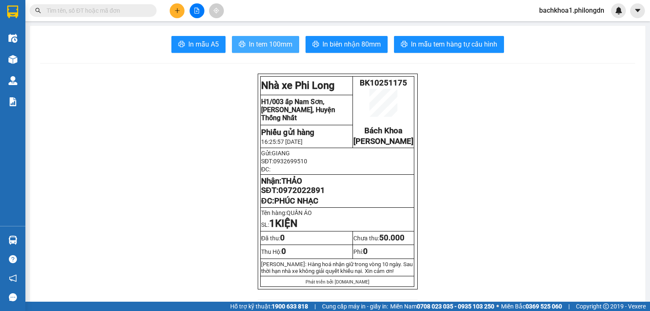
click at [282, 41] on span "In tem 100mm" at bounding box center [271, 44] width 44 height 11
click at [285, 195] on span "0972022891" at bounding box center [301, 190] width 47 height 9
click at [309, 195] on span "0972022891" at bounding box center [301, 190] width 47 height 9
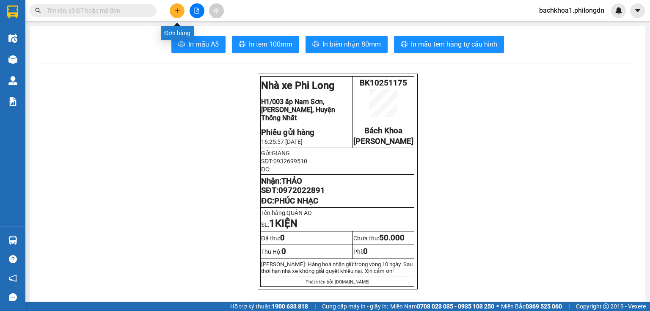
click at [175, 5] on button at bounding box center [177, 10] width 15 height 15
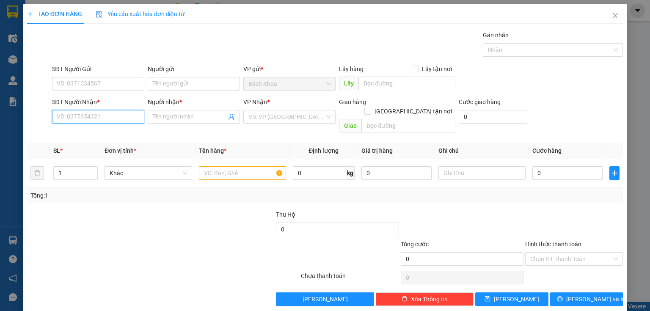
click at [125, 118] on input "SĐT Người Nhận *" at bounding box center [98, 117] width 92 height 14
click at [78, 138] on div "0342423249 - HÀO" at bounding box center [97, 133] width 81 height 9
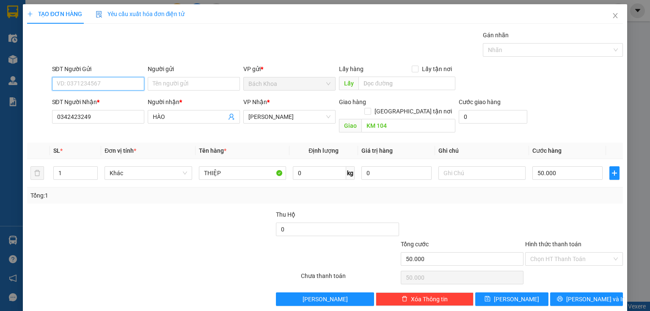
click at [102, 82] on input "SĐT Người Gửi" at bounding box center [98, 84] width 92 height 14
click at [116, 97] on div "0333709871" at bounding box center [97, 100] width 81 height 9
drag, startPoint x: 538, startPoint y: 248, endPoint x: 540, endPoint y: 255, distance: 7.0
click at [538, 253] on input "Hình thức thanh toán" at bounding box center [571, 259] width 82 height 13
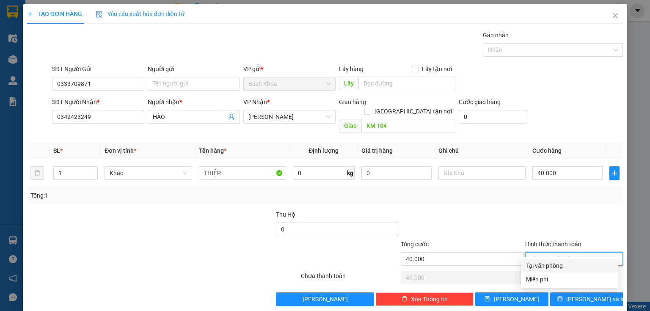
click at [537, 265] on div "Tại văn phòng" at bounding box center [569, 265] width 87 height 9
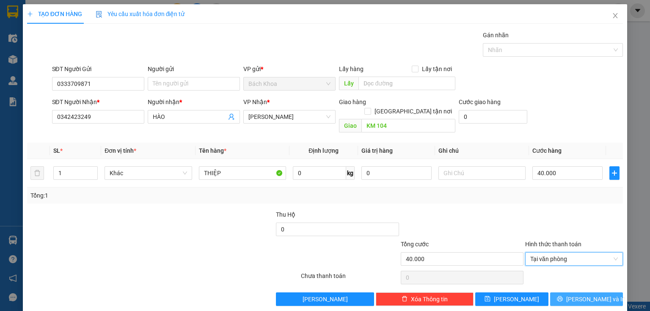
click at [589, 295] on span "[PERSON_NAME] và In" at bounding box center [595, 299] width 59 height 9
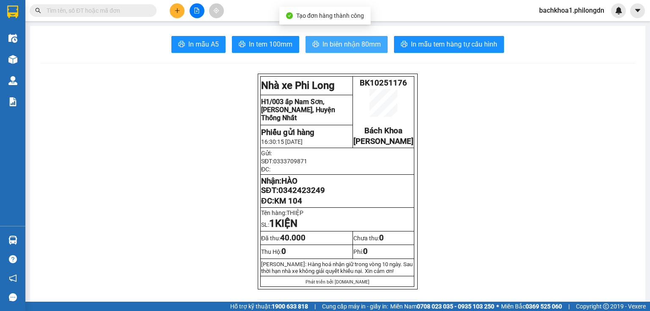
click at [346, 40] on span "In biên nhận 80mm" at bounding box center [351, 44] width 58 height 11
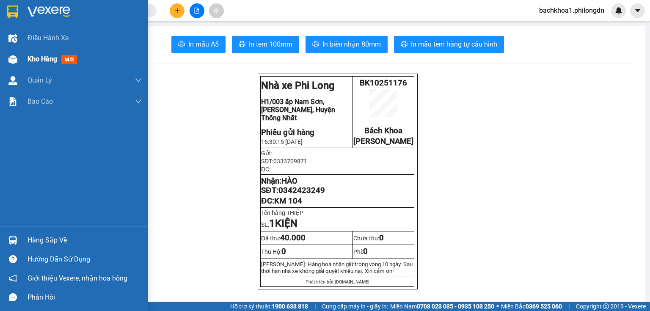
click at [18, 56] on div at bounding box center [13, 59] width 15 height 15
click at [37, 59] on span "Kho hàng" at bounding box center [43, 59] width 30 height 8
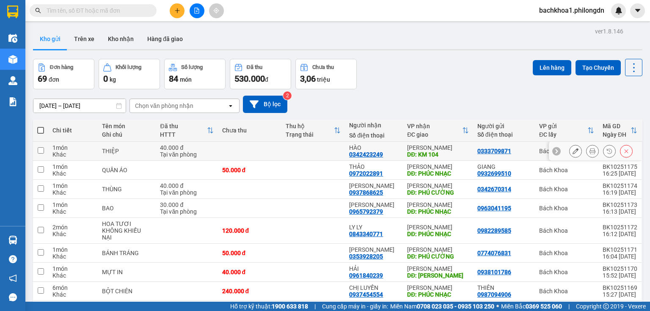
click at [623, 151] on icon at bounding box center [626, 151] width 6 height 6
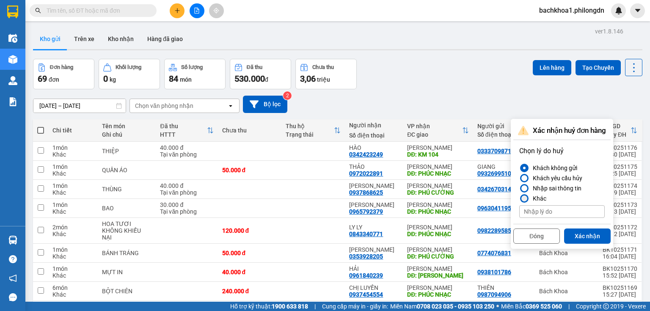
click at [535, 198] on div "Khác" at bounding box center [537, 198] width 17 height 10
click at [519, 198] on input "Khác" at bounding box center [519, 198] width 0 height 0
click at [525, 186] on div at bounding box center [524, 188] width 6 height 6
click at [519, 188] on input "Nhập sai thông tin" at bounding box center [519, 188] width 0 height 0
click at [586, 237] on button "Xác nhận" at bounding box center [587, 236] width 47 height 15
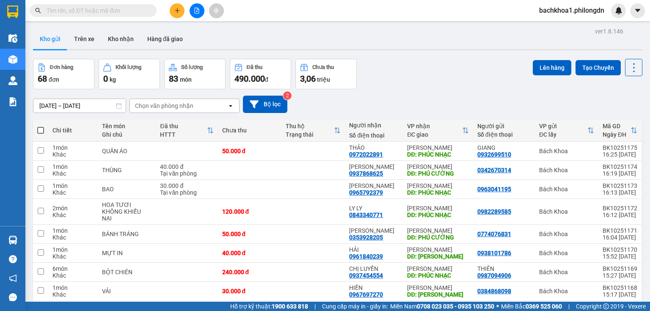
click at [177, 8] on icon "plus" at bounding box center [177, 11] width 6 height 6
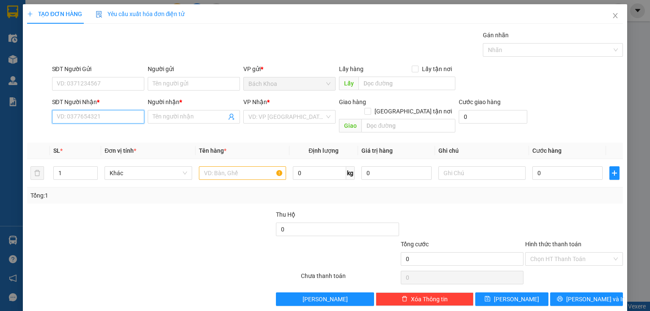
click at [88, 121] on input "SĐT Người Nhận *" at bounding box center [98, 117] width 92 height 14
click at [107, 132] on div "0342423249 - HÀO" at bounding box center [97, 133] width 81 height 9
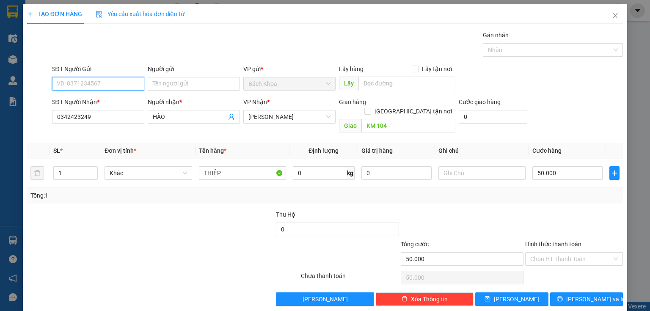
click at [93, 80] on input "SĐT Người Gửi" at bounding box center [98, 84] width 92 height 14
click at [86, 100] on div "0333709871" at bounding box center [97, 100] width 81 height 9
click at [557, 166] on input "50.000" at bounding box center [567, 173] width 70 height 14
click at [143, 210] on div at bounding box center [88, 225] width 124 height 30
click at [557, 253] on input "Hình thức thanh toán" at bounding box center [571, 259] width 82 height 13
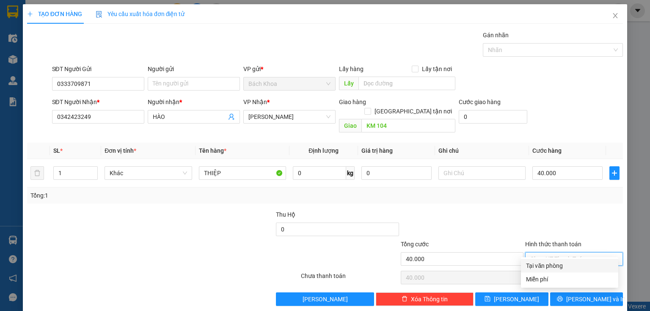
click at [556, 267] on div "Tại văn phòng" at bounding box center [569, 265] width 87 height 9
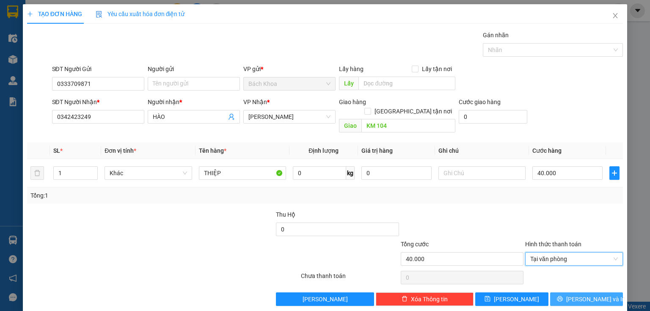
click at [584, 295] on span "[PERSON_NAME] và In" at bounding box center [595, 299] width 59 height 9
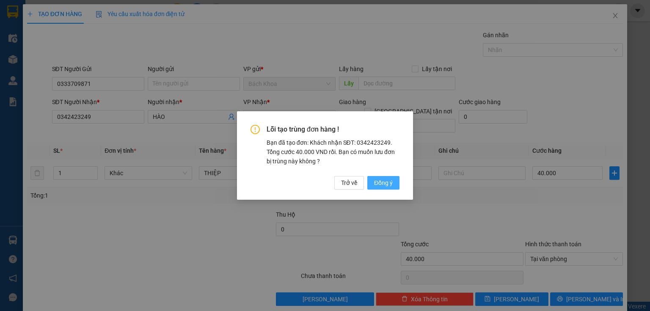
click at [382, 183] on span "Đồng ý" at bounding box center [383, 182] width 19 height 9
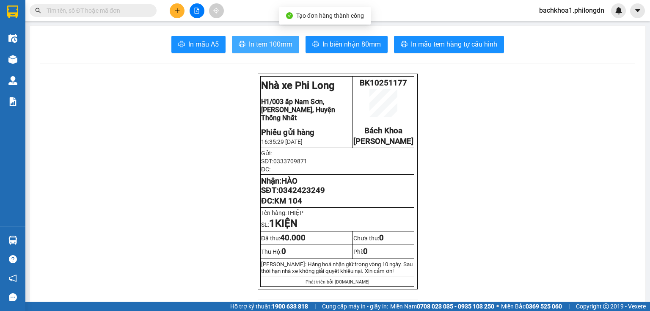
click at [249, 44] on span "In tem 100mm" at bounding box center [271, 44] width 44 height 11
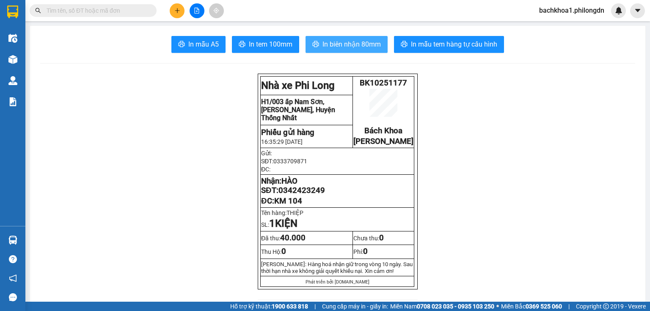
click at [342, 46] on span "In biên nhận 80mm" at bounding box center [351, 44] width 58 height 11
click at [306, 195] on span "0342423249" at bounding box center [301, 190] width 47 height 9
click at [176, 12] on icon "plus" at bounding box center [177, 11] width 6 height 6
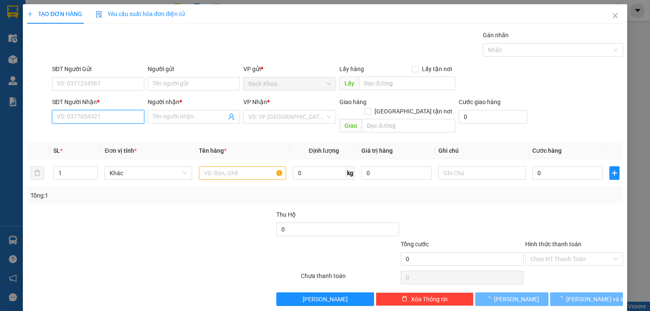
click at [69, 113] on input "SĐT Người Nhận *" at bounding box center [98, 117] width 92 height 14
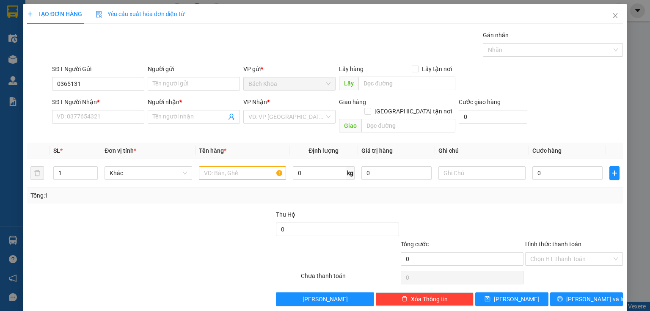
click at [100, 240] on div at bounding box center [113, 255] width 174 height 30
click at [603, 16] on span "Close" at bounding box center [615, 16] width 24 height 24
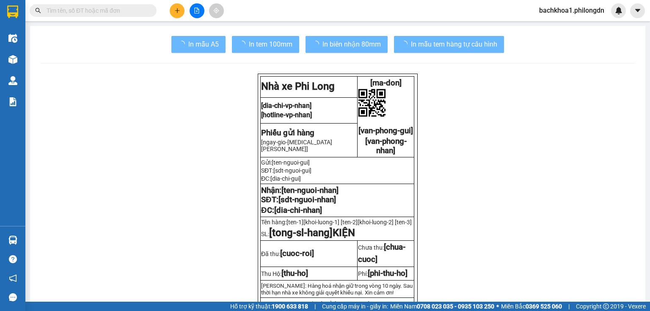
click at [608, 16] on div "bachkhoa1.philongdn" at bounding box center [579, 10] width 94 height 15
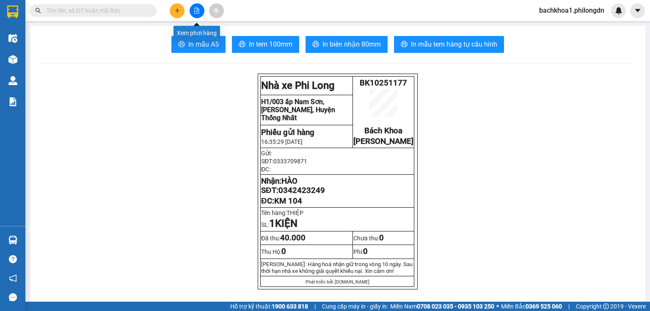
click at [182, 10] on button at bounding box center [177, 10] width 15 height 15
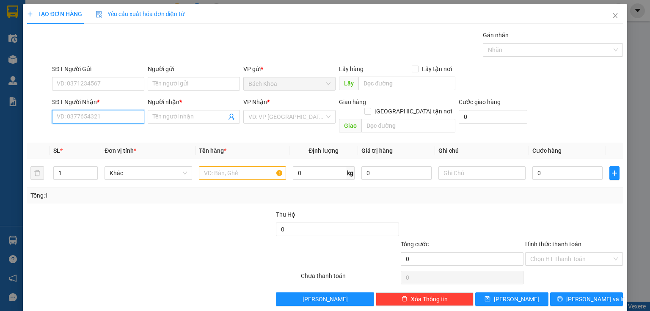
click at [67, 115] on input "SĐT Người Nhận *" at bounding box center [98, 117] width 92 height 14
click at [88, 132] on div "0365131420 - LONG" at bounding box center [97, 133] width 81 height 9
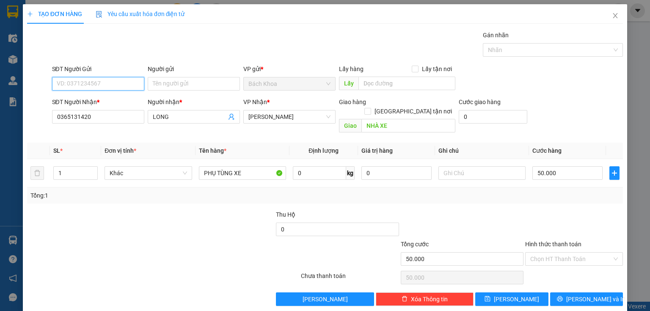
click at [86, 85] on input "SĐT Người Gửi" at bounding box center [98, 84] width 92 height 14
click at [85, 99] on div "0792084173" at bounding box center [97, 100] width 81 height 9
click at [552, 166] on input "50.000" at bounding box center [567, 173] width 70 height 14
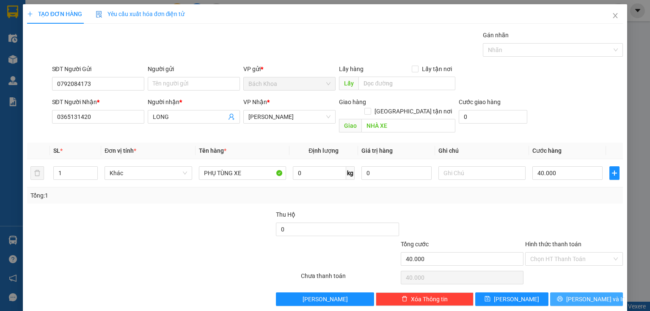
click at [563, 296] on span "printer" at bounding box center [560, 299] width 6 height 7
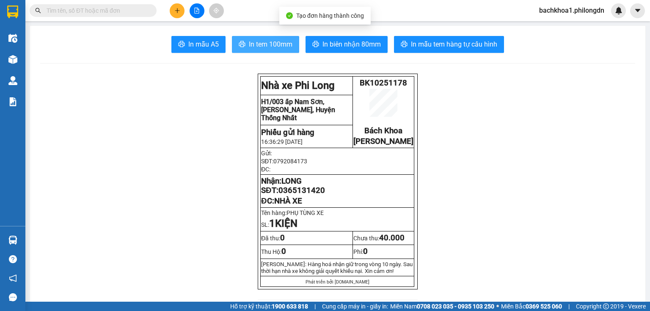
click at [262, 46] on span "In tem 100mm" at bounding box center [271, 44] width 44 height 11
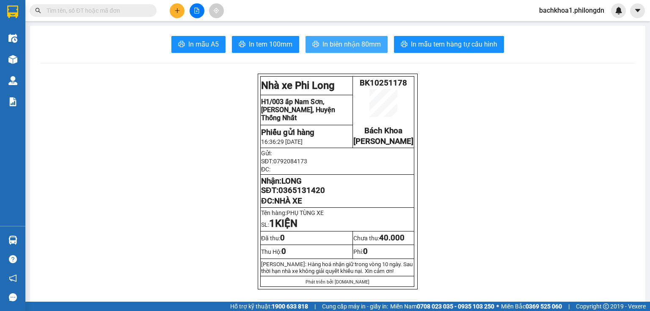
click at [322, 44] on span "In biên nhận 80mm" at bounding box center [351, 44] width 58 height 11
click at [300, 195] on span "0365131420" at bounding box center [301, 190] width 47 height 9
click at [176, 0] on div "Kết quả tìm kiếm ( 0 ) Bộ lọc No Data bachkhoa1.philongdn" at bounding box center [325, 10] width 650 height 21
click at [173, 6] on button at bounding box center [177, 10] width 15 height 15
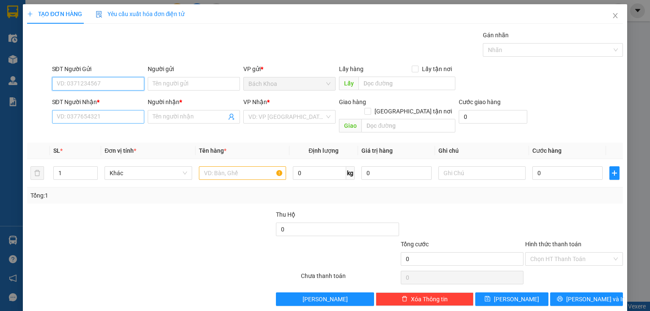
click at [116, 118] on input "SĐT Người Nhận *" at bounding box center [98, 117] width 92 height 14
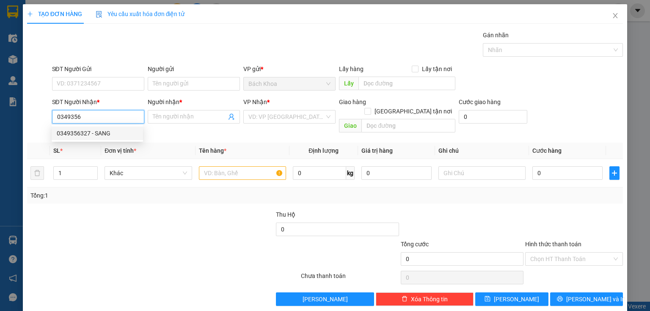
click at [119, 131] on div "0349356327 - SANG" at bounding box center [97, 133] width 81 height 9
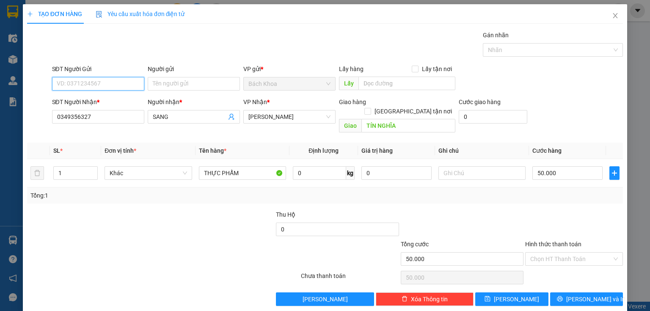
click at [109, 88] on input "SĐT Người Gửi" at bounding box center [98, 84] width 92 height 14
click at [110, 96] on div "0909106460 - ĐỨC" at bounding box center [104, 100] width 95 height 9
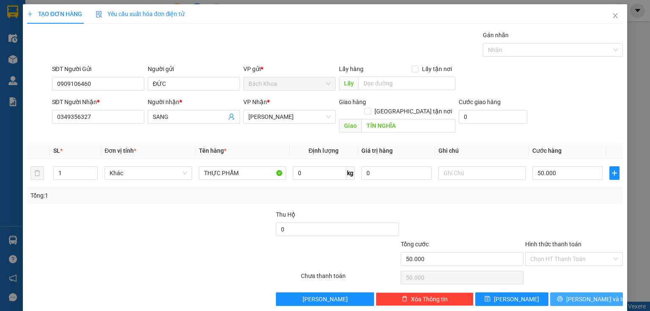
click at [564, 292] on button "[PERSON_NAME] và In" at bounding box center [586, 299] width 73 height 14
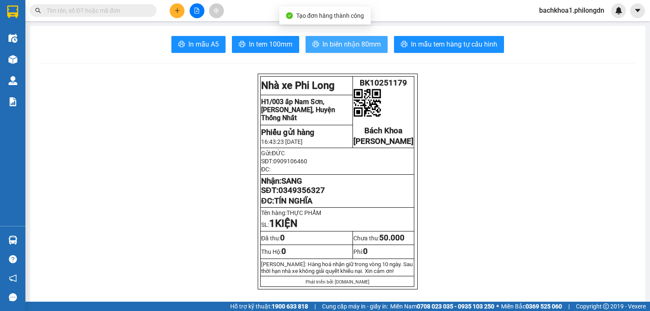
click at [352, 44] on span "In biên nhận 80mm" at bounding box center [351, 44] width 58 height 11
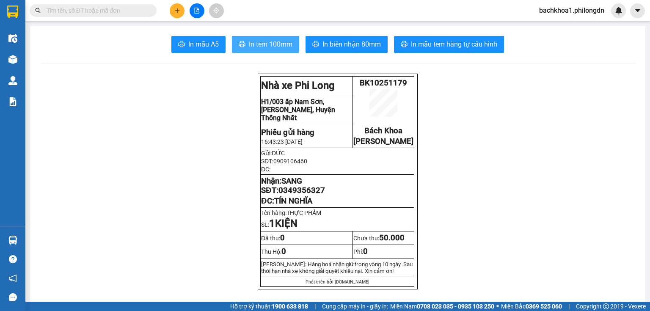
click at [245, 43] on button "In tem 100mm" at bounding box center [265, 44] width 67 height 17
click at [299, 195] on span "0349356327" at bounding box center [301, 190] width 47 height 9
click at [174, 14] on button at bounding box center [177, 10] width 15 height 15
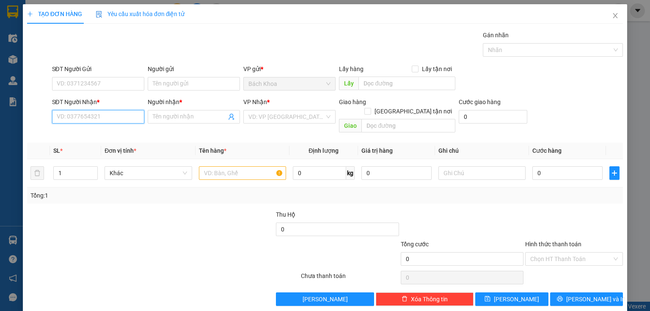
click at [128, 117] on input "SĐT Người Nhận *" at bounding box center [98, 117] width 92 height 14
click at [118, 136] on div "0367894534 - TUẤN" at bounding box center [97, 133] width 81 height 9
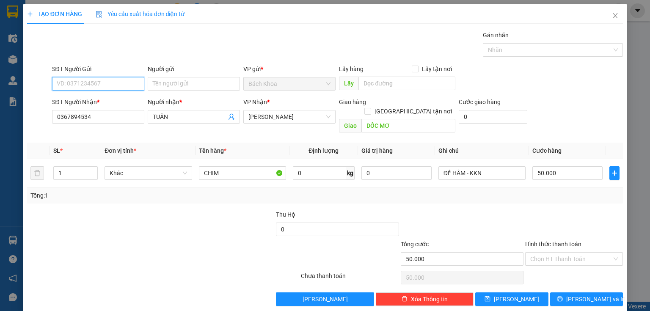
click at [122, 78] on input "SĐT Người Gửi" at bounding box center [98, 84] width 92 height 14
click at [74, 101] on div "0939548595" at bounding box center [97, 100] width 81 height 9
click at [564, 165] on div "50.000" at bounding box center [567, 173] width 70 height 17
click at [565, 166] on input "50.000" at bounding box center [567, 173] width 70 height 14
click at [573, 199] on div "Transit Pickup Surcharge Ids Transit Deliver Surcharge Ids Transit Deliver Surc…" at bounding box center [325, 168] width 596 height 276
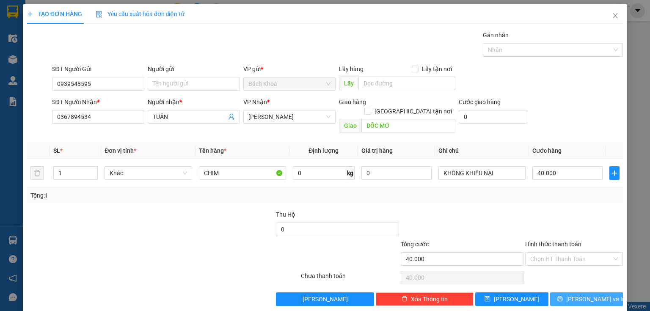
click at [584, 292] on button "[PERSON_NAME] và In" at bounding box center [586, 299] width 73 height 14
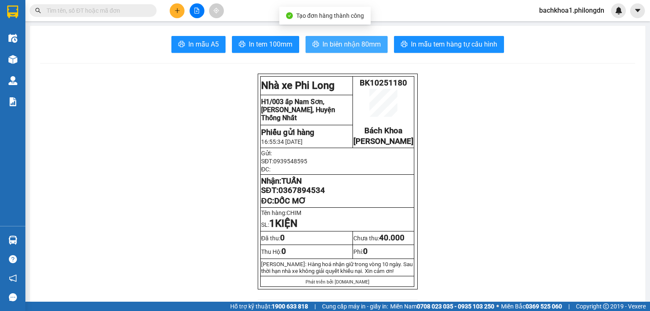
click at [358, 50] on button "In biên nhận 80mm" at bounding box center [347, 44] width 82 height 17
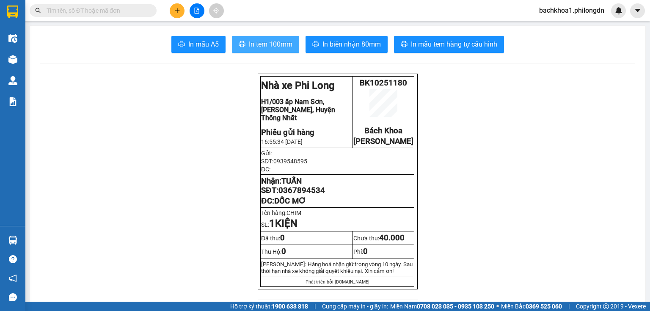
click at [258, 41] on span "In tem 100mm" at bounding box center [271, 44] width 44 height 11
click at [308, 195] on span "0367894534" at bounding box center [301, 190] width 47 height 9
click at [174, 8] on icon "plus" at bounding box center [177, 11] width 6 height 6
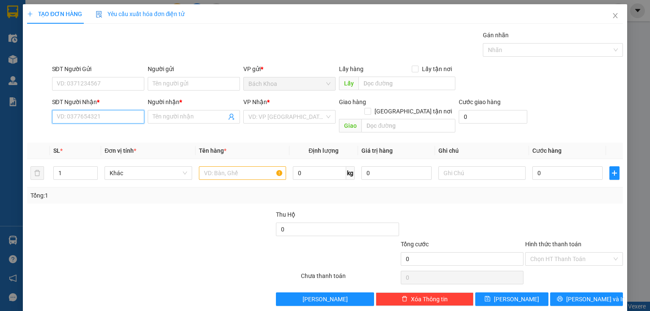
click at [97, 115] on input "SĐT Người Nhận *" at bounding box center [98, 117] width 92 height 14
click at [100, 131] on div "0377701408 - YẾN" at bounding box center [97, 133] width 81 height 9
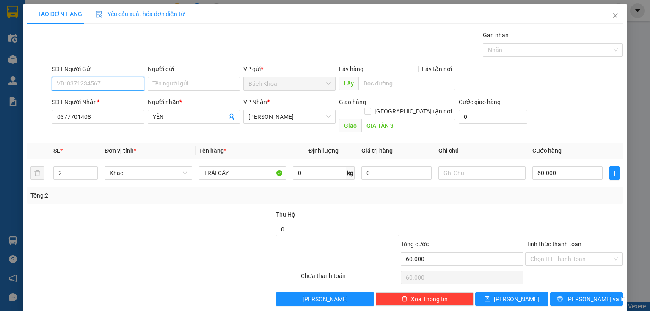
click at [110, 81] on input "SĐT Người Gửi" at bounding box center [98, 84] width 92 height 14
click at [95, 97] on div "0981876630" at bounding box center [97, 100] width 81 height 9
click at [91, 174] on span "down" at bounding box center [93, 176] width 5 height 5
click at [568, 166] on input "80.000" at bounding box center [567, 173] width 70 height 14
click at [538, 211] on div at bounding box center [573, 225] width 99 height 30
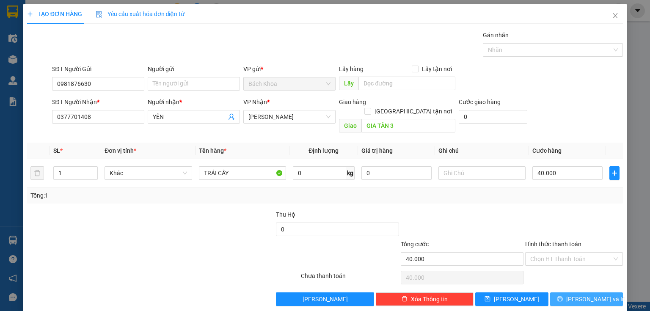
click at [562, 292] on button "[PERSON_NAME] và In" at bounding box center [586, 299] width 73 height 14
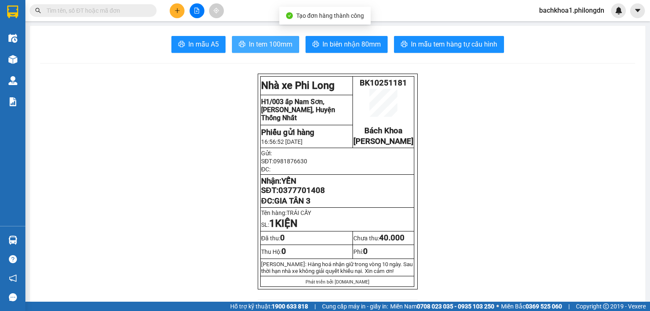
click at [277, 46] on span "In tem 100mm" at bounding box center [271, 44] width 44 height 11
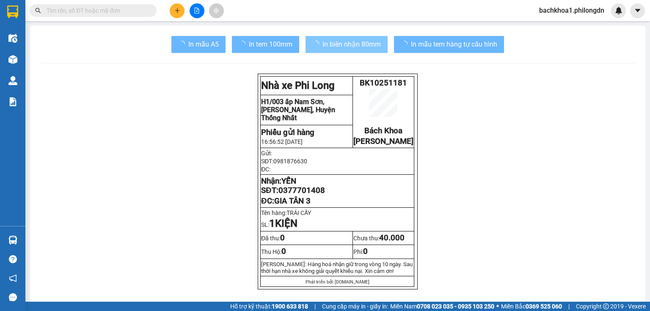
click at [339, 41] on span "In biên nhận 80mm" at bounding box center [351, 44] width 58 height 11
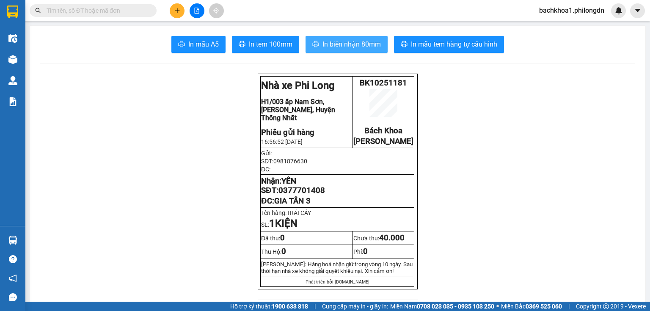
click at [340, 39] on span "In biên nhận 80mm" at bounding box center [351, 44] width 58 height 11
click at [317, 195] on span "0377701408" at bounding box center [301, 190] width 47 height 9
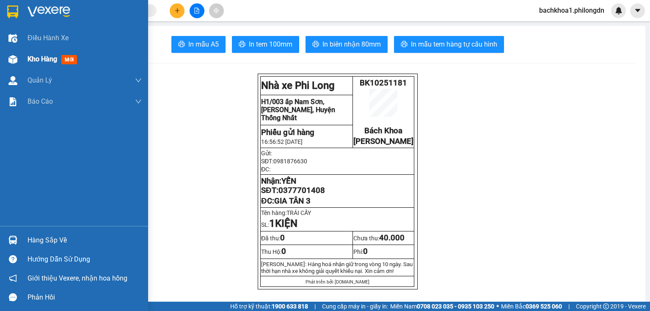
click at [37, 52] on div "Kho hàng mới" at bounding box center [85, 59] width 114 height 21
click at [48, 58] on span "Kho hàng" at bounding box center [43, 59] width 30 height 8
click at [73, 60] on span "mới" at bounding box center [69, 59] width 16 height 9
click at [39, 58] on span "Kho hàng" at bounding box center [43, 59] width 30 height 8
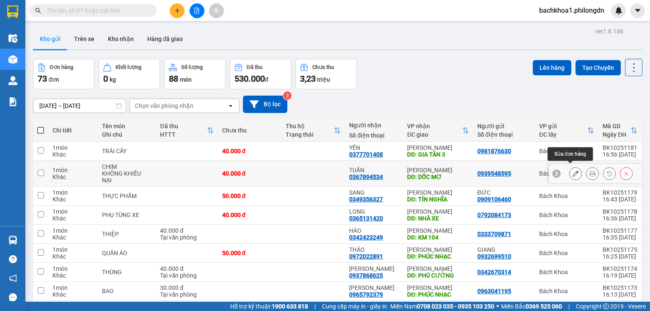
click at [570, 168] on button at bounding box center [576, 173] width 12 height 15
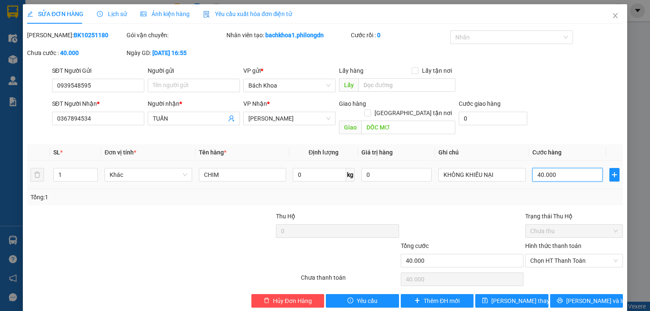
click at [563, 168] on input "40.000" at bounding box center [567, 175] width 70 height 14
click at [565, 193] on div "Tổng: 1" at bounding box center [324, 197] width 589 height 9
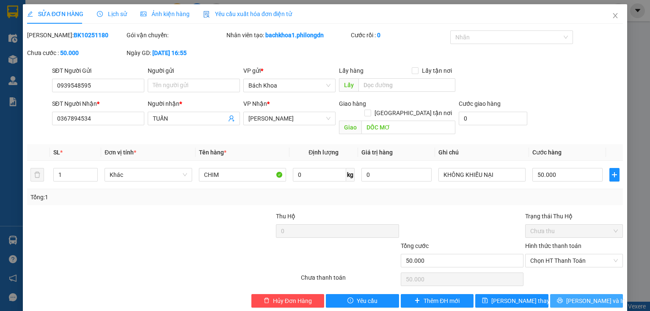
click at [584, 296] on span "[PERSON_NAME] và In" at bounding box center [595, 300] width 59 height 9
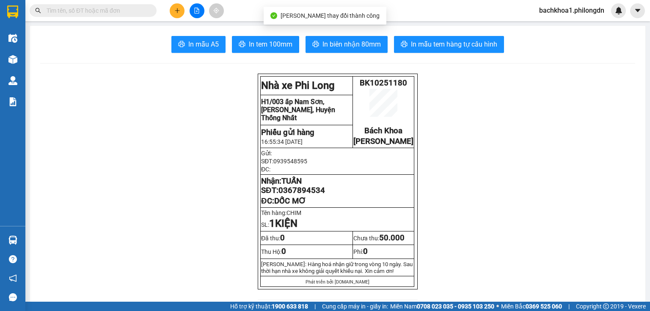
click at [273, 48] on span "In tem 100mm" at bounding box center [271, 44] width 44 height 11
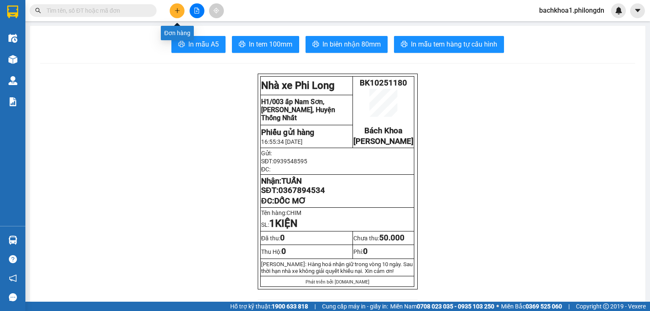
click at [182, 11] on button at bounding box center [177, 10] width 15 height 15
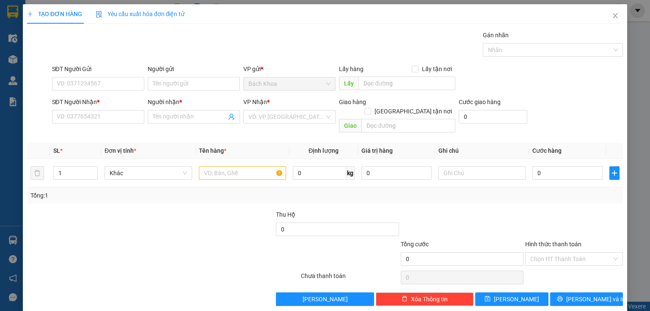
click at [143, 116] on div "SĐT Người Nhận * VD: 0377654321" at bounding box center [98, 116] width 96 height 39
click at [137, 115] on input "SĐT Người Nhận *" at bounding box center [98, 117] width 92 height 14
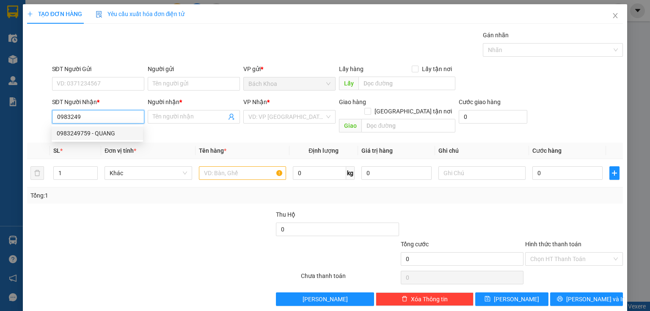
click at [93, 134] on div "0983249759 - QUANG" at bounding box center [97, 133] width 81 height 9
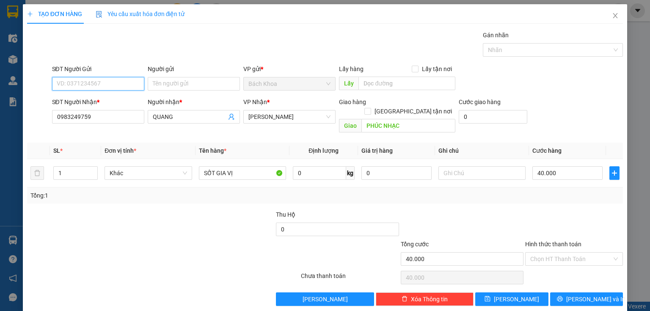
click at [105, 80] on input "SĐT Người Gửi" at bounding box center [98, 84] width 92 height 14
click at [113, 96] on div "0907716770 - BẢO" at bounding box center [97, 100] width 81 height 9
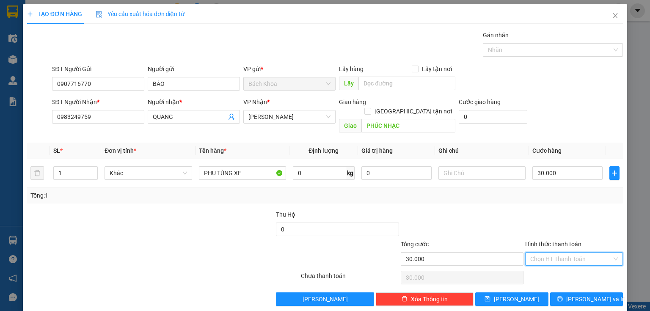
click at [588, 253] on input "Hình thức thanh toán" at bounding box center [571, 259] width 82 height 13
click at [594, 261] on div "Tại văn phòng" at bounding box center [569, 265] width 87 height 9
click at [605, 292] on button "[PERSON_NAME] và In" at bounding box center [586, 299] width 73 height 14
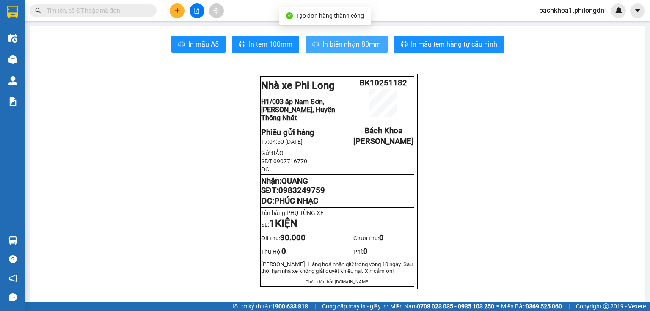
click at [332, 47] on span "In biên nhận 80mm" at bounding box center [351, 44] width 58 height 11
drag, startPoint x: 325, startPoint y: 36, endPoint x: 328, endPoint y: 39, distance: 4.5
click at [325, 36] on button "In biên nhận 80mm" at bounding box center [347, 44] width 82 height 17
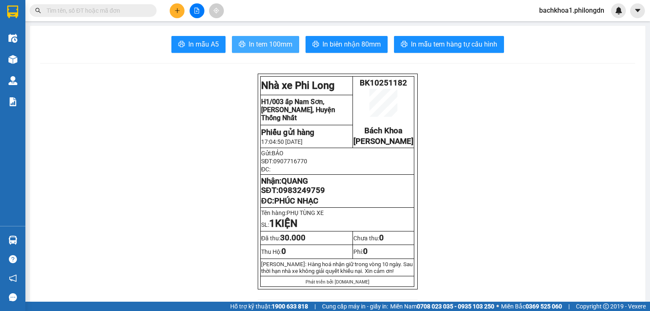
click at [273, 47] on span "In tem 100mm" at bounding box center [271, 44] width 44 height 11
click at [296, 195] on span "0983249759" at bounding box center [301, 190] width 47 height 9
click at [179, 9] on icon "plus" at bounding box center [177, 11] width 6 height 6
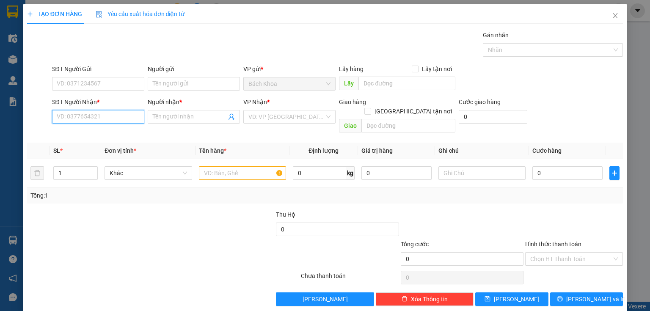
click at [71, 121] on input "SĐT Người Nhận *" at bounding box center [98, 117] width 92 height 14
click at [107, 134] on div "0972022891 - THẢO" at bounding box center [97, 133] width 81 height 9
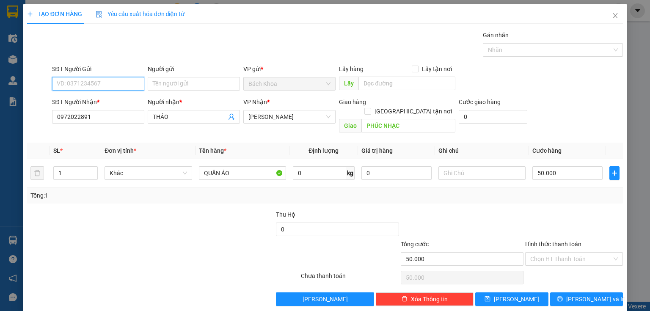
click at [102, 83] on input "SĐT Người Gửi" at bounding box center [98, 84] width 92 height 14
click at [99, 99] on div "0932699510 - GIANG" at bounding box center [97, 100] width 81 height 9
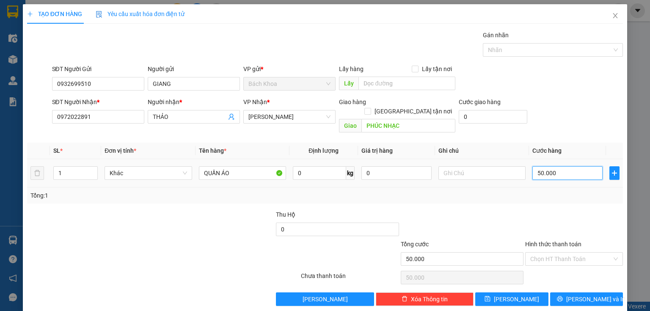
click at [565, 166] on input "50.000" at bounding box center [567, 173] width 70 height 14
click at [586, 279] on div "Transit Pickup Surcharge Ids Transit Deliver Surcharge Ids Transit Deliver Surc…" at bounding box center [325, 168] width 596 height 276
click at [581, 295] on span "[PERSON_NAME] và In" at bounding box center [595, 299] width 59 height 9
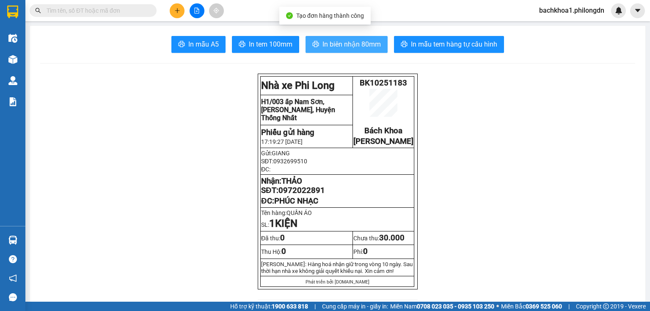
click at [339, 43] on span "In biên nhận 80mm" at bounding box center [351, 44] width 58 height 11
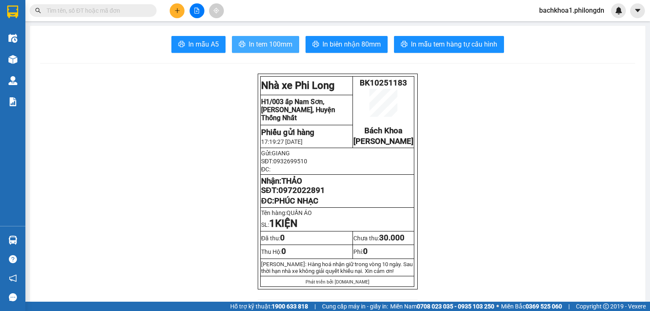
click at [252, 49] on span "In tem 100mm" at bounding box center [271, 44] width 44 height 11
click at [175, 12] on icon "plus" at bounding box center [177, 11] width 6 height 6
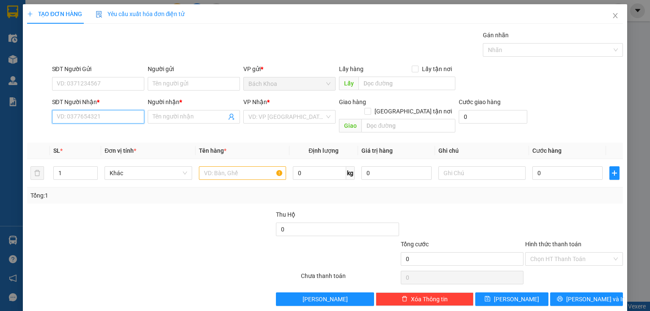
click at [77, 112] on input "SĐT Người Nhận *" at bounding box center [98, 117] width 92 height 14
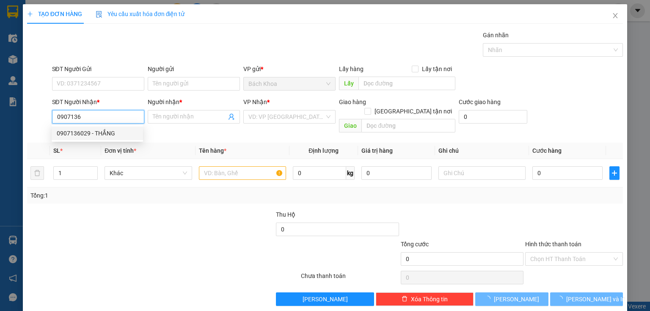
click at [103, 130] on div "0907136029 - THẮNG" at bounding box center [97, 133] width 81 height 9
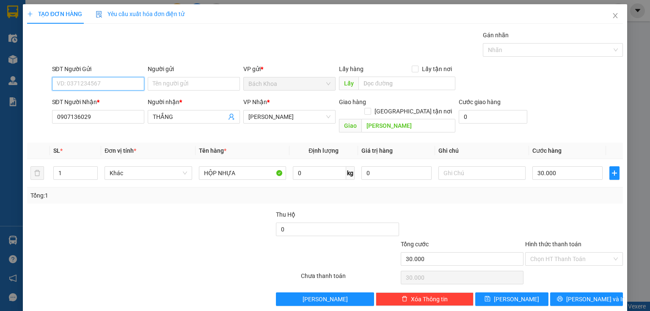
click at [111, 83] on input "SĐT Người Gửi" at bounding box center [98, 84] width 92 height 14
click at [113, 103] on div "0934860960" at bounding box center [97, 100] width 81 height 9
click at [564, 253] on input "Hình thức thanh toán" at bounding box center [571, 259] width 82 height 13
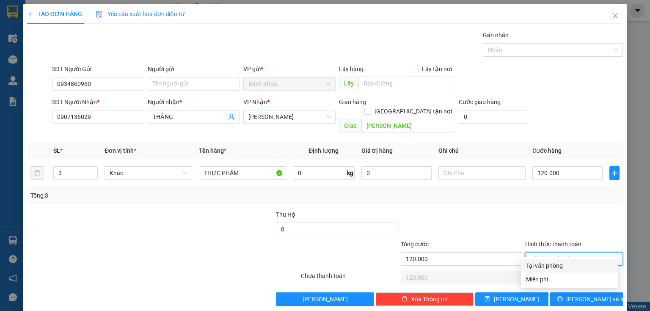
click at [556, 266] on div "Tại văn phòng" at bounding box center [569, 265] width 87 height 9
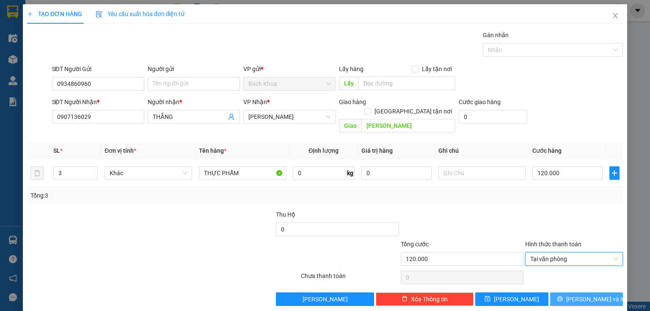
click at [577, 292] on button "[PERSON_NAME] và In" at bounding box center [586, 299] width 73 height 14
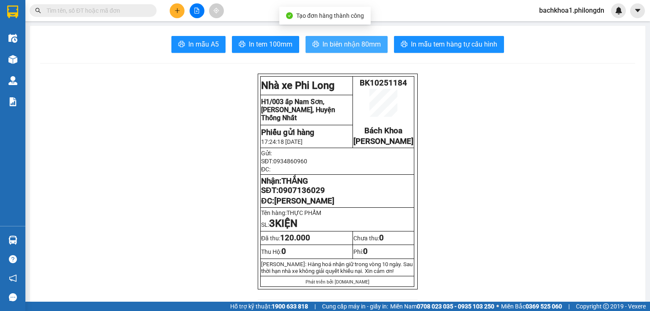
click at [333, 44] on span "In biên nhận 80mm" at bounding box center [351, 44] width 58 height 11
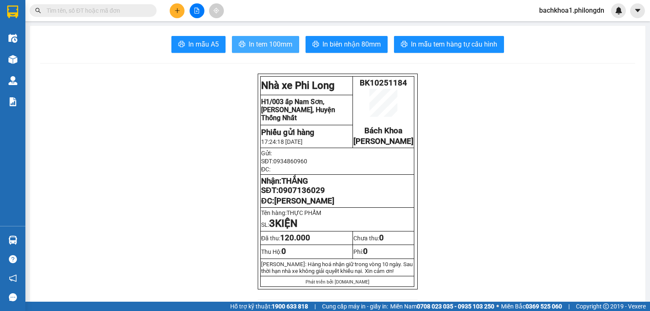
click at [277, 44] on span "In tem 100mm" at bounding box center [271, 44] width 44 height 11
click at [291, 195] on span "0907136029" at bounding box center [301, 190] width 47 height 9
click at [172, 9] on button at bounding box center [177, 10] width 15 height 15
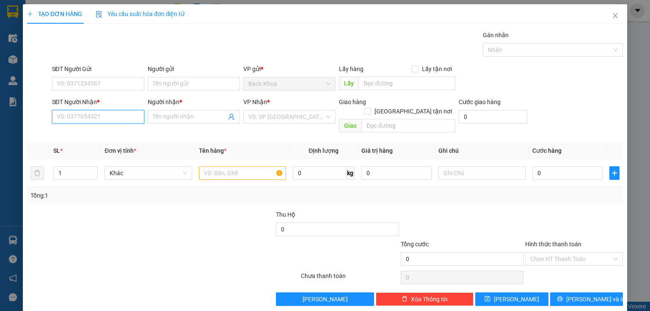
click at [101, 121] on input "SĐT Người Nhận *" at bounding box center [98, 117] width 92 height 14
click at [112, 132] on div "0969704847 - HẰNG" at bounding box center [97, 133] width 81 height 9
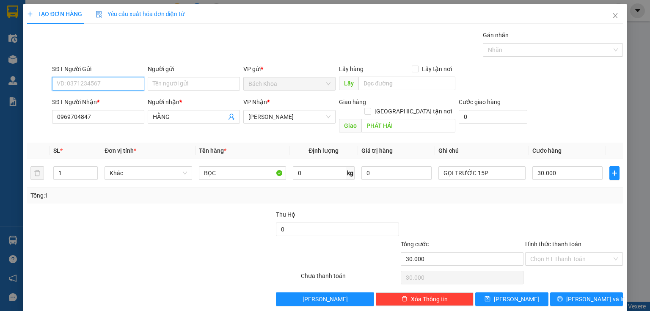
click at [98, 80] on input "SĐT Người Gửi" at bounding box center [98, 84] width 92 height 14
click at [120, 99] on div "0908351010 - [PERSON_NAME]" at bounding box center [98, 100] width 83 height 9
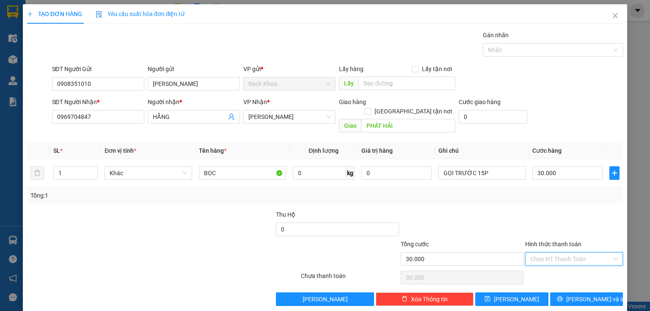
click at [579, 253] on input "Hình thức thanh toán" at bounding box center [571, 259] width 82 height 13
click at [566, 267] on div "Tại văn phòng" at bounding box center [569, 265] width 87 height 9
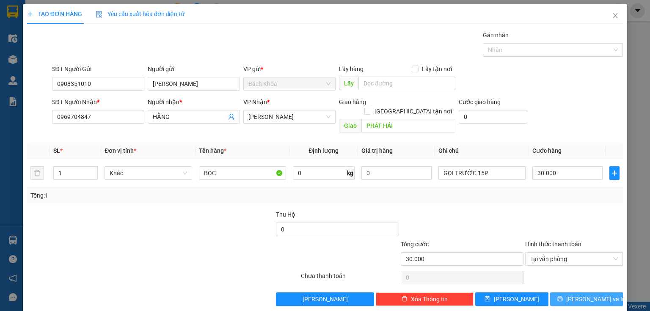
click at [575, 295] on span "[PERSON_NAME] và In" at bounding box center [595, 299] width 59 height 9
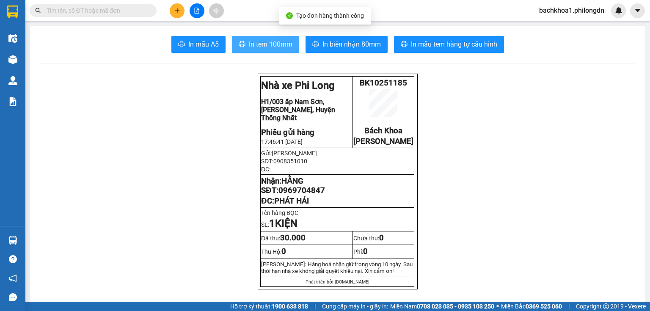
click at [267, 42] on span "In tem 100mm" at bounding box center [271, 44] width 44 height 11
click at [306, 195] on span "0969704847" at bounding box center [301, 190] width 47 height 9
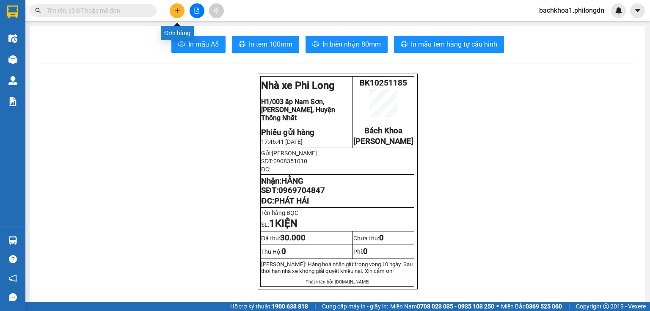
click at [176, 10] on icon "plus" at bounding box center [177, 10] width 5 height 0
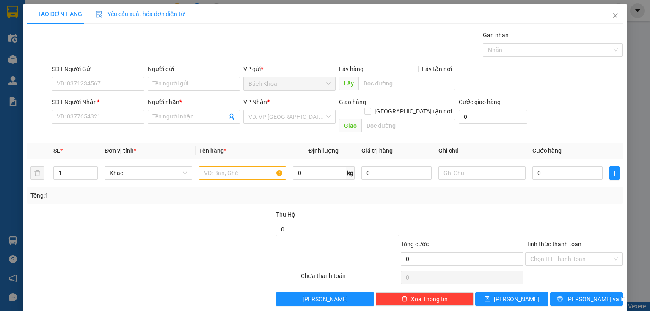
click at [100, 125] on div "SĐT Người Nhận * VD: 0377654321" at bounding box center [98, 112] width 92 height 30
click at [109, 110] on input "SĐT Người Nhận *" at bounding box center [98, 117] width 92 height 14
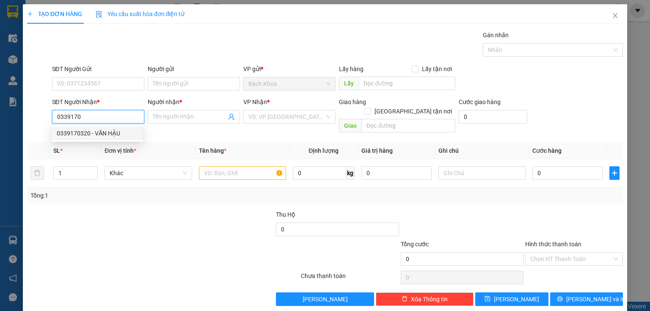
click at [109, 136] on div "0339170320 - VĂN HẬU" at bounding box center [97, 133] width 81 height 9
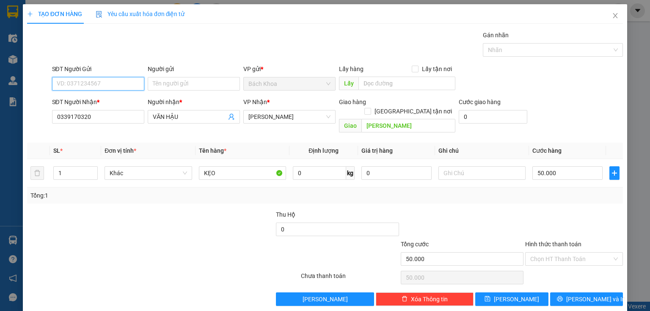
click at [80, 84] on input "SĐT Người Gửi" at bounding box center [98, 84] width 92 height 14
click at [102, 98] on div "0903139419" at bounding box center [97, 100] width 81 height 9
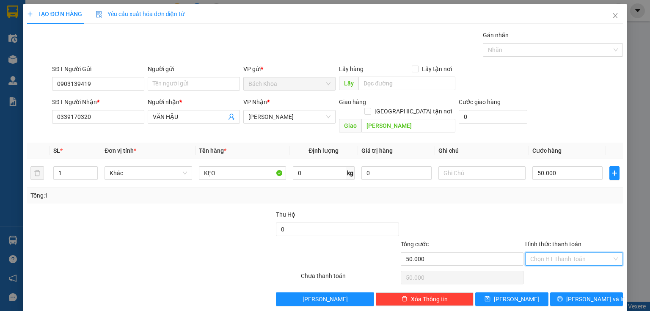
click at [570, 253] on input "Hình thức thanh toán" at bounding box center [571, 259] width 82 height 13
click at [573, 262] on div "Tại văn phòng" at bounding box center [569, 265] width 87 height 9
click at [587, 295] on span "[PERSON_NAME] và In" at bounding box center [595, 299] width 59 height 9
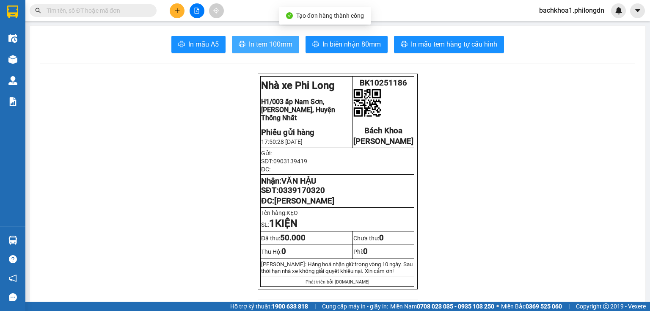
click at [283, 38] on button "In tem 100mm" at bounding box center [265, 44] width 67 height 17
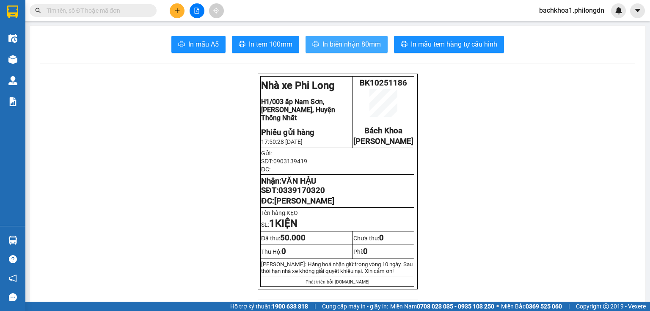
click at [358, 44] on span "In biên nhận 80mm" at bounding box center [351, 44] width 58 height 11
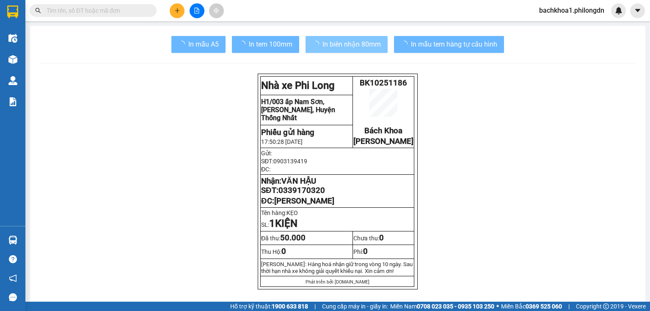
click at [322, 195] on span "0339170320" at bounding box center [301, 190] width 47 height 9
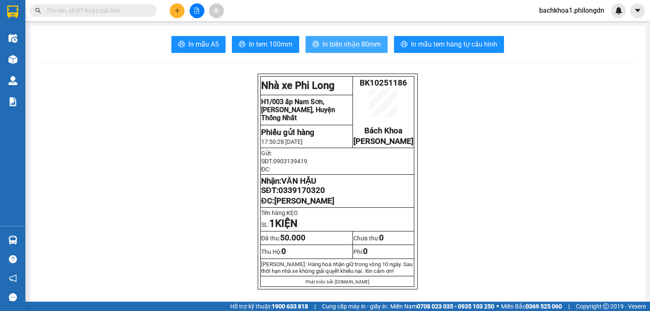
click at [322, 195] on span "0339170320" at bounding box center [301, 190] width 47 height 9
click at [313, 195] on span "0339170320" at bounding box center [301, 190] width 47 height 9
click at [179, 12] on icon "plus" at bounding box center [177, 11] width 6 height 6
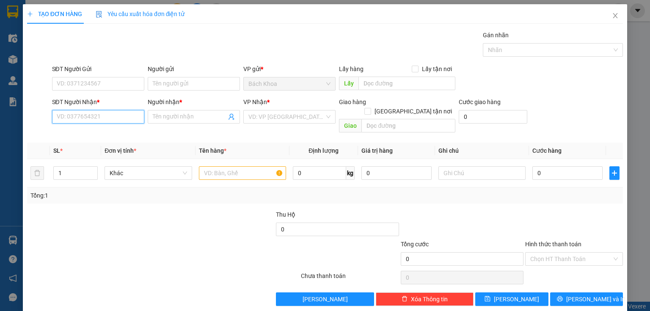
click at [131, 114] on input "SĐT Người Nhận *" at bounding box center [98, 117] width 92 height 14
click at [112, 135] on div "0353957957 - [PERSON_NAME]" at bounding box center [98, 133] width 83 height 9
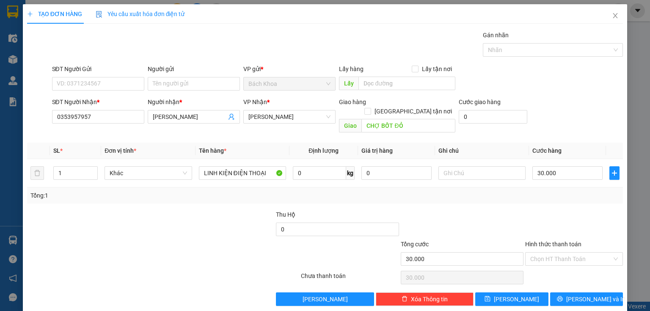
click at [120, 93] on div "SĐT Người Gửi VD: 0371234567" at bounding box center [98, 79] width 92 height 30
click at [120, 84] on input "SĐT Người Gửi" at bounding box center [98, 84] width 92 height 14
click at [124, 83] on input "09391323" at bounding box center [98, 84] width 92 height 14
drag, startPoint x: 611, startPoint y: 286, endPoint x: 573, endPoint y: 263, distance: 44.2
click at [609, 292] on button "[PERSON_NAME] và In" at bounding box center [586, 299] width 73 height 14
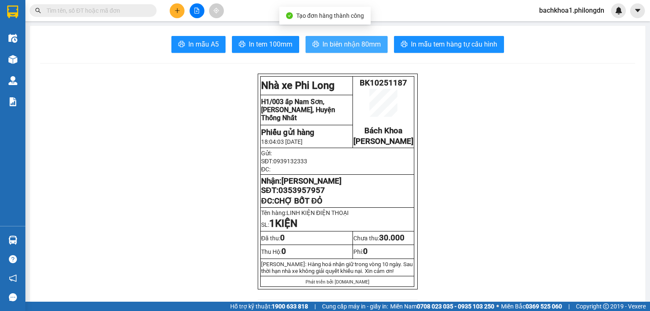
click at [367, 38] on button "In biên nhận 80mm" at bounding box center [347, 44] width 82 height 17
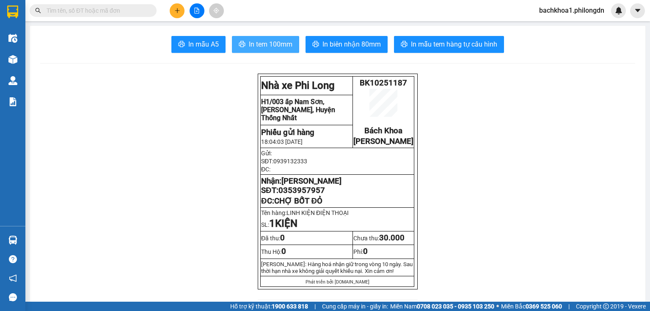
click at [281, 50] on button "In tem 100mm" at bounding box center [265, 44] width 67 height 17
click at [317, 195] on span "0353957957" at bounding box center [301, 190] width 47 height 9
click at [175, 8] on icon "plus" at bounding box center [177, 11] width 6 height 6
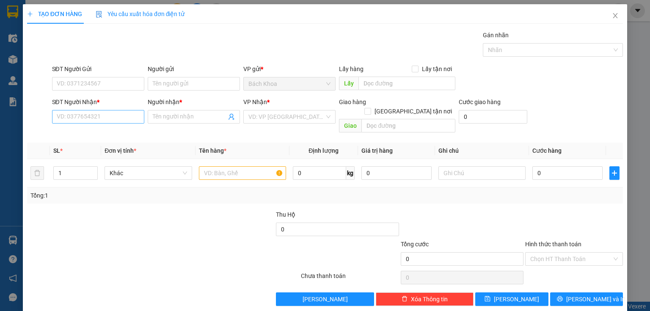
drag, startPoint x: 141, startPoint y: 108, endPoint x: 135, endPoint y: 111, distance: 5.7
click at [139, 110] on div "SĐT Người Nhận * VD: 0377654321" at bounding box center [98, 112] width 92 height 30
click at [134, 112] on input "SĐT Người Nhận *" at bounding box center [98, 117] width 92 height 14
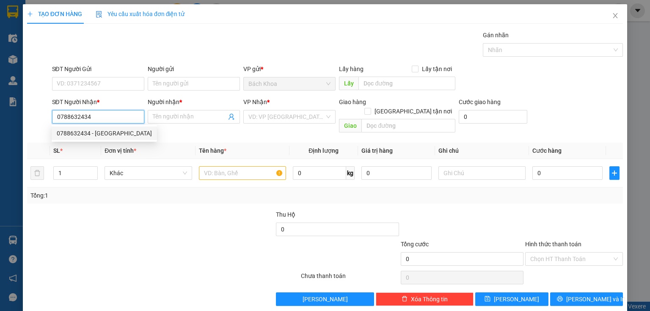
click at [108, 130] on div "0788632434 - ANH MINH" at bounding box center [104, 133] width 95 height 9
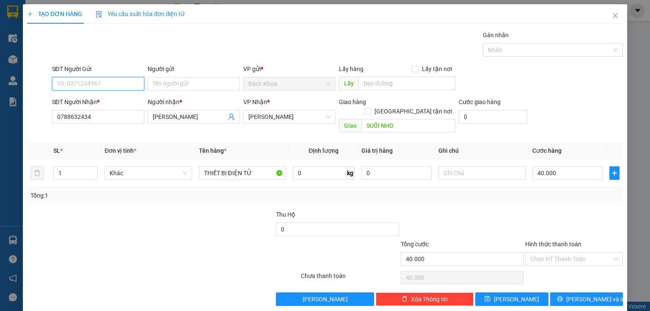
click at [114, 81] on input "SĐT Người Gửi" at bounding box center [98, 84] width 92 height 14
click at [115, 84] on input "0904366" at bounding box center [98, 84] width 92 height 14
click at [127, 102] on div "0904666413 - SANG" at bounding box center [97, 100] width 81 height 9
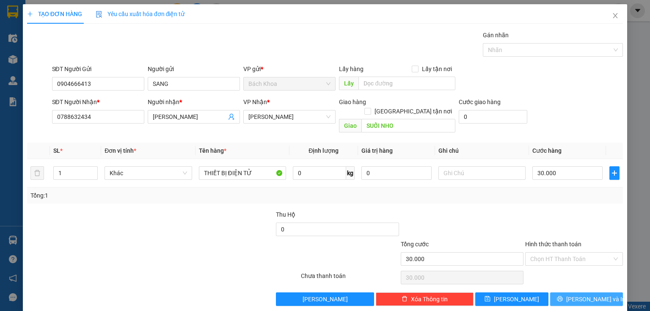
click at [591, 295] on span "[PERSON_NAME] và In" at bounding box center [595, 299] width 59 height 9
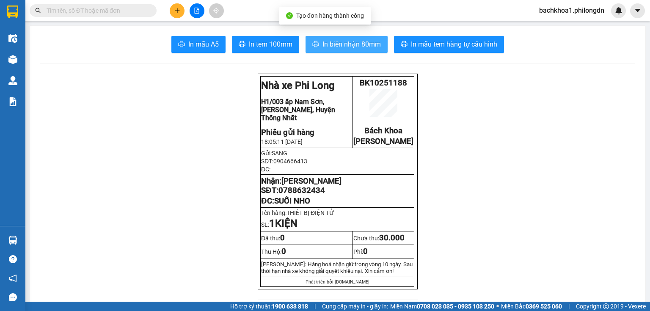
click at [367, 40] on span "In biên nhận 80mm" at bounding box center [351, 44] width 58 height 11
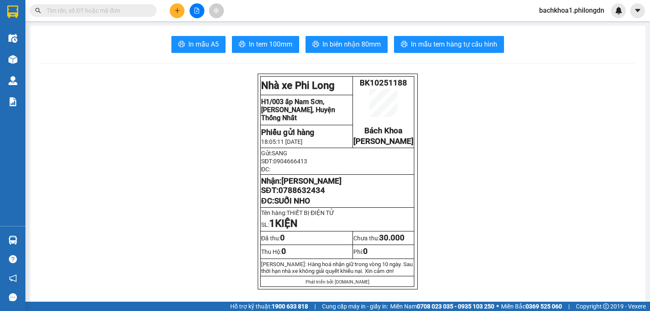
click at [279, 43] on span "In tem 100mm" at bounding box center [271, 44] width 44 height 11
click at [306, 195] on span "0788632434" at bounding box center [301, 190] width 47 height 9
drag, startPoint x: 306, startPoint y: 204, endPoint x: 325, endPoint y: 211, distance: 20.8
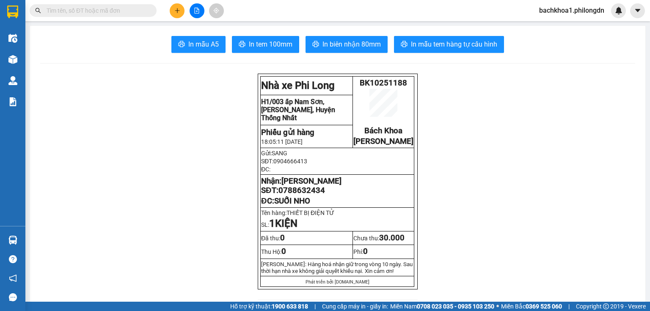
click at [325, 206] on p "ĐC: SUỐI NHO" at bounding box center [337, 200] width 152 height 9
click at [313, 195] on span "0788632434" at bounding box center [301, 190] width 47 height 9
click at [310, 195] on span "0788632434" at bounding box center [301, 190] width 47 height 9
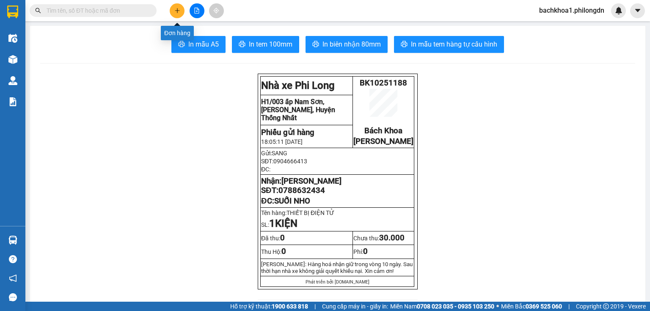
click at [179, 13] on button at bounding box center [177, 10] width 15 height 15
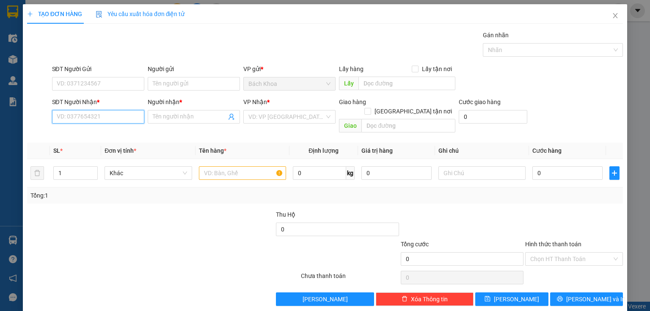
click at [95, 120] on input "SĐT Người Nhận *" at bounding box center [98, 117] width 92 height 14
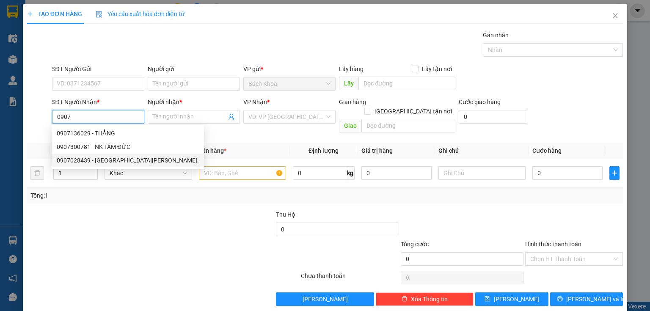
drag, startPoint x: 114, startPoint y: 162, endPoint x: 105, endPoint y: 139, distance: 24.7
click at [115, 161] on div "0907028439 - NK Minh Đức." at bounding box center [128, 160] width 142 height 9
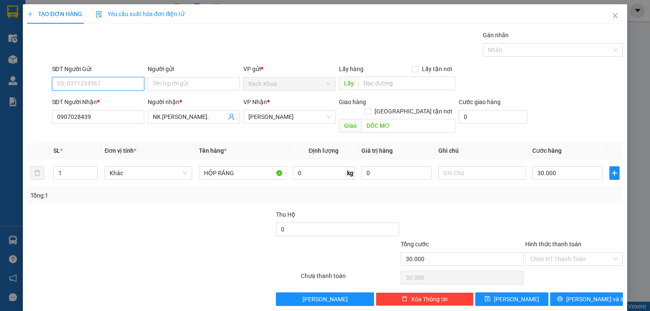
click at [110, 79] on input "SĐT Người Gửi" at bounding box center [98, 84] width 92 height 14
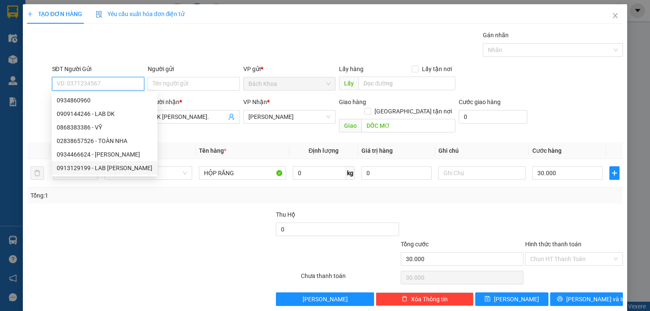
click at [134, 171] on div "0913129199 - LAB NGUYỄN LONG" at bounding box center [105, 167] width 96 height 9
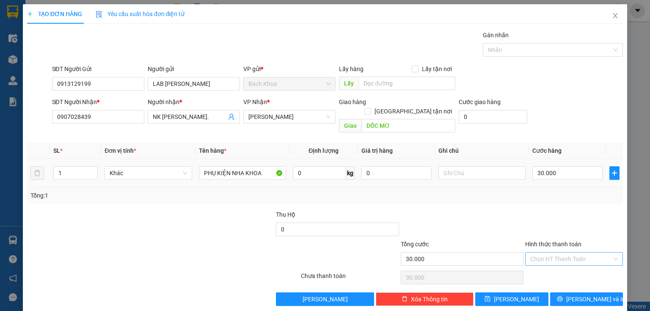
click at [574, 253] on input "Hình thức thanh toán" at bounding box center [571, 259] width 82 height 13
click at [576, 264] on div "Tại văn phòng" at bounding box center [569, 265] width 87 height 9
click at [592, 295] on span "[PERSON_NAME] và In" at bounding box center [595, 299] width 59 height 9
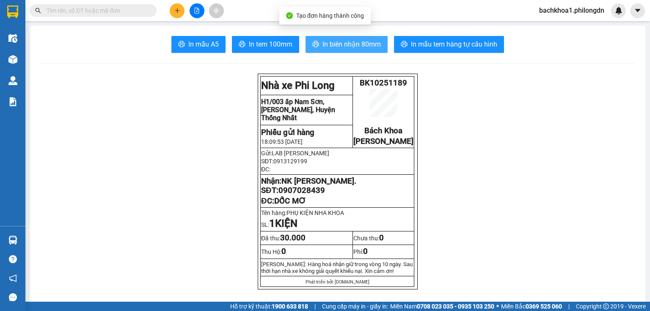
click at [322, 43] on span "In biên nhận 80mm" at bounding box center [351, 44] width 58 height 11
click at [367, 42] on span "In biên nhận 80mm" at bounding box center [351, 44] width 58 height 11
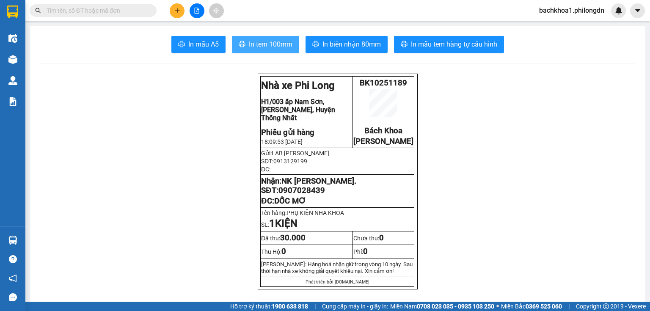
click at [292, 46] on button "In tem 100mm" at bounding box center [265, 44] width 67 height 17
click at [318, 195] on span "0907028439" at bounding box center [301, 190] width 47 height 9
click at [178, 15] on button at bounding box center [177, 10] width 15 height 15
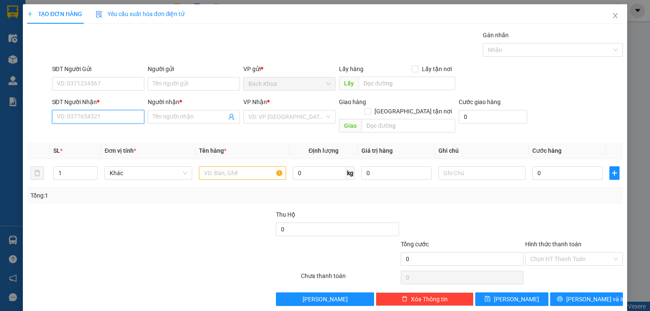
click at [96, 110] on input "SĐT Người Nhận *" at bounding box center [98, 117] width 92 height 14
click at [109, 117] on input "SĐT Người Nhận *" at bounding box center [98, 117] width 92 height 14
click at [96, 131] on div "0383113398 - DƯƠNG" at bounding box center [97, 133] width 81 height 9
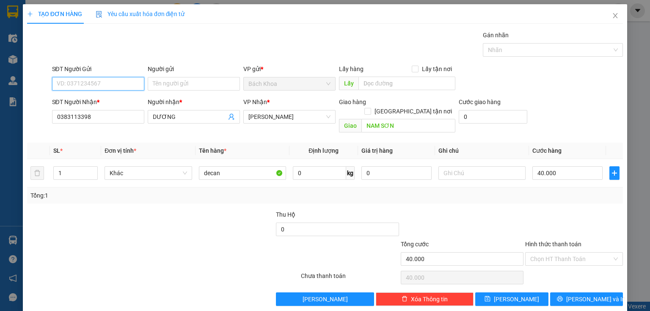
click at [104, 87] on input "SĐT Người Gửi" at bounding box center [98, 84] width 92 height 14
click at [90, 103] on div "0886007167" at bounding box center [97, 100] width 81 height 9
click at [567, 166] on input "40.000" at bounding box center [567, 173] width 70 height 14
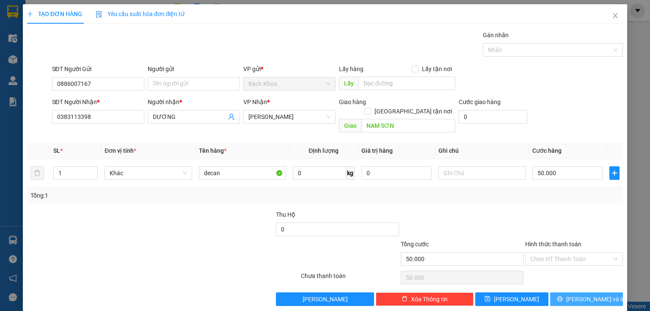
click at [563, 296] on icon "printer" at bounding box center [560, 299] width 6 height 6
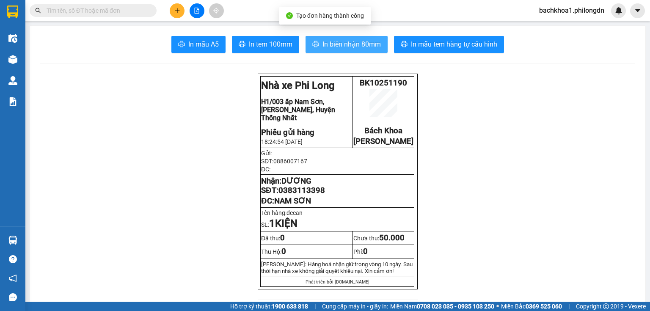
click at [336, 41] on span "In biên nhận 80mm" at bounding box center [351, 44] width 58 height 11
click at [356, 44] on span "In biên nhận 80mm" at bounding box center [351, 44] width 58 height 11
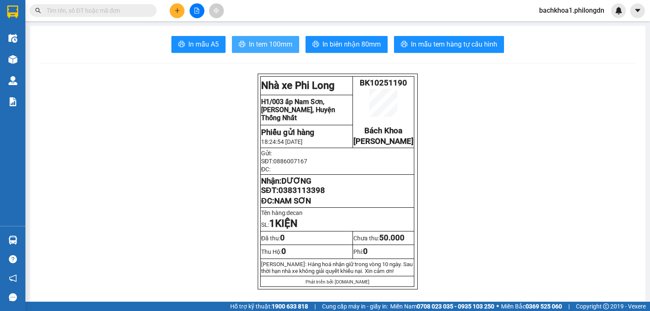
click at [273, 38] on button "In tem 100mm" at bounding box center [265, 44] width 67 height 17
click at [303, 195] on span "0383113398" at bounding box center [301, 190] width 47 height 9
